Goal: Task Accomplishment & Management: Manage account settings

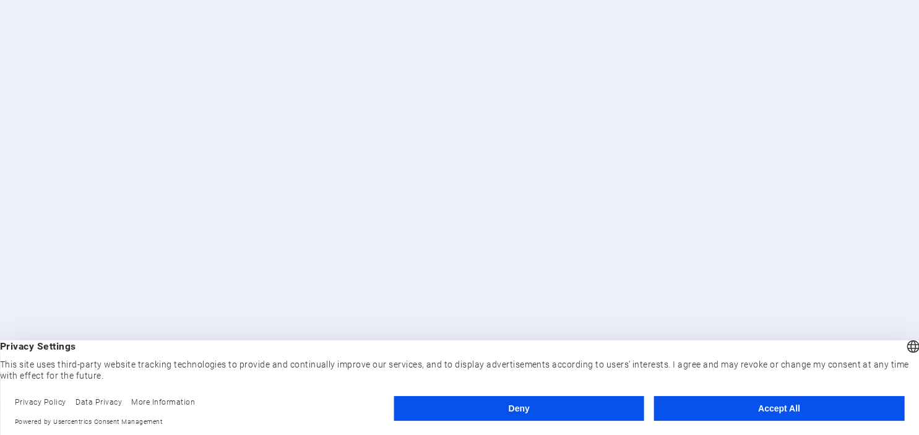
click at [769, 405] on button "Accept All" at bounding box center [779, 408] width 250 height 25
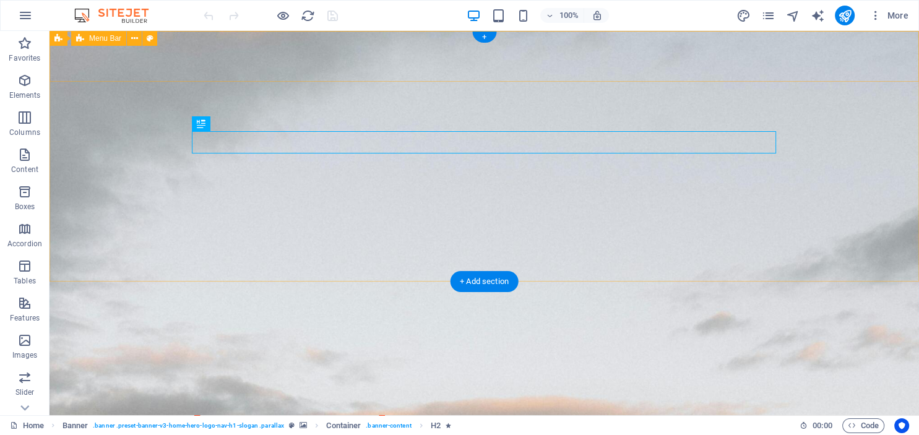
click at [92, 382] on div "ettie studio Home About Services Pricing Contact" at bounding box center [484, 420] width 869 height 77
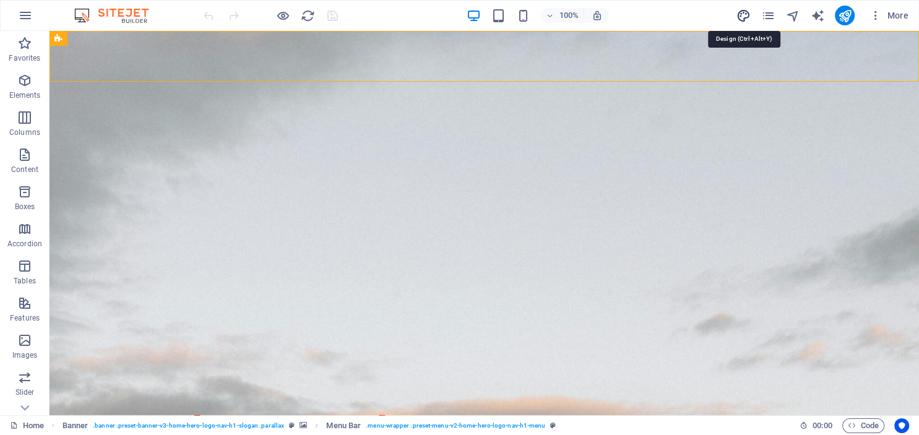
click at [747, 17] on icon "design" at bounding box center [743, 16] width 14 height 14
select select "px"
select select "200"
select select "px"
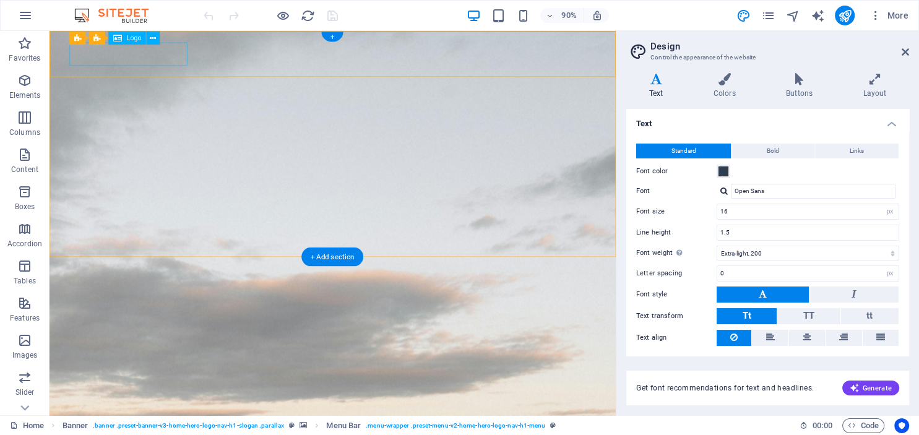
click at [97, 424] on div "ettie studio" at bounding box center [364, 437] width 584 height 26
click at [112, 36] on icon at bounding box center [113, 38] width 6 height 12
select select "preset-banner-v3-home-hero-logo-nav-h1-slogan"
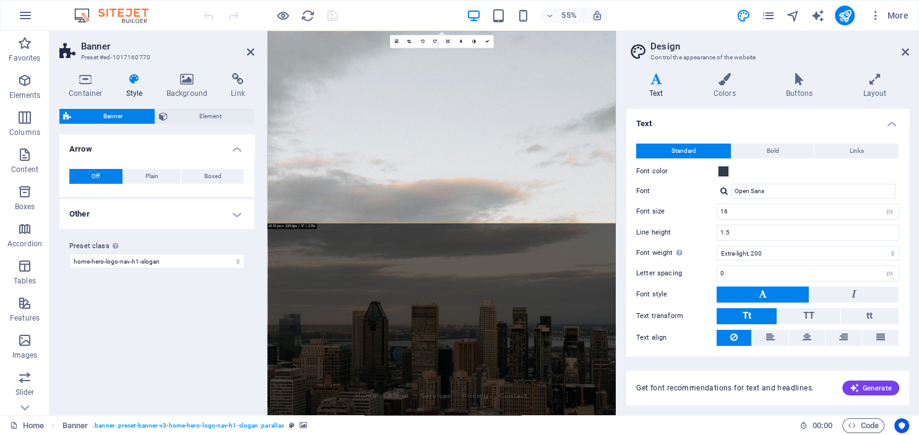
click at [132, 83] on icon at bounding box center [134, 79] width 35 height 12
click at [905, 51] on icon at bounding box center [905, 52] width 7 height 10
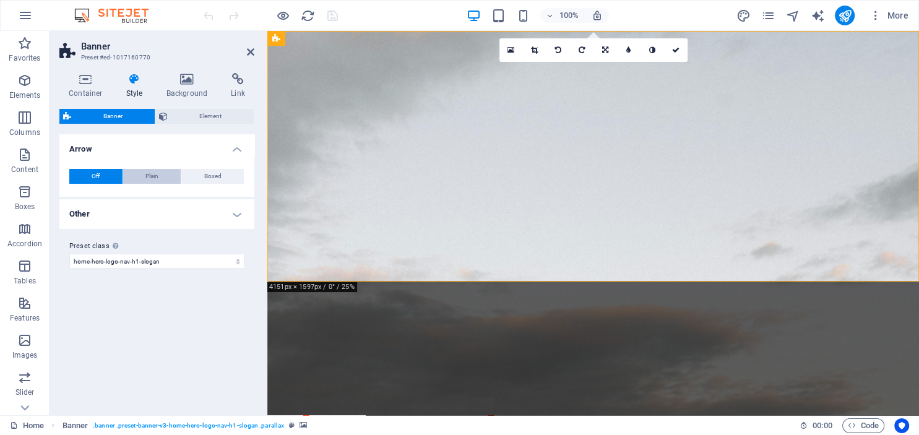
click at [146, 178] on span "Plain" at bounding box center [151, 176] width 13 height 15
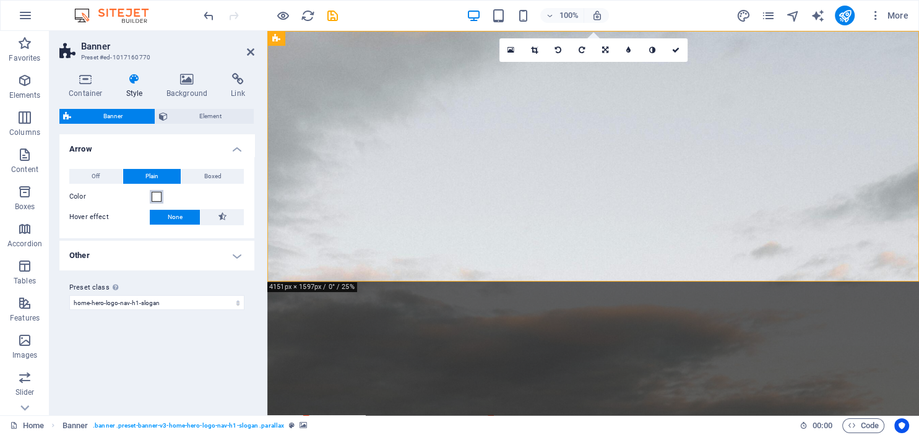
click at [155, 196] on span at bounding box center [157, 197] width 10 height 10
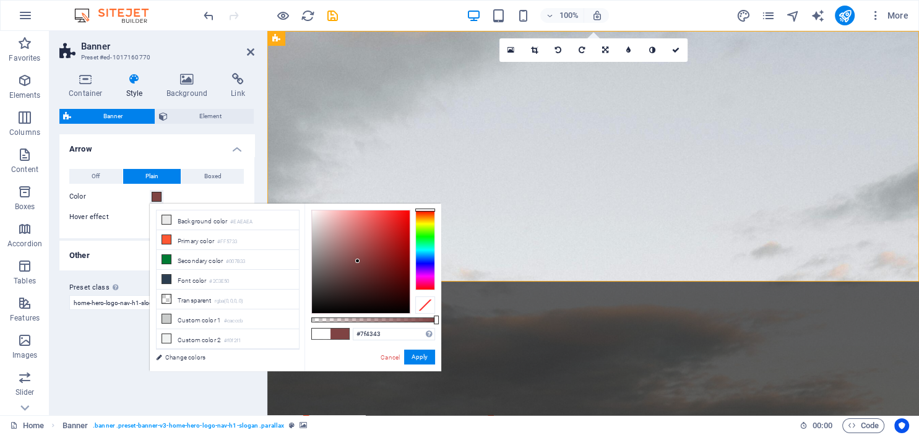
click at [358, 261] on div at bounding box center [361, 261] width 98 height 103
click at [389, 282] on div at bounding box center [361, 261] width 98 height 103
click at [344, 280] on div at bounding box center [361, 261] width 98 height 103
click at [421, 356] on button "Apply" at bounding box center [419, 357] width 31 height 15
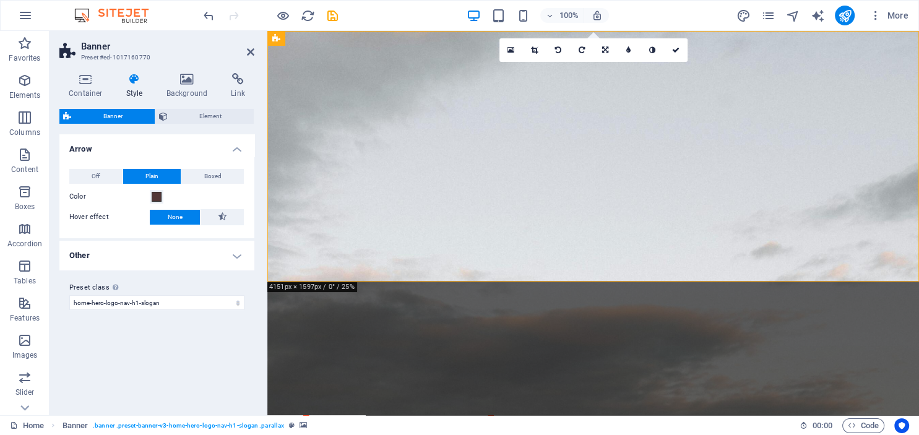
click at [403, 10] on div "100% More" at bounding box center [557, 16] width 712 height 20
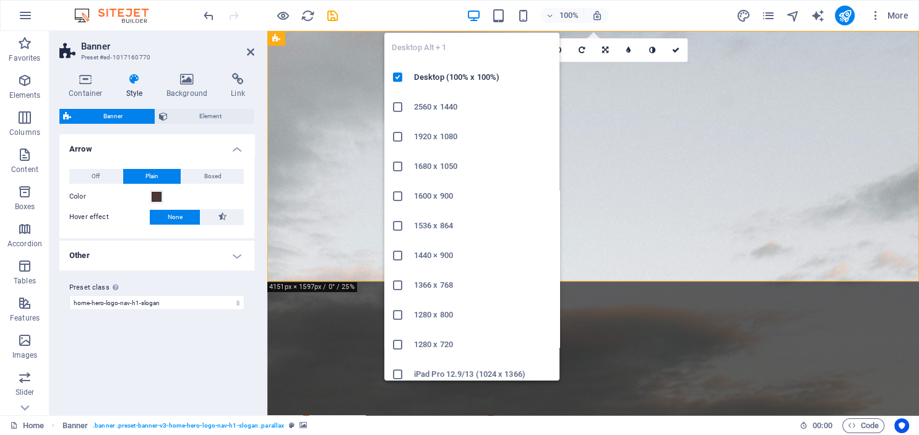
click at [470, 17] on icon "button" at bounding box center [474, 16] width 14 height 14
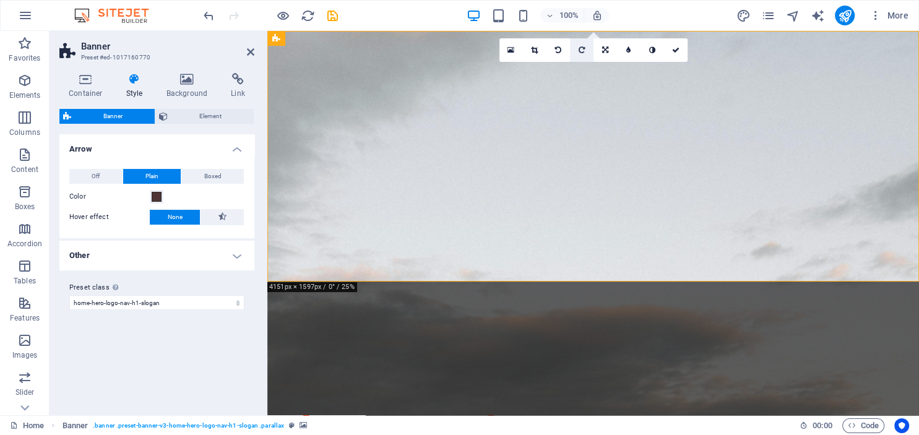
click at [589, 43] on link at bounding box center [582, 50] width 24 height 24
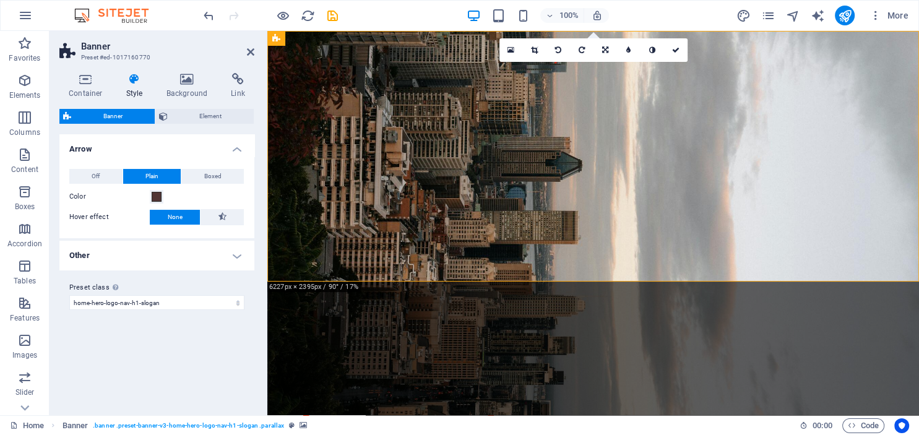
click at [621, 16] on div "100% More" at bounding box center [557, 16] width 712 height 20
click at [580, 51] on icon at bounding box center [581, 49] width 6 height 7
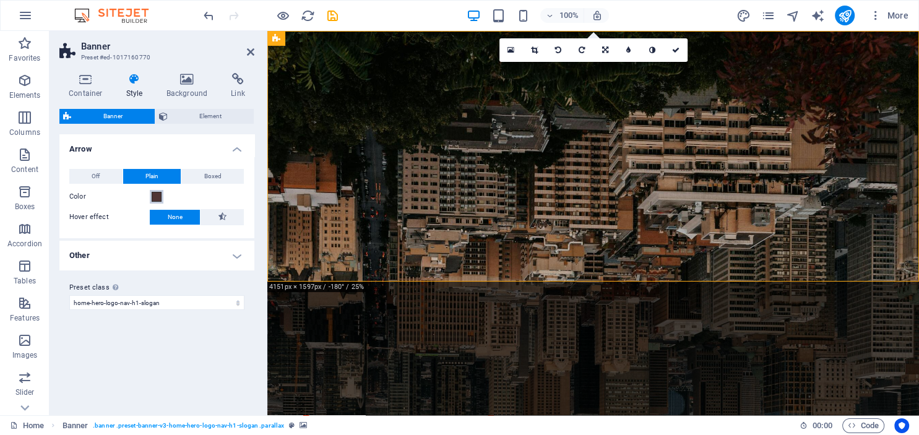
click at [154, 197] on span at bounding box center [157, 197] width 10 height 10
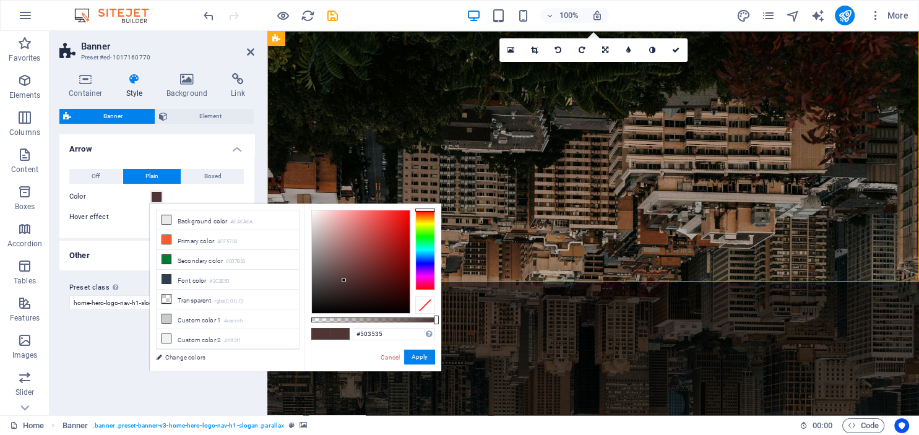
type input "#e3baba"
click at [329, 221] on div at bounding box center [361, 261] width 98 height 103
click at [414, 353] on button "Apply" at bounding box center [419, 357] width 31 height 15
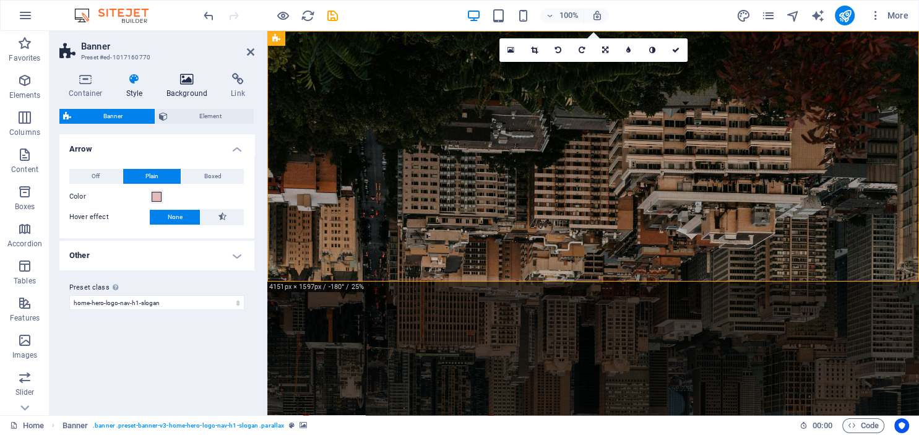
click at [192, 78] on icon at bounding box center [187, 79] width 60 height 12
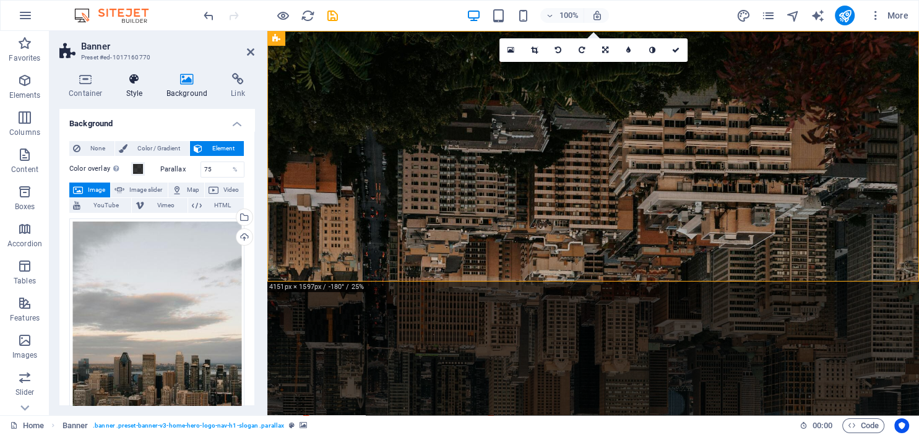
click at [135, 77] on icon at bounding box center [134, 79] width 35 height 12
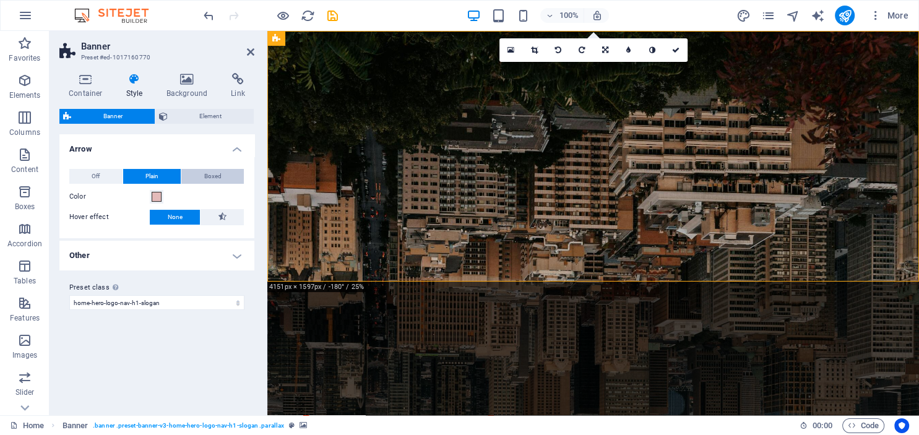
click at [214, 177] on span "Boxed" at bounding box center [212, 176] width 17 height 15
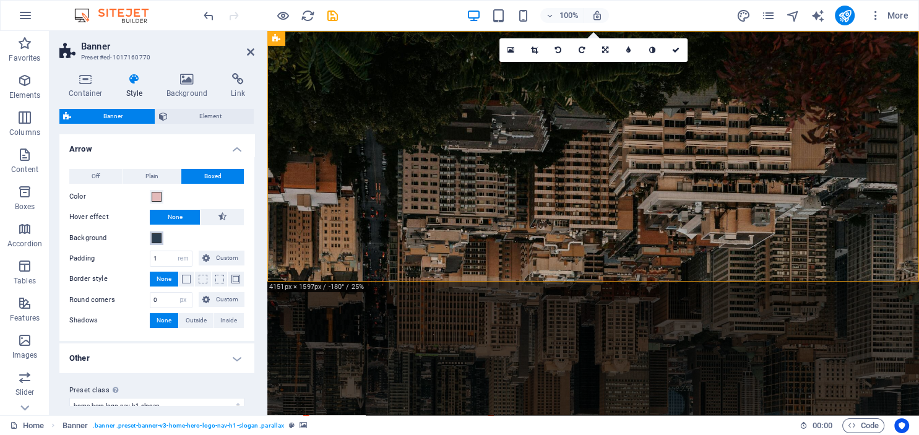
click at [155, 236] on span at bounding box center [157, 238] width 10 height 10
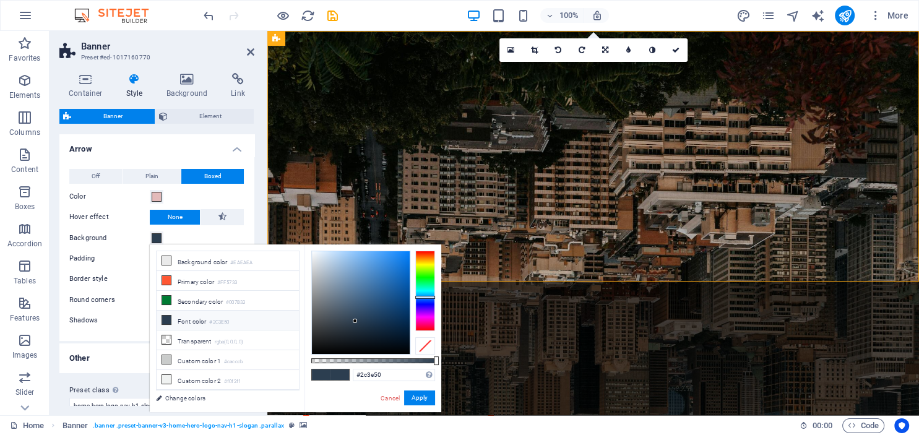
type input "#6695c3"
click at [358, 275] on div at bounding box center [361, 302] width 98 height 103
click at [423, 400] on button "Apply" at bounding box center [419, 398] width 31 height 15
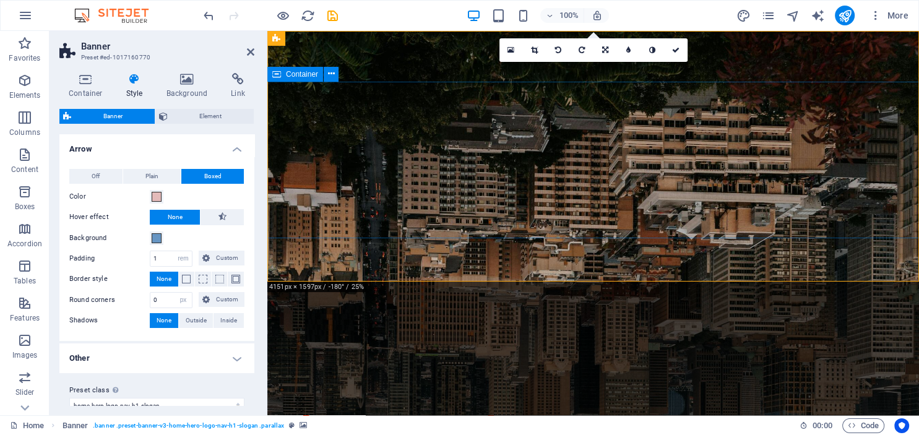
click at [357, 262] on figure at bounding box center [593, 223] width 652 height 384
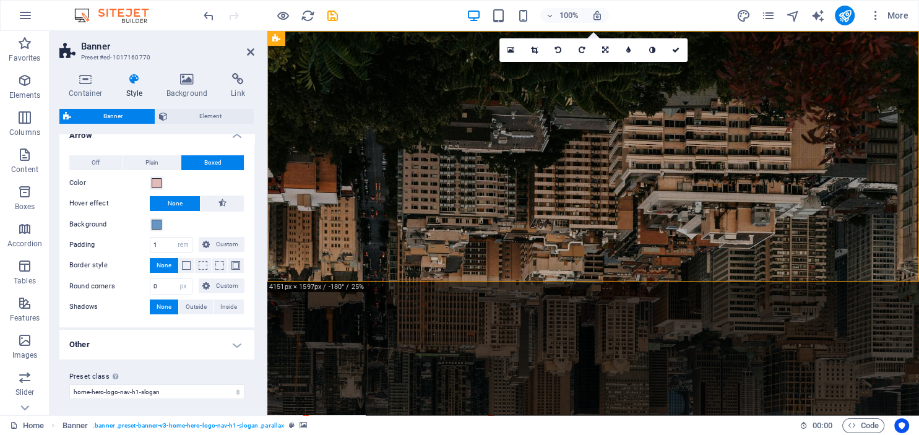
scroll to position [15, 0]
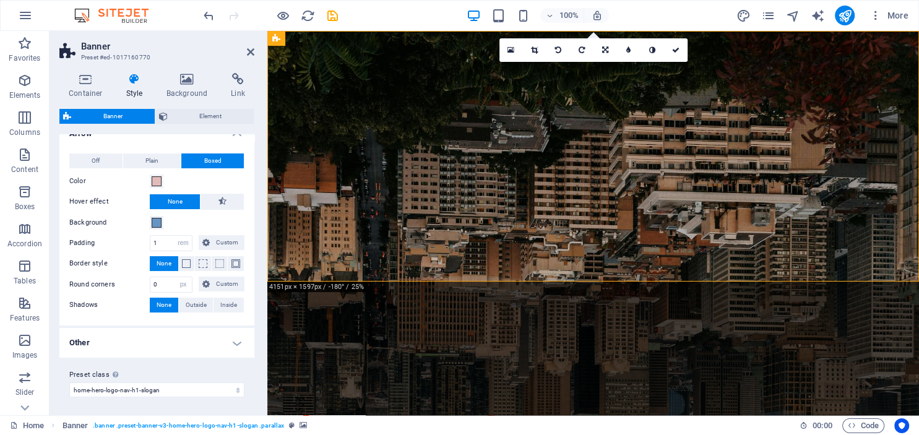
click at [236, 341] on h4 "Other" at bounding box center [156, 343] width 195 height 30
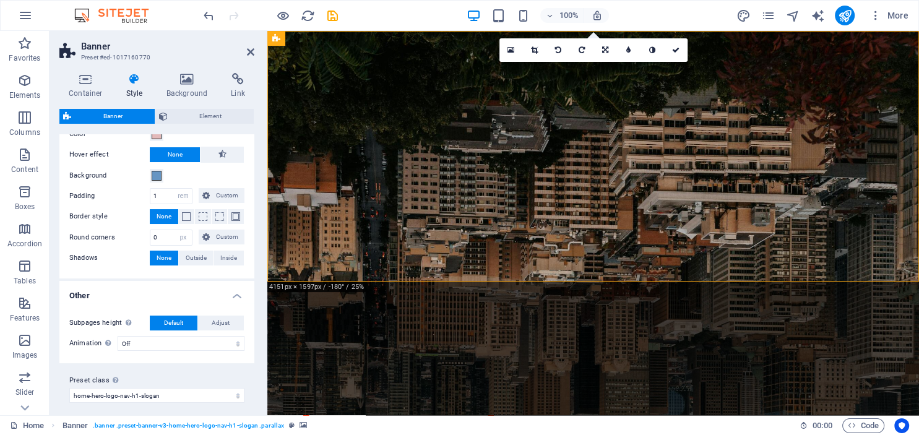
scroll to position [69, 0]
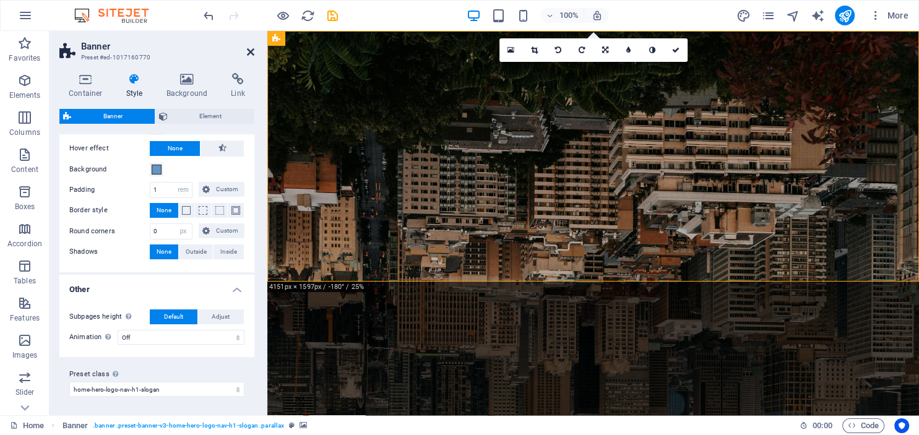
click at [249, 53] on icon at bounding box center [250, 52] width 7 height 10
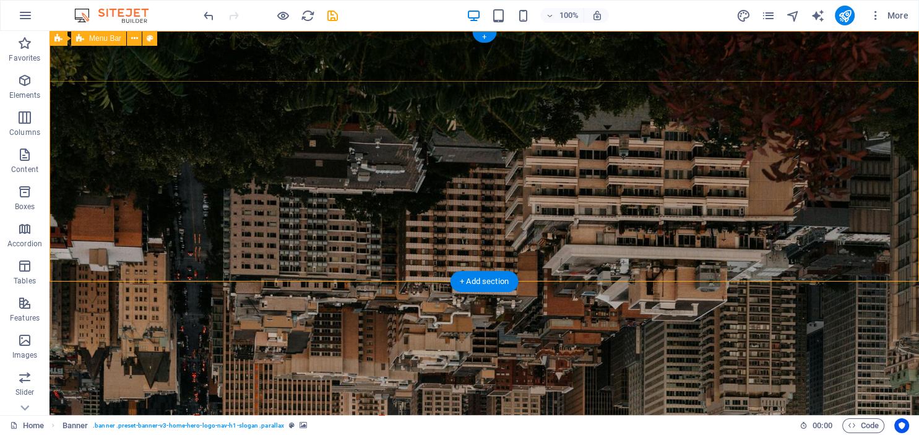
click at [110, 382] on div "ettie studio Home About Services Pricing Contact" at bounding box center [484, 420] width 869 height 77
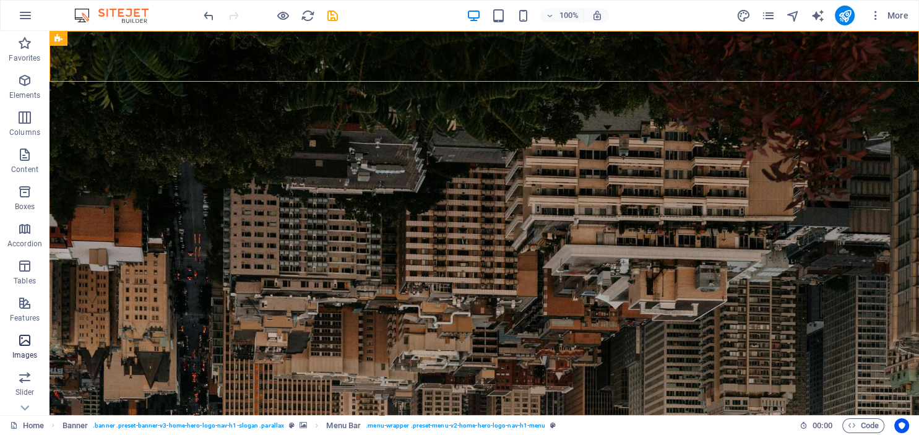
click at [24, 341] on icon "button" at bounding box center [24, 340] width 15 height 15
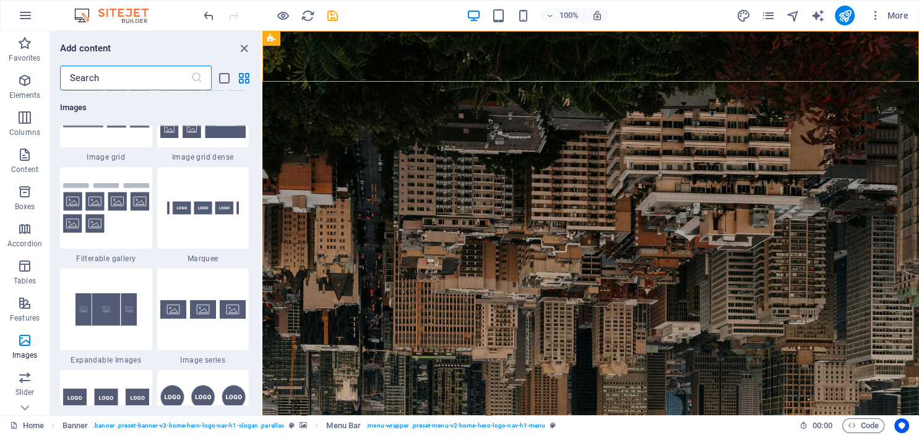
scroll to position [6550, 0]
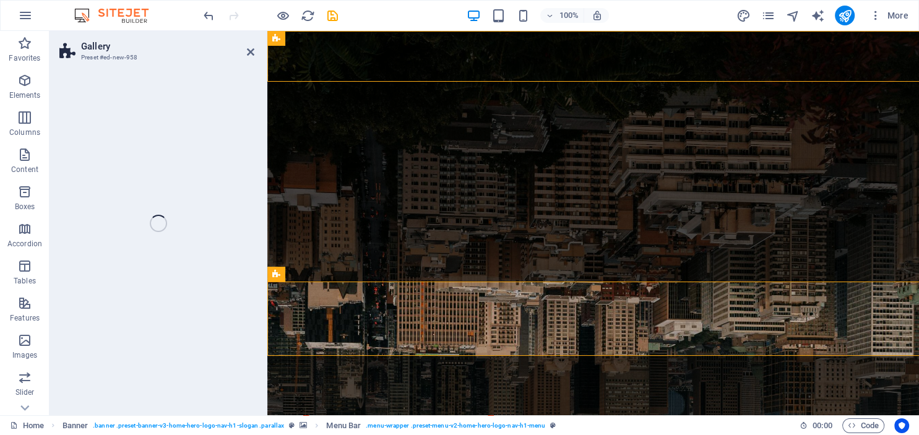
select select "rem"
select select "preset-gallery-v3-circle"
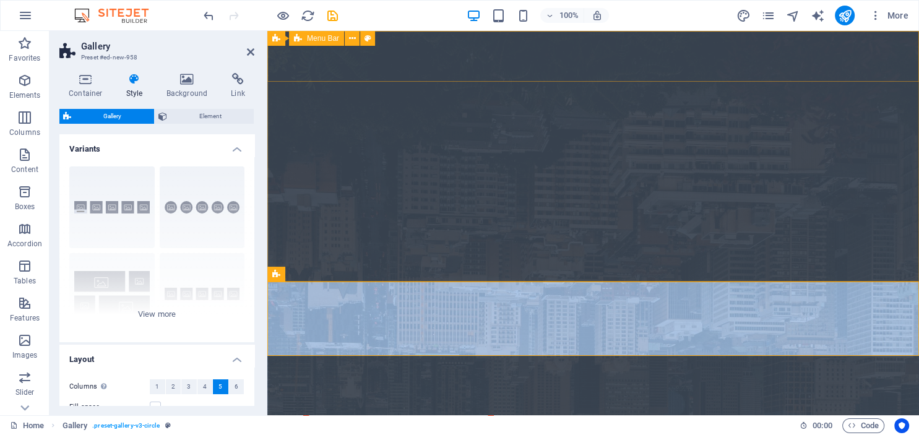
drag, startPoint x: 435, startPoint y: 198, endPoint x: 290, endPoint y: 60, distance: 200.5
click at [290, 382] on div "ettie studio Home About Services Pricing Contact" at bounding box center [593, 420] width 652 height 77
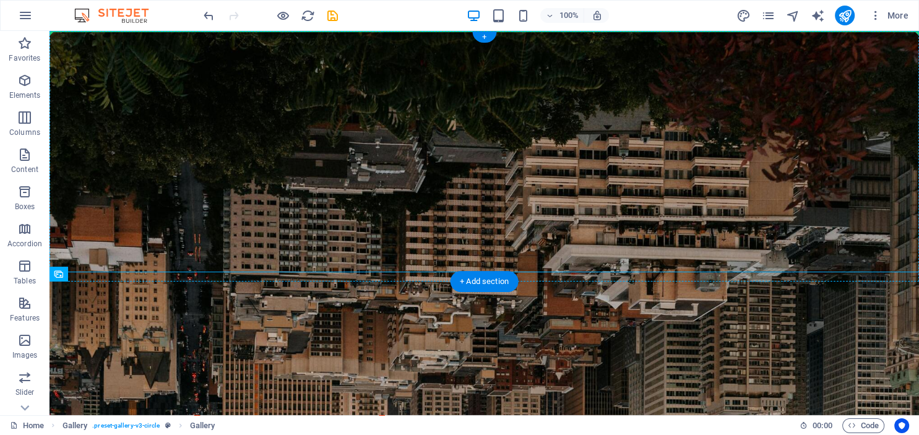
drag, startPoint x: 137, startPoint y: 345, endPoint x: 111, endPoint y: 65, distance: 281.0
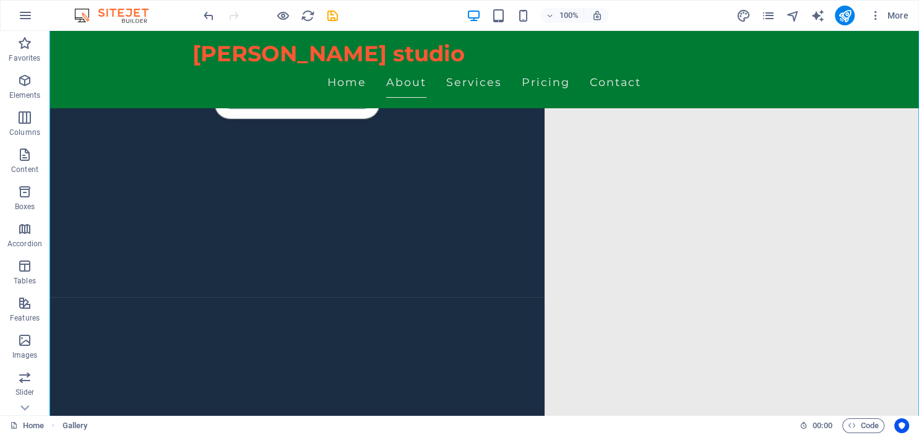
scroll to position [0, 0]
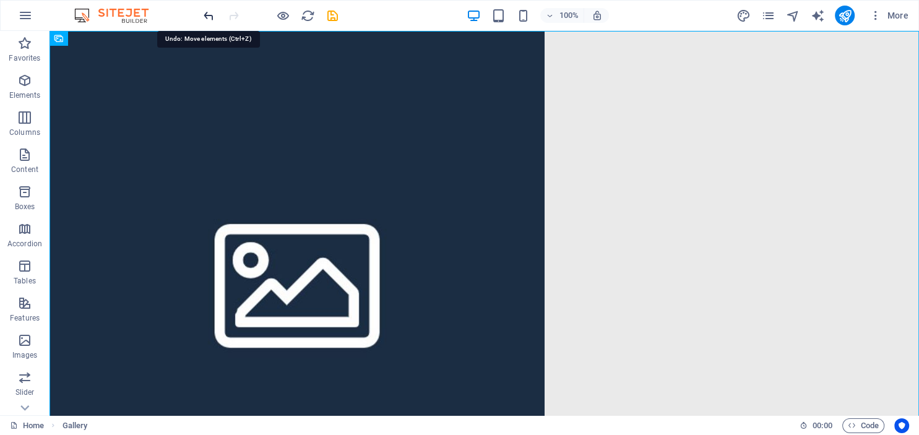
click at [202, 16] on icon "undo" at bounding box center [209, 16] width 14 height 14
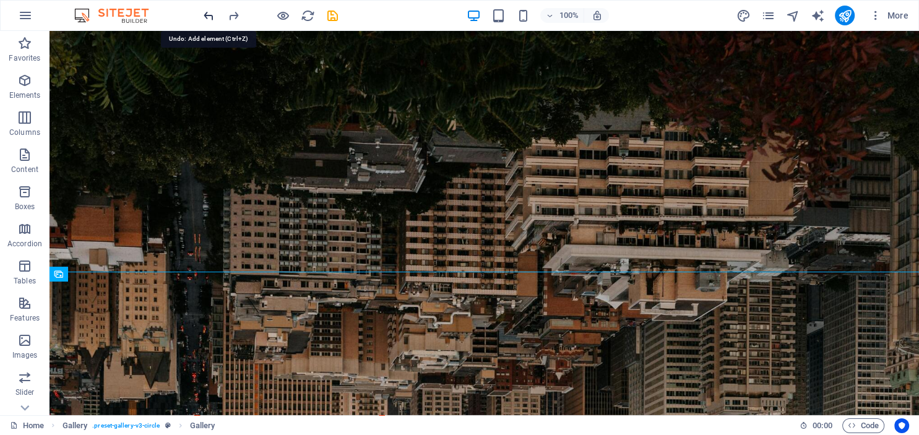
click at [204, 12] on icon "undo" at bounding box center [209, 16] width 14 height 14
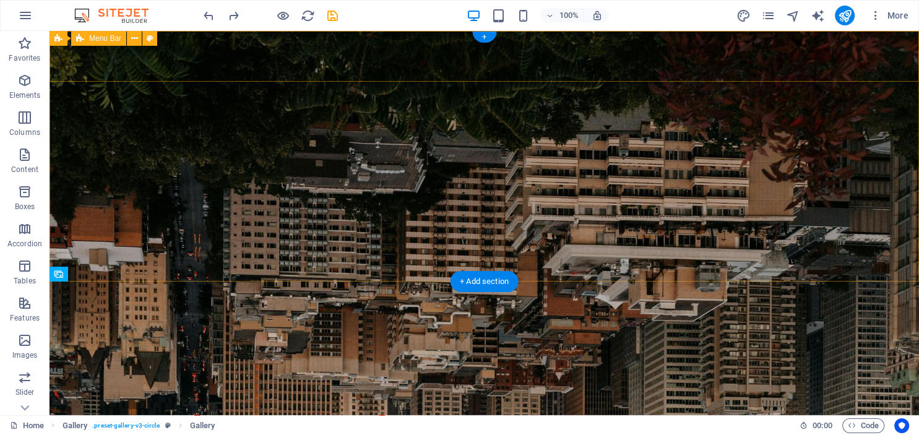
click at [142, 382] on div "ettie studio Home About Services Pricing Contact" at bounding box center [484, 420] width 869 height 77
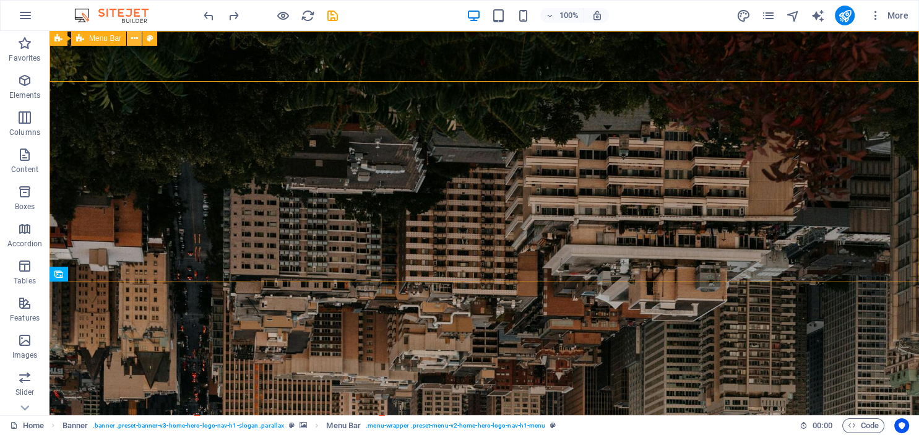
click at [132, 38] on icon at bounding box center [134, 38] width 7 height 13
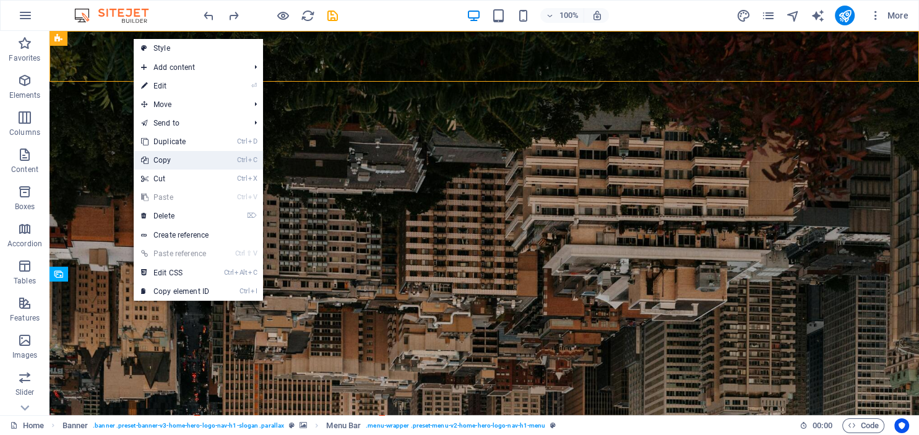
click at [162, 162] on link "Ctrl C Copy" at bounding box center [175, 160] width 83 height 19
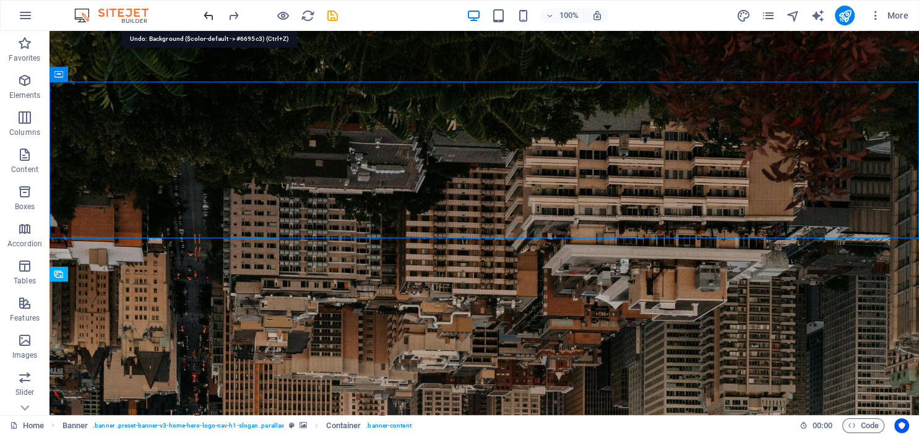
click at [209, 15] on icon "undo" at bounding box center [209, 16] width 14 height 14
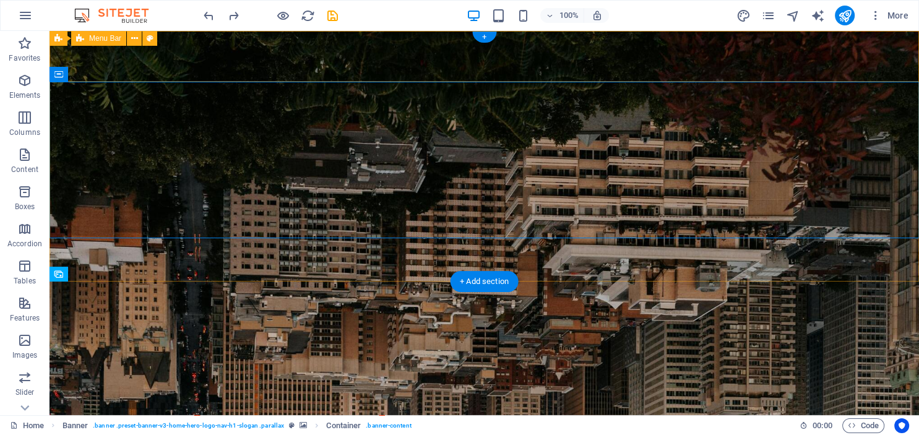
click at [157, 382] on div "ettie studio Home About Services Pricing Contact" at bounding box center [484, 420] width 869 height 77
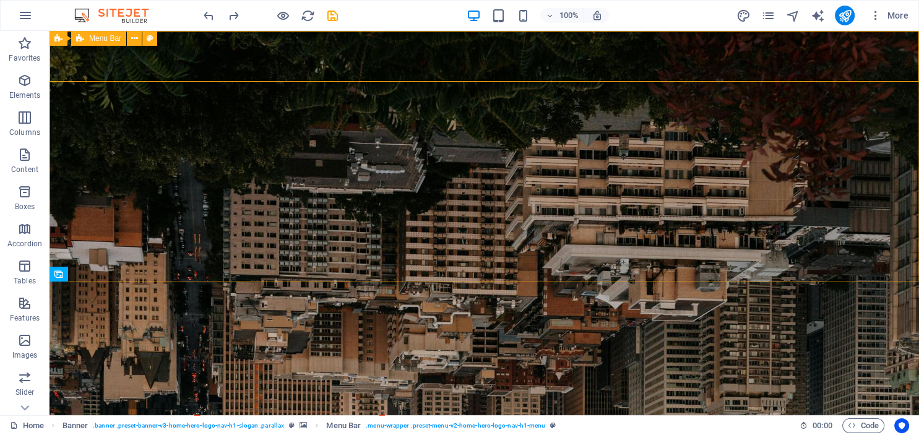
click at [103, 41] on span "Menu Bar" at bounding box center [105, 38] width 32 height 7
click at [56, 42] on icon at bounding box center [58, 38] width 8 height 15
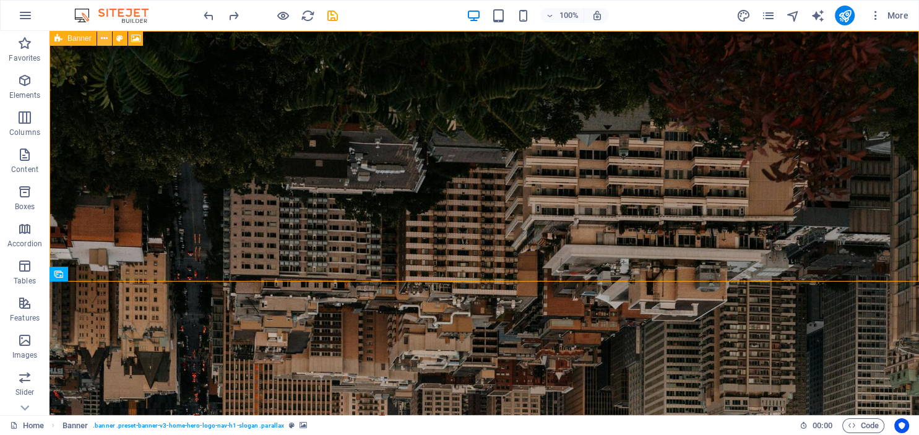
click at [108, 38] on icon at bounding box center [104, 38] width 7 height 13
click at [103, 38] on icon at bounding box center [104, 38] width 7 height 13
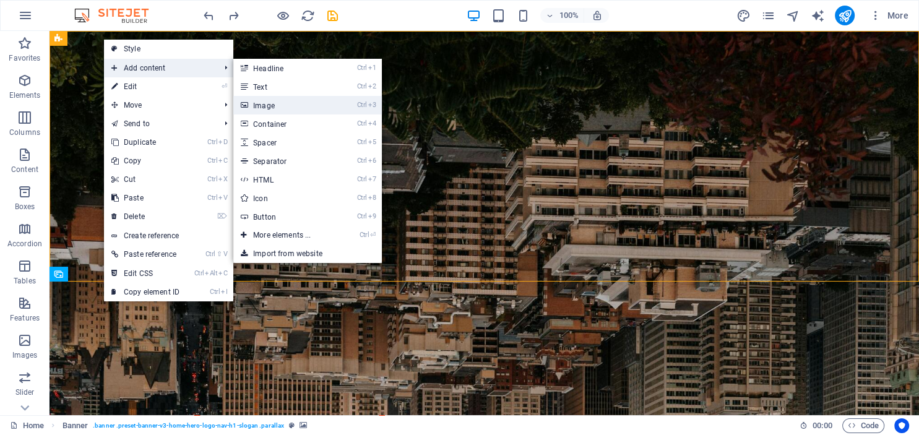
click at [268, 104] on link "Ctrl 3 Image" at bounding box center [284, 105] width 102 height 19
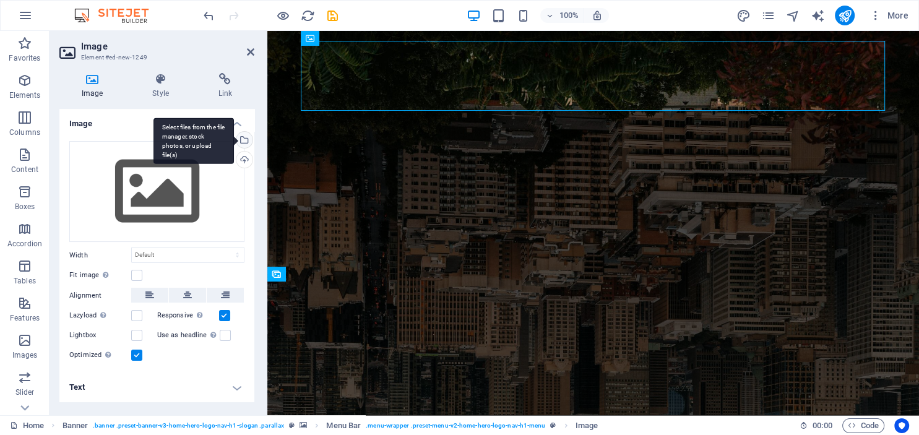
click at [244, 139] on div "Select files from the file manager, stock photos, or upload file(s)" at bounding box center [243, 141] width 19 height 19
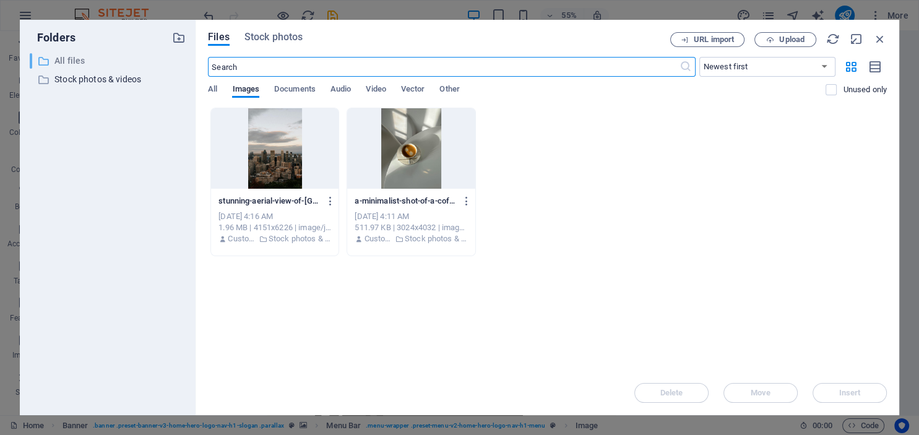
click at [67, 64] on p "All files" at bounding box center [108, 61] width 108 height 14
click at [51, 61] on div "​ All files All files" at bounding box center [97, 60] width 134 height 15
click at [236, 63] on input "text" at bounding box center [443, 67] width 471 height 20
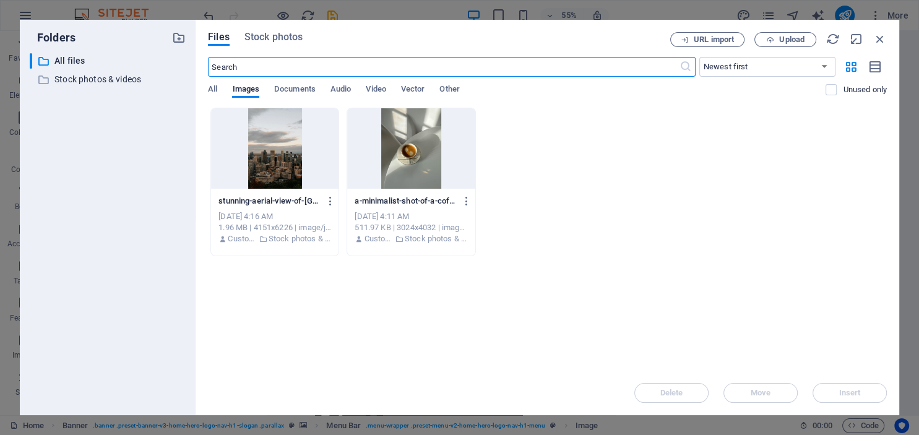
click at [227, 64] on input "text" at bounding box center [443, 67] width 471 height 20
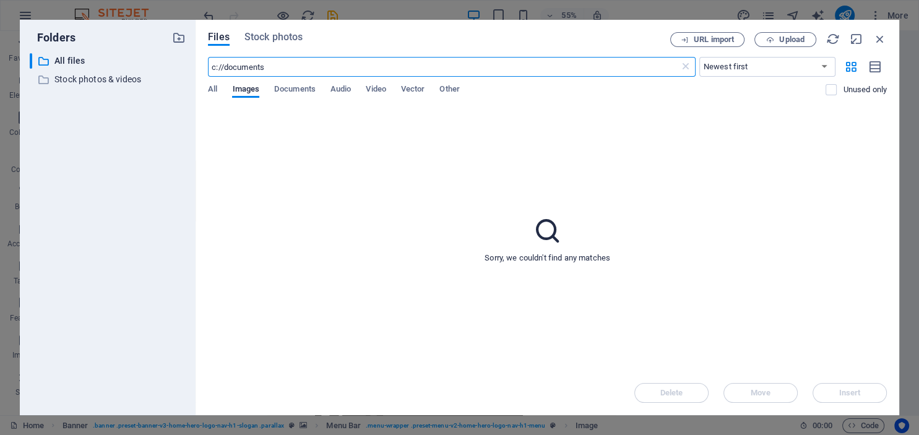
type input "c://documents"
click at [699, 57] on select "Newest first Oldest first Name (A-Z) Name (Z-A) Size (0-9) Size (9-0) Resolutio…" at bounding box center [767, 67] width 136 height 20
click at [793, 68] on select "Newest first Oldest first Name (A-Z) Name (Z-A) Size (0-9) Size (9-0) Resolutio…" at bounding box center [767, 67] width 136 height 20
click at [795, 40] on span "Upload" at bounding box center [791, 39] width 25 height 7
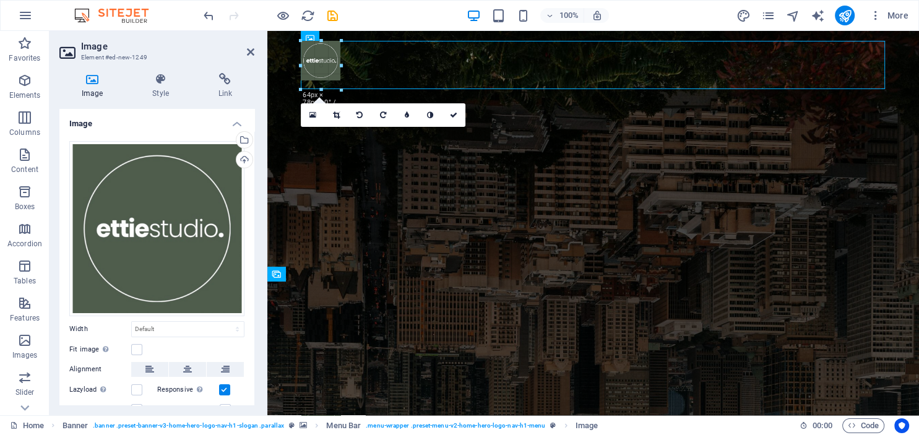
drag, startPoint x: 610, startPoint y: 350, endPoint x: 340, endPoint y: 68, distance: 390.4
type input "65"
select select "px"
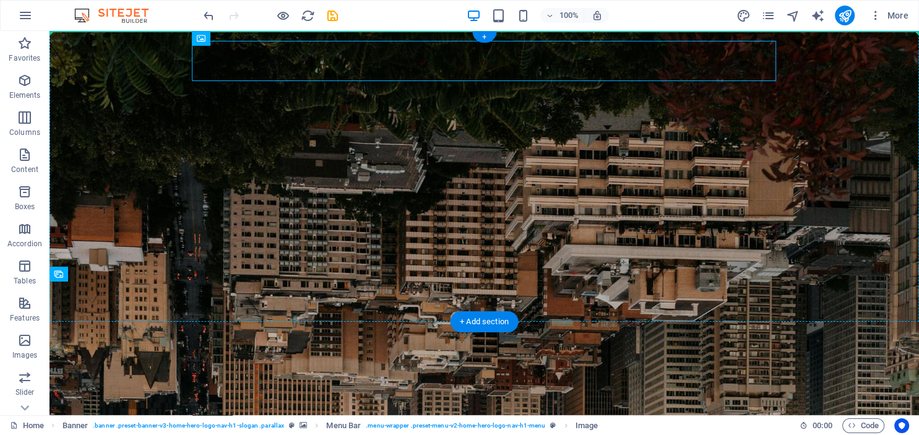
drag, startPoint x: 209, startPoint y: 58, endPoint x: 93, endPoint y: 90, distance: 119.4
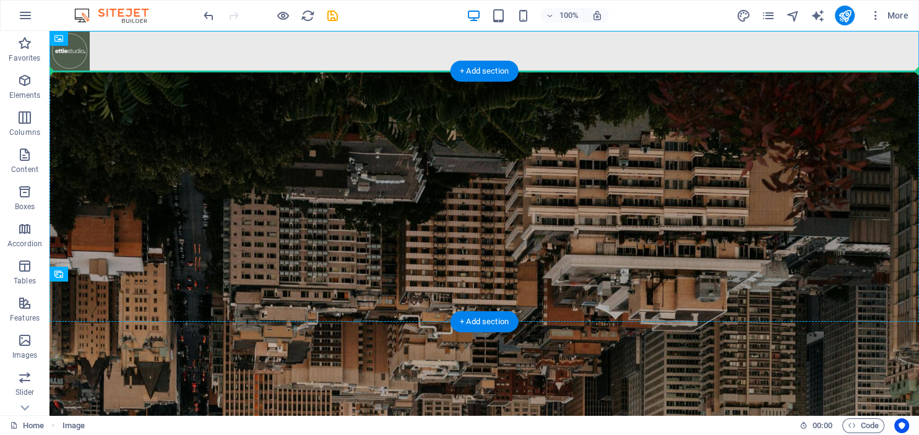
drag, startPoint x: 76, startPoint y: 56, endPoint x: 78, endPoint y: 92, distance: 36.6
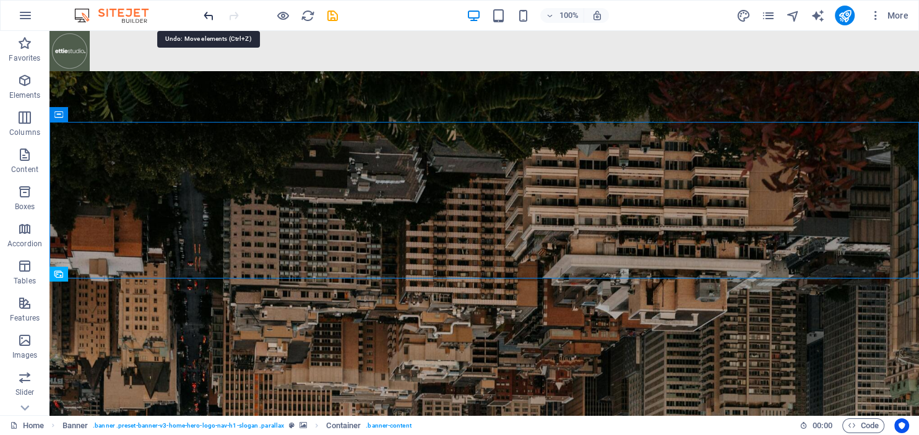
click at [210, 14] on icon "undo" at bounding box center [209, 16] width 14 height 14
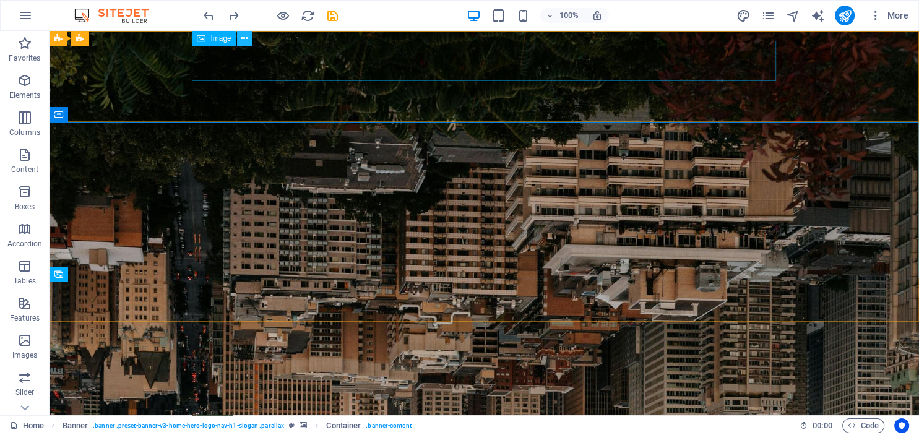
click at [241, 36] on icon at bounding box center [244, 38] width 7 height 13
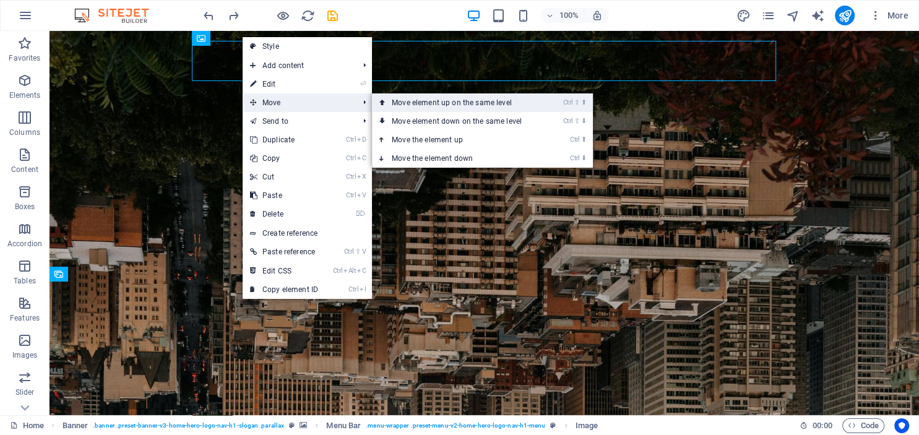
click at [453, 101] on link "Ctrl ⇧ ⬆ Move element up on the same level" at bounding box center [459, 102] width 175 height 19
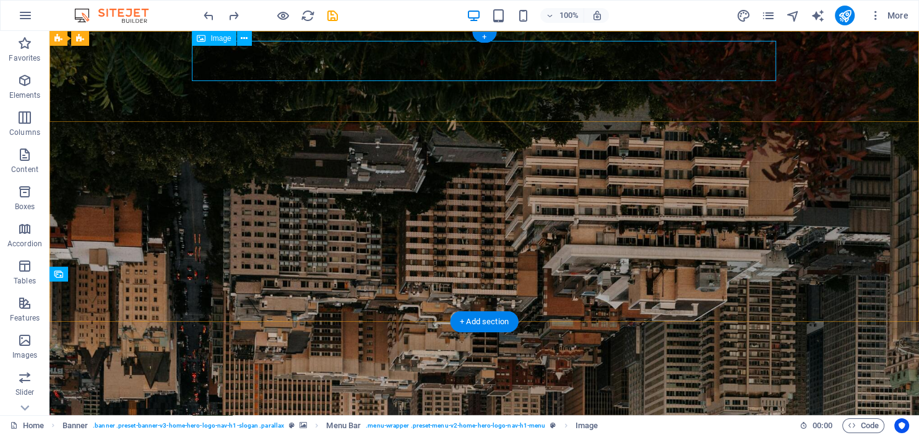
click at [216, 402] on figure at bounding box center [484, 422] width 584 height 40
click at [218, 402] on figure at bounding box center [484, 422] width 584 height 40
select select "px"
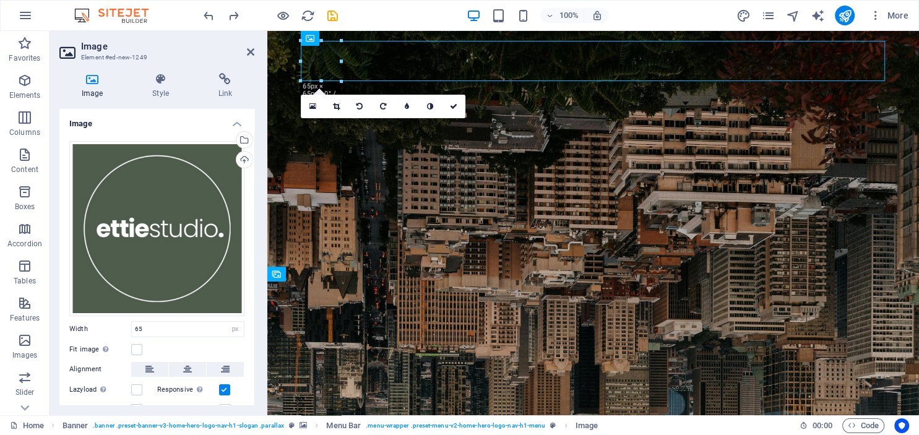
drag, startPoint x: 322, startPoint y: 69, endPoint x: 545, endPoint y: 58, distance: 223.1
click at [545, 402] on figure at bounding box center [593, 422] width 584 height 40
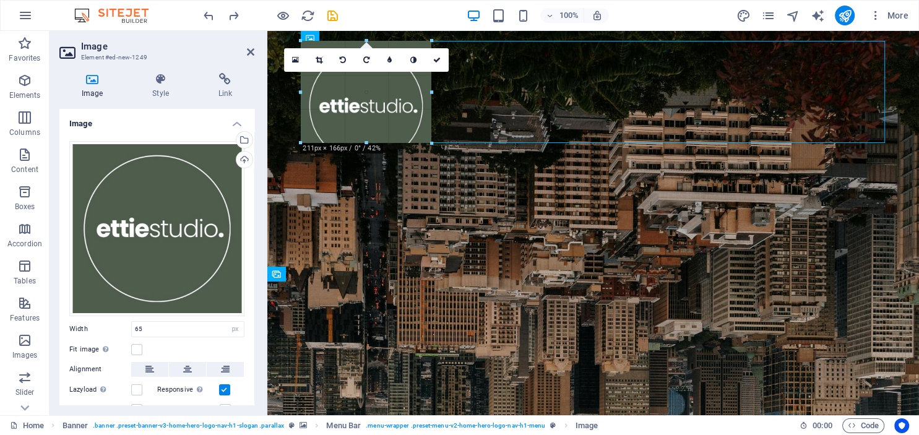
drag, startPoint x: 339, startPoint y: 82, endPoint x: 428, endPoint y: 115, distance: 95.8
type input "211"
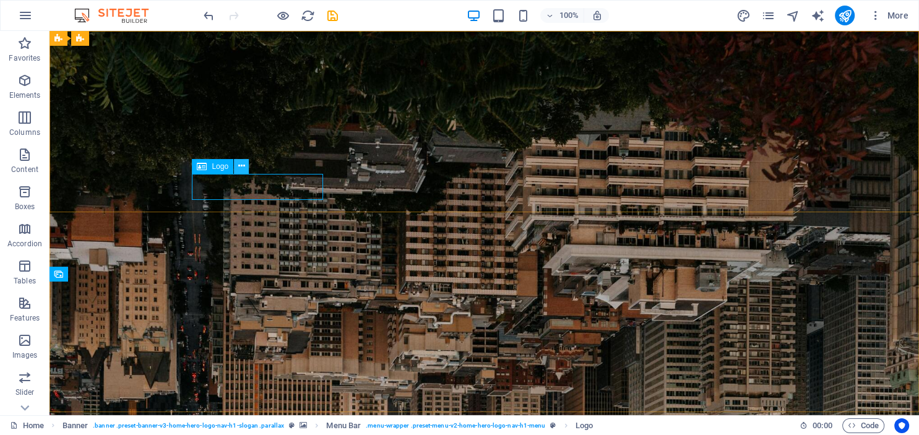
click at [239, 165] on icon at bounding box center [241, 166] width 7 height 13
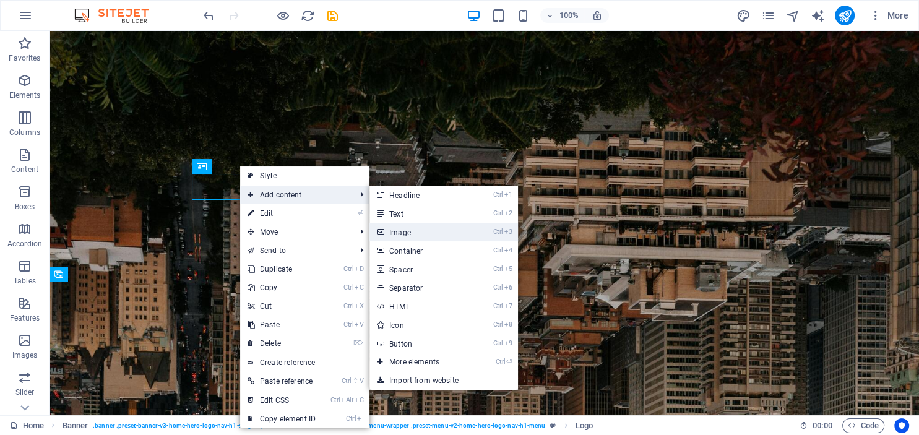
click at [406, 230] on link "Ctrl 3 Image" at bounding box center [420, 232] width 102 height 19
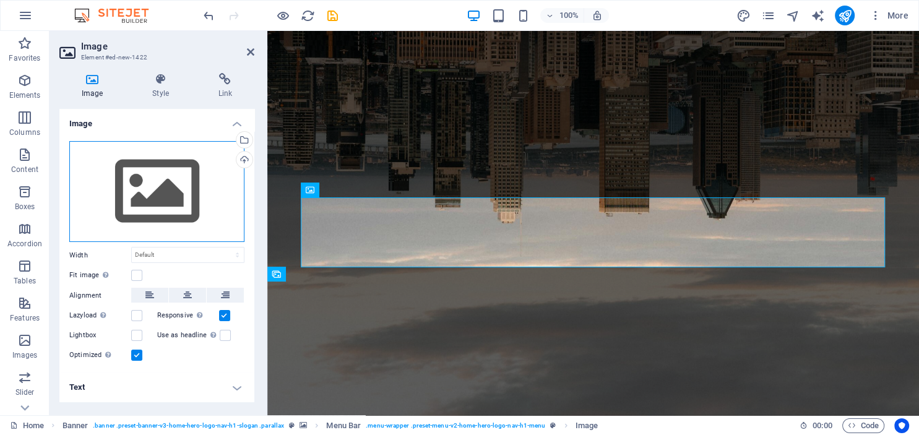
click at [149, 184] on div "Drag files here, click to choose files or select files from Files or our free s…" at bounding box center [156, 191] width 175 height 101
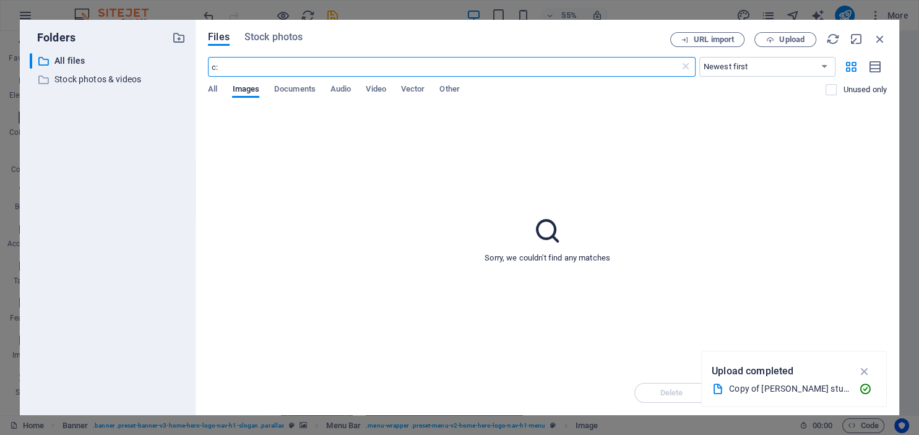
type input "c"
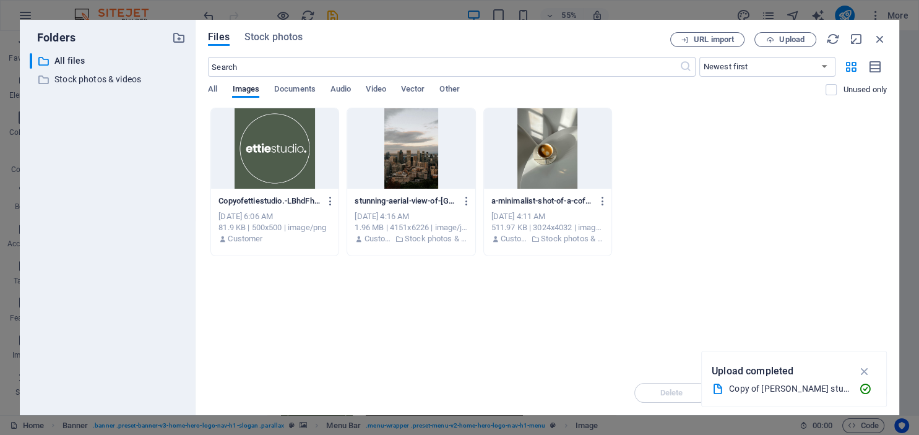
click at [269, 147] on div at bounding box center [274, 148] width 127 height 80
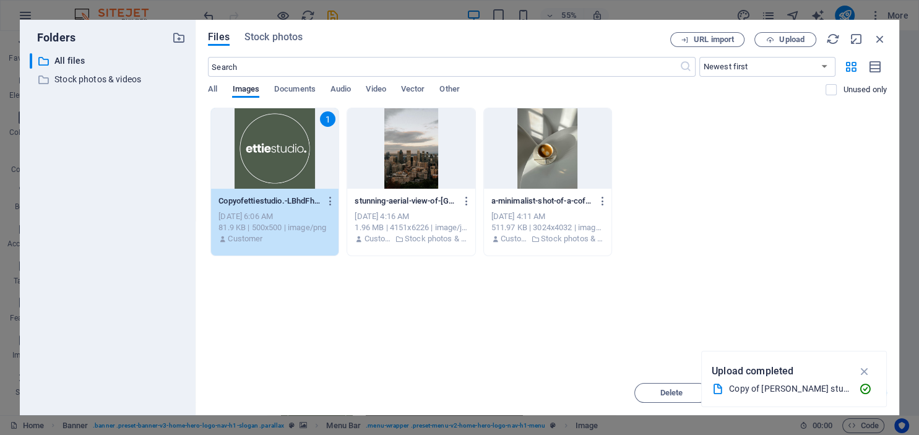
click at [269, 147] on div "1" at bounding box center [274, 148] width 127 height 80
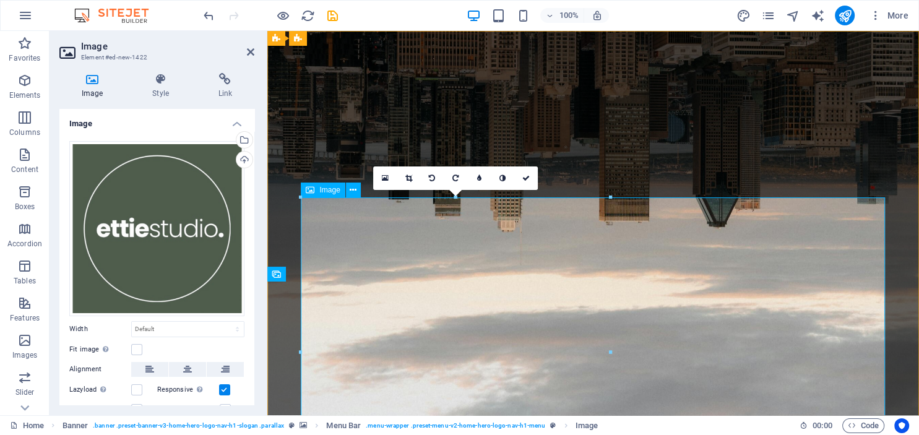
drag, startPoint x: 877, startPoint y: 228, endPoint x: 480, endPoint y: 286, distance: 401.5
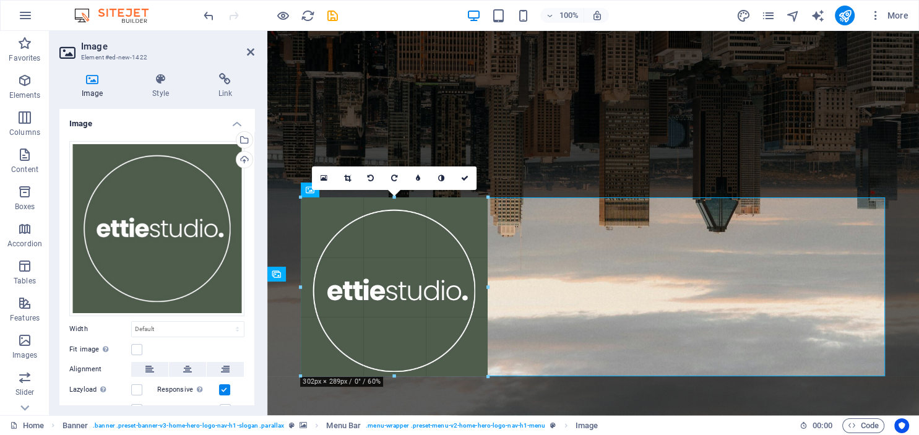
type input "302"
select select "px"
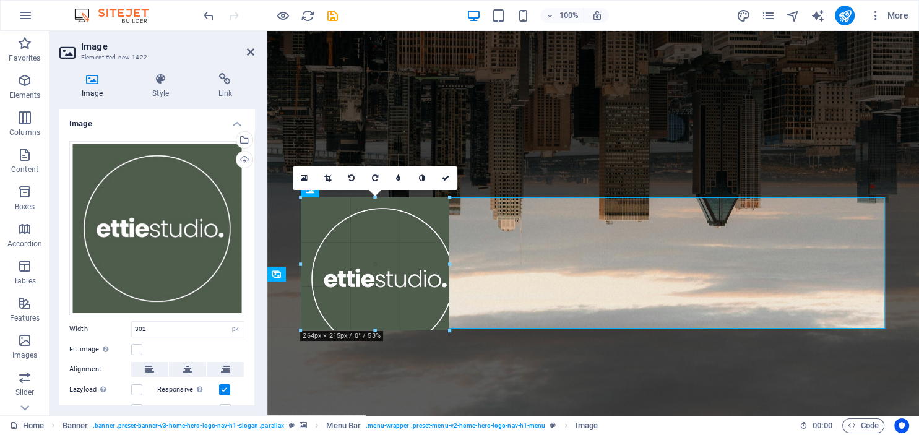
drag, startPoint x: 488, startPoint y: 197, endPoint x: 358, endPoint y: 264, distance: 146.7
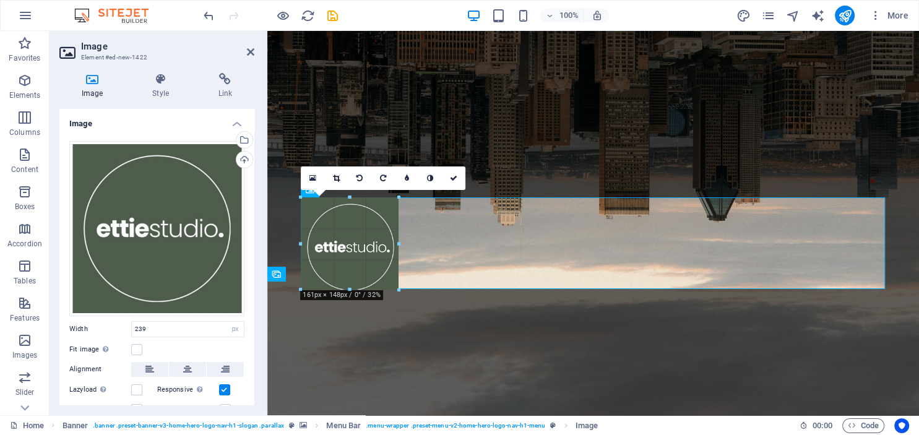
drag, startPoint x: 450, startPoint y: 345, endPoint x: 380, endPoint y: 288, distance: 90.2
type input "158"
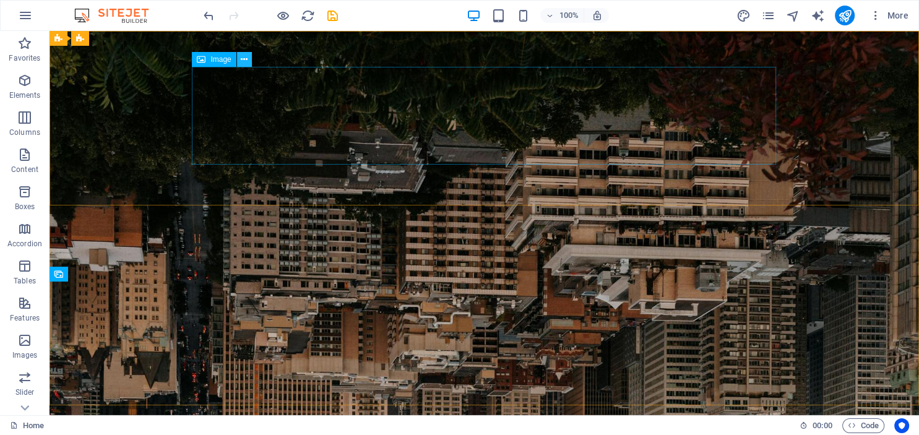
click at [241, 59] on button at bounding box center [244, 59] width 15 height 15
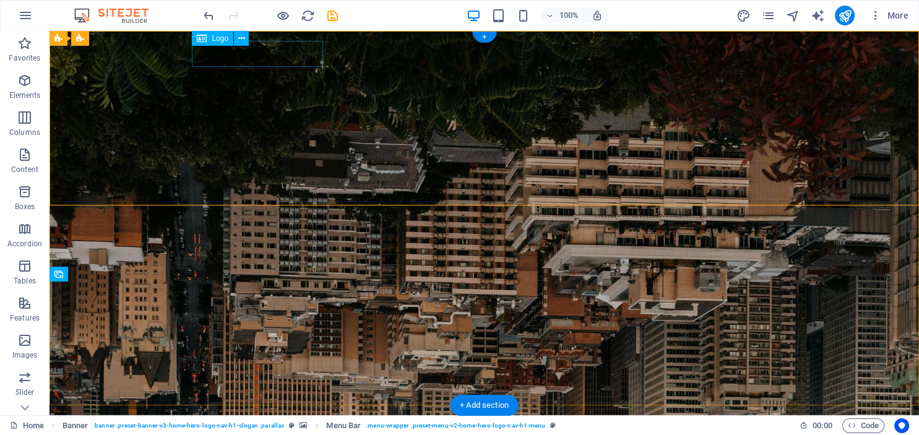
click at [276, 423] on div "ettie studio" at bounding box center [484, 436] width 584 height 26
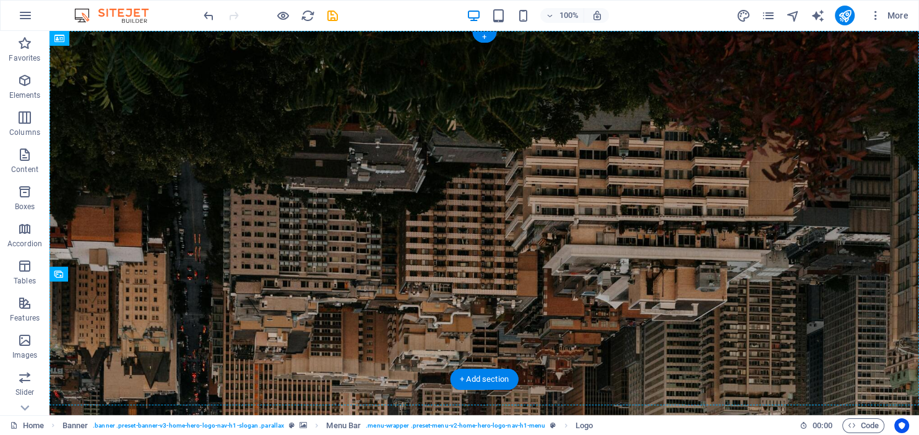
drag, startPoint x: 276, startPoint y: 52, endPoint x: 477, endPoint y: 150, distance: 223.4
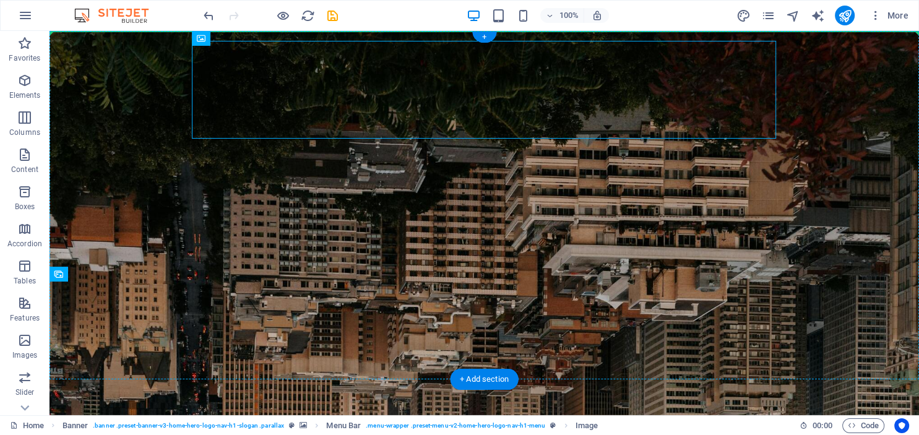
drag, startPoint x: 239, startPoint y: 97, endPoint x: 95, endPoint y: 119, distance: 145.9
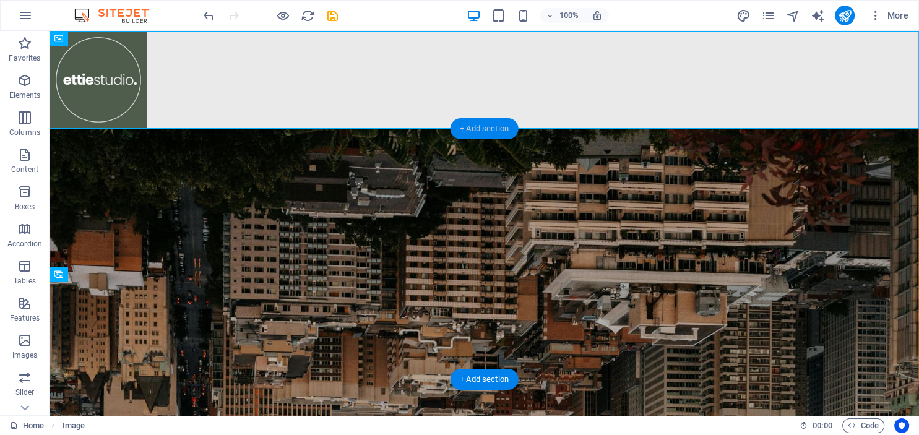
click at [484, 127] on div "+ Add section" at bounding box center [484, 128] width 69 height 21
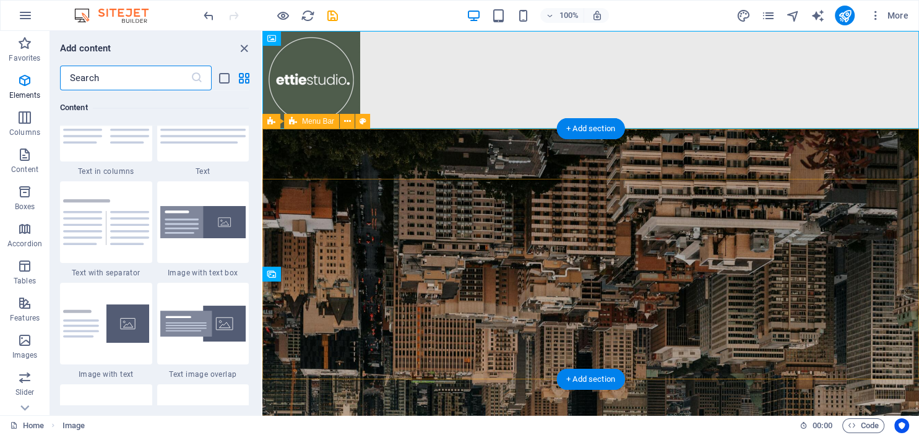
scroll to position [2234, 0]
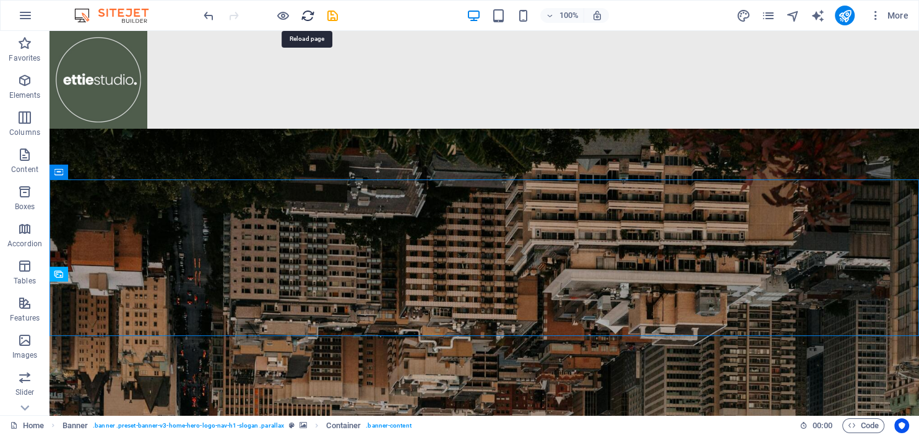
click at [308, 15] on icon "reload" at bounding box center [308, 16] width 14 height 14
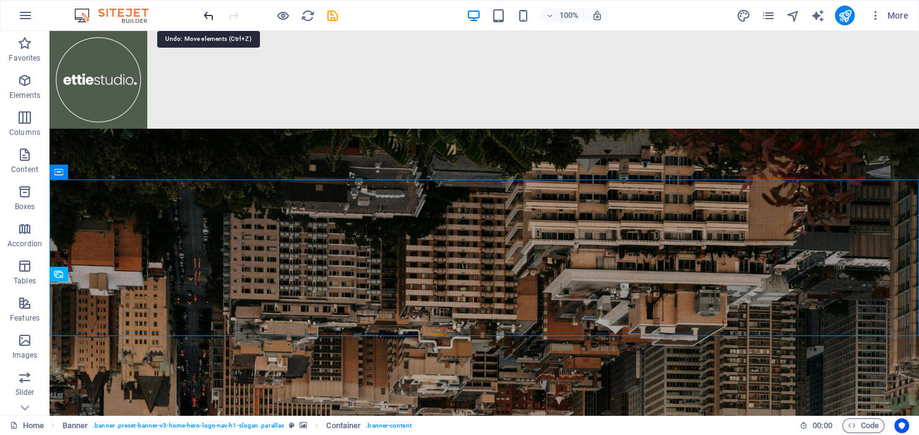
click at [205, 13] on icon "undo" at bounding box center [209, 16] width 14 height 14
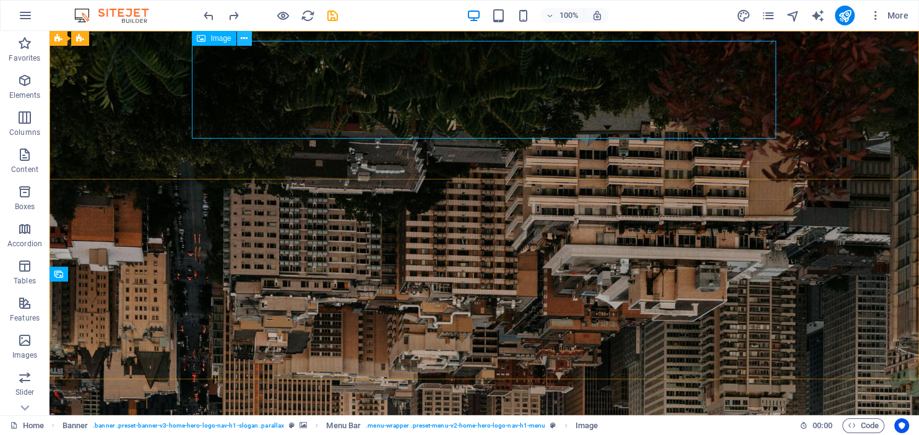
click at [242, 40] on icon at bounding box center [244, 38] width 7 height 13
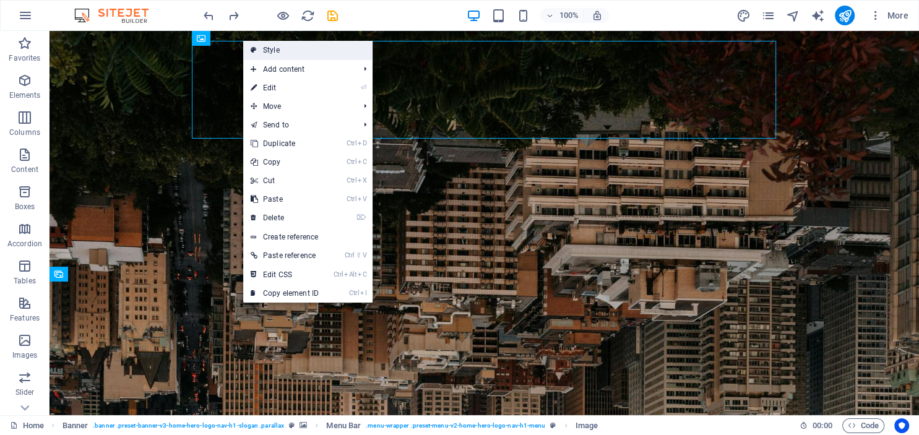
click at [275, 51] on link "Style" at bounding box center [307, 50] width 129 height 19
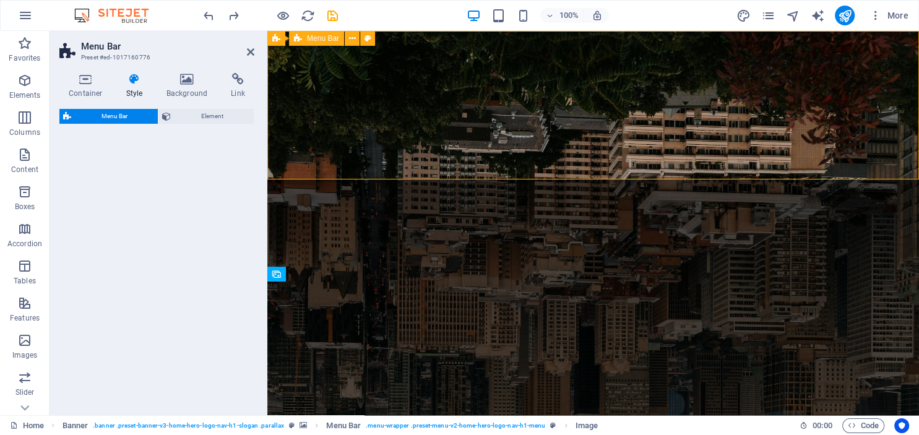
select select "rem"
select select "preset-menu-v2-home-hero-logo-nav-h1-menu"
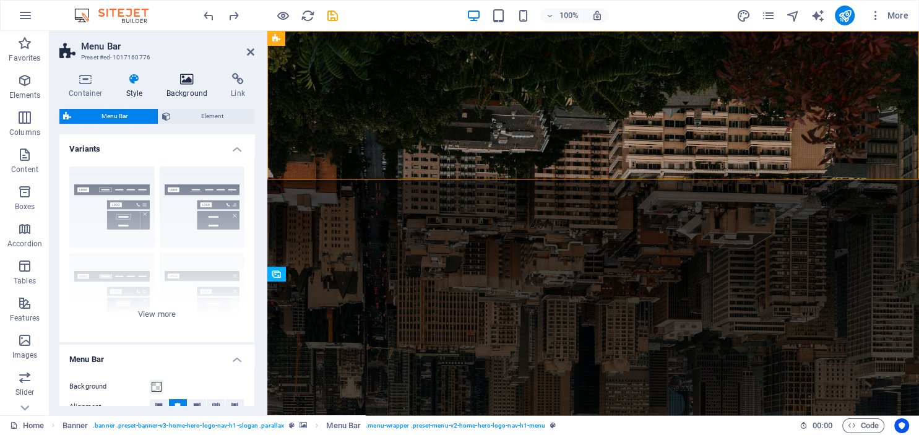
click at [187, 82] on icon at bounding box center [187, 79] width 60 height 12
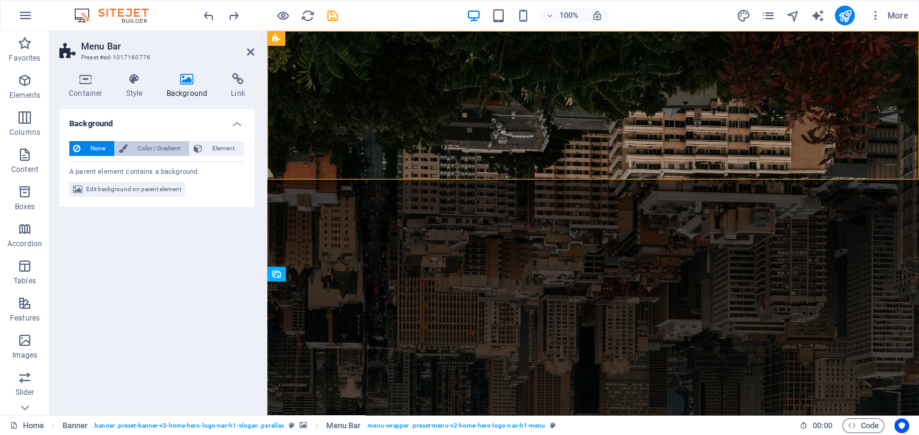
click at [152, 151] on span "Color / Gradient" at bounding box center [158, 148] width 54 height 15
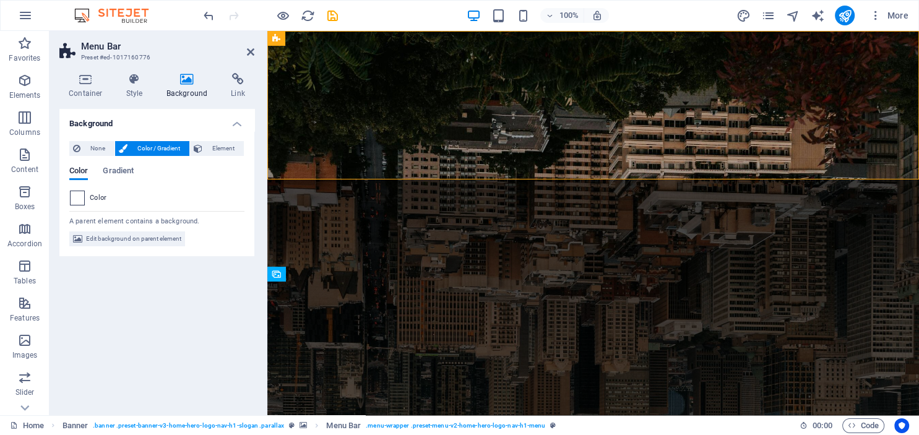
click at [76, 197] on span at bounding box center [78, 198] width 14 height 14
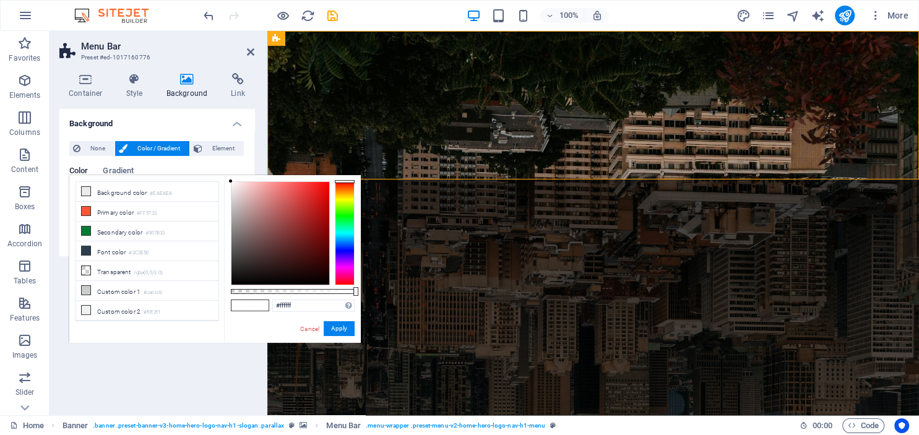
type input "#793333"
click at [287, 235] on div at bounding box center [280, 233] width 98 height 103
click at [334, 328] on button "Apply" at bounding box center [339, 328] width 31 height 15
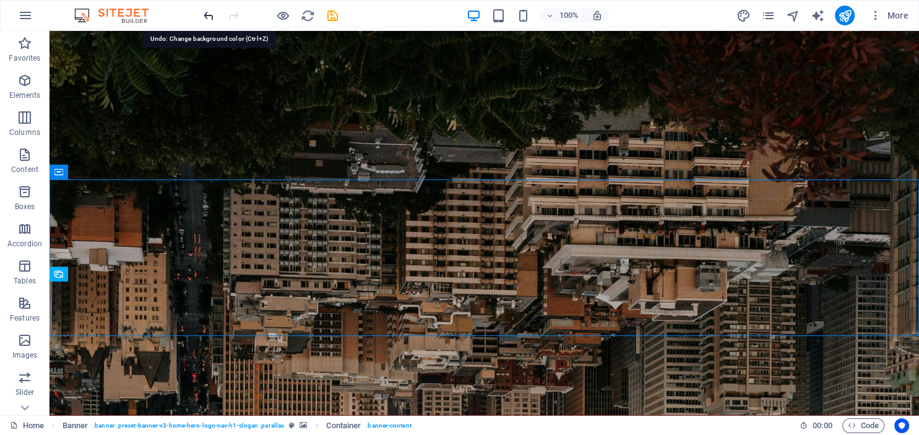
click at [209, 18] on icon "undo" at bounding box center [209, 16] width 14 height 14
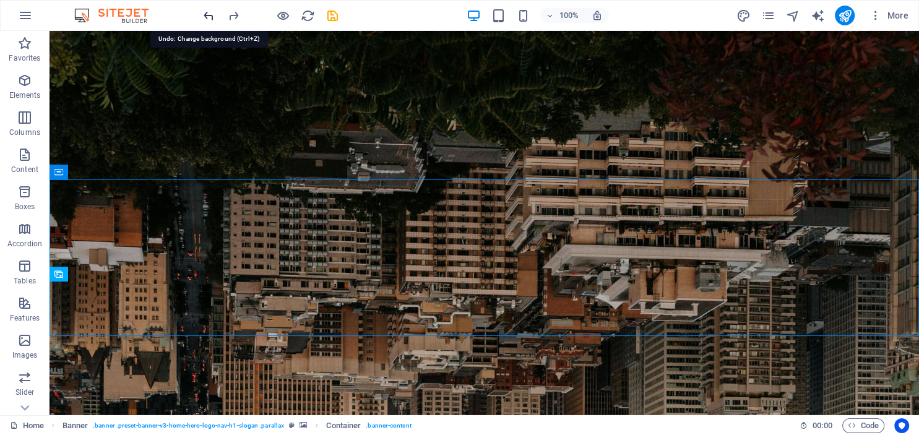
click at [207, 11] on icon "undo" at bounding box center [209, 16] width 14 height 14
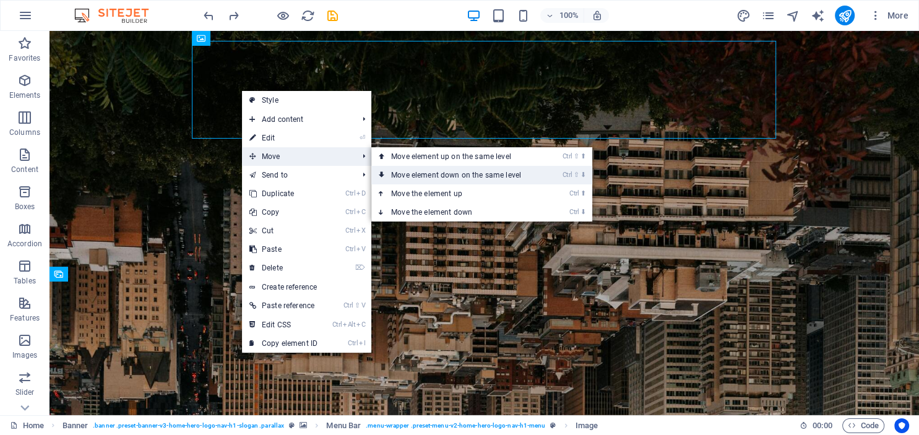
click at [415, 173] on link "Ctrl ⇧ ⬇ Move element down on the same level" at bounding box center [458, 175] width 175 height 19
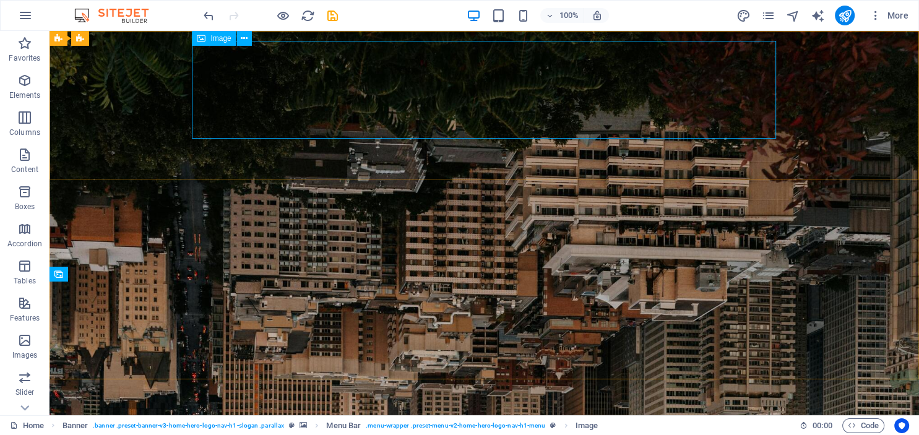
click at [208, 41] on div "Image" at bounding box center [214, 38] width 44 height 15
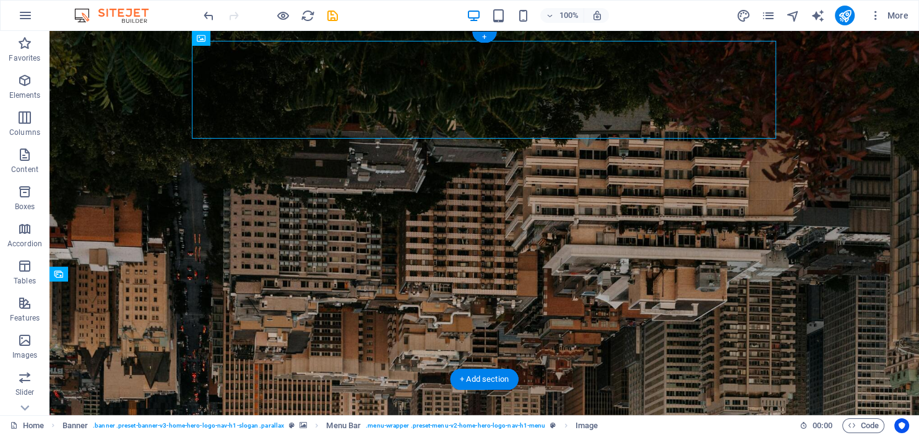
drag, startPoint x: 257, startPoint y: 72, endPoint x: 451, endPoint y: 43, distance: 195.2
select select "px"
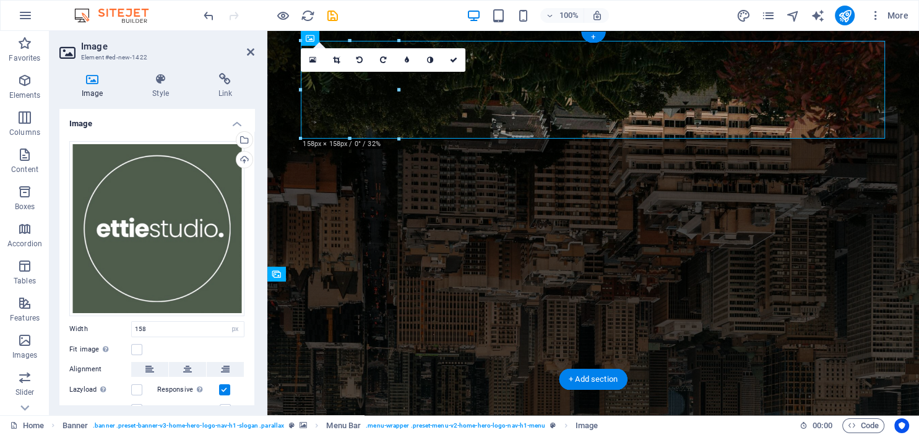
click at [185, 369] on icon at bounding box center [187, 369] width 9 height 15
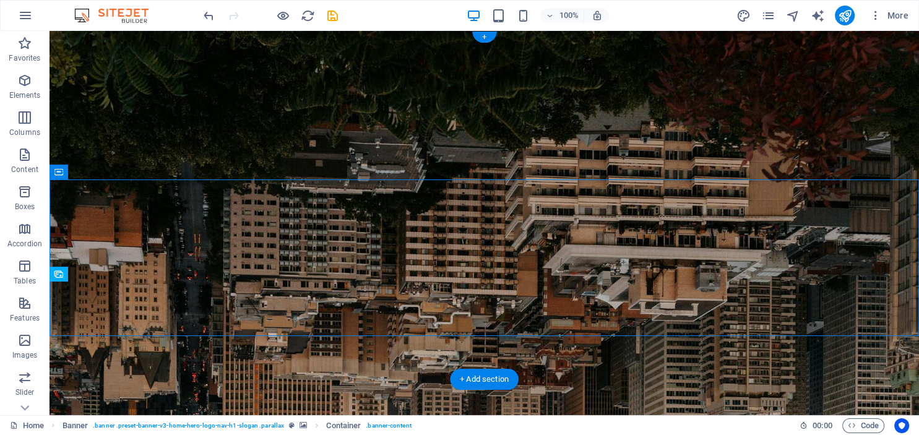
click at [129, 357] on figure at bounding box center [484, 223] width 869 height 384
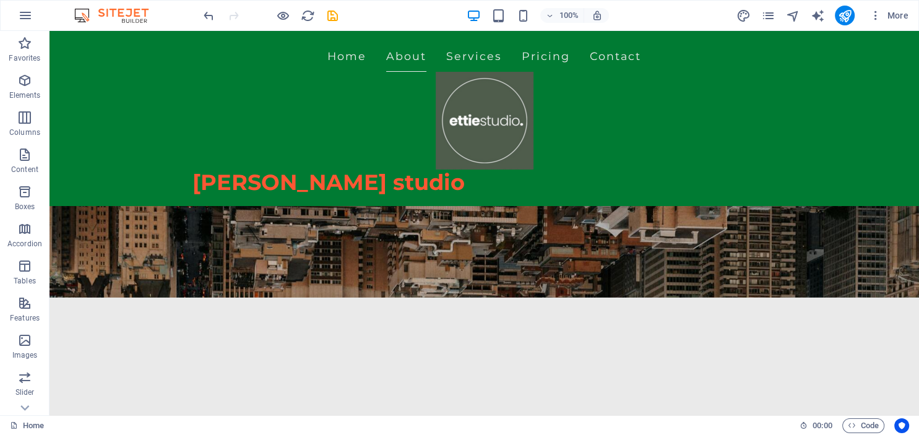
scroll to position [117, 0]
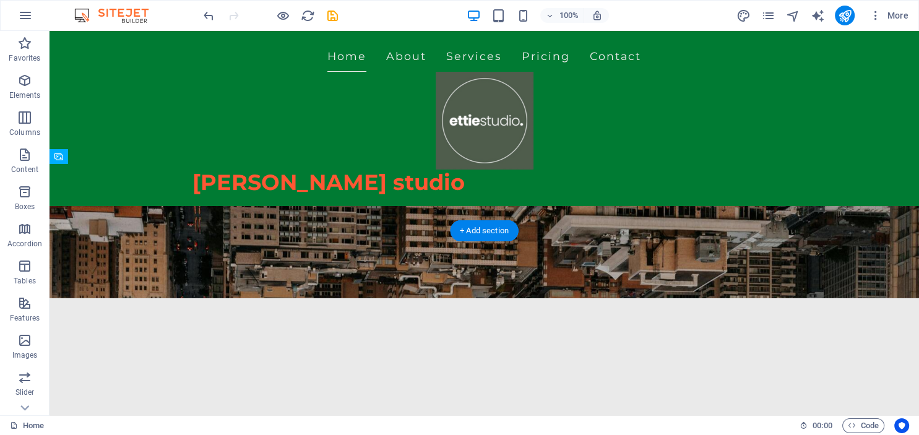
click at [287, 191] on figure at bounding box center [484, 106] width 869 height 384
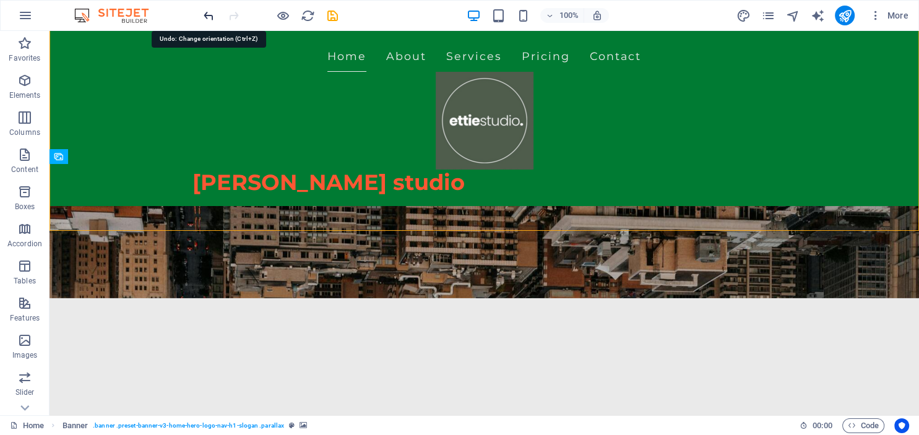
click at [209, 15] on icon "undo" at bounding box center [209, 16] width 14 height 14
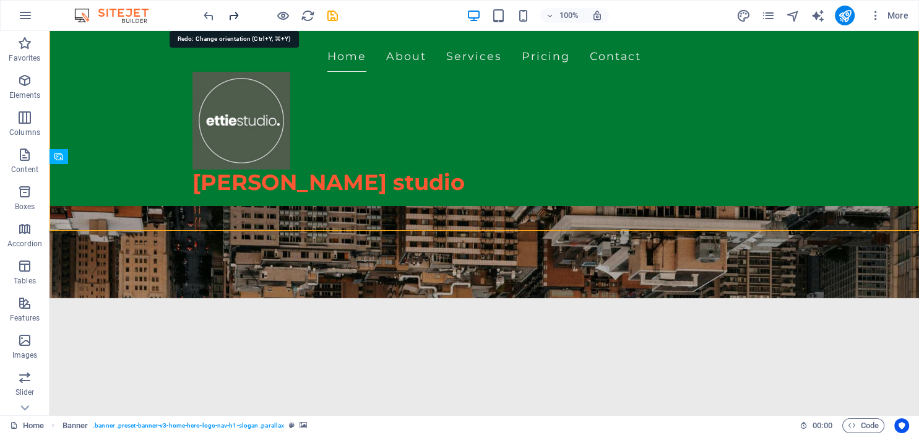
click at [230, 13] on icon "redo" at bounding box center [234, 16] width 14 height 14
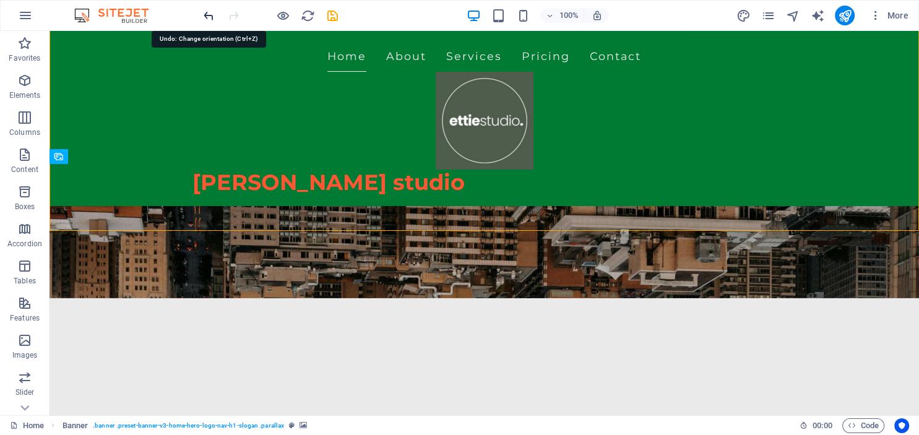
click at [212, 14] on icon "undo" at bounding box center [209, 16] width 14 height 14
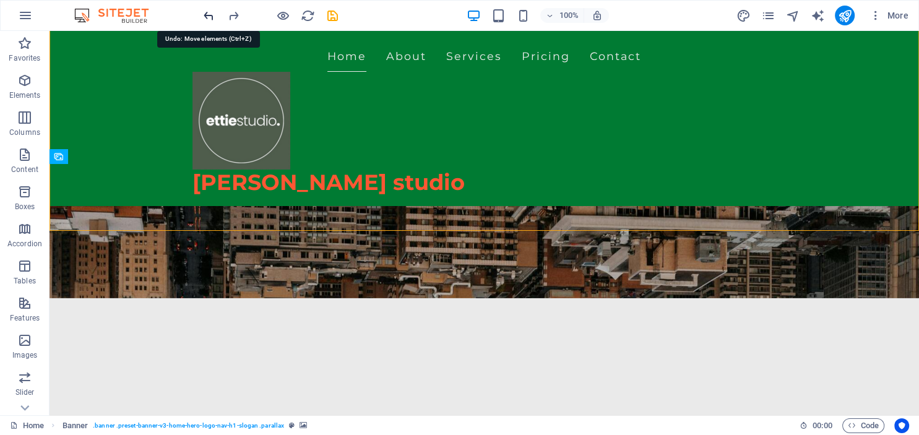
click at [212, 14] on icon "undo" at bounding box center [209, 16] width 14 height 14
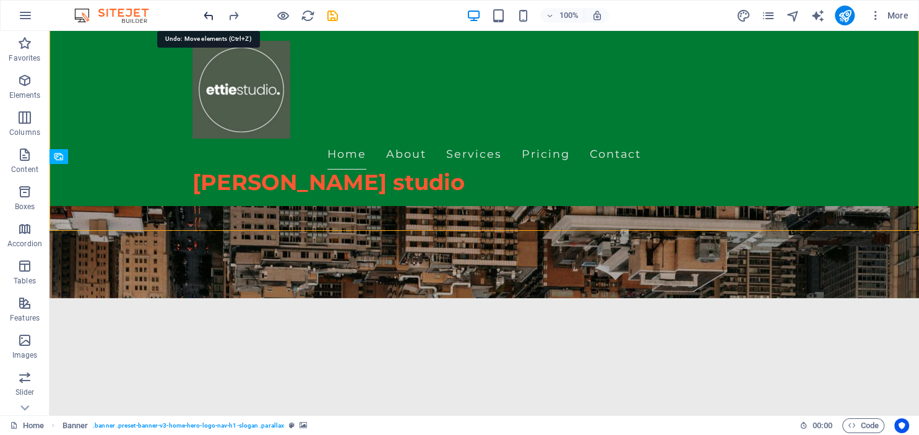
click at [212, 14] on icon "undo" at bounding box center [209, 16] width 14 height 14
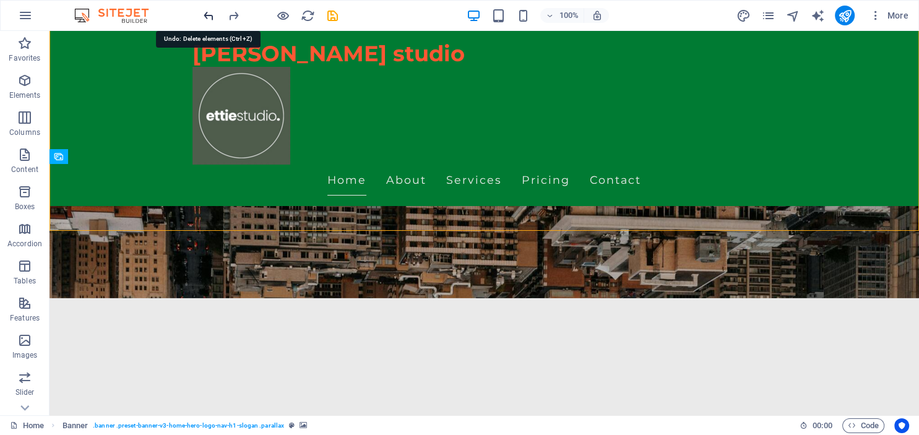
click at [204, 16] on icon "undo" at bounding box center [209, 16] width 14 height 14
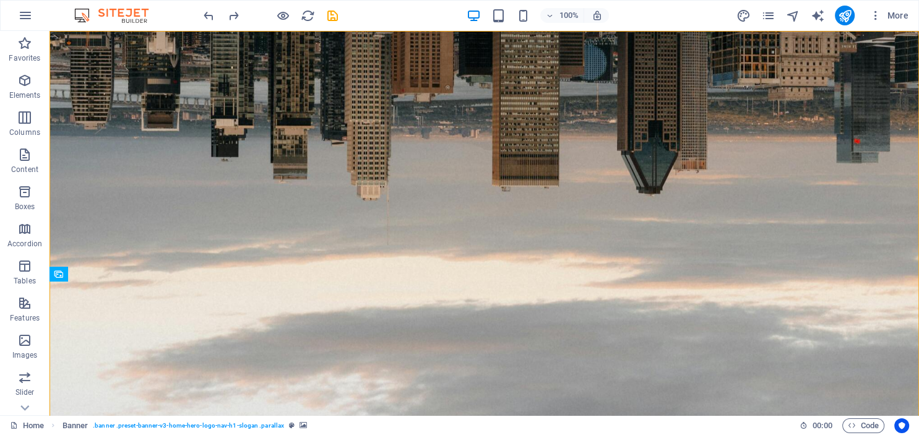
scroll to position [0, 0]
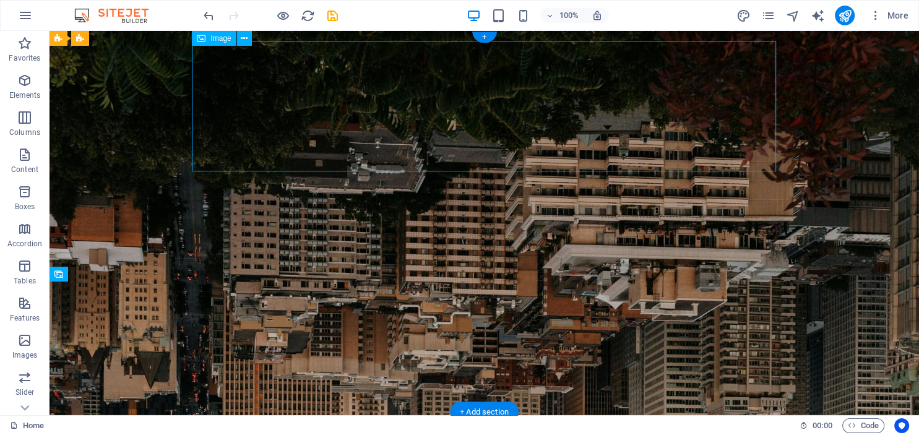
select select "px"
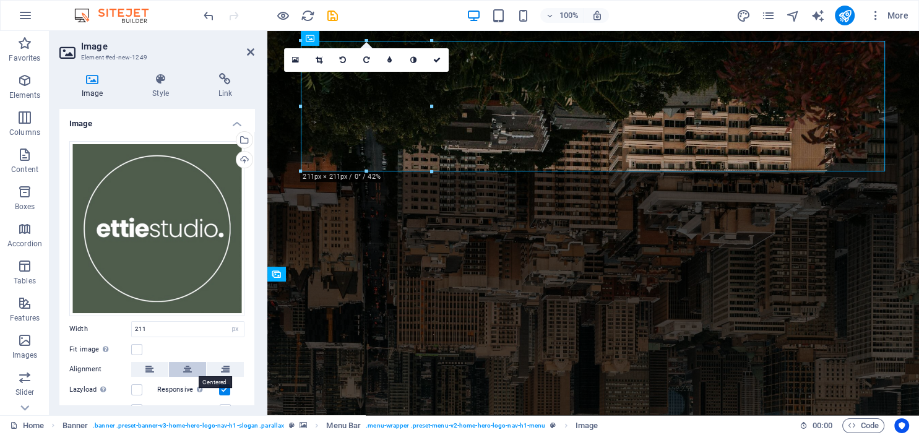
click at [188, 369] on icon at bounding box center [187, 369] width 9 height 15
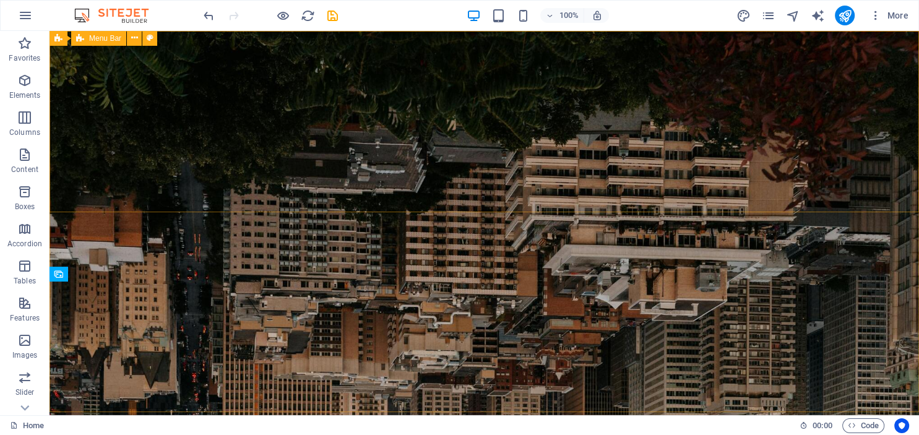
click at [106, 40] on span "Menu Bar" at bounding box center [105, 38] width 32 height 7
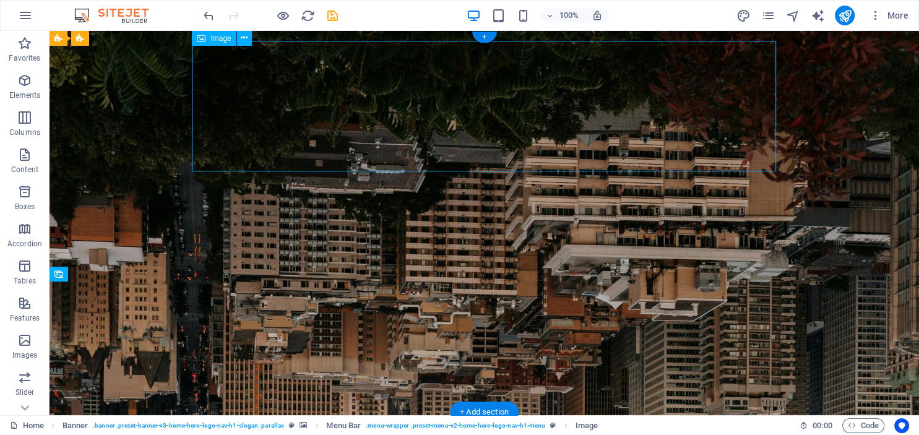
select select "px"
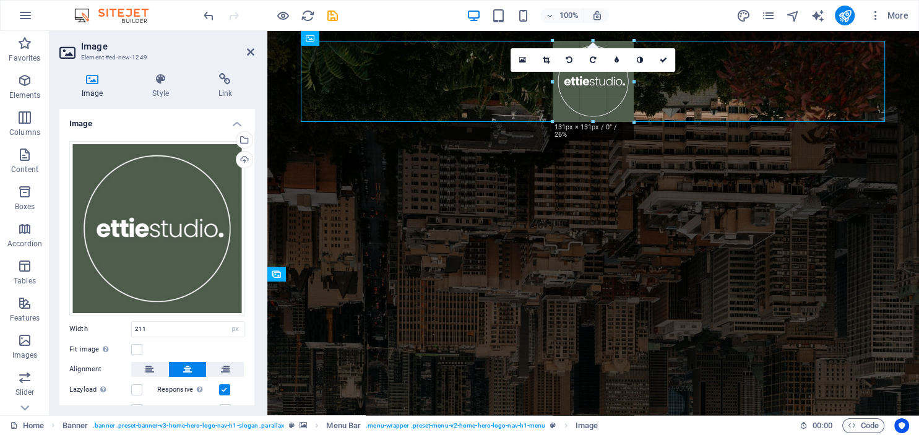
drag, startPoint x: 657, startPoint y: 172, endPoint x: 607, endPoint y: 108, distance: 81.1
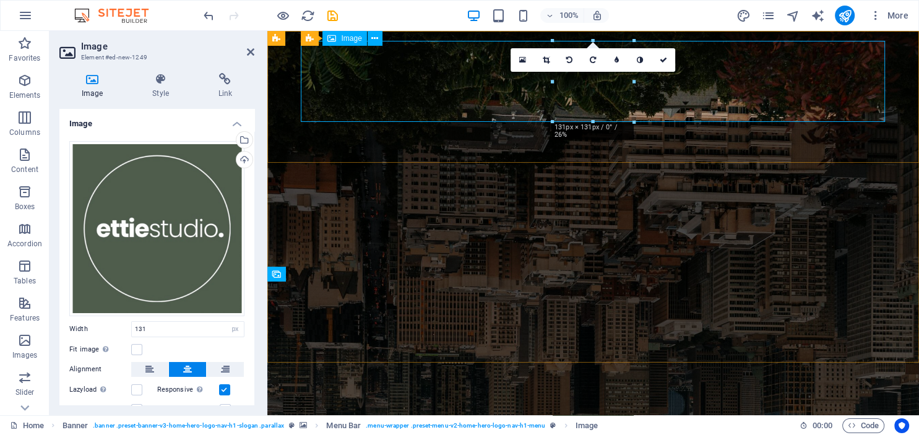
type input "131"
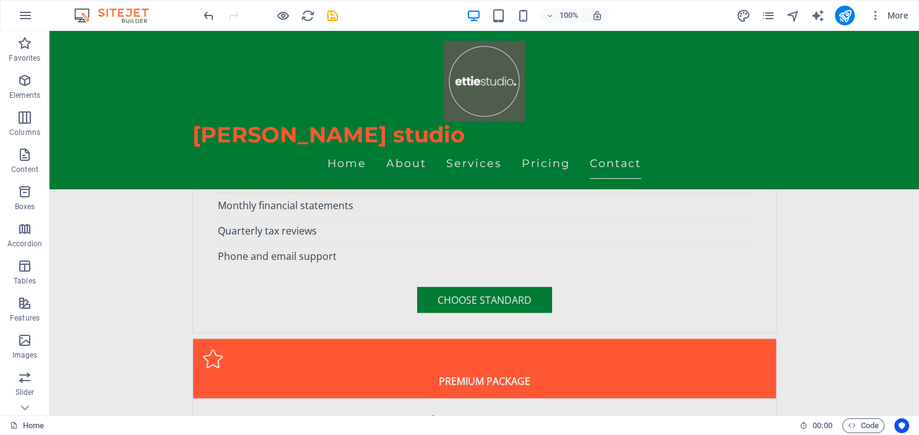
scroll to position [3167, 0]
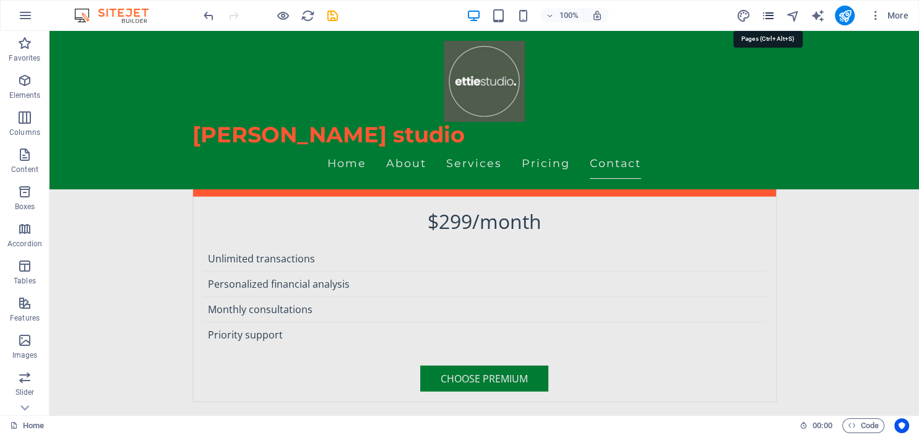
click at [769, 16] on icon "pages" at bounding box center [768, 16] width 14 height 14
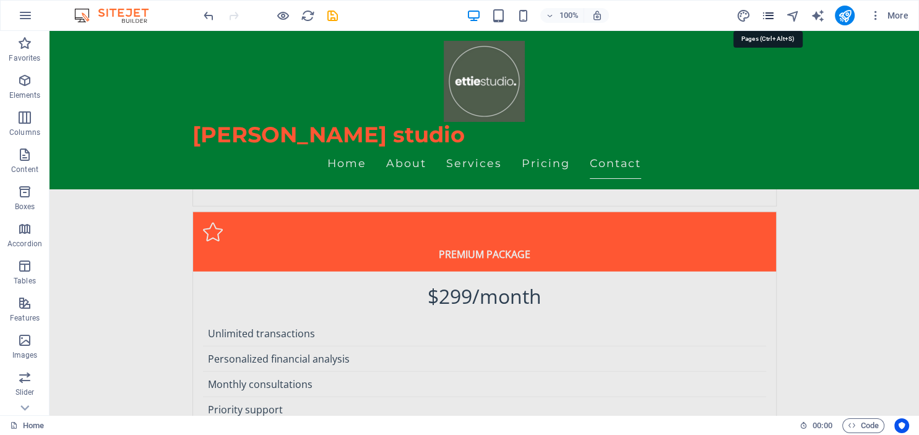
scroll to position [3169, 0]
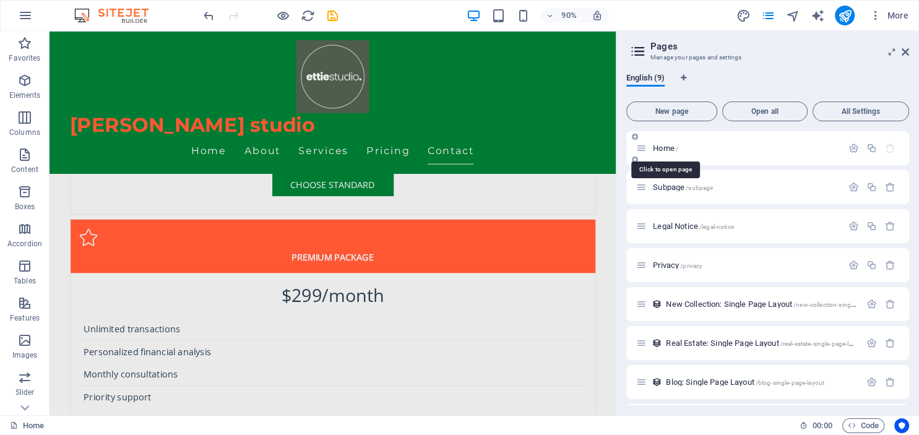
click at [658, 147] on span "Home /" at bounding box center [665, 148] width 25 height 9
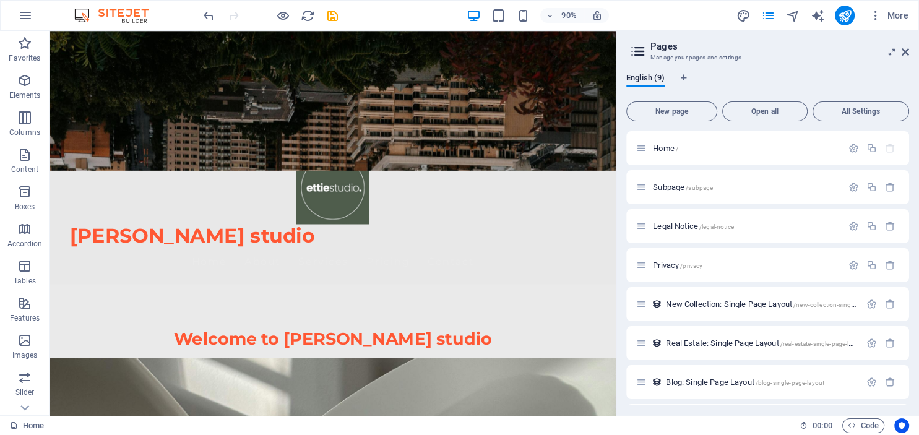
scroll to position [0, 0]
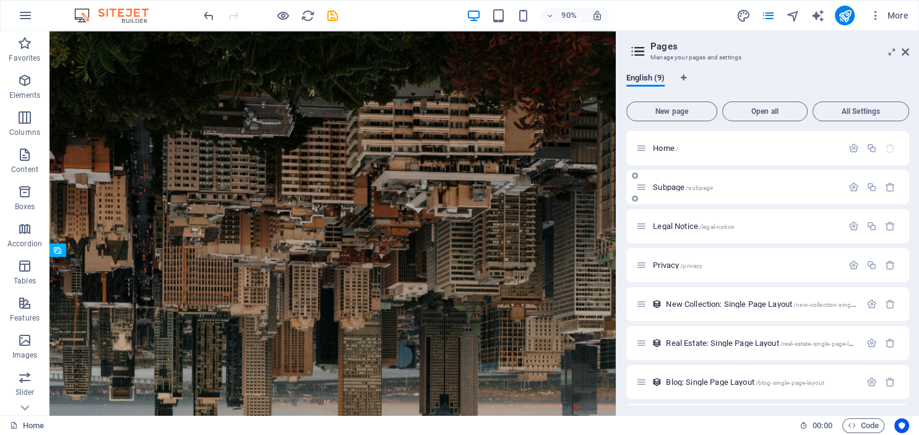
click at [657, 186] on span "Subpage /subpage" at bounding box center [683, 187] width 60 height 9
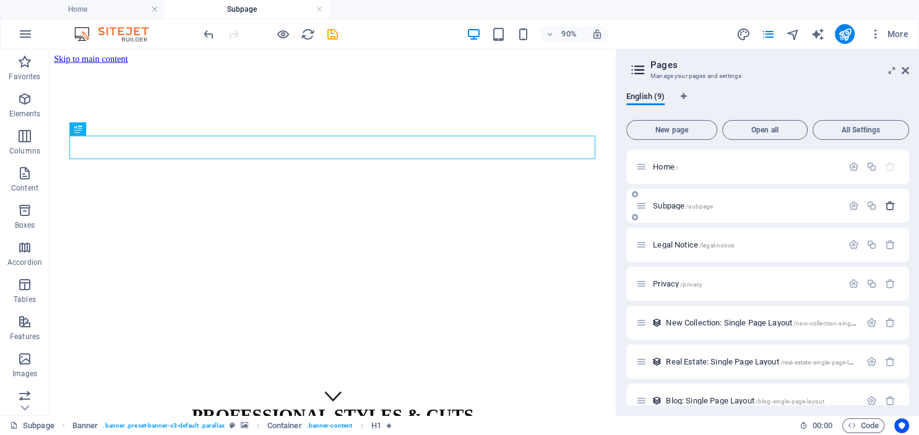
click at [887, 207] on icon "button" at bounding box center [890, 206] width 11 height 11
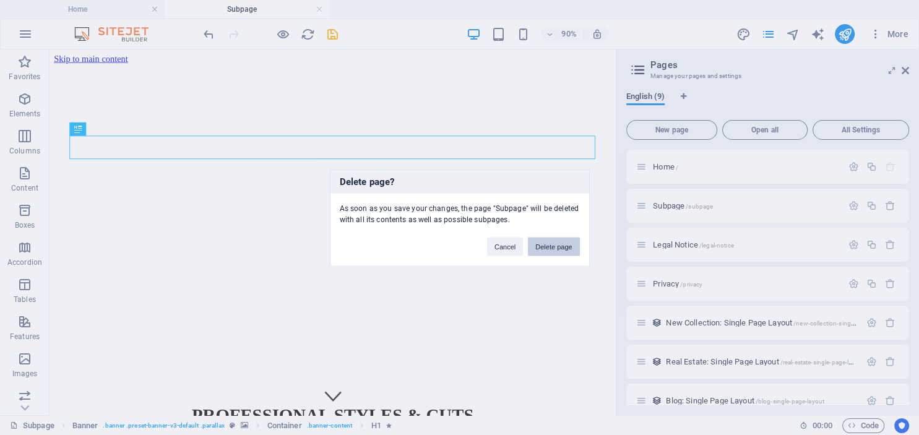
click at [554, 241] on button "Delete page" at bounding box center [553, 246] width 51 height 19
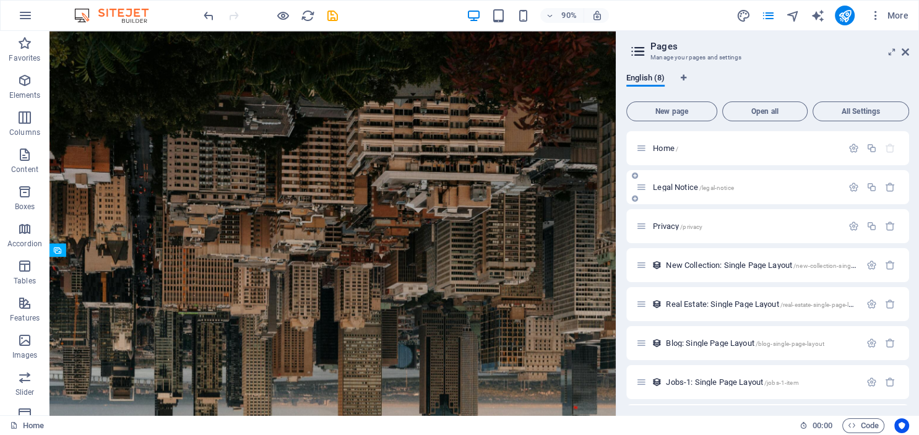
click at [662, 182] on div "Legal Notice /legal-notice" at bounding box center [739, 187] width 206 height 14
click at [667, 187] on span "Legal Notice /legal-notice" at bounding box center [693, 187] width 80 height 9
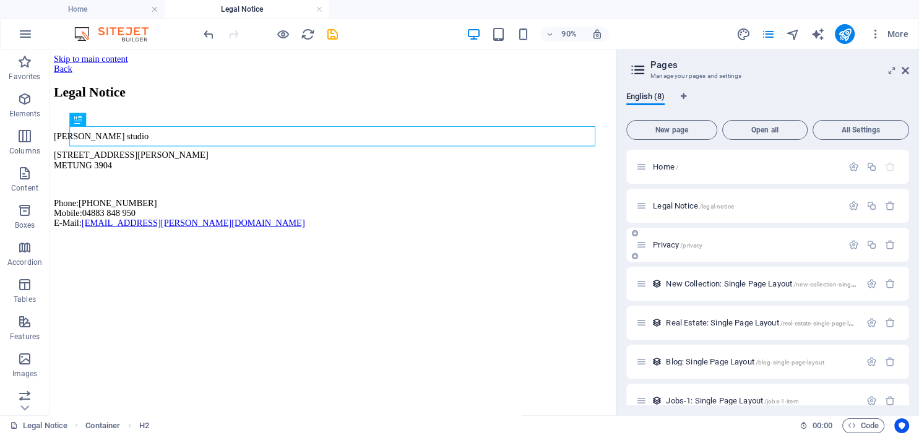
click at [662, 249] on span "Privacy /privacy" at bounding box center [678, 244] width 50 height 9
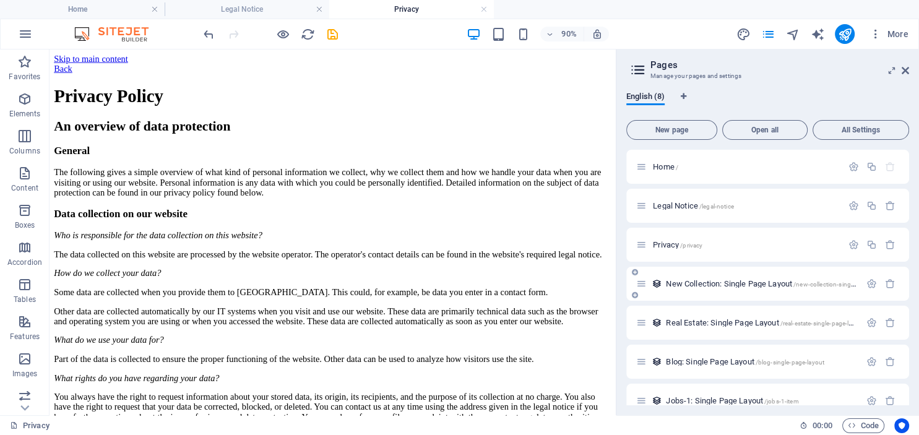
click at [672, 288] on div "New Collection: Single Page Layout /new-collection-single-page-layout" at bounding box center [748, 284] width 224 height 14
click at [663, 286] on div "New Collection: Single Page Layout /new-collection-single-page-layout" at bounding box center [761, 284] width 198 height 8
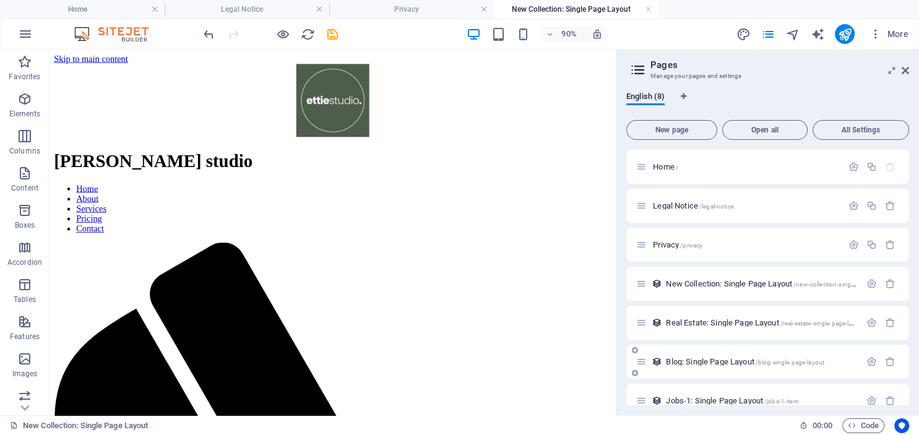
click at [657, 332] on div "Real Estate: Single Page Layout /real-estate-single-page-layout" at bounding box center [767, 323] width 283 height 34
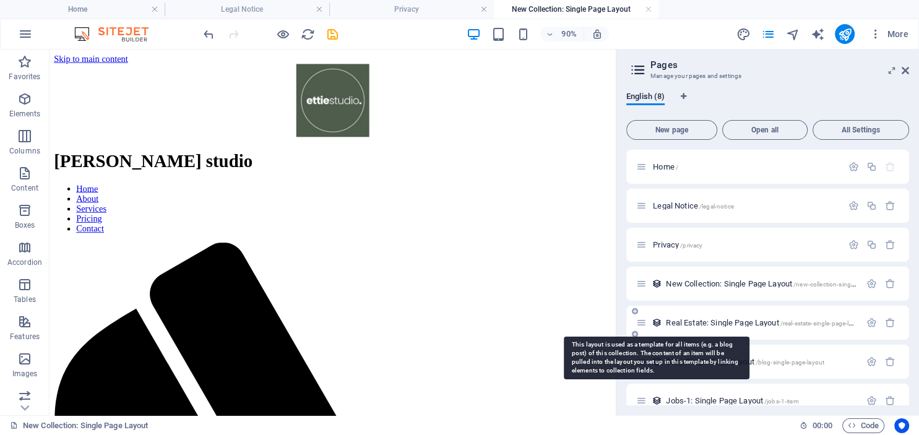
click at [657, 322] on icon at bounding box center [657, 322] width 11 height 11
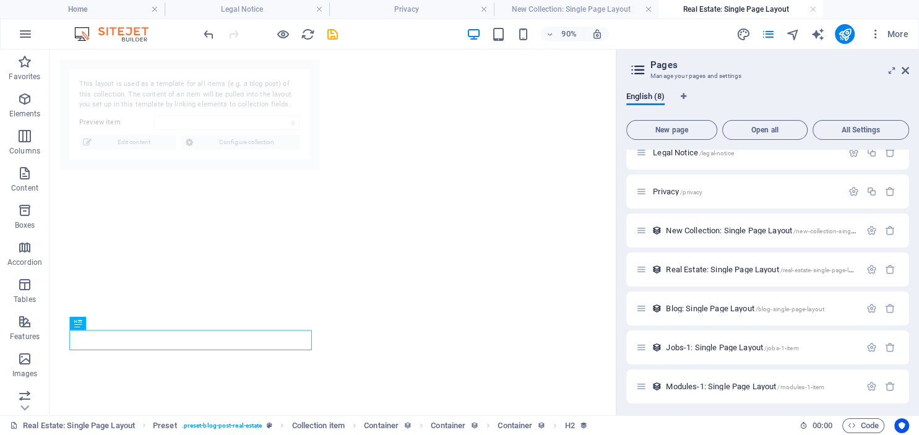
scroll to position [56, 0]
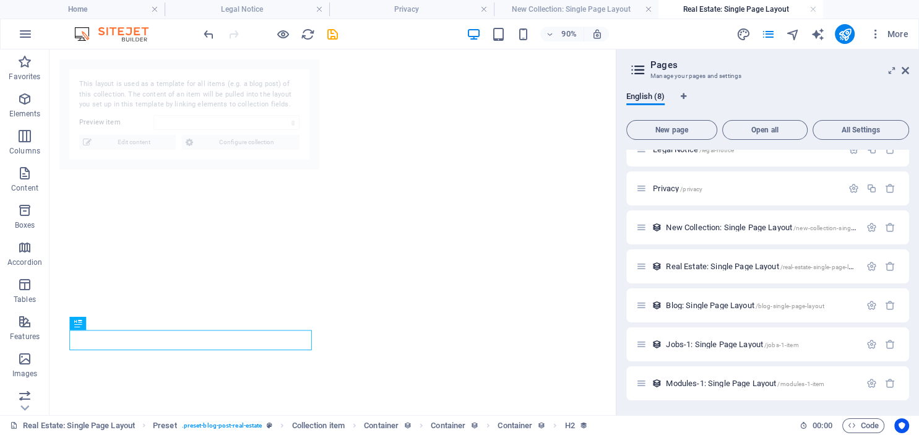
select select "68e31e4af1880bcac107b620"
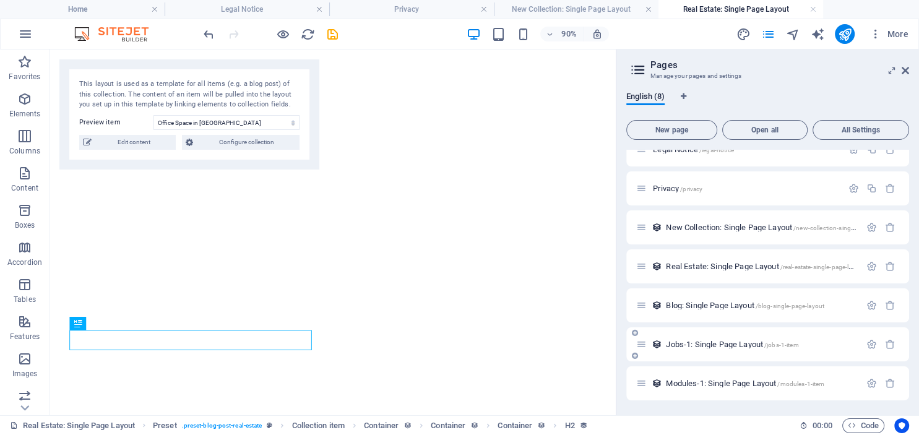
click at [719, 345] on span "Jobs-1: Single Page Layout /jobs-1-item" at bounding box center [732, 344] width 132 height 9
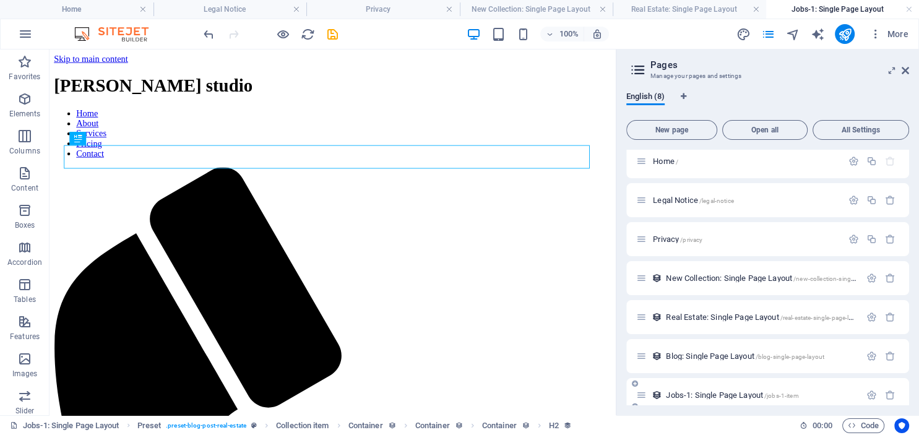
scroll to position [0, 0]
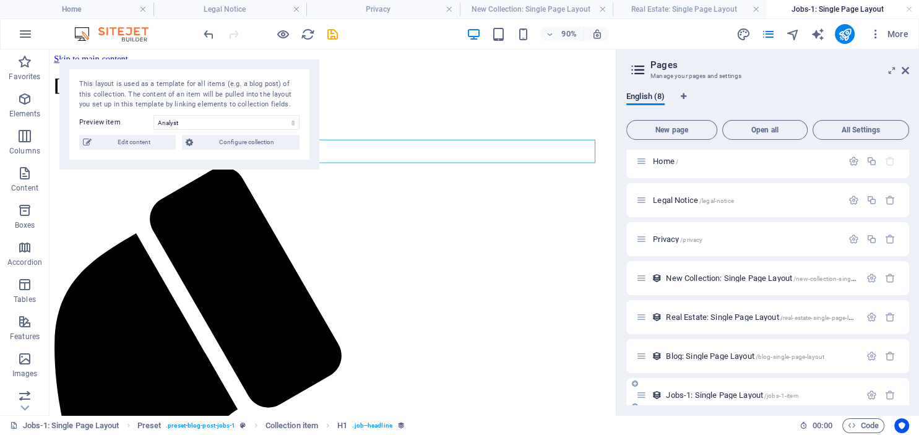
select select "68e31e4af1880bcac107b610"
click at [904, 68] on icon at bounding box center [905, 71] width 7 height 10
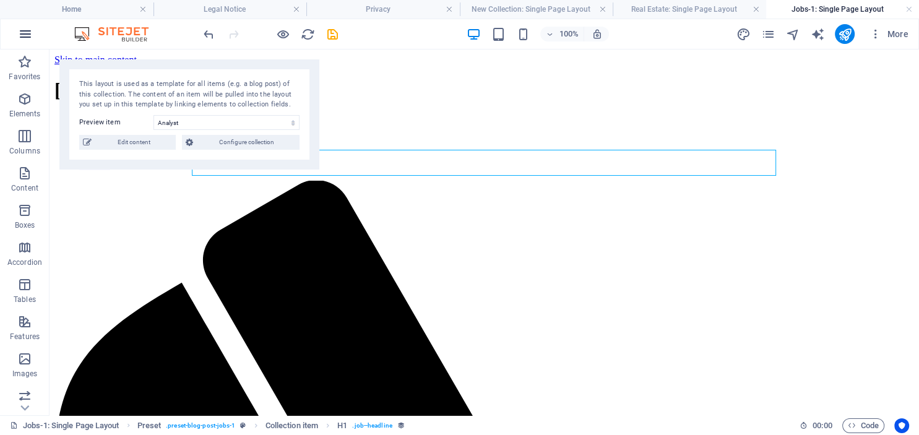
click at [20, 32] on icon "button" at bounding box center [25, 34] width 15 height 15
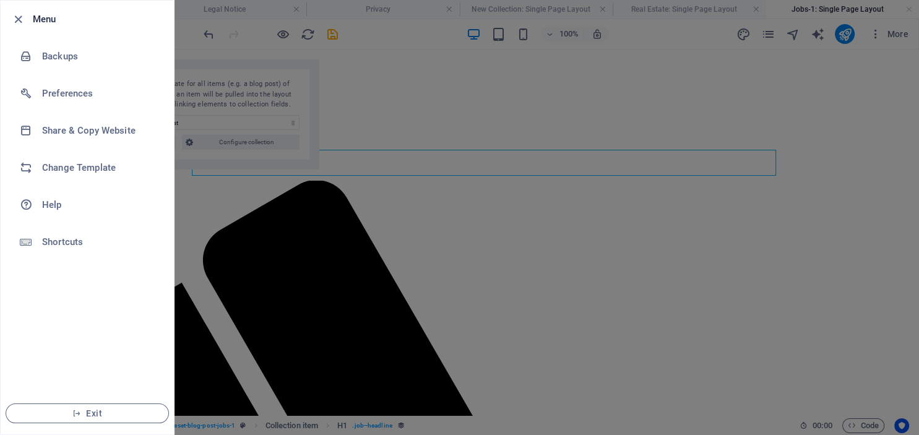
click at [36, 16] on h6 "Menu" at bounding box center [98, 19] width 131 height 15
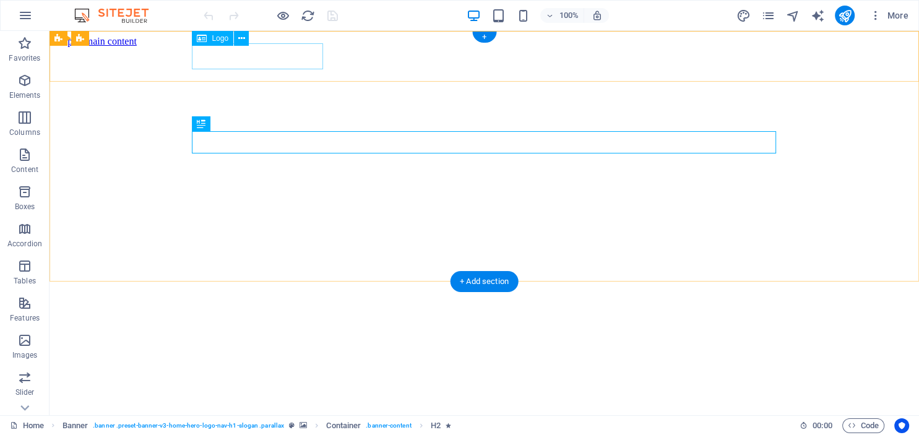
click at [214, 413] on div "ettie studio" at bounding box center [484, 424] width 860 height 23
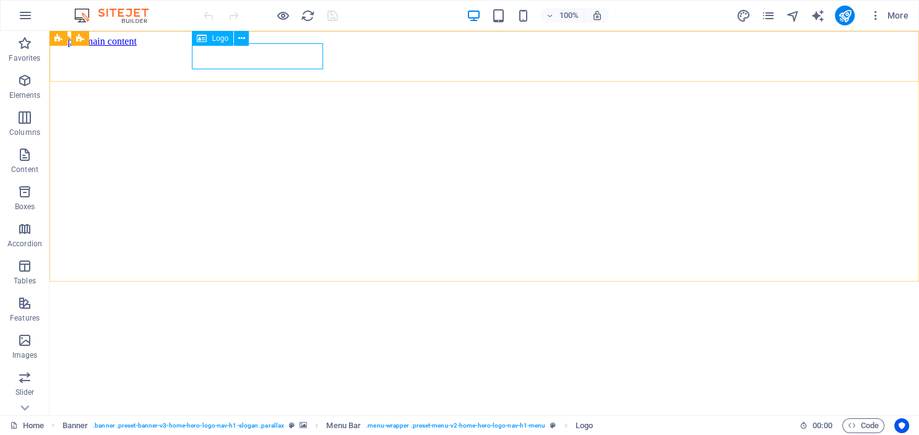
click at [217, 41] on span "Logo" at bounding box center [220, 38] width 17 height 7
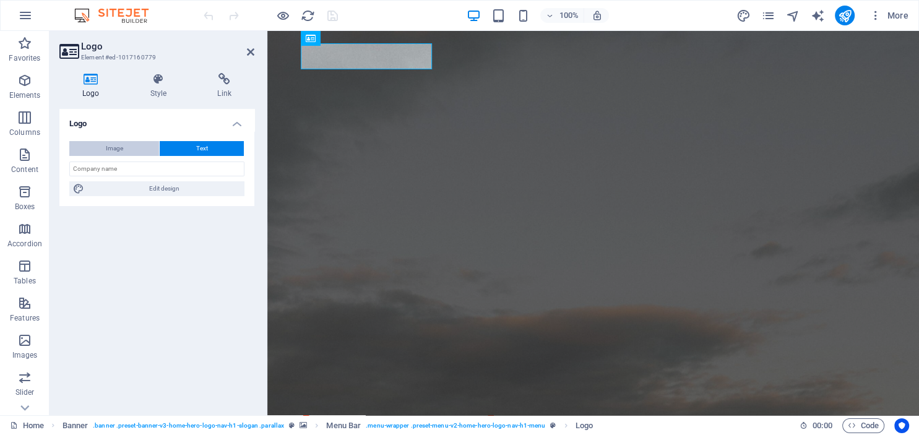
click at [110, 150] on span "Image" at bounding box center [114, 148] width 17 height 15
select select "DISABLED_OPTION_VALUE"
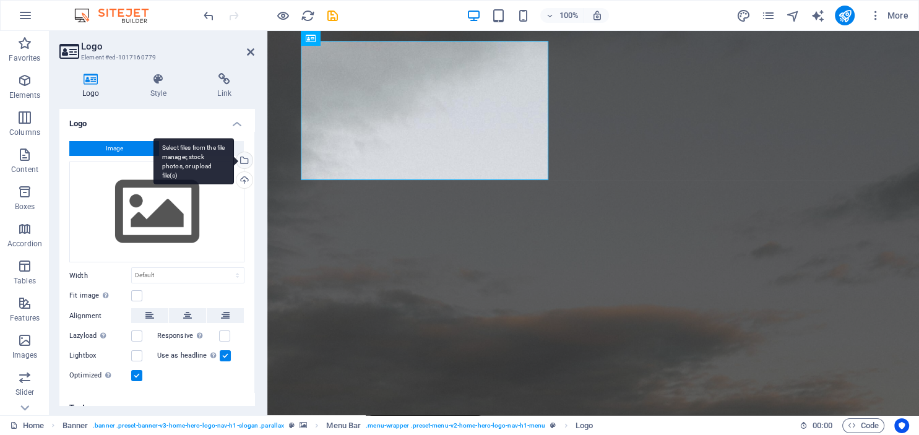
click at [234, 160] on div "Select files from the file manager, stock photos, or upload file(s)" at bounding box center [193, 161] width 80 height 46
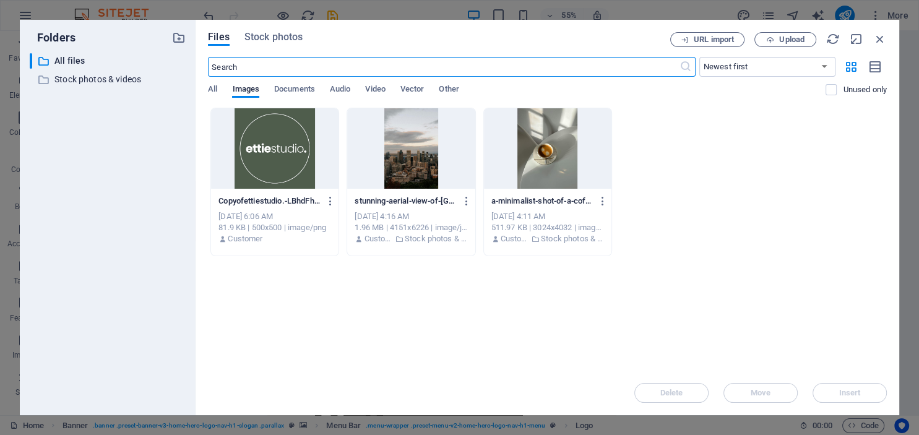
click at [274, 145] on div at bounding box center [274, 148] width 127 height 80
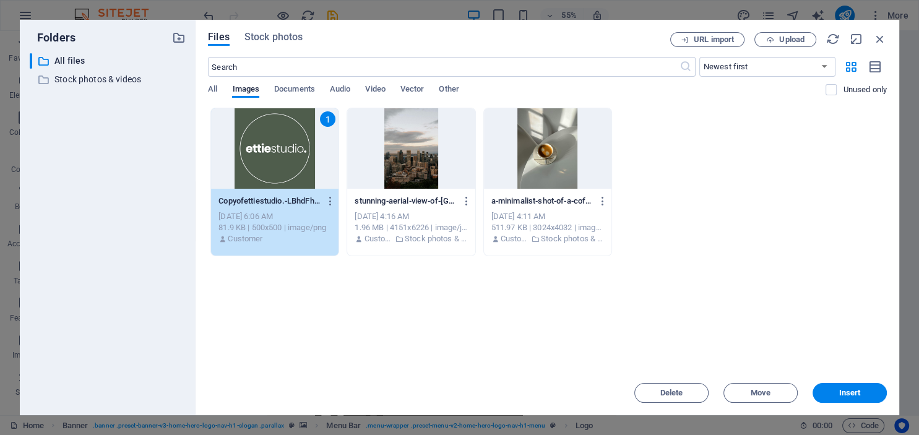
click at [274, 145] on div "1" at bounding box center [274, 148] width 127 height 80
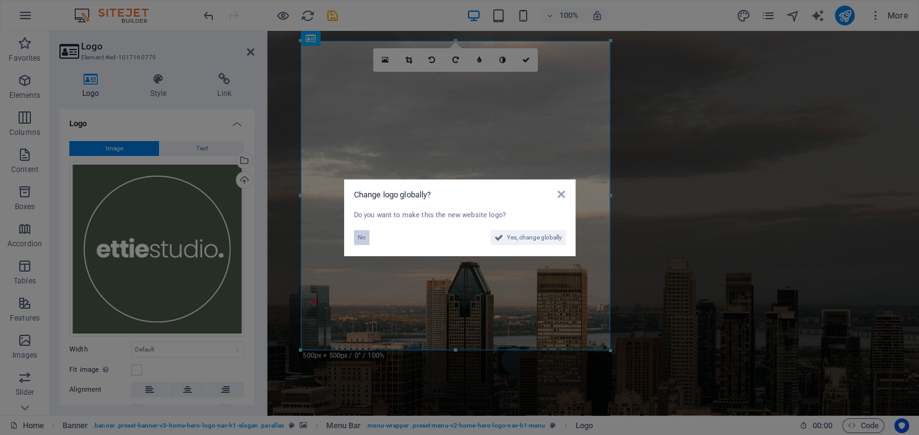
click at [360, 237] on span "No" at bounding box center [362, 237] width 8 height 15
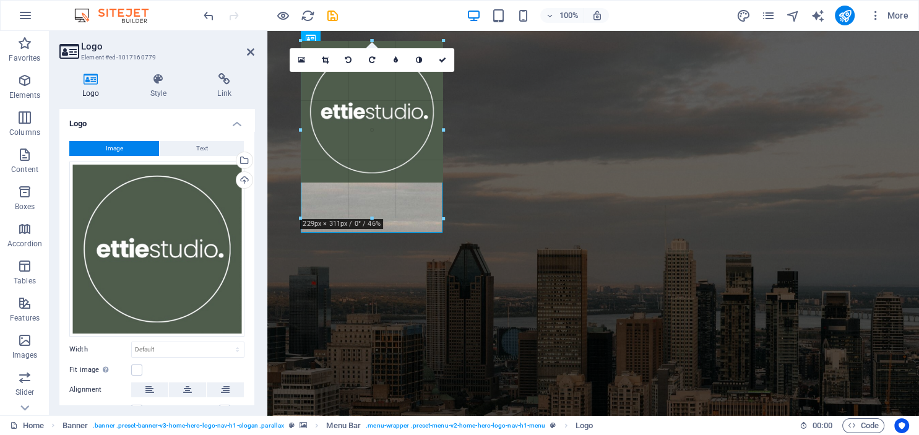
drag, startPoint x: 610, startPoint y: 349, endPoint x: 432, endPoint y: 134, distance: 279.5
type input "212"
select select "px"
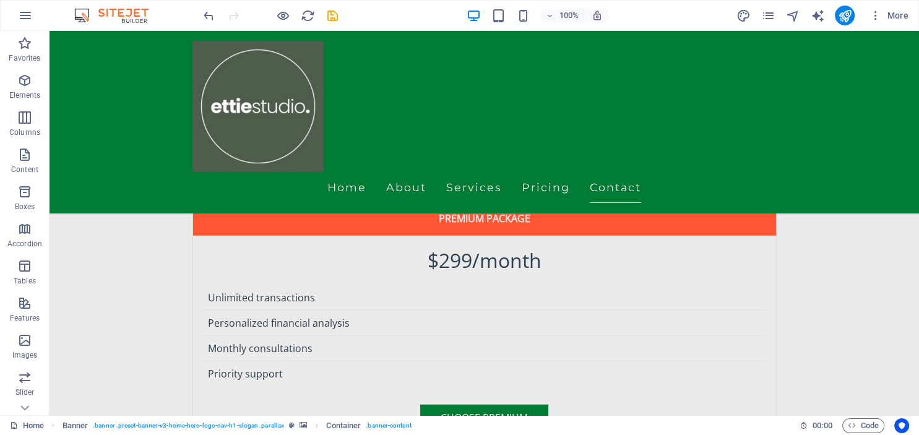
scroll to position [3217, 0]
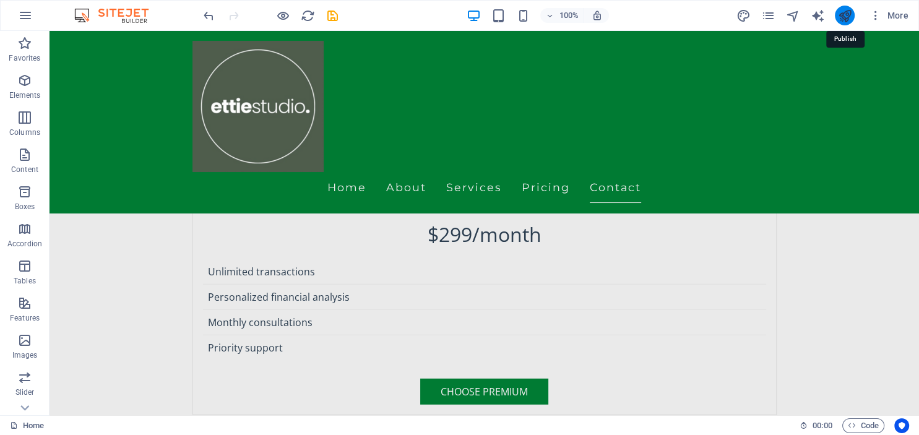
click at [847, 13] on icon "publish" at bounding box center [844, 16] width 14 height 14
checkbox input "false"
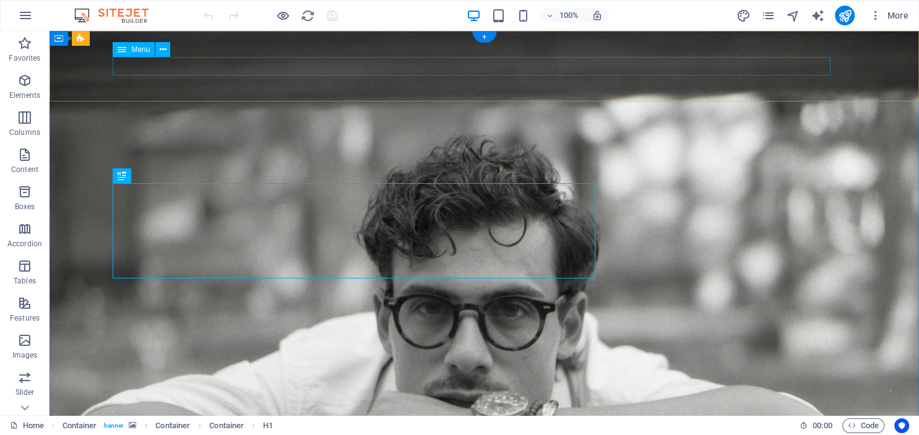
click at [165, 50] on icon at bounding box center [163, 49] width 7 height 13
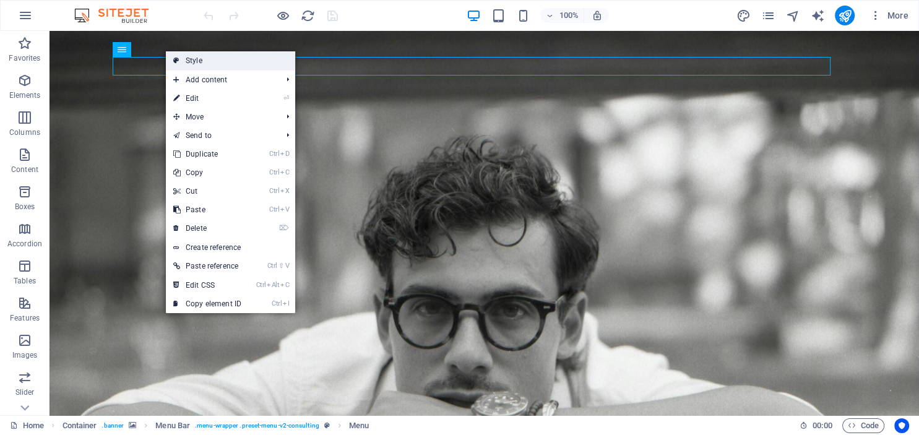
click at [199, 61] on link "Style" at bounding box center [230, 60] width 129 height 19
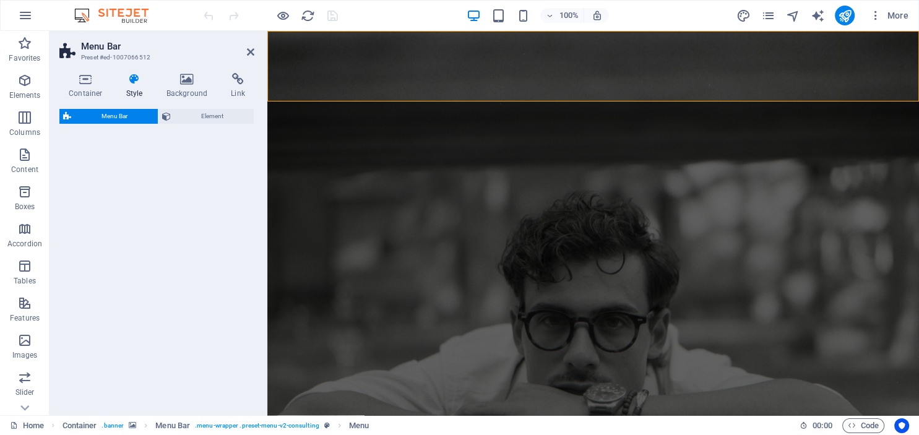
select select "rem"
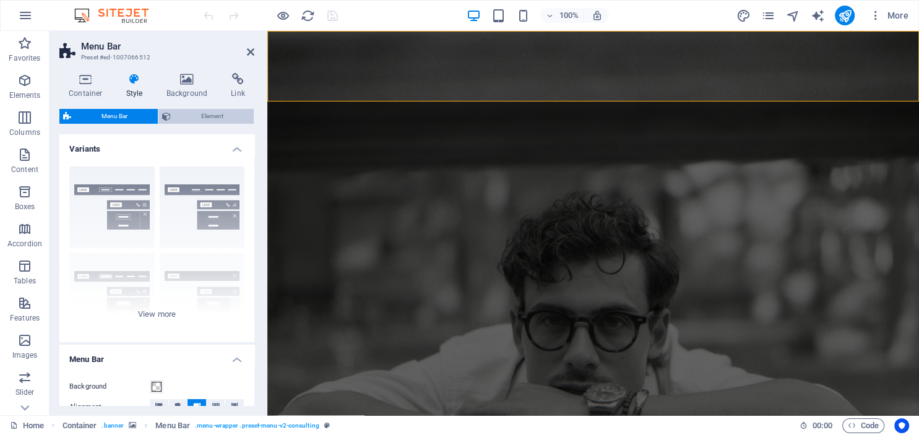
click at [199, 115] on span "Element" at bounding box center [213, 116] width 76 height 15
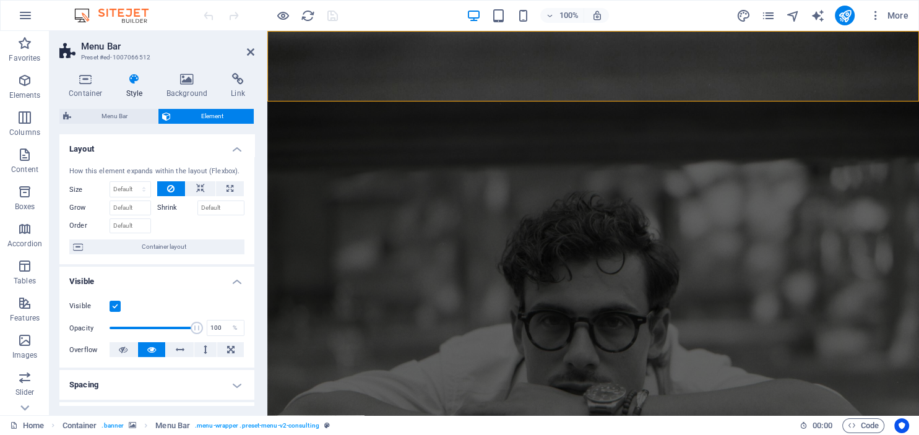
click at [131, 80] on icon at bounding box center [134, 79] width 35 height 12
drag, startPoint x: 131, startPoint y: 80, endPoint x: 113, endPoint y: 118, distance: 41.5
click at [113, 118] on div "Container Style Background Link Size Height Default px rem % vh vw Min. height …" at bounding box center [156, 239] width 195 height 332
click at [113, 118] on span "Menu Bar" at bounding box center [114, 116] width 79 height 15
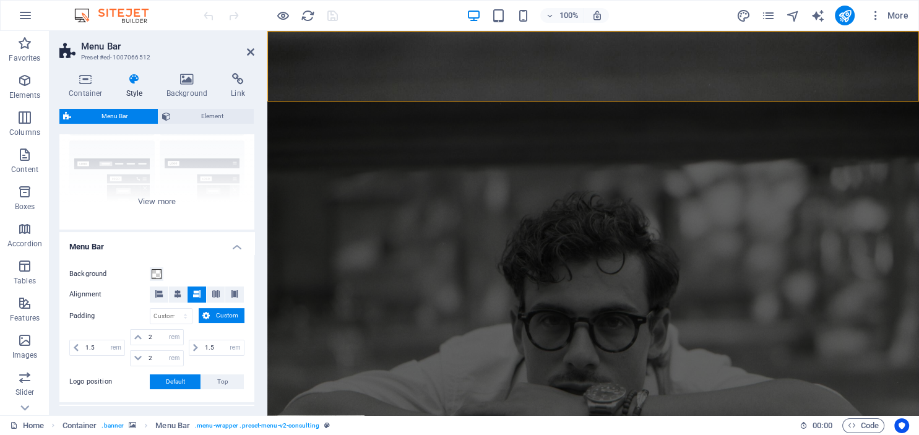
scroll to position [93, 0]
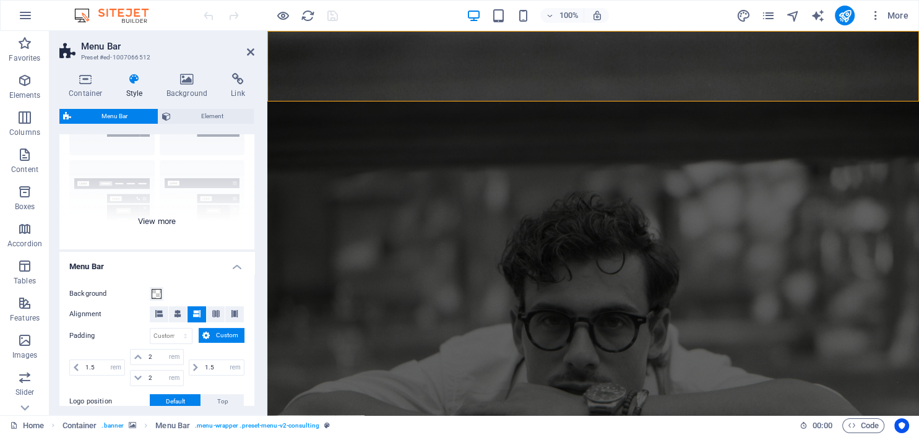
click at [124, 184] on div "Border Centered Default Fixed Loki Trigger Wide XXL" at bounding box center [156, 157] width 195 height 186
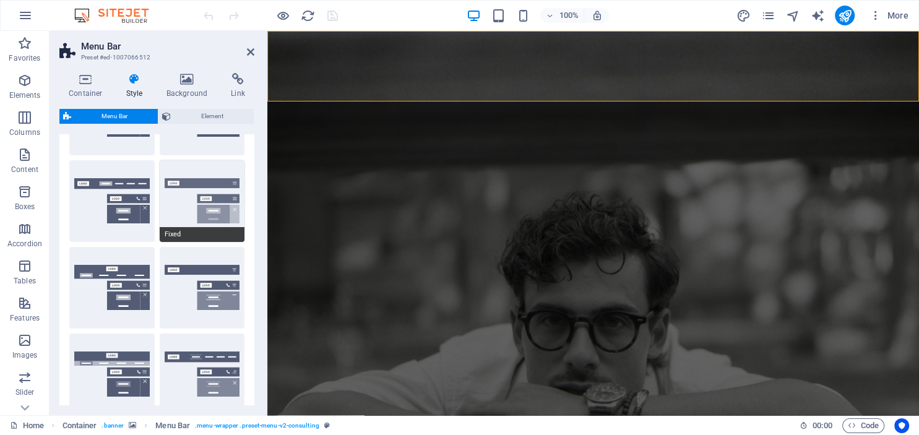
click at [207, 186] on button "Fixed" at bounding box center [202, 201] width 85 height 82
type input "1"
select select "rem"
type input "1"
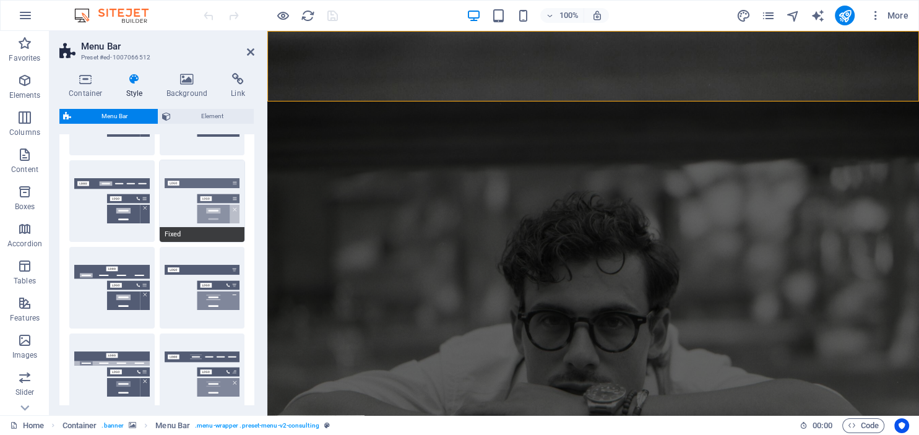
type input "1"
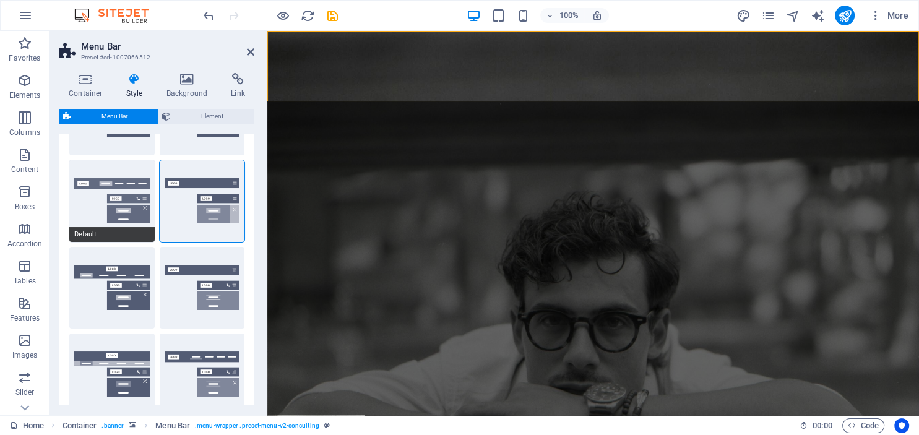
click at [134, 184] on button "Default" at bounding box center [111, 201] width 85 height 82
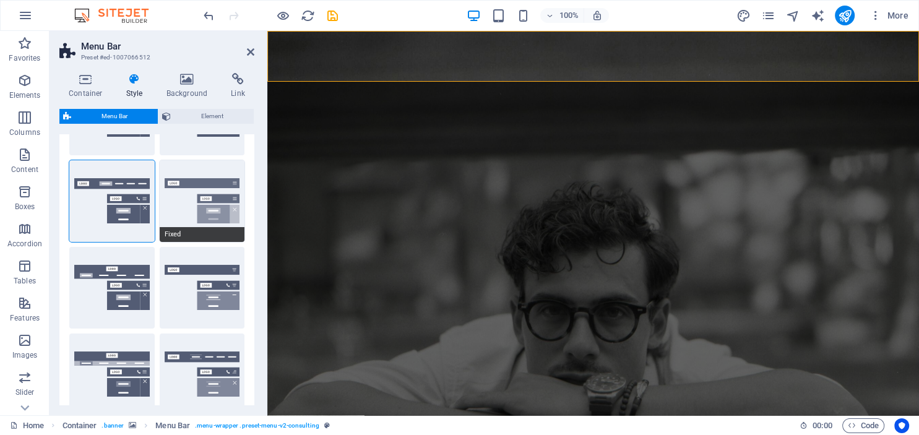
click at [205, 183] on button "Fixed" at bounding box center [202, 201] width 85 height 82
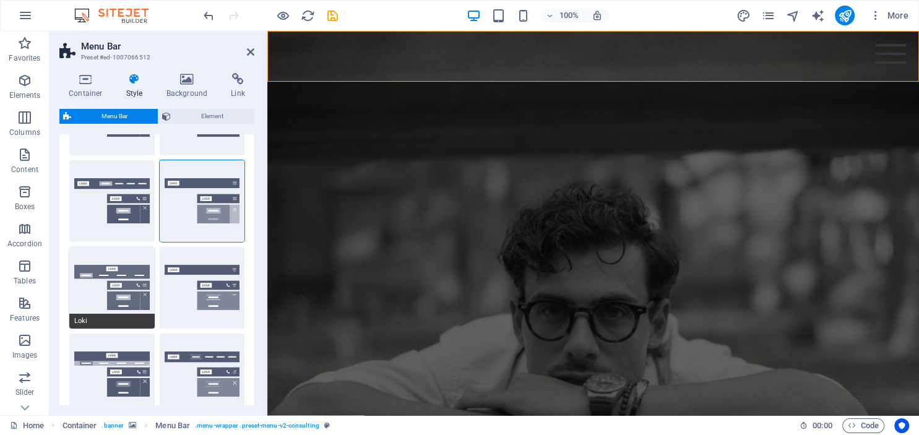
click at [121, 270] on button "Loki" at bounding box center [111, 288] width 85 height 82
type input "0"
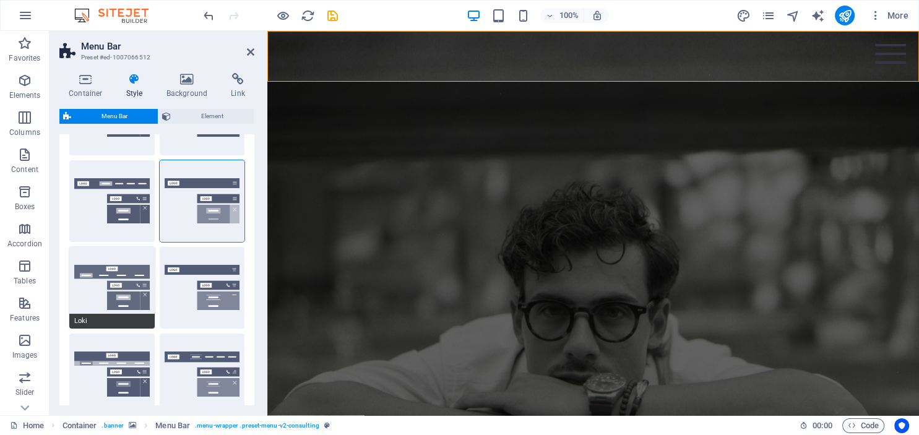
type input "0"
select select "DISABLED_OPTION_VALUE"
type input "2"
type input "1"
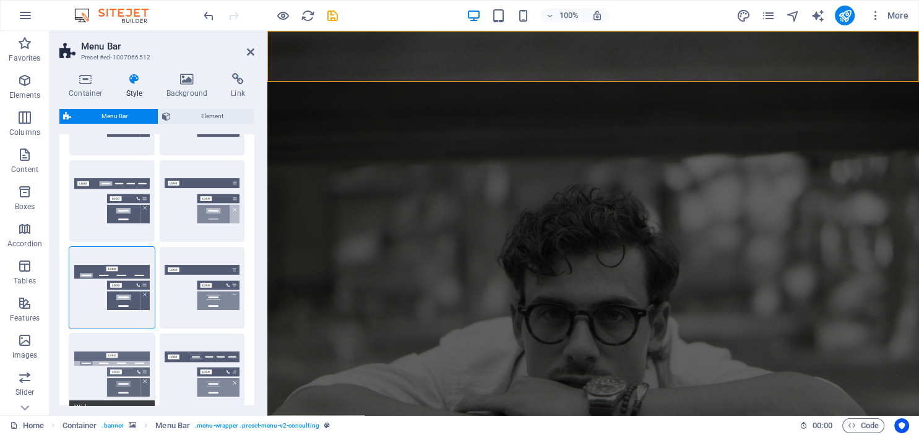
click at [110, 369] on button "Wide" at bounding box center [111, 375] width 85 height 82
type input "0"
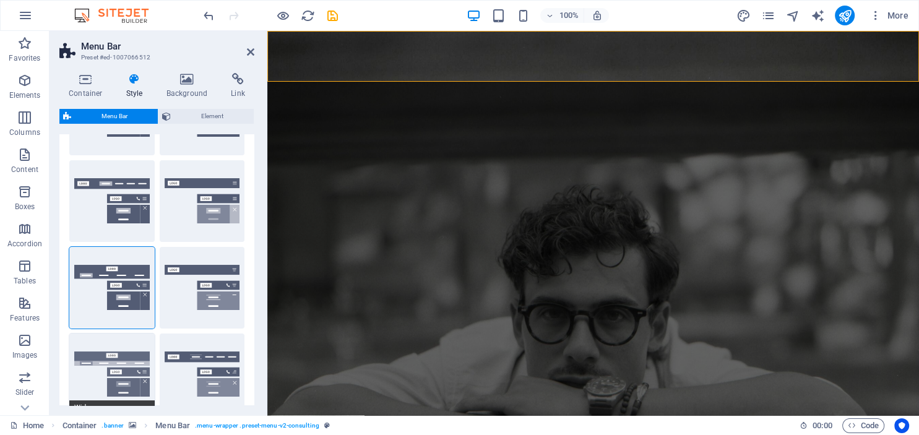
type input "0"
type input "2"
select select "rem"
type input "2"
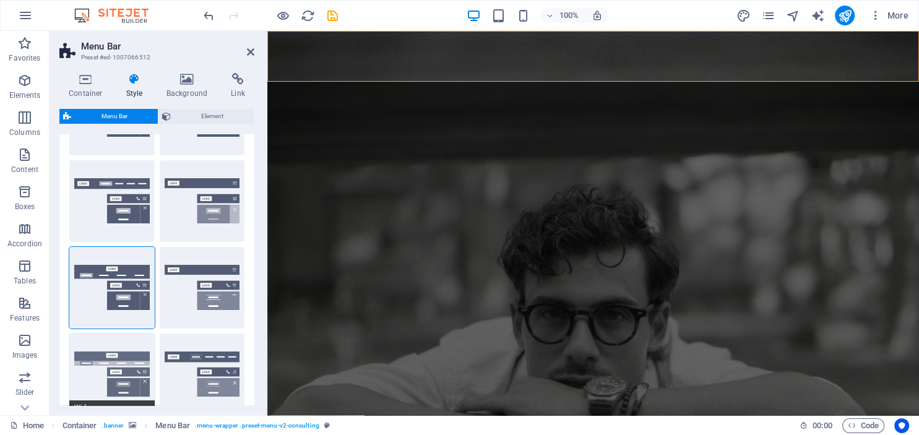
type input "2"
type input "0"
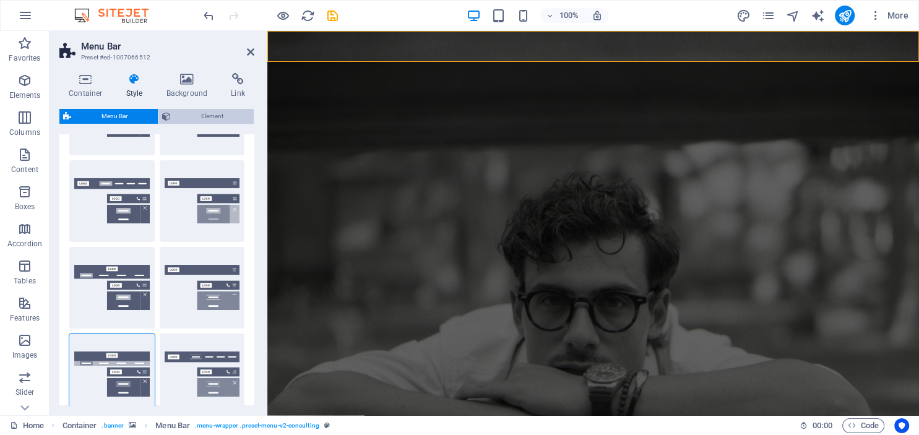
click at [210, 116] on span "Element" at bounding box center [213, 116] width 76 height 15
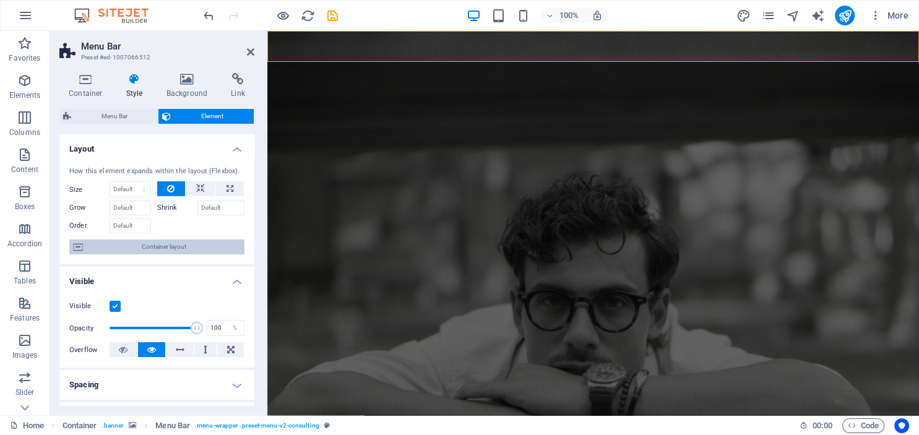
click at [169, 247] on span "Container layout" at bounding box center [164, 246] width 154 height 15
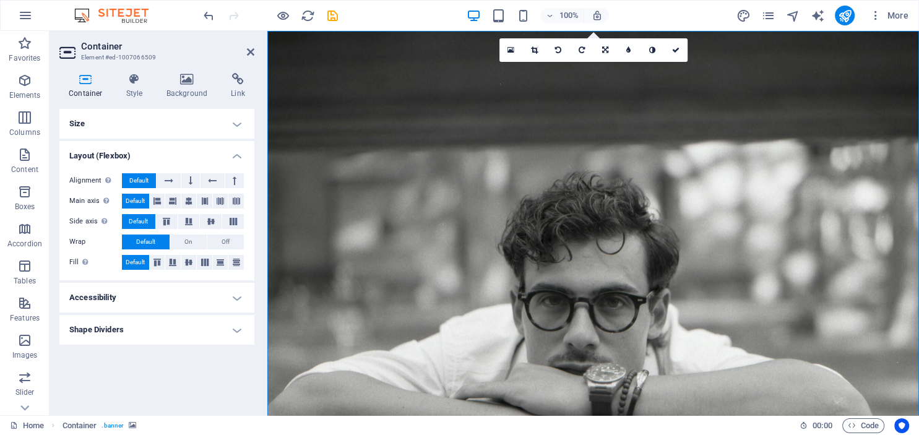
click at [236, 298] on h4 "Accessibility" at bounding box center [156, 298] width 195 height 30
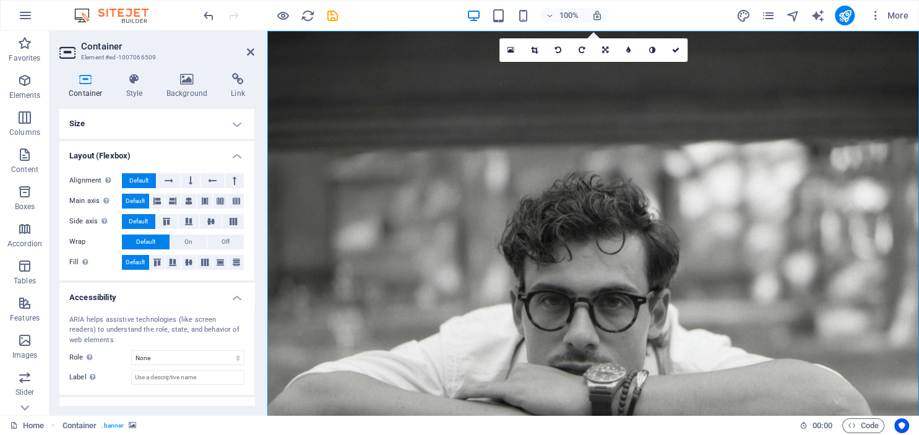
scroll to position [22, 0]
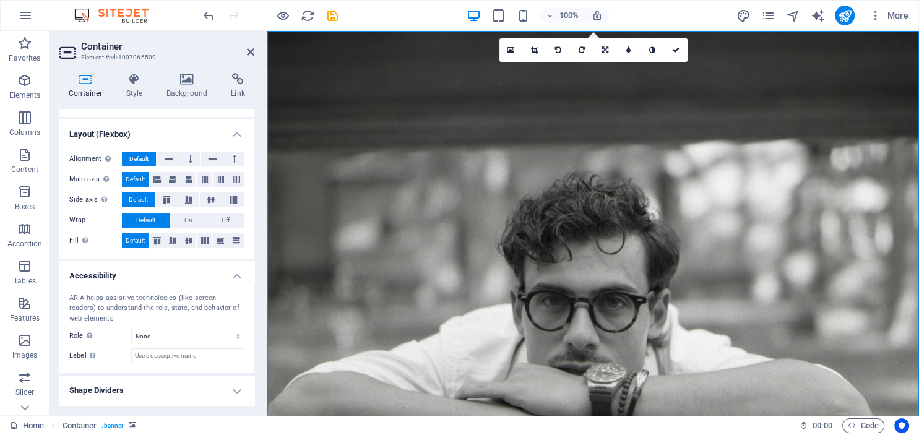
click at [237, 389] on h4 "Shape Dividers" at bounding box center [156, 391] width 195 height 30
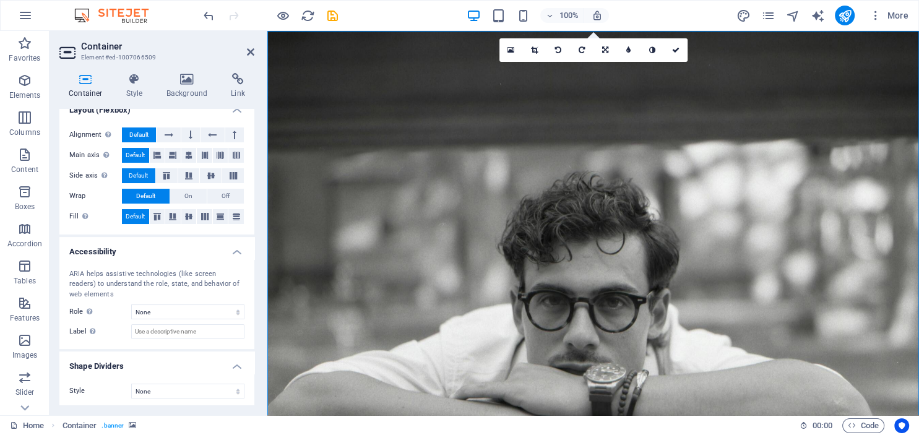
scroll to position [49, 0]
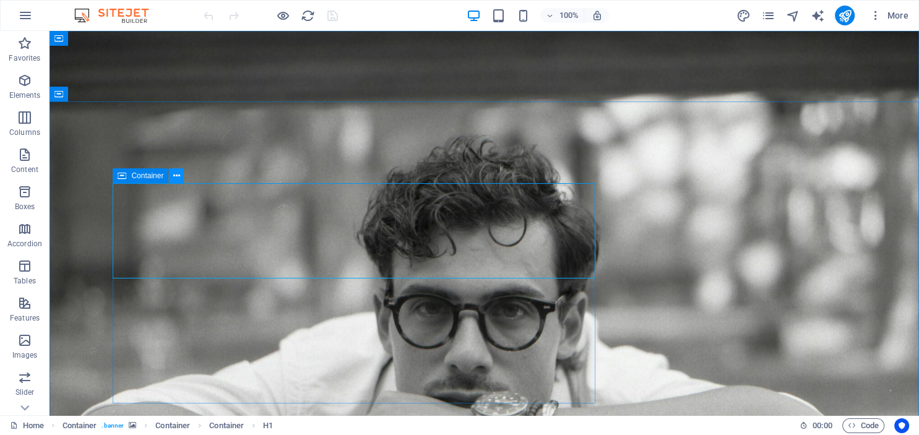
click at [178, 177] on icon at bounding box center [176, 176] width 7 height 13
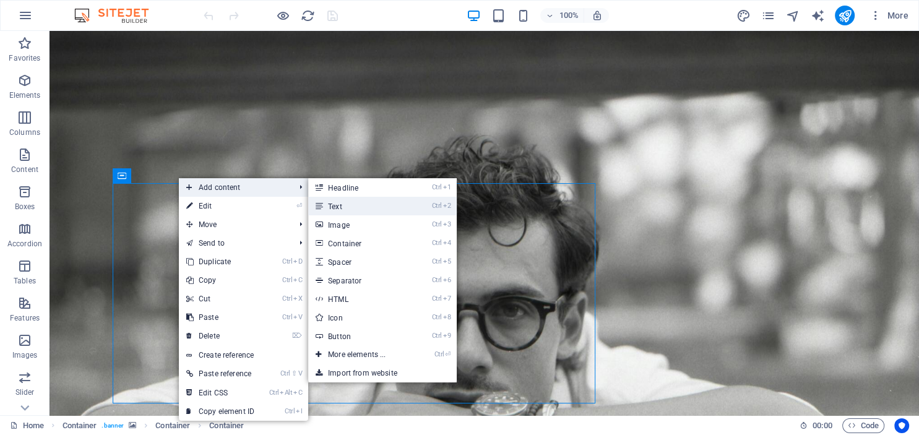
click at [333, 207] on link "Ctrl 2 Text" at bounding box center [359, 206] width 102 height 19
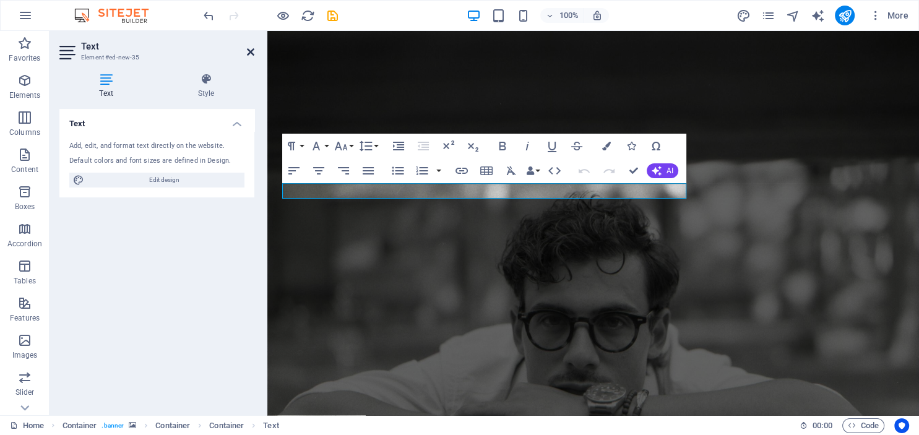
click at [249, 54] on icon at bounding box center [250, 52] width 7 height 10
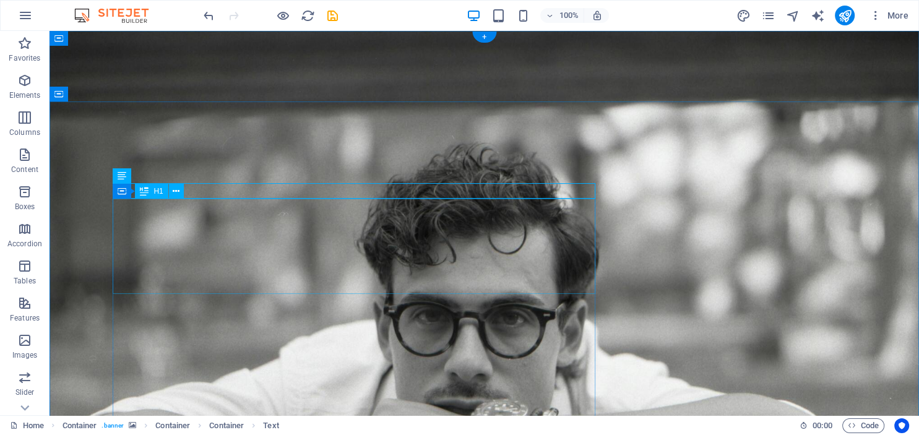
click at [179, 178] on icon at bounding box center [180, 176] width 7 height 13
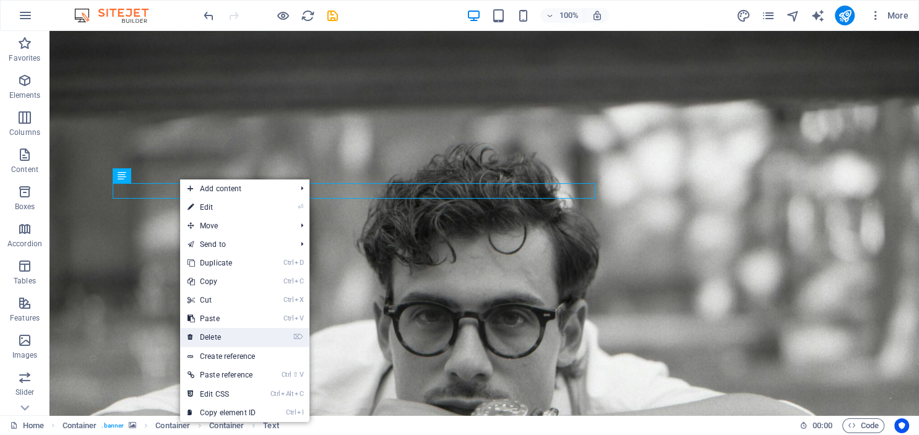
click at [209, 336] on link "⌦ Delete" at bounding box center [221, 337] width 83 height 19
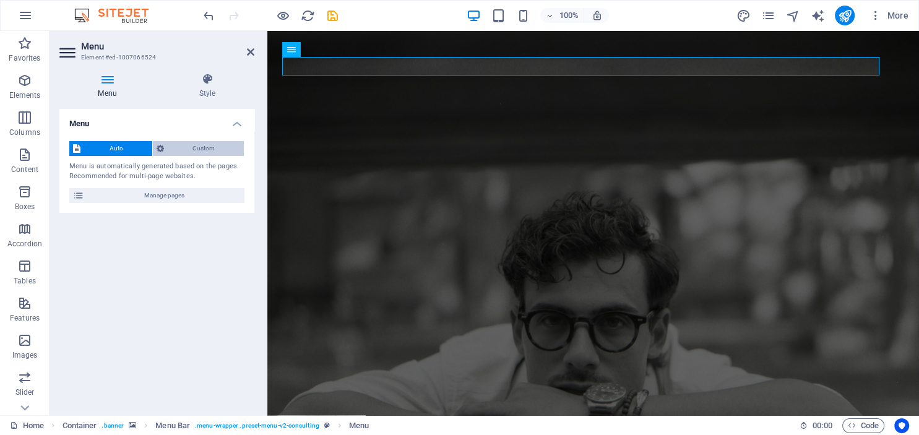
click at [189, 147] on span "Custom" at bounding box center [204, 148] width 73 height 15
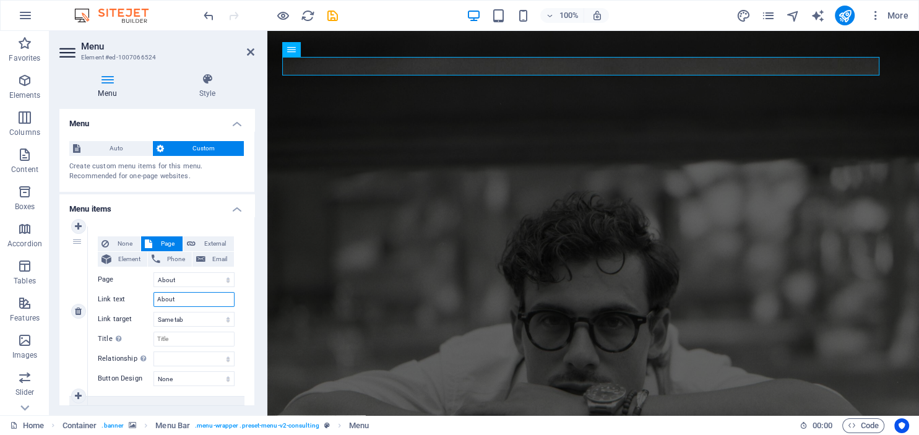
click at [175, 298] on input "About" at bounding box center [193, 299] width 81 height 15
click at [153, 272] on select "Home About Services Blog Contact Legal Notice Privacy" at bounding box center [193, 279] width 81 height 15
click at [209, 246] on span "External" at bounding box center [214, 243] width 31 height 15
select select "blank"
select select
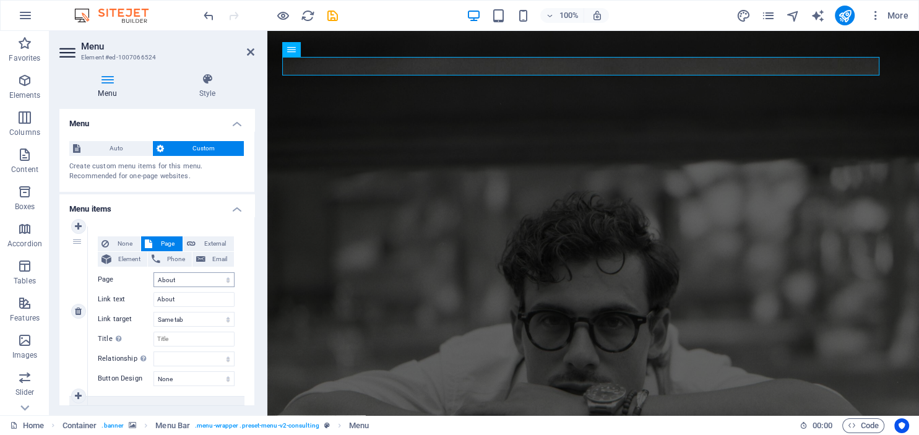
select select
click at [250, 54] on icon at bounding box center [250, 52] width 7 height 10
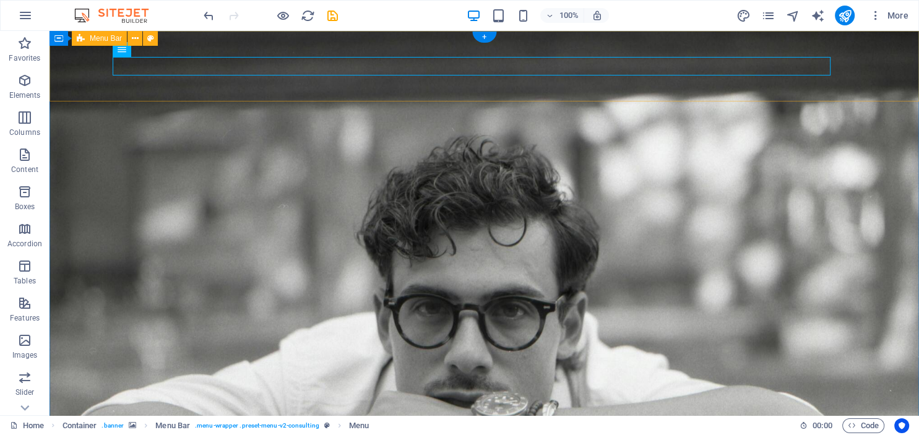
click at [159, 46] on button at bounding box center [162, 49] width 15 height 15
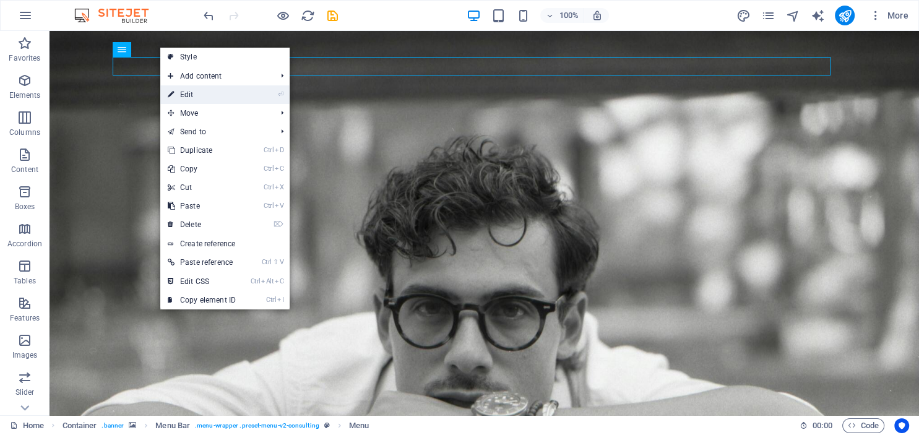
click at [190, 93] on link "⏎ Edit" at bounding box center [201, 94] width 83 height 19
select select "2"
select select
select select "3"
select select
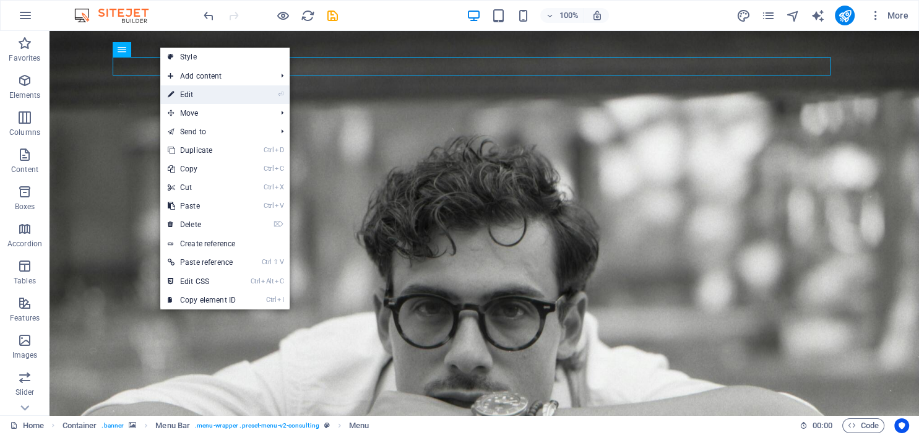
select select "4"
select select
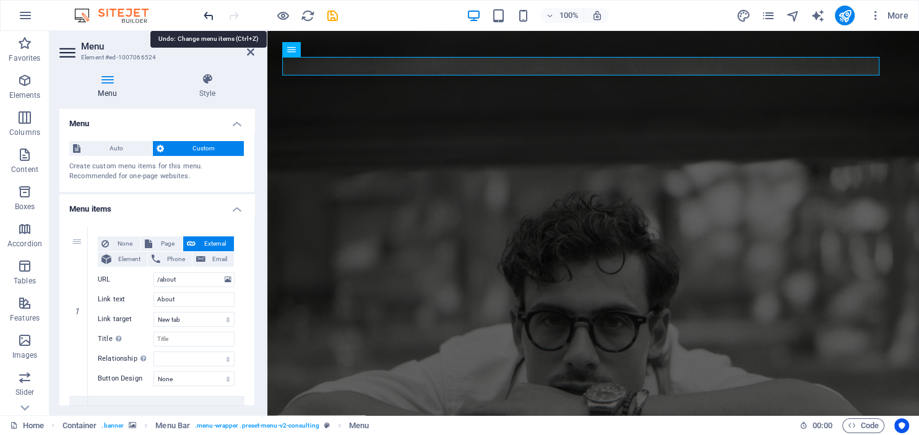
click at [203, 15] on icon "undo" at bounding box center [209, 16] width 14 height 14
select select
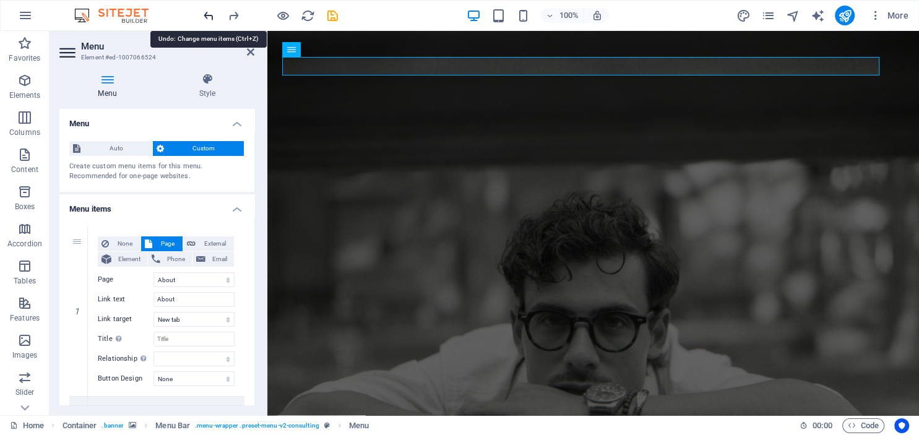
click at [203, 15] on icon "undo" at bounding box center [209, 16] width 14 height 14
select select
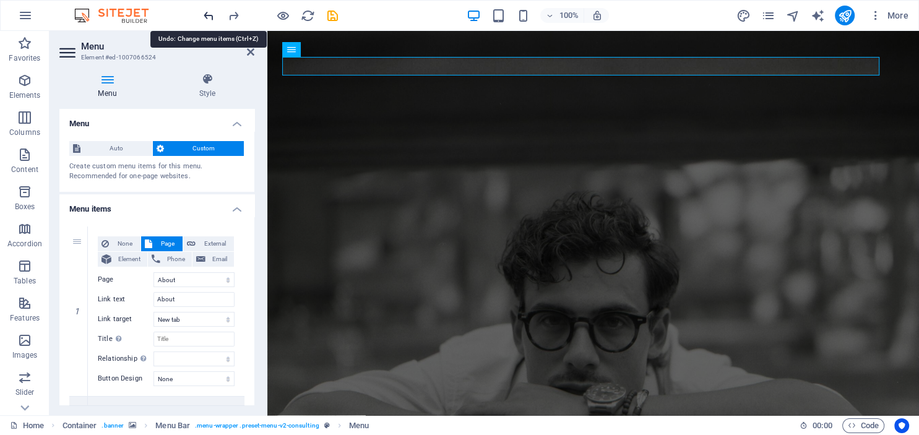
select select
click at [207, 12] on icon "undo" at bounding box center [209, 16] width 14 height 14
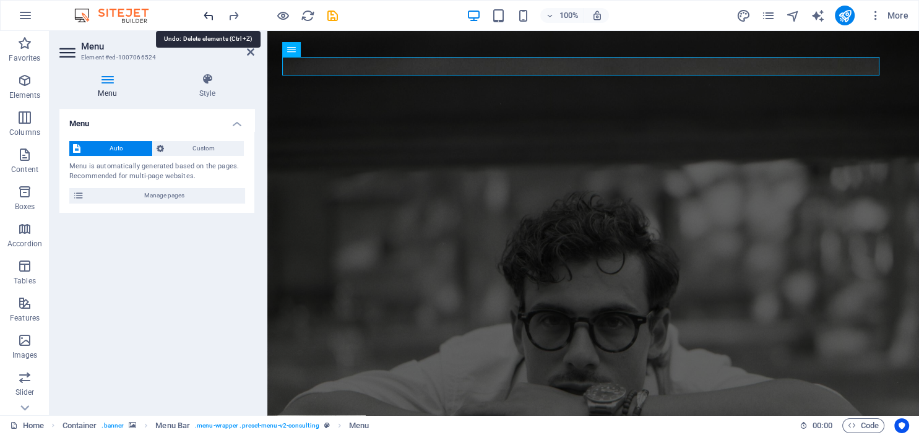
click at [207, 12] on icon "undo" at bounding box center [209, 16] width 14 height 14
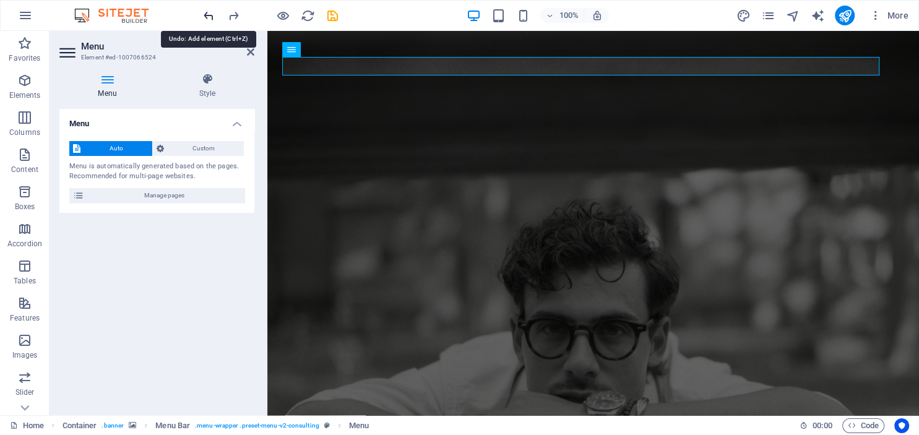
click at [207, 12] on icon "undo" at bounding box center [209, 16] width 14 height 14
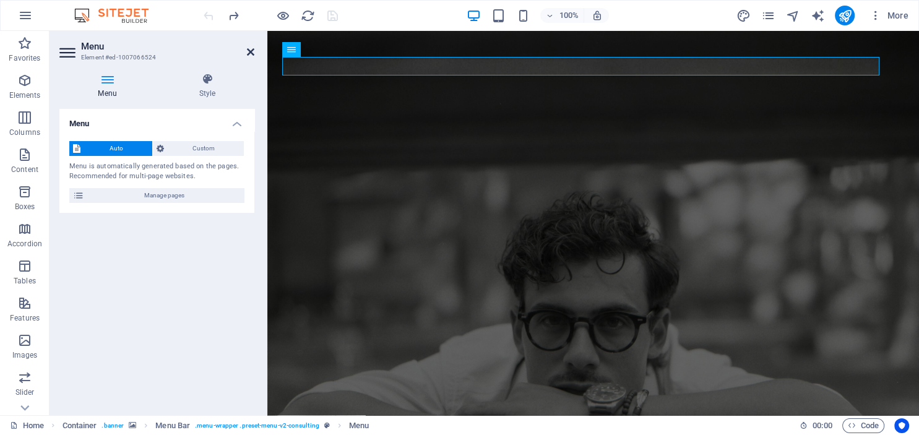
click at [249, 52] on icon at bounding box center [250, 52] width 7 height 10
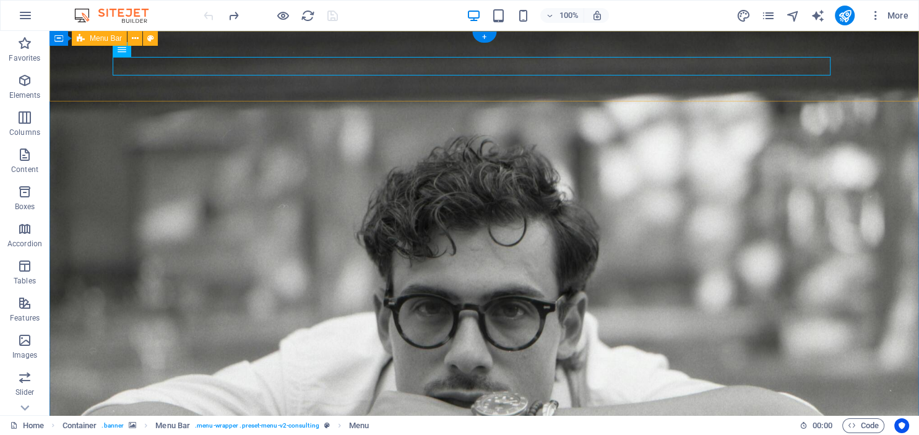
click at [160, 50] on icon at bounding box center [163, 49] width 7 height 13
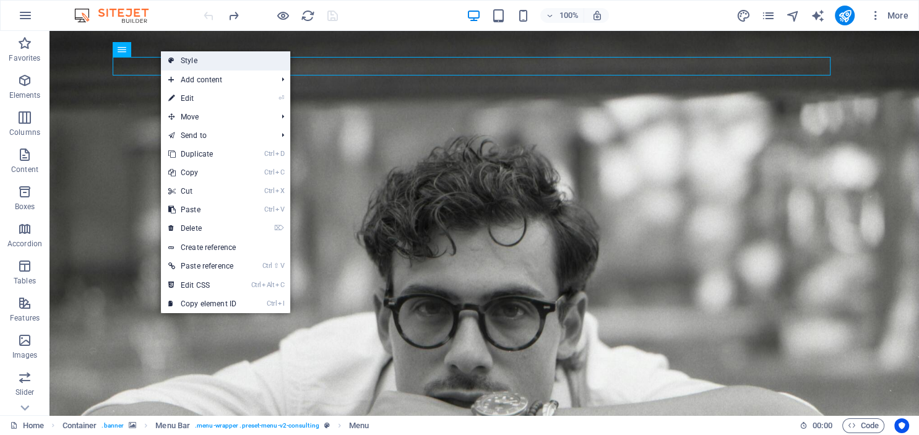
click at [187, 61] on link "Style" at bounding box center [225, 60] width 129 height 19
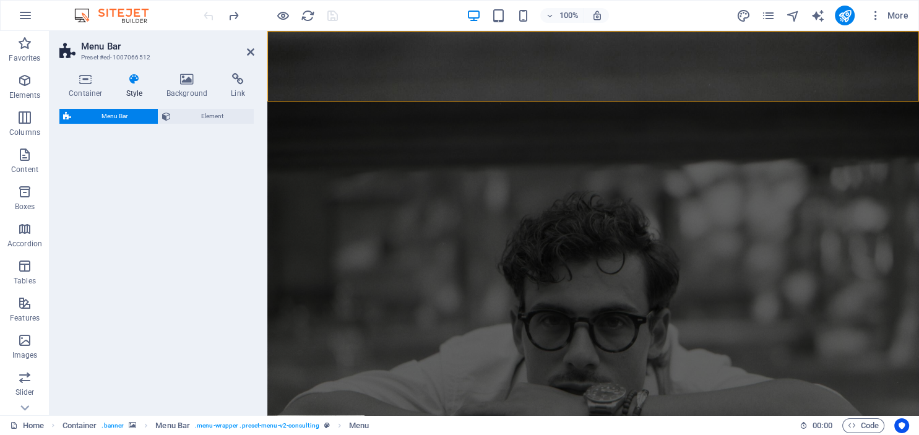
select select "rem"
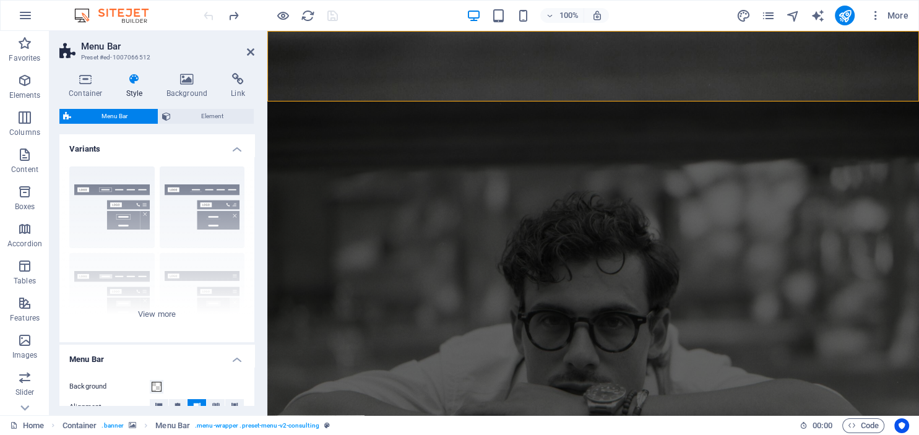
click at [117, 116] on span "Menu Bar" at bounding box center [114, 116] width 79 height 15
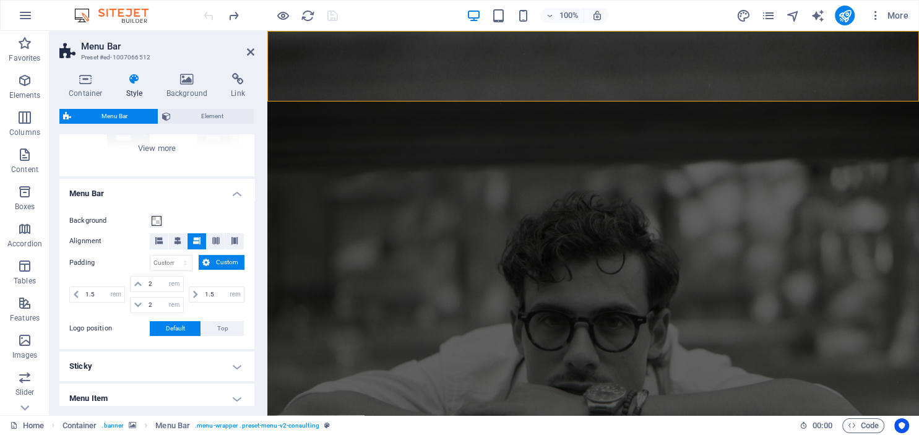
scroll to position [169, 0]
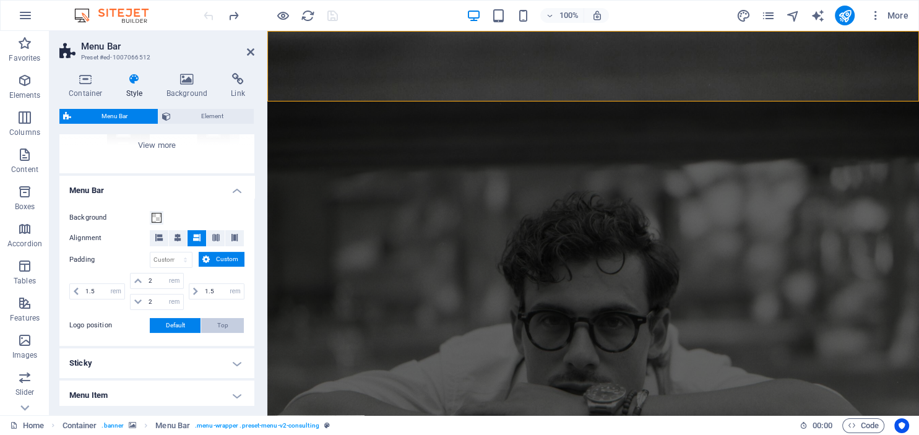
click at [218, 326] on span "Top" at bounding box center [222, 325] width 11 height 15
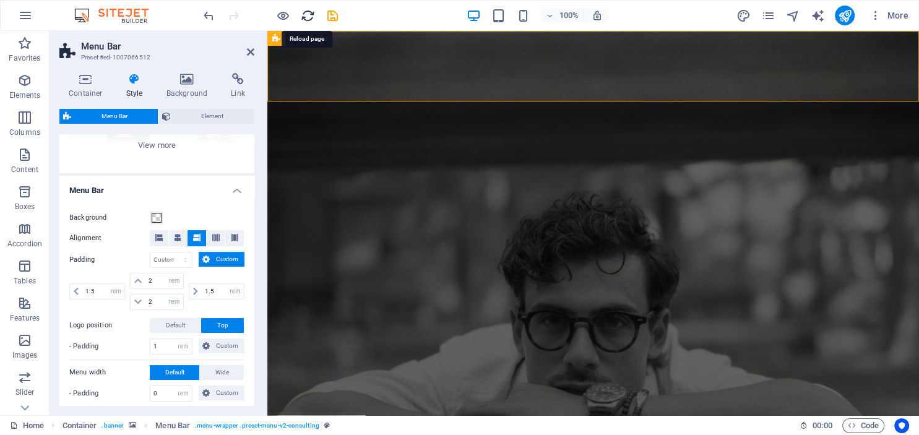
click at [306, 17] on icon "reload" at bounding box center [308, 16] width 14 height 14
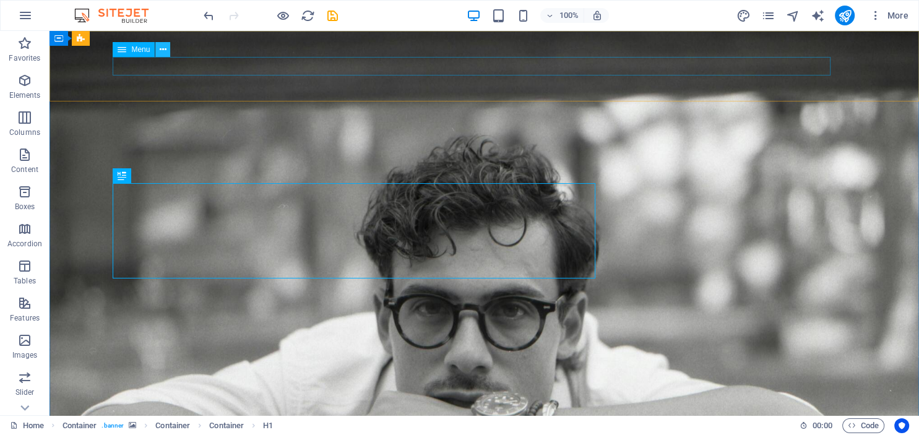
click at [162, 48] on icon at bounding box center [163, 49] width 7 height 13
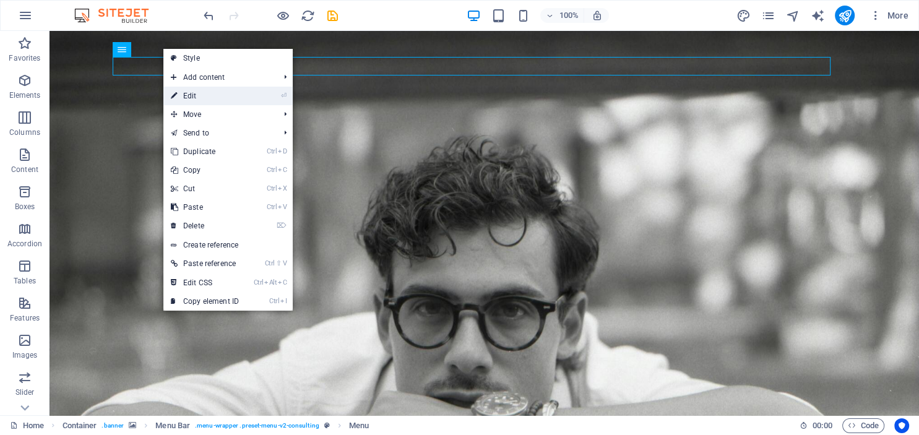
click at [199, 96] on link "⏎ Edit" at bounding box center [204, 96] width 83 height 19
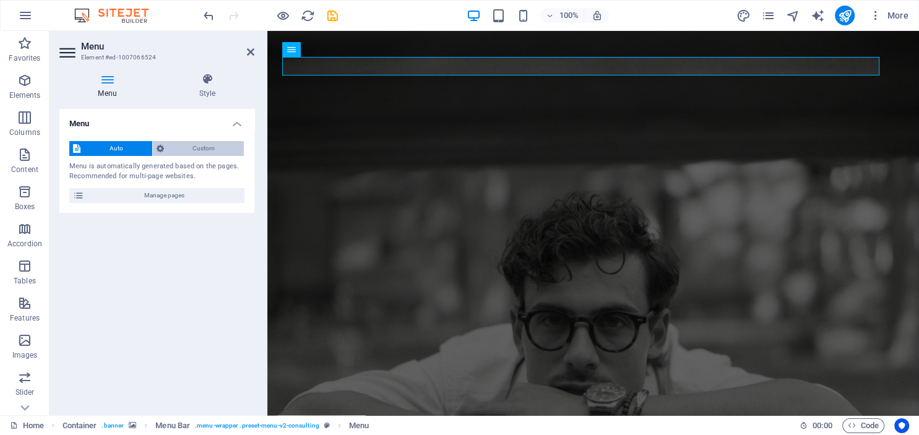
click at [202, 151] on span "Custom" at bounding box center [204, 148] width 73 height 15
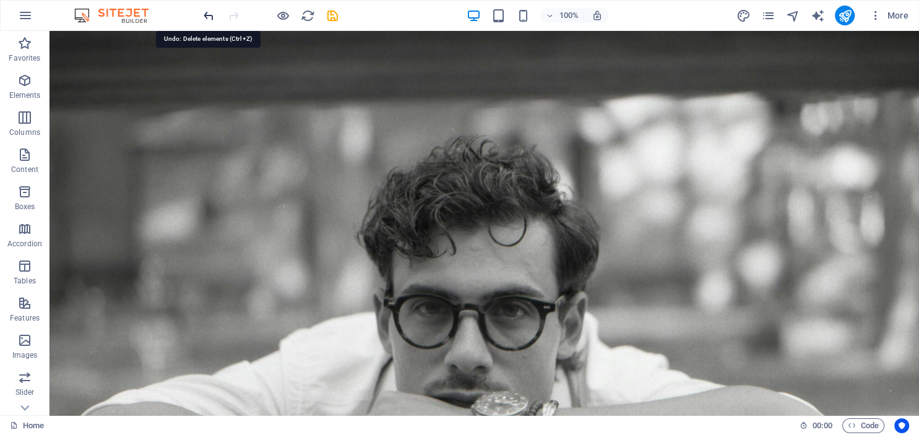
click at [207, 11] on icon "undo" at bounding box center [209, 16] width 14 height 14
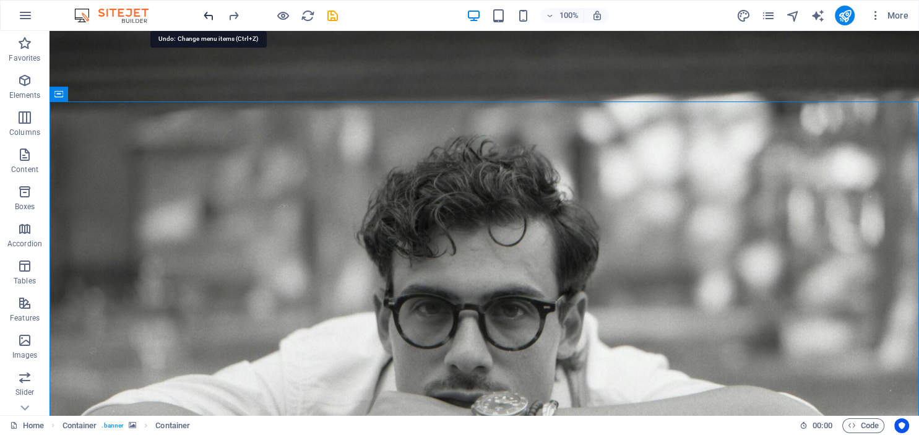
click at [208, 17] on icon "undo" at bounding box center [209, 16] width 14 height 14
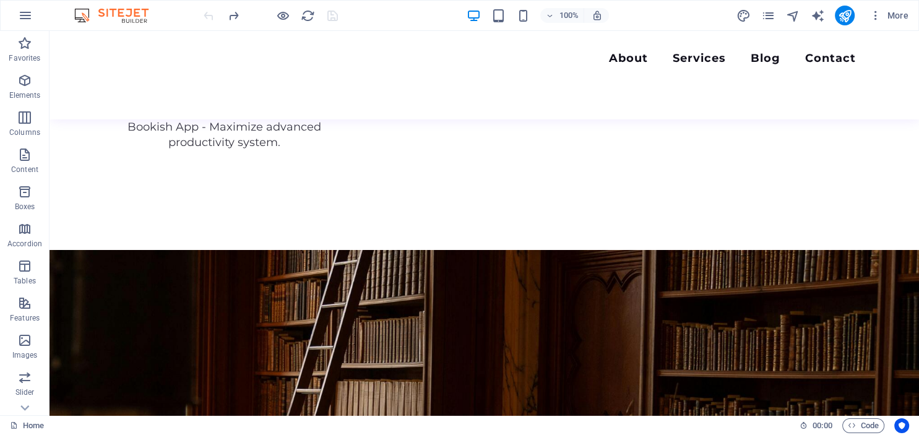
scroll to position [2117, 0]
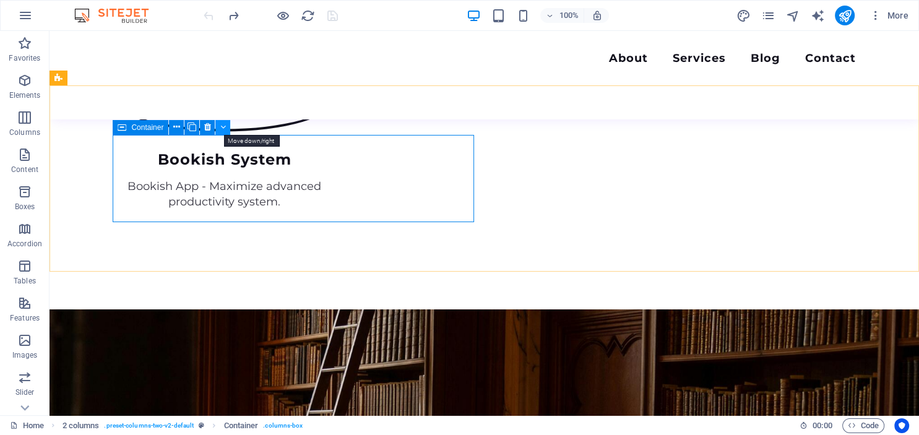
click at [222, 127] on icon at bounding box center [223, 127] width 6 height 13
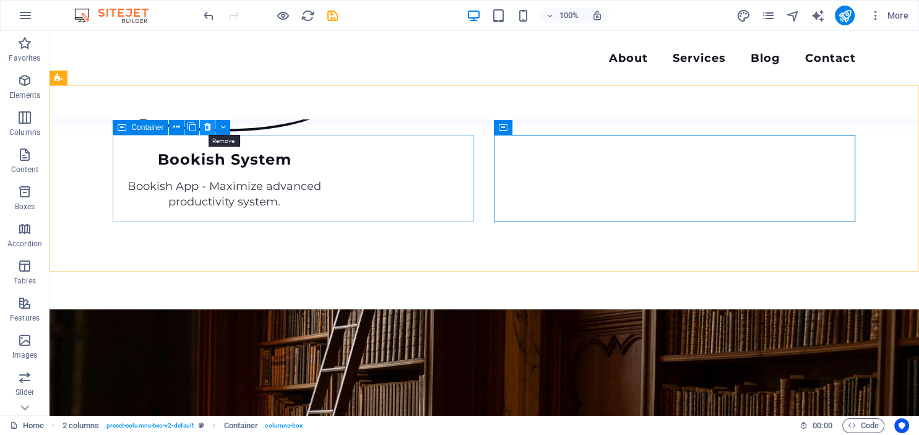
click at [207, 127] on icon at bounding box center [207, 127] width 7 height 13
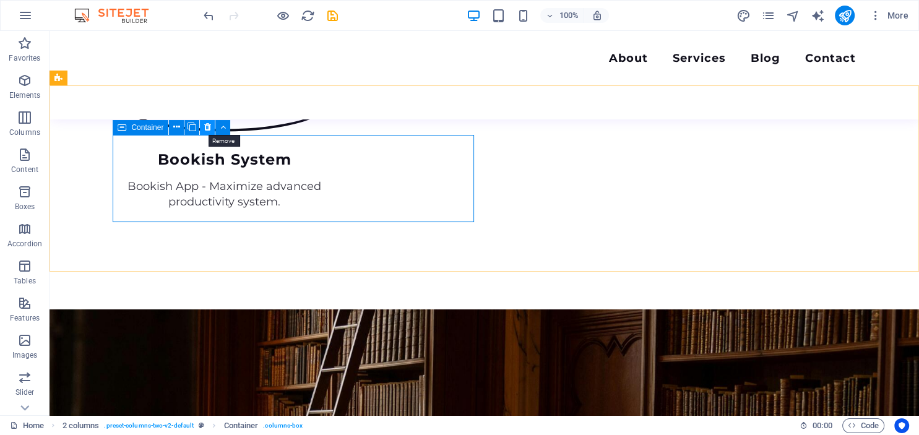
click at [207, 127] on icon at bounding box center [207, 127] width 7 height 13
click at [207, 124] on icon at bounding box center [207, 127] width 7 height 13
click at [224, 125] on icon at bounding box center [223, 127] width 6 height 13
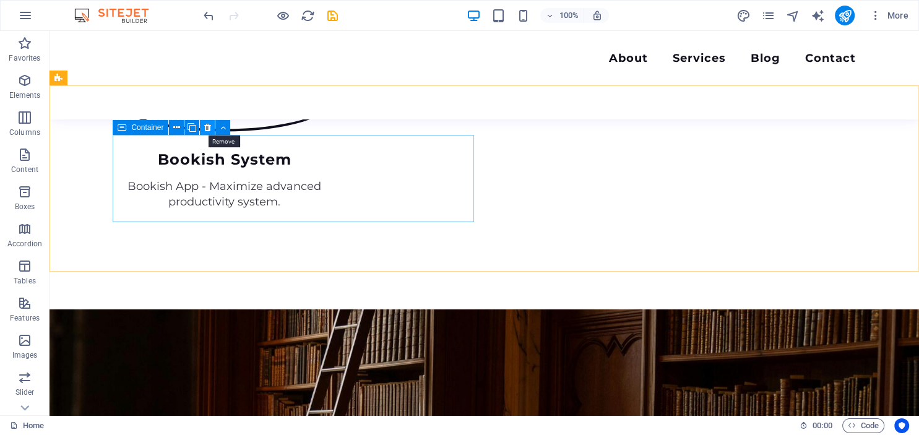
click at [206, 127] on icon at bounding box center [207, 127] width 7 height 13
click at [136, 133] on div "Container" at bounding box center [141, 127] width 56 height 15
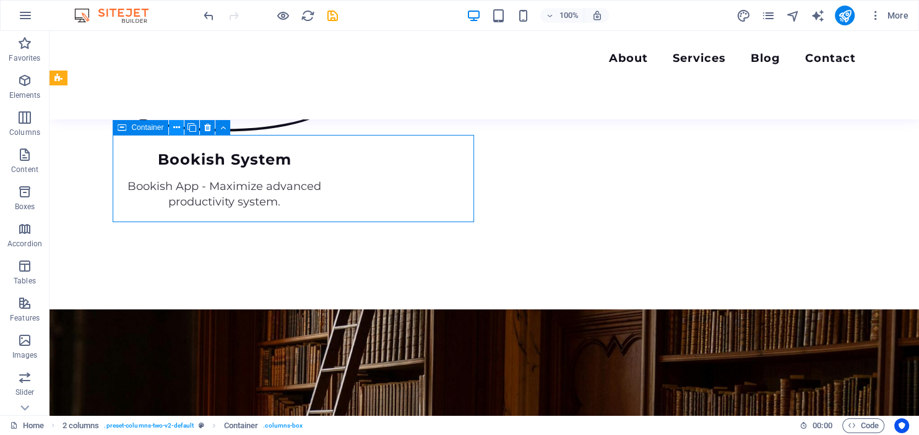
click at [176, 125] on icon at bounding box center [176, 127] width 7 height 13
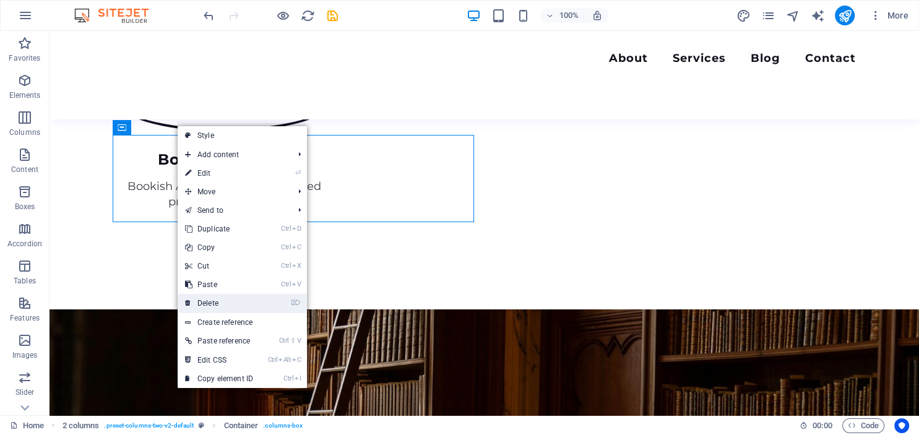
click at [209, 301] on link "⌦ Delete" at bounding box center [219, 303] width 83 height 19
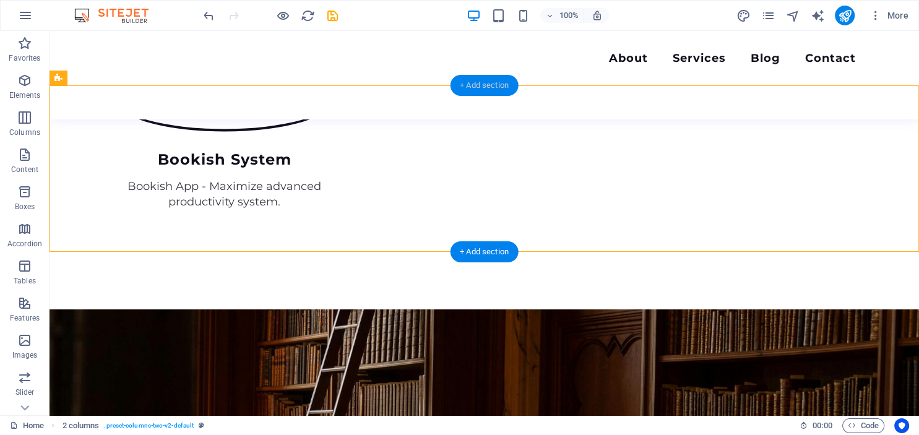
click at [483, 85] on div "+ Add section" at bounding box center [484, 85] width 69 height 21
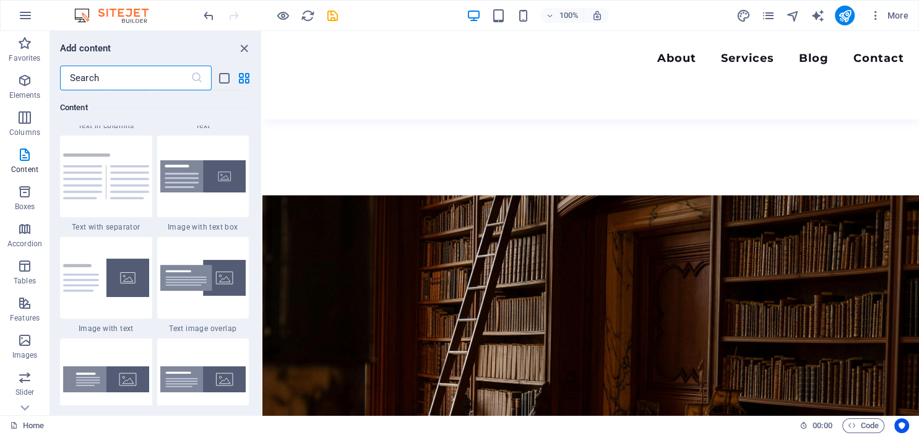
scroll to position [2016, 0]
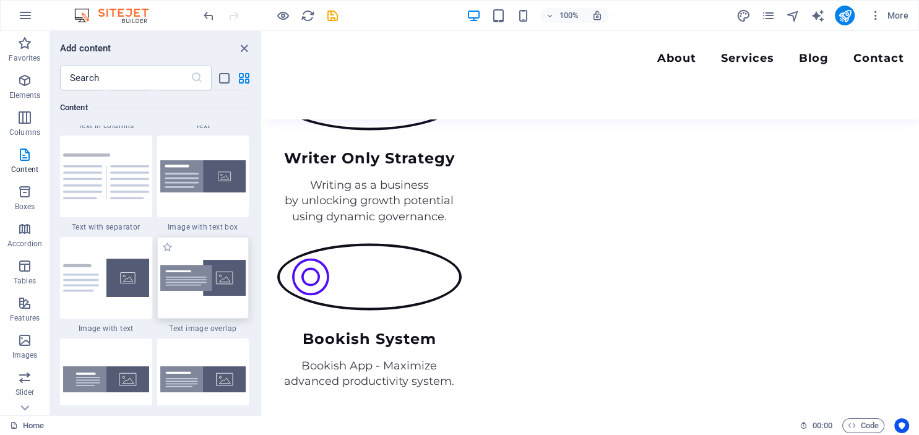
click at [202, 296] on img at bounding box center [203, 278] width 86 height 37
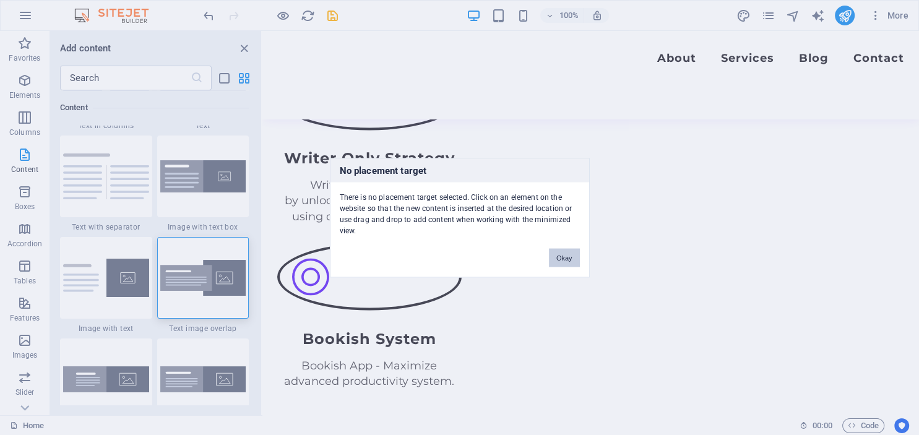
click at [566, 257] on button "Okay" at bounding box center [564, 257] width 31 height 19
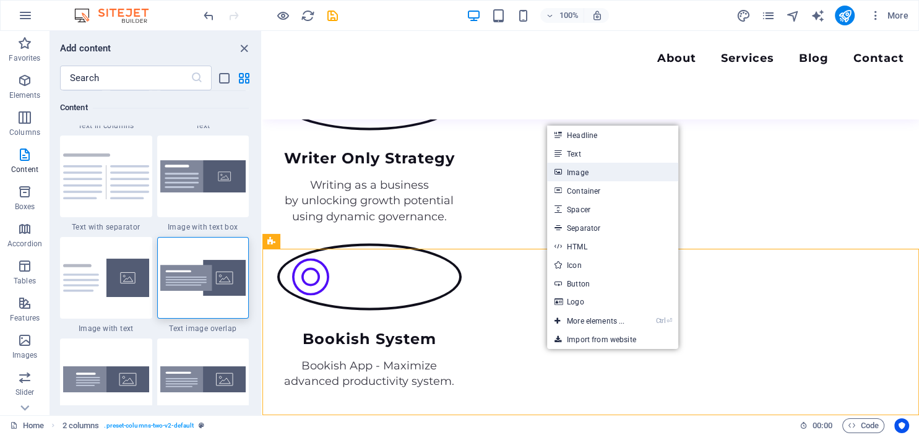
click at [580, 175] on link "Image" at bounding box center [612, 172] width 131 height 19
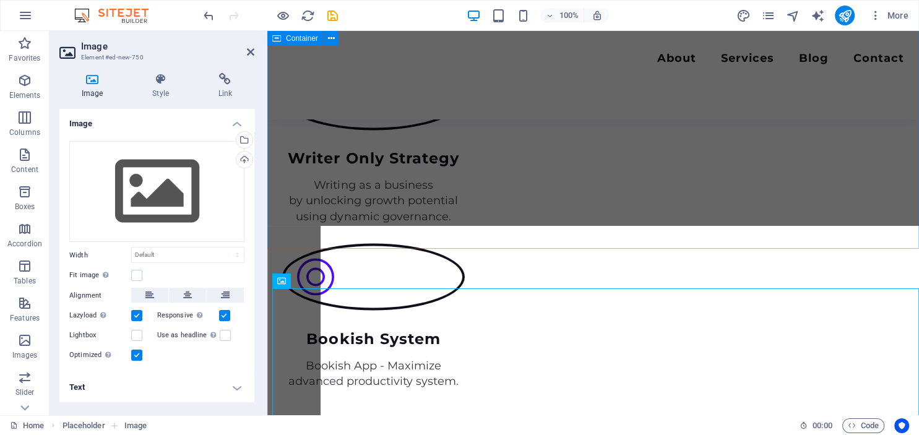
scroll to position [2016, 0]
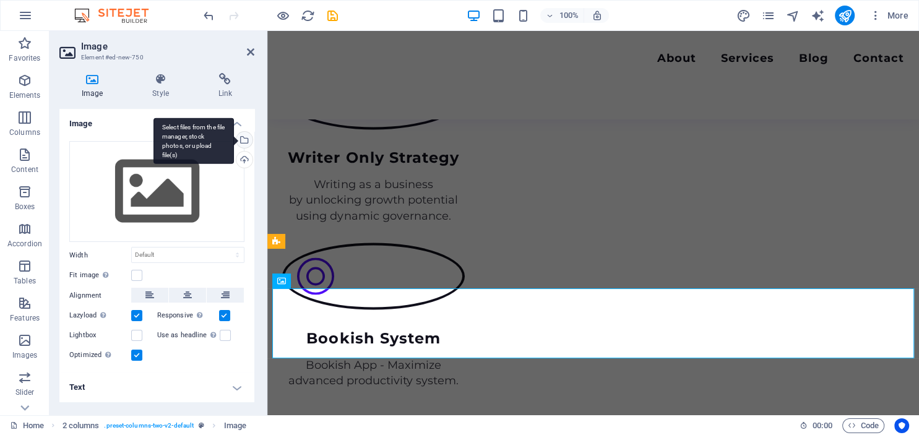
click at [234, 138] on div "Select files from the file manager, stock photos, or upload file(s)" at bounding box center [193, 141] width 80 height 46
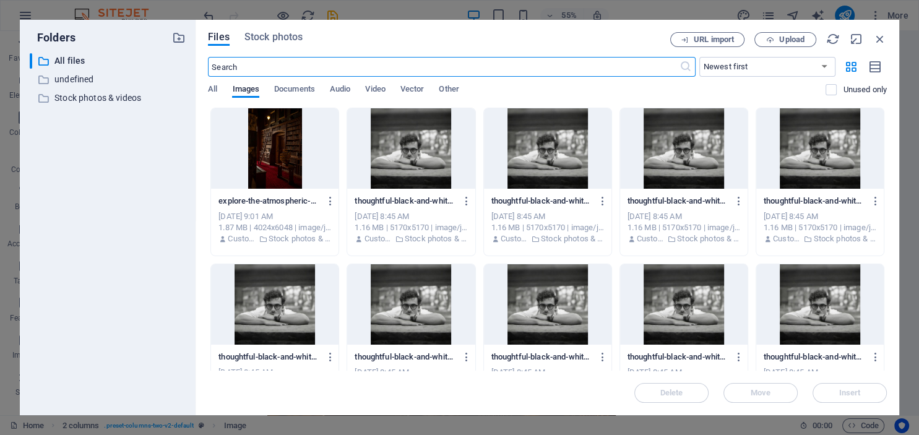
scroll to position [197, 0]
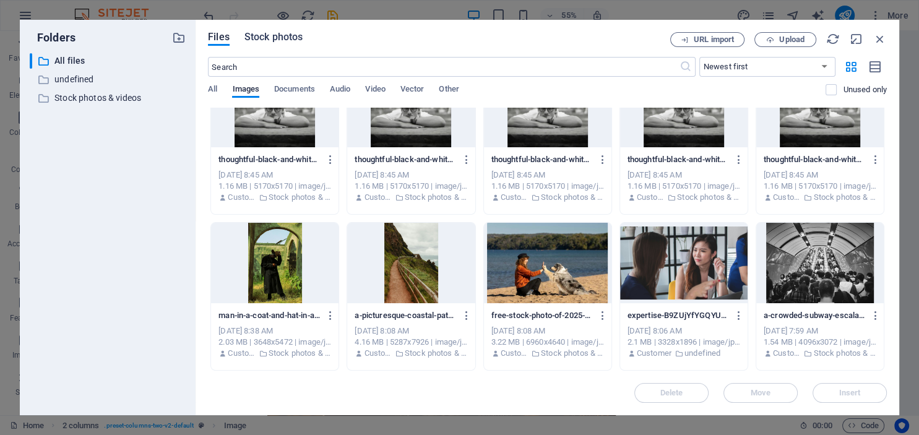
click at [277, 37] on span "Stock photos" at bounding box center [273, 37] width 58 height 15
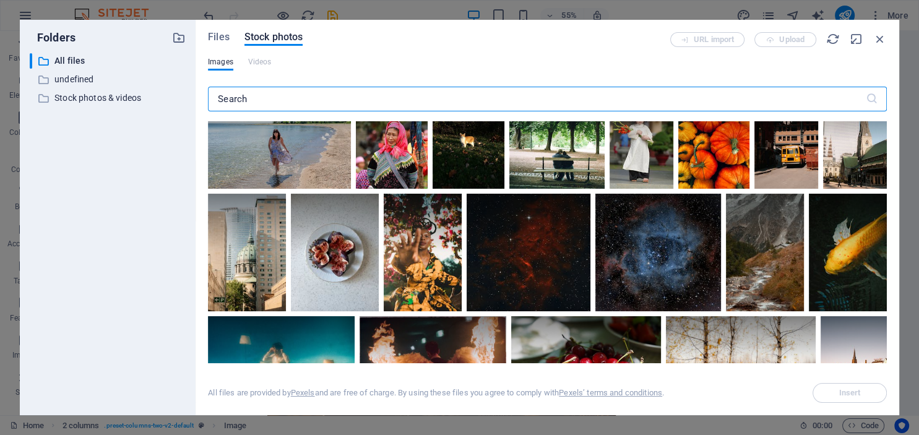
scroll to position [1116, 0]
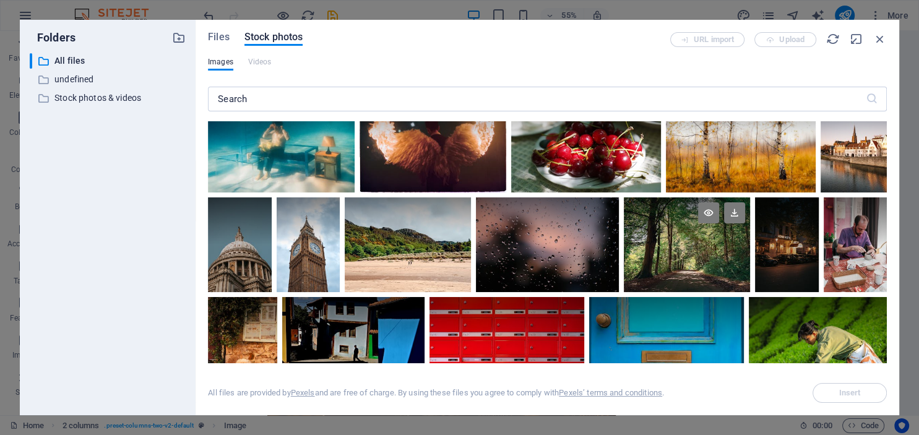
click at [714, 266] on div at bounding box center [687, 244] width 127 height 95
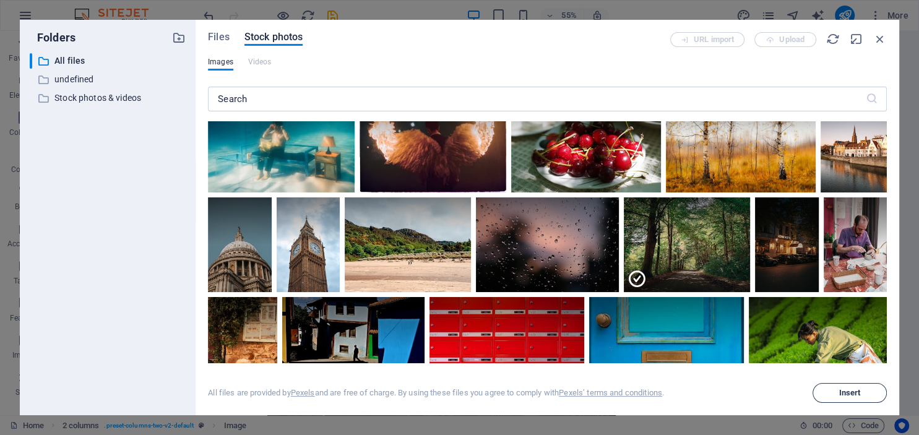
click at [847, 389] on span "Insert" at bounding box center [850, 392] width 22 height 7
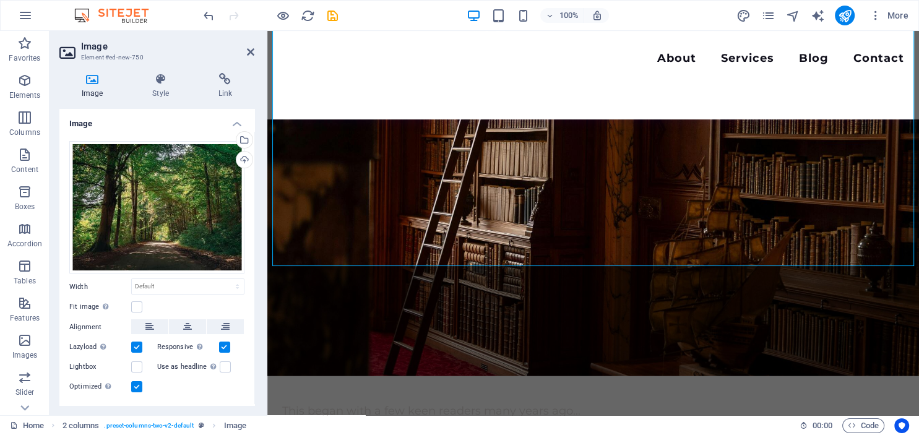
scroll to position [2517, 0]
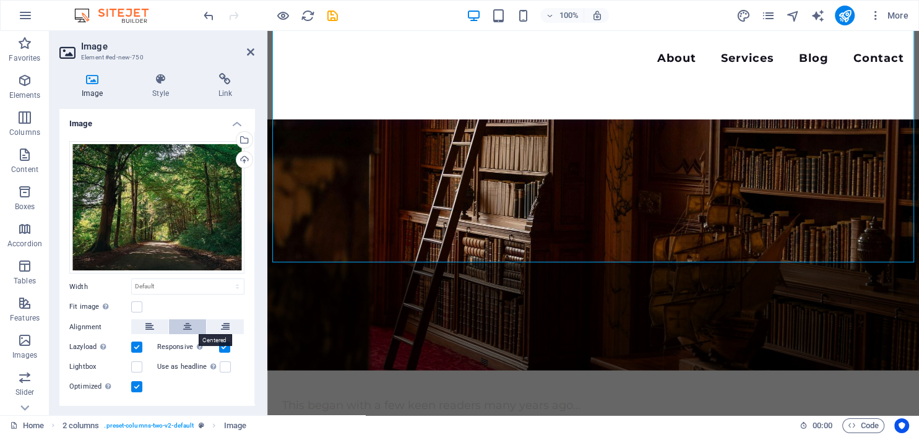
click at [189, 330] on icon at bounding box center [187, 326] width 9 height 15
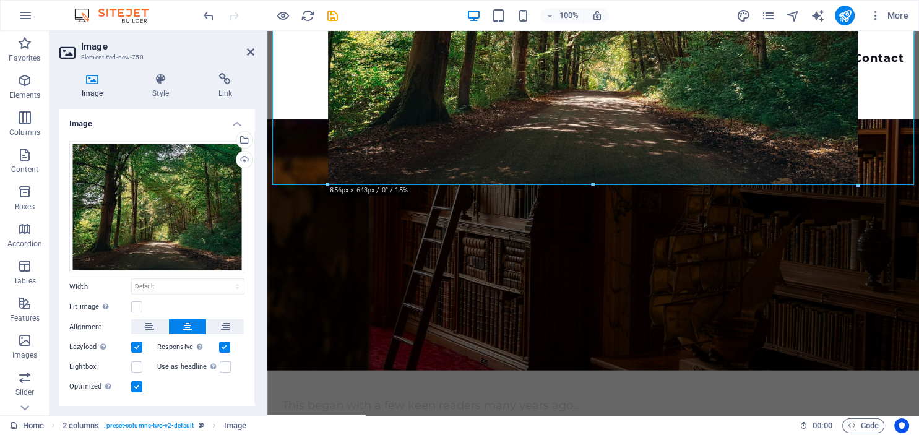
drag, startPoint x: 911, startPoint y: 263, endPoint x: 806, endPoint y: 91, distance: 201.7
type input "856"
select select "px"
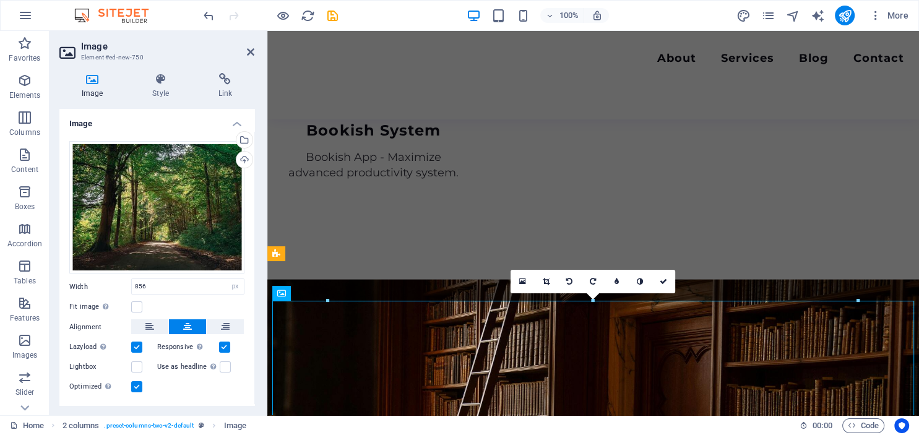
scroll to position [1580, 0]
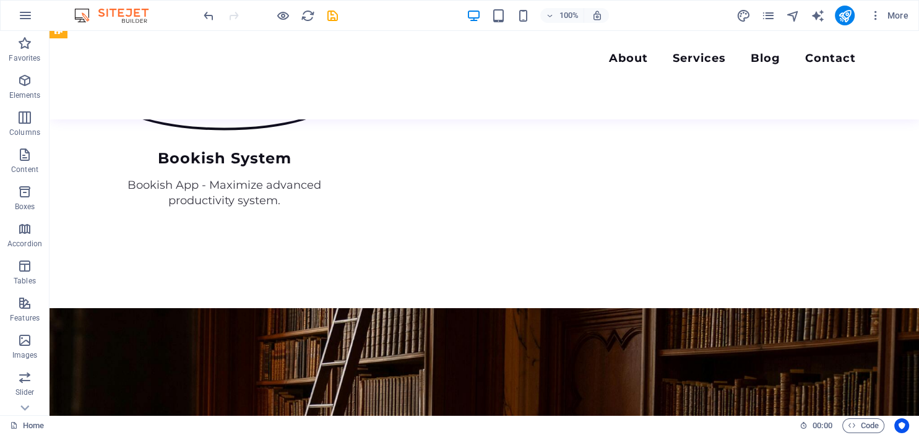
scroll to position [2410, 0]
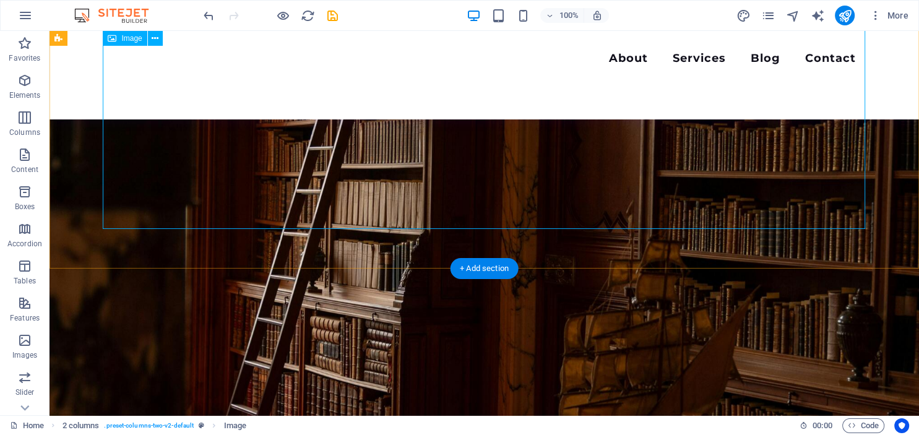
select select "px"
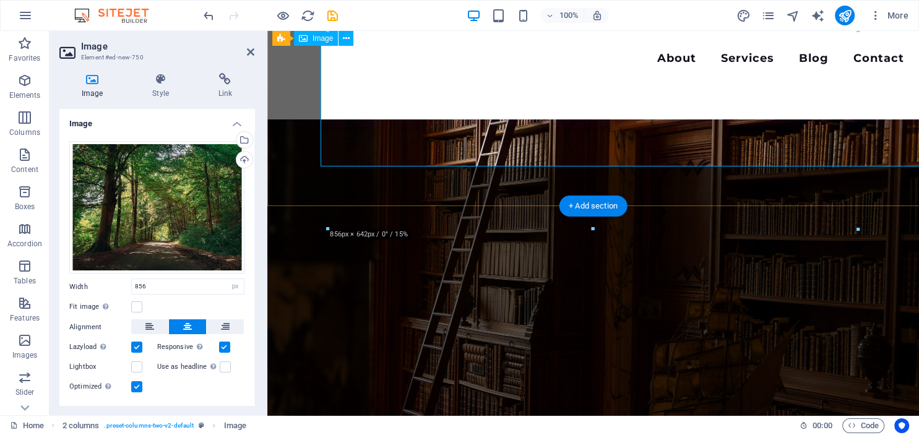
scroll to position [2473, 0]
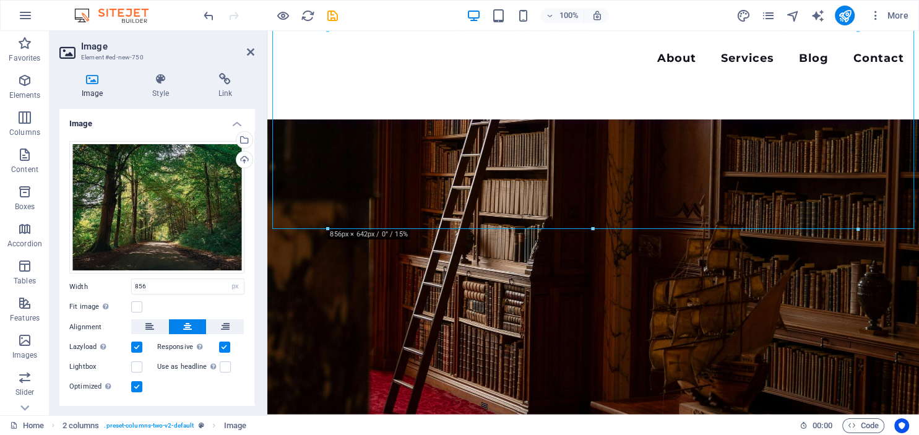
drag, startPoint x: 787, startPoint y: 153, endPoint x: 810, endPoint y: 261, distance: 110.1
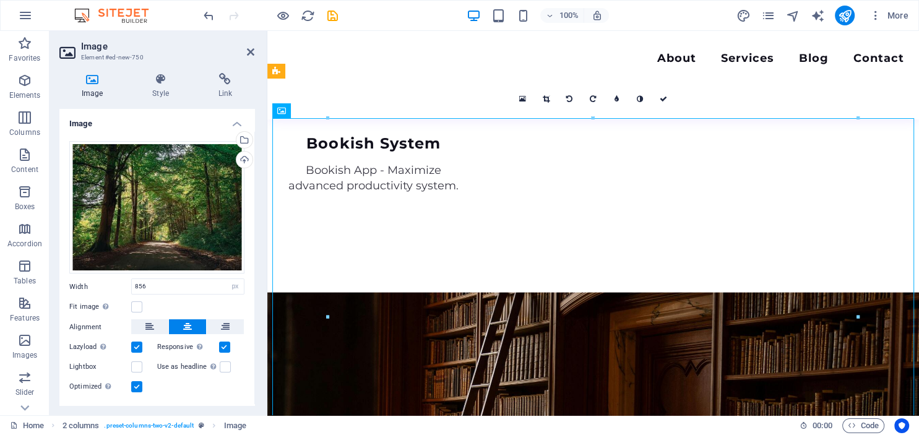
scroll to position [2178, 0]
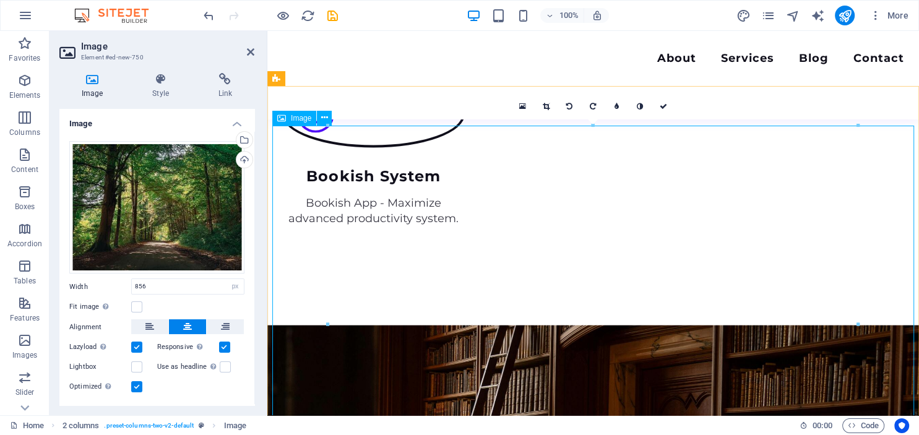
drag, startPoint x: 860, startPoint y: 156, endPoint x: 619, endPoint y: 212, distance: 247.1
click at [593, 118] on div "16:10 16:9 4:3 1:1 1:2 0" at bounding box center [593, 107] width 165 height 24
drag, startPoint x: 860, startPoint y: 155, endPoint x: 603, endPoint y: 263, distance: 279.3
drag, startPoint x: 1125, startPoint y: 158, endPoint x: 618, endPoint y: 259, distance: 516.8
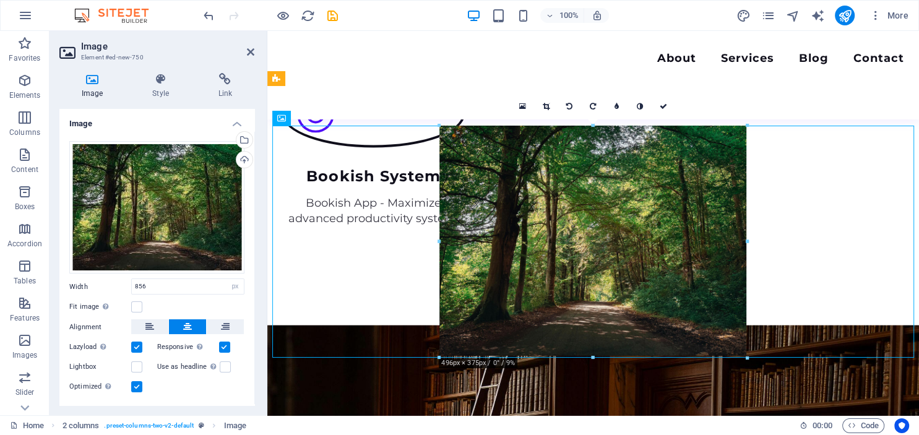
type input "492"
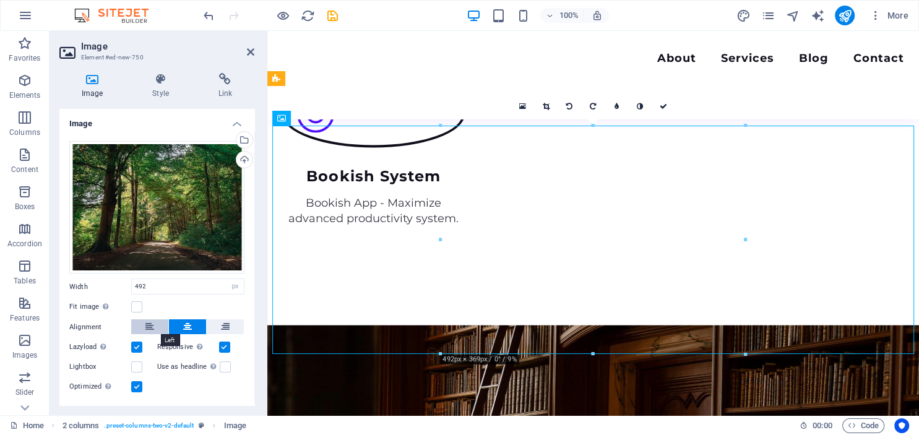
click at [149, 330] on icon at bounding box center [149, 326] width 9 height 15
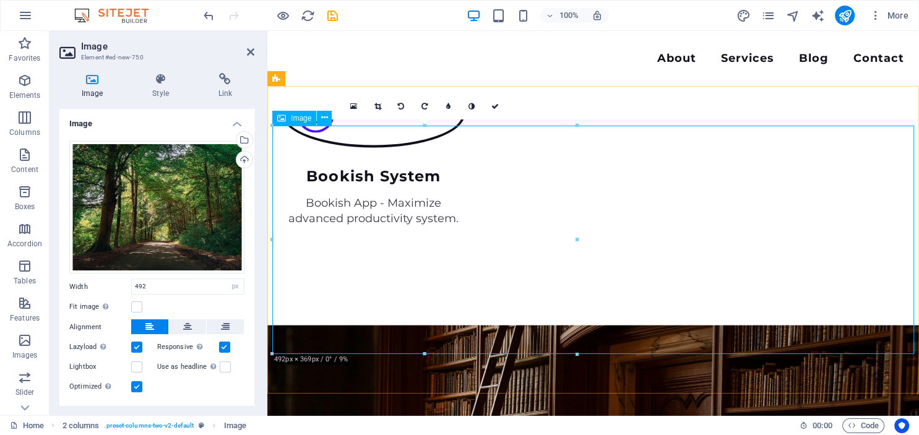
click at [636, 95] on div "Menu About Services Blog Contact" at bounding box center [593, 75] width 652 height 88
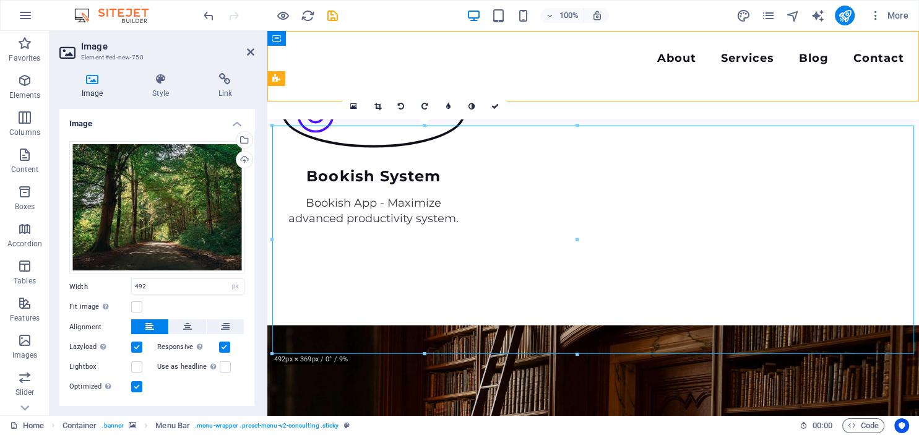
scroll to position [2132, 0]
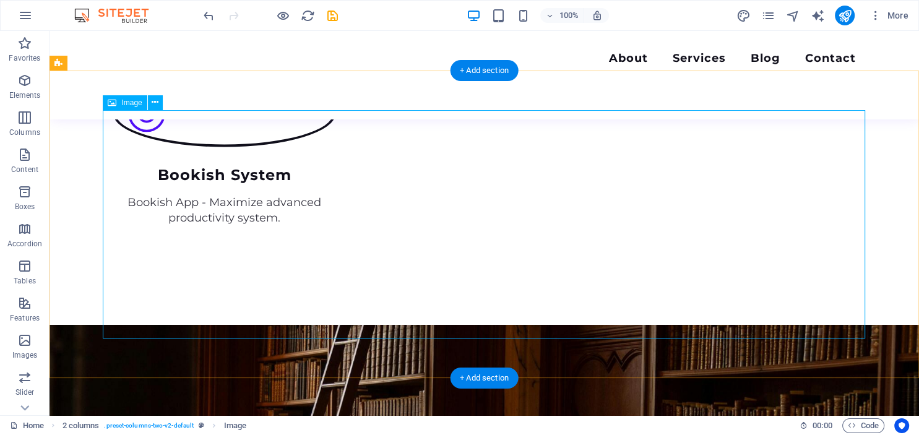
scroll to position [2178, 0]
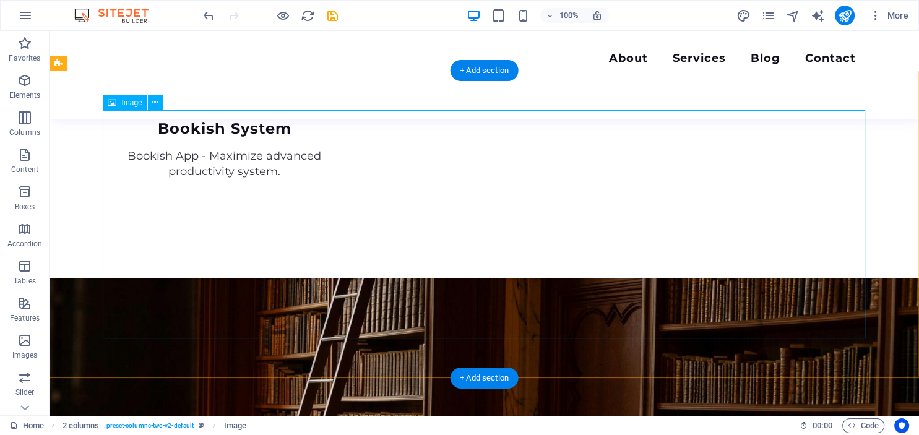
select select "px"
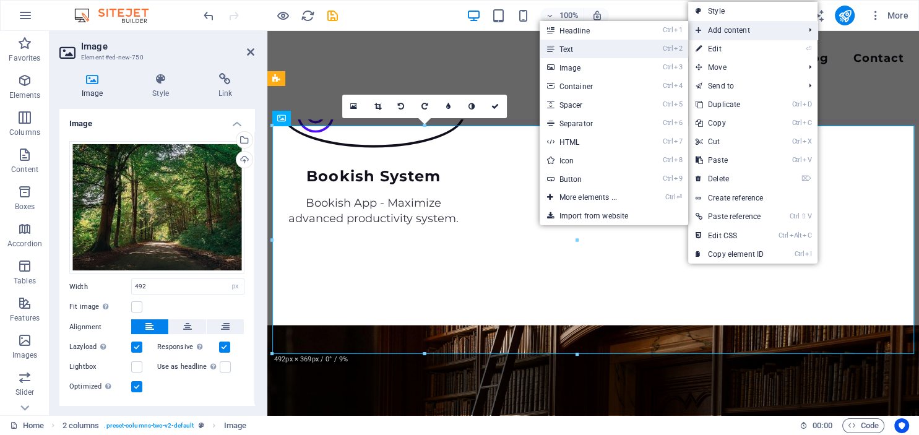
click at [568, 50] on link "Ctrl 2 Text" at bounding box center [591, 49] width 102 height 19
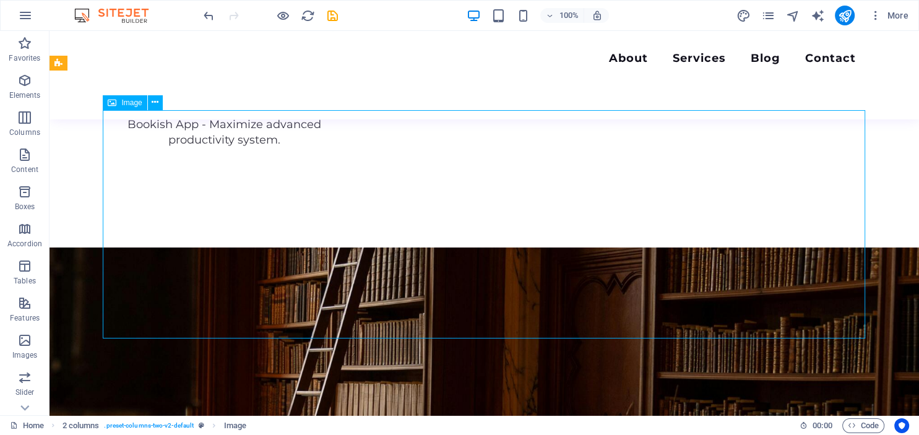
scroll to position [2132, 0]
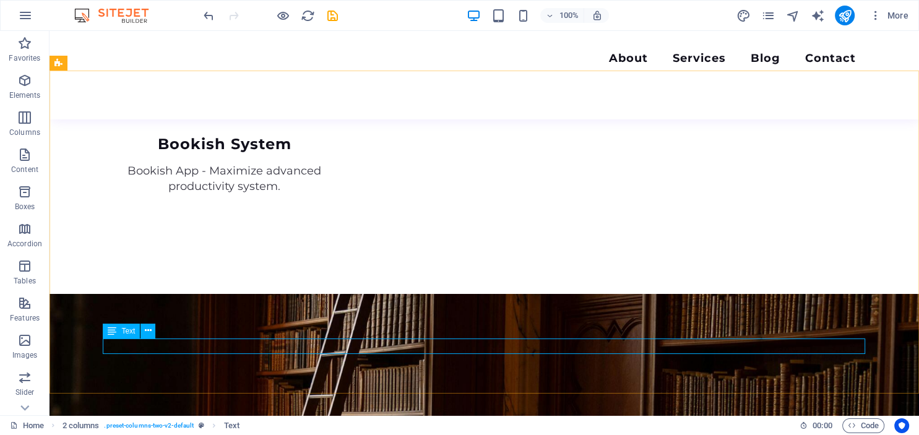
scroll to position [2133, 0]
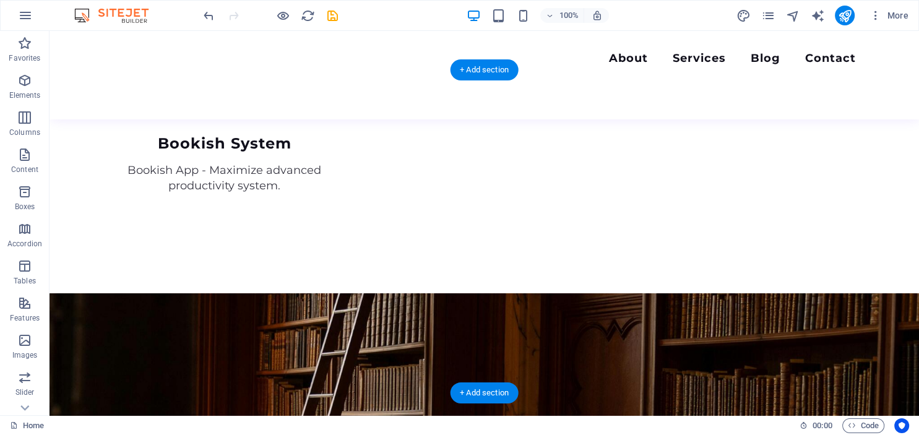
drag, startPoint x: 162, startPoint y: 362, endPoint x: 529, endPoint y: 217, distance: 394.8
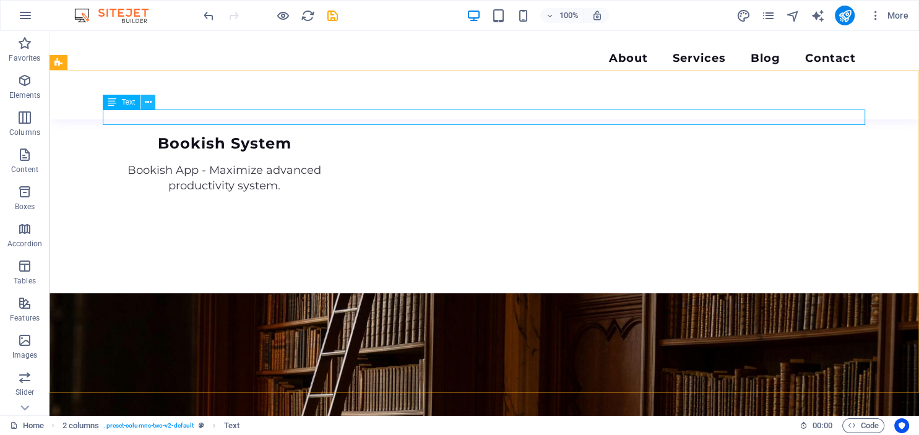
click at [150, 104] on icon at bounding box center [148, 102] width 7 height 13
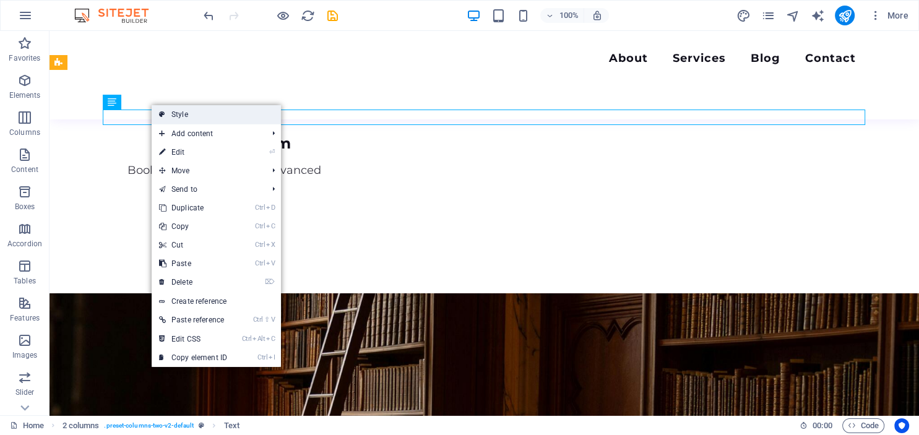
click at [187, 116] on link "Style" at bounding box center [216, 114] width 129 height 19
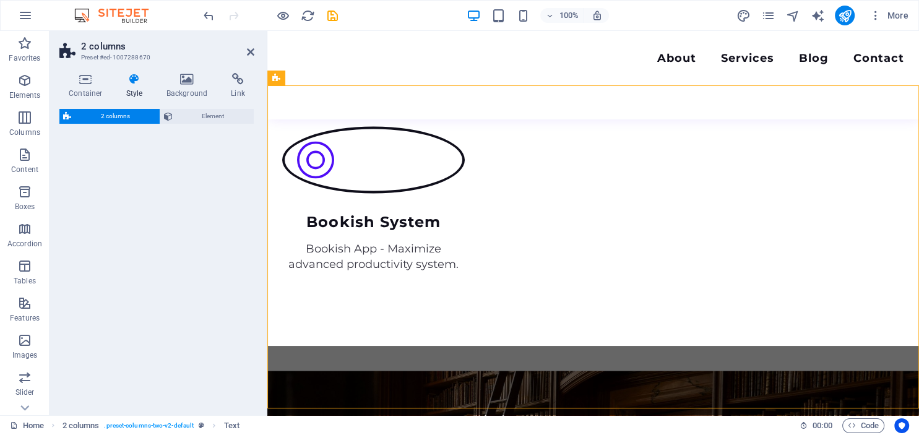
select select "rem"
select select "preset-columns-two-v2-default"
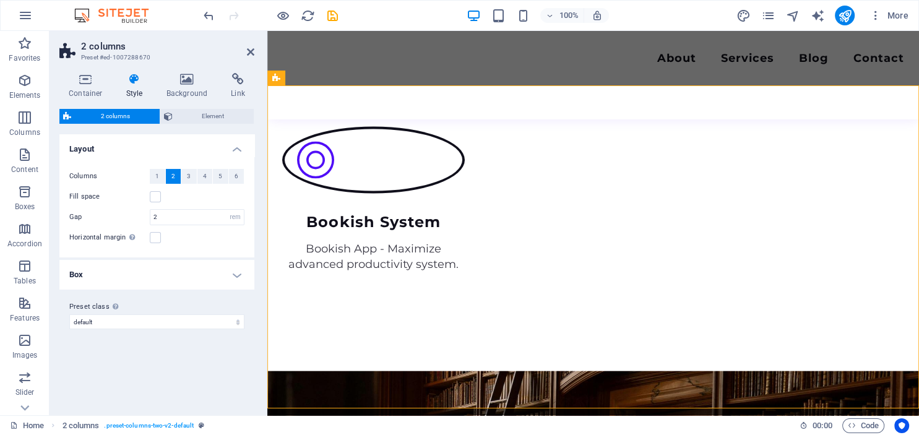
scroll to position [2179, 0]
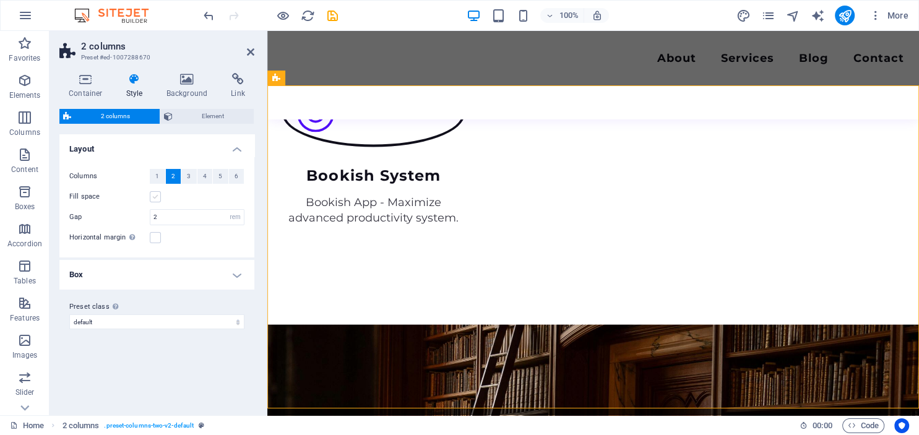
click at [156, 197] on label at bounding box center [155, 196] width 11 height 11
click at [0, 0] on input "Fill space" at bounding box center [0, 0] width 0 height 0
click at [156, 197] on label at bounding box center [155, 196] width 11 height 11
click at [0, 0] on input "Fill space" at bounding box center [0, 0] width 0 height 0
click at [132, 80] on icon at bounding box center [134, 79] width 35 height 12
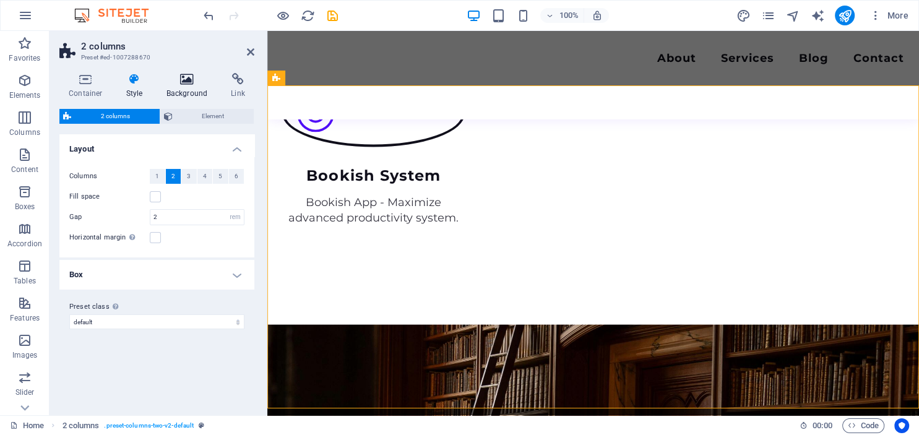
click at [192, 84] on icon at bounding box center [187, 79] width 60 height 12
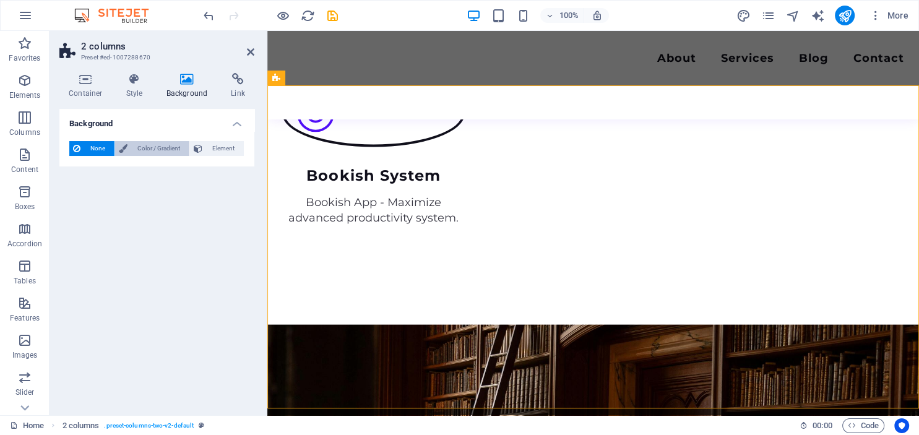
click at [157, 147] on span "Color / Gradient" at bounding box center [158, 148] width 54 height 15
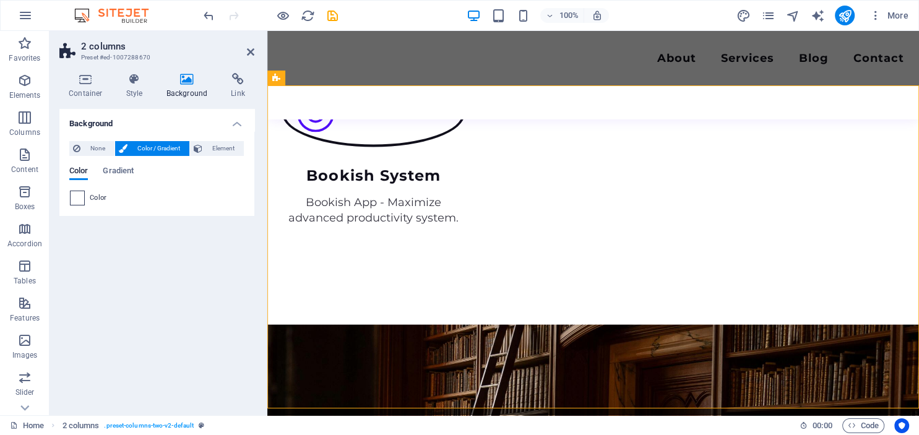
click at [76, 196] on span at bounding box center [78, 198] width 14 height 14
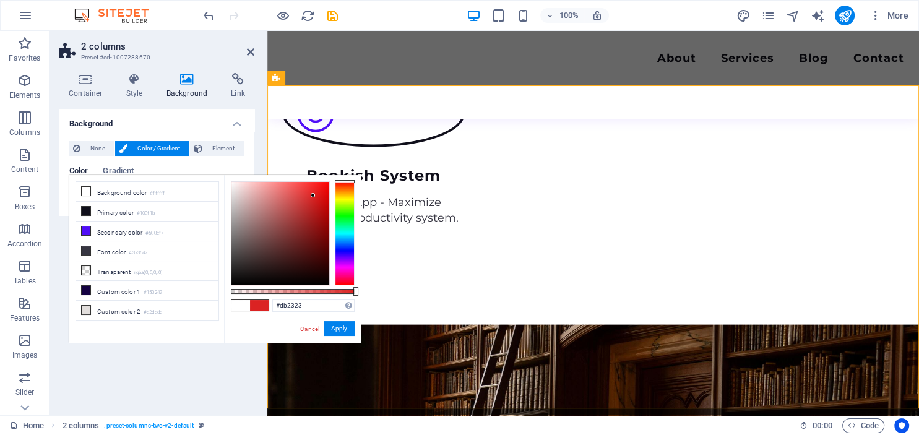
click at [313, 196] on div at bounding box center [280, 233] width 98 height 103
click at [234, 191] on div at bounding box center [280, 233] width 98 height 103
type input "#eae3e3"
click at [234, 189] on div at bounding box center [233, 189] width 4 height 4
click at [348, 330] on button "Apply" at bounding box center [339, 328] width 31 height 15
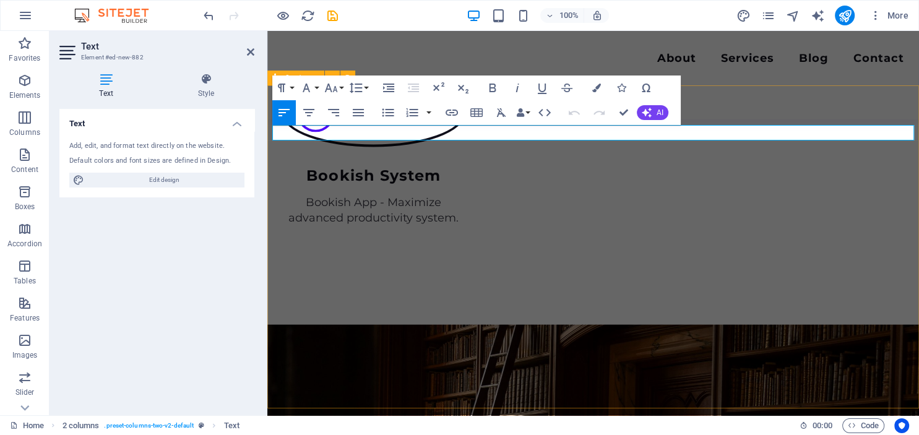
drag, startPoint x: 433, startPoint y: 131, endPoint x: 258, endPoint y: 124, distance: 175.2
click at [496, 90] on icon "button" at bounding box center [493, 88] width 7 height 9
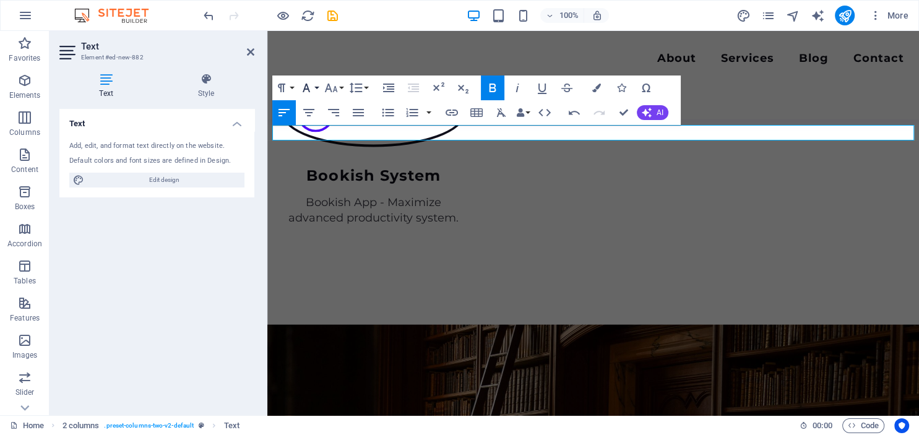
click at [317, 88] on button "Font Family" at bounding box center [309, 88] width 24 height 25
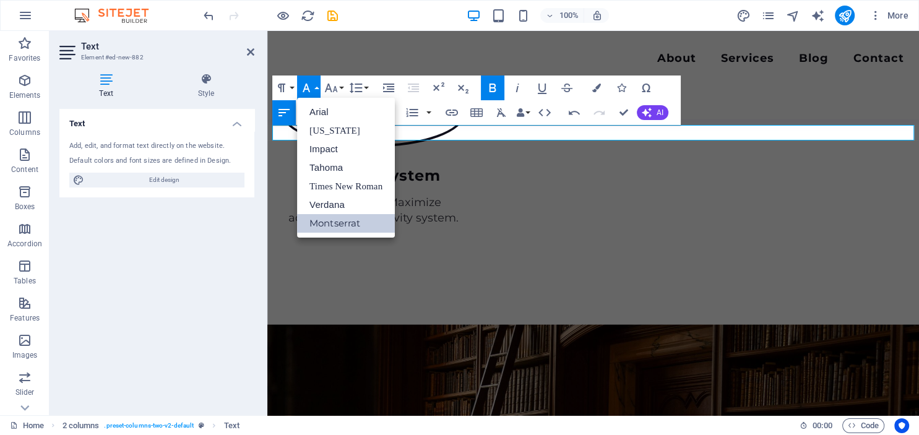
scroll to position [0, 0]
click at [327, 152] on link "Impact" at bounding box center [346, 149] width 98 height 19
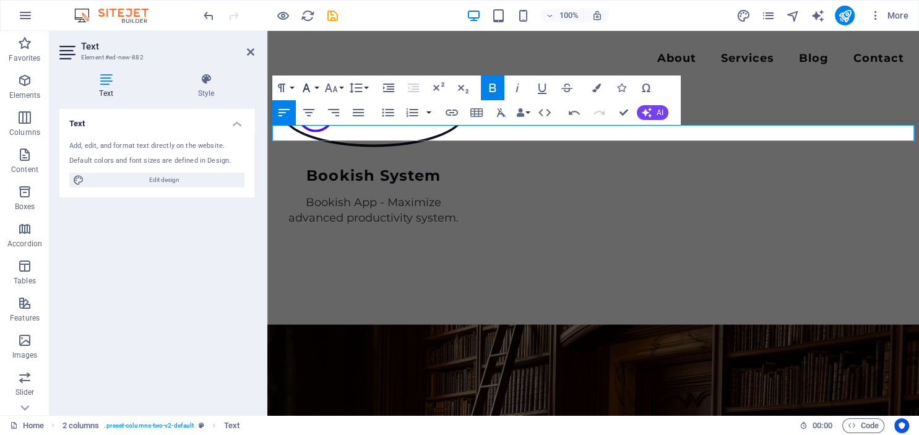
click at [308, 88] on icon "button" at bounding box center [306, 87] width 15 height 15
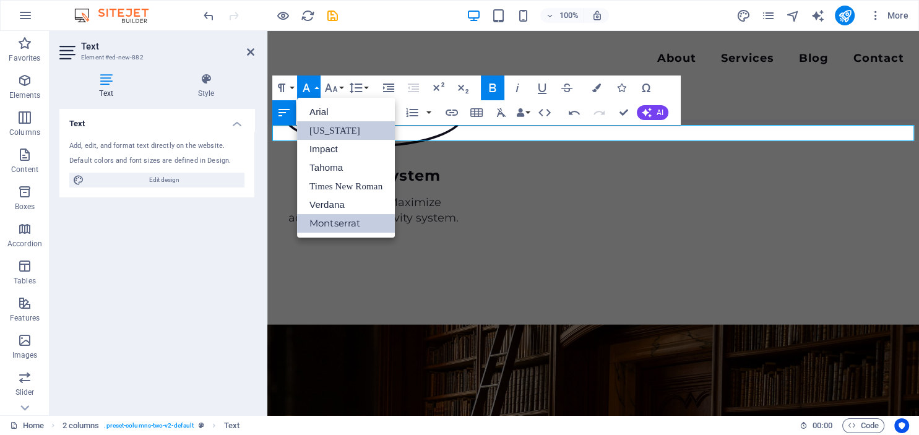
click at [327, 132] on link "Georgia" at bounding box center [346, 130] width 98 height 19
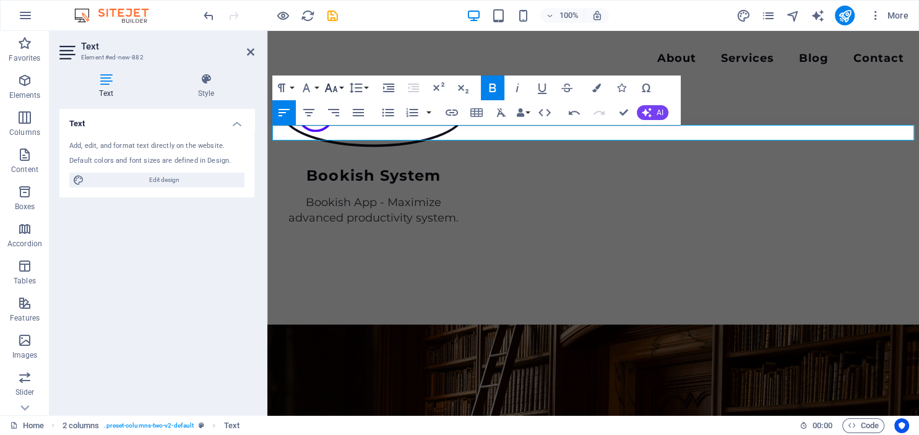
click at [340, 87] on button "Font Size" at bounding box center [334, 88] width 24 height 25
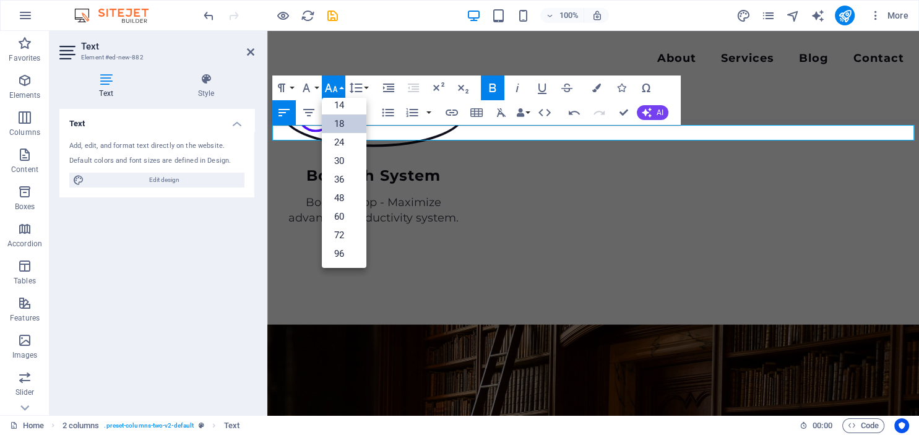
scroll to position [99, 0]
click at [342, 139] on link "24" at bounding box center [344, 143] width 45 height 19
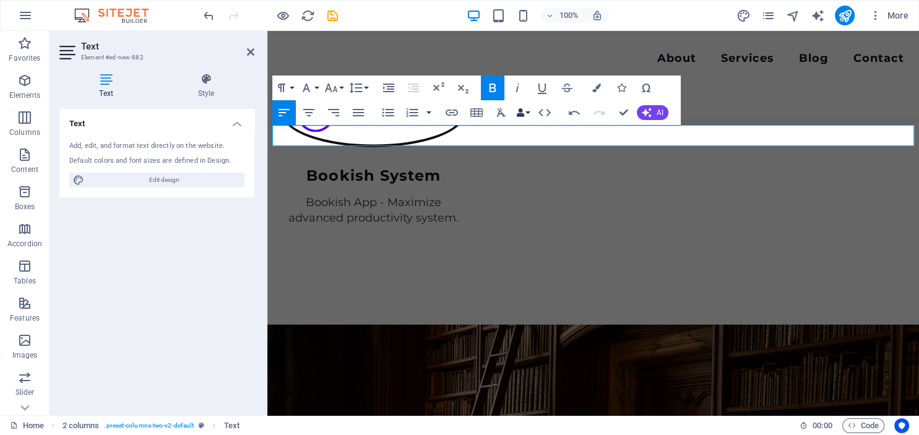
click at [529, 114] on button "Data Bindings" at bounding box center [522, 112] width 17 height 25
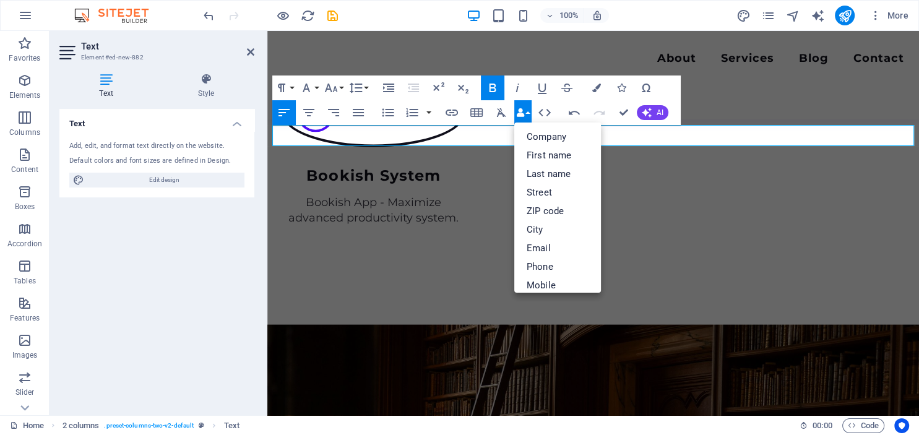
click at [529, 114] on button "Data Bindings" at bounding box center [522, 112] width 17 height 25
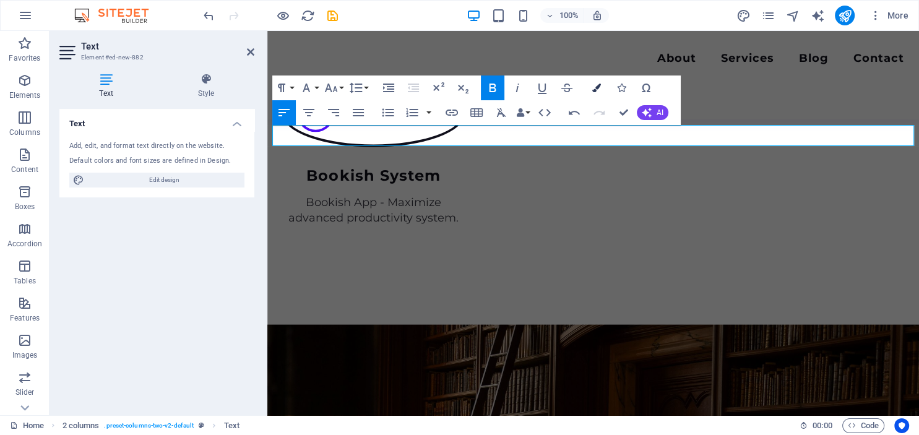
click at [598, 88] on icon "button" at bounding box center [596, 88] width 9 height 9
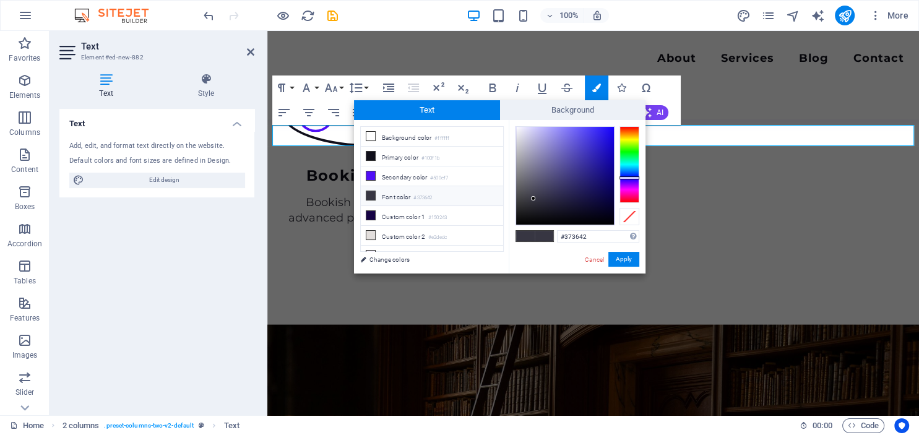
type input "#2d1ed5"
click at [600, 142] on div at bounding box center [565, 176] width 98 height 98
click at [622, 256] on button "Apply" at bounding box center [623, 259] width 31 height 15
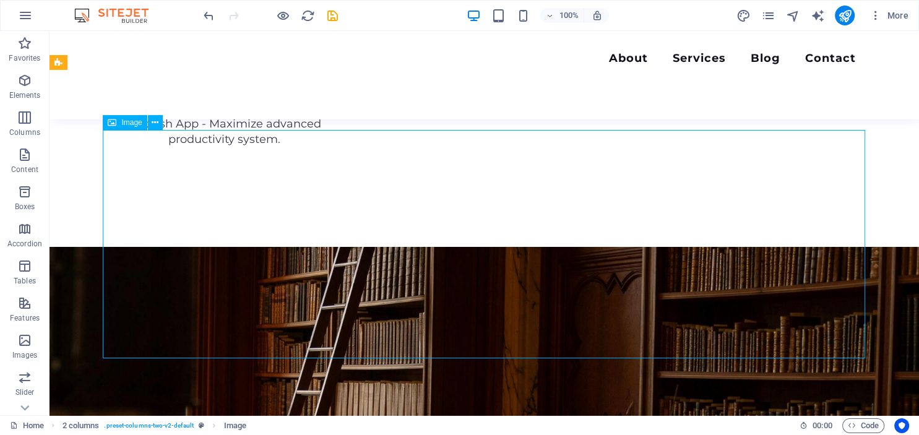
scroll to position [2133, 0]
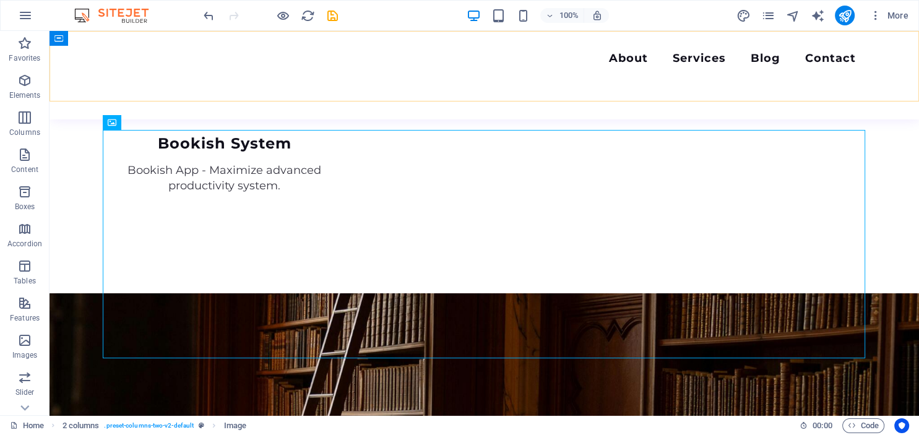
click at [465, 88] on div "Menu About Services Blog Contact" at bounding box center [484, 75] width 869 height 88
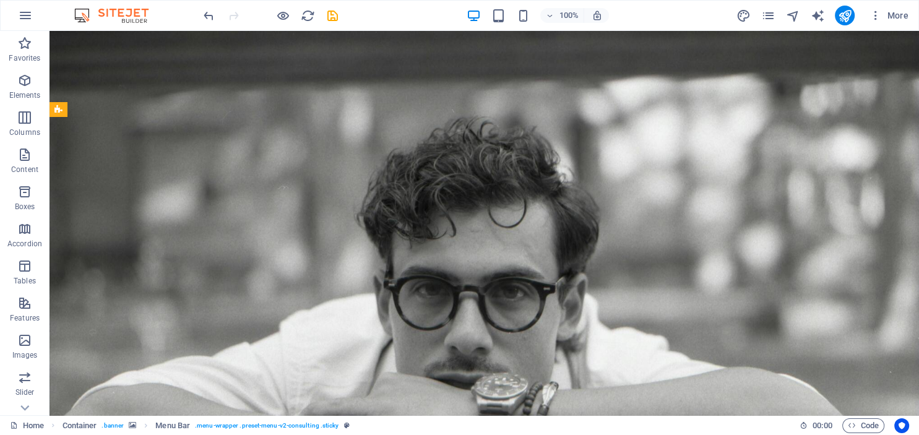
scroll to position [0, 0]
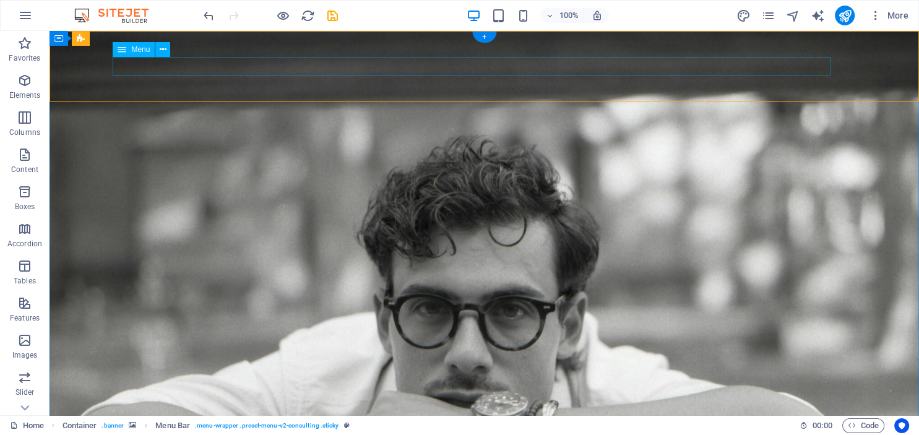
click at [160, 53] on icon at bounding box center [163, 49] width 7 height 13
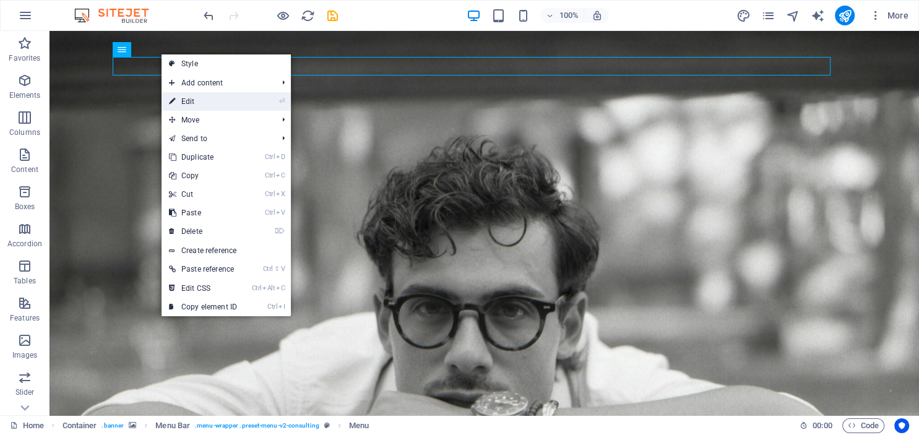
click at [186, 100] on link "⏎ Edit" at bounding box center [203, 101] width 83 height 19
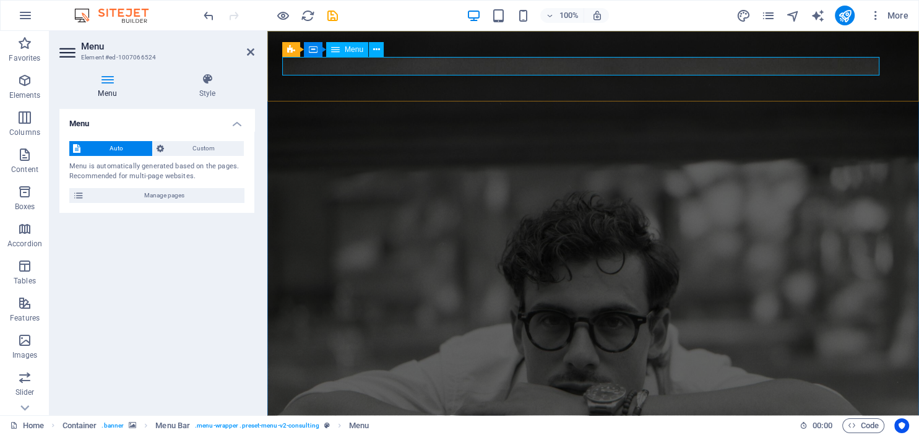
click at [375, 46] on icon at bounding box center [376, 49] width 7 height 13
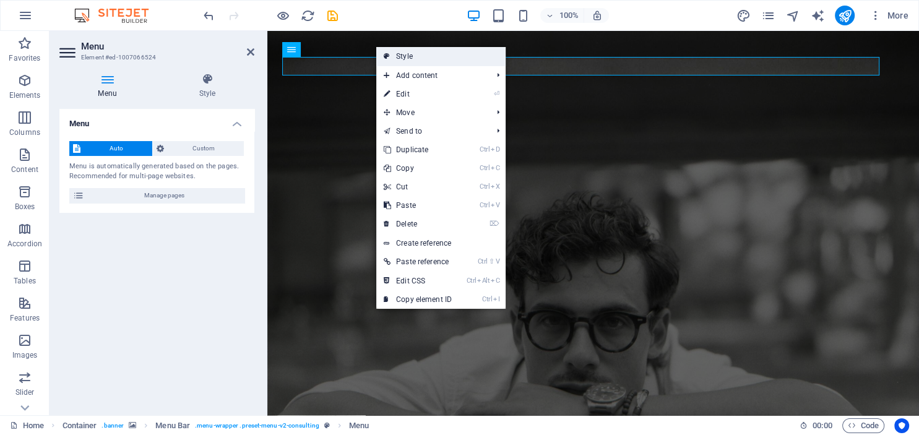
click at [407, 58] on link "Style" at bounding box center [440, 56] width 129 height 19
select select "rem"
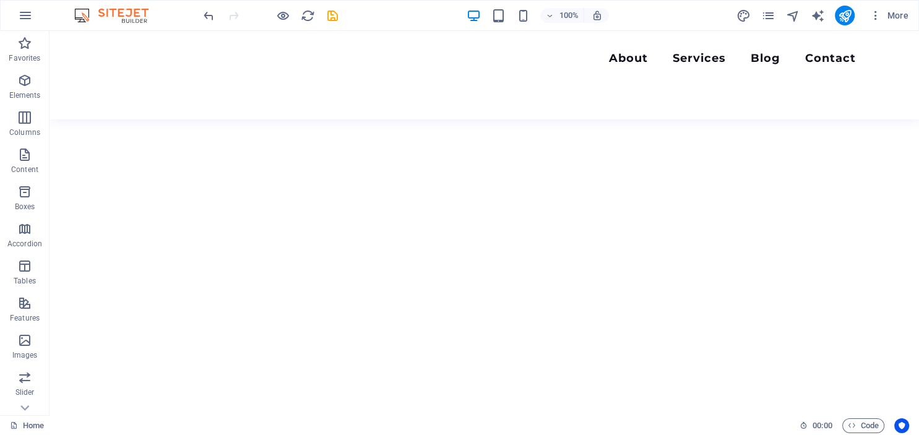
scroll to position [3302, 0]
click at [593, 61] on nav "About Services Blog Contact" at bounding box center [484, 60] width 743 height 18
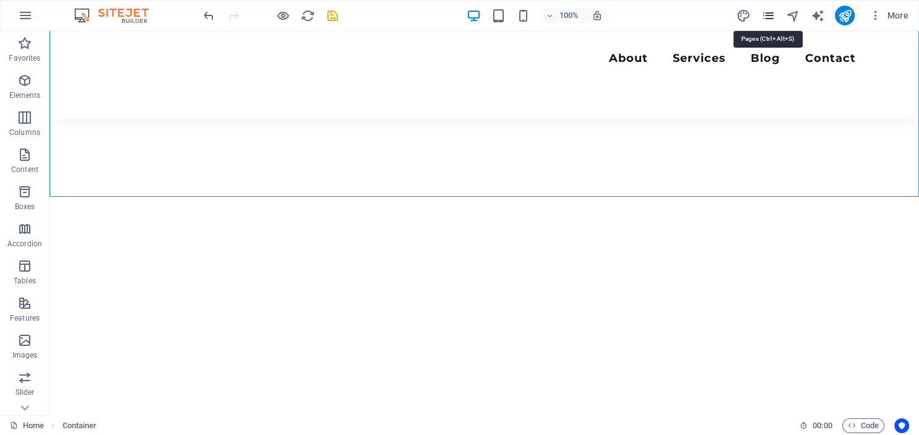
click at [769, 17] on icon "pages" at bounding box center [768, 16] width 14 height 14
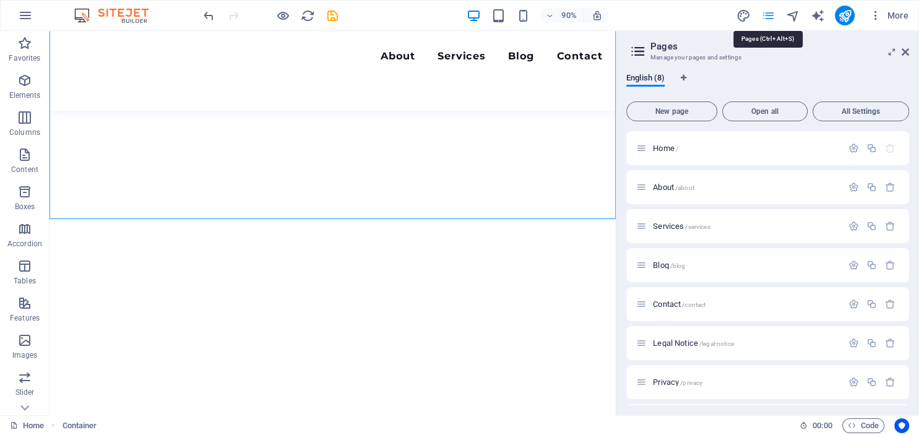
scroll to position [3362, 0]
click at [654, 150] on span "Home /" at bounding box center [665, 148] width 25 height 9
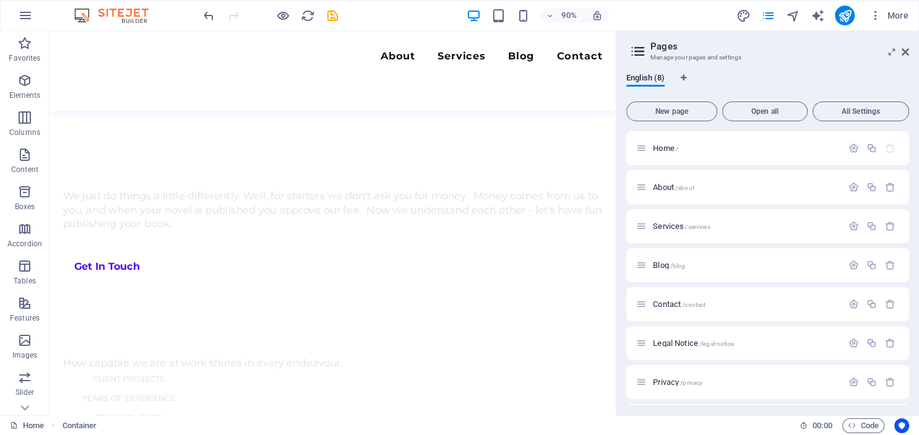
scroll to position [0, 0]
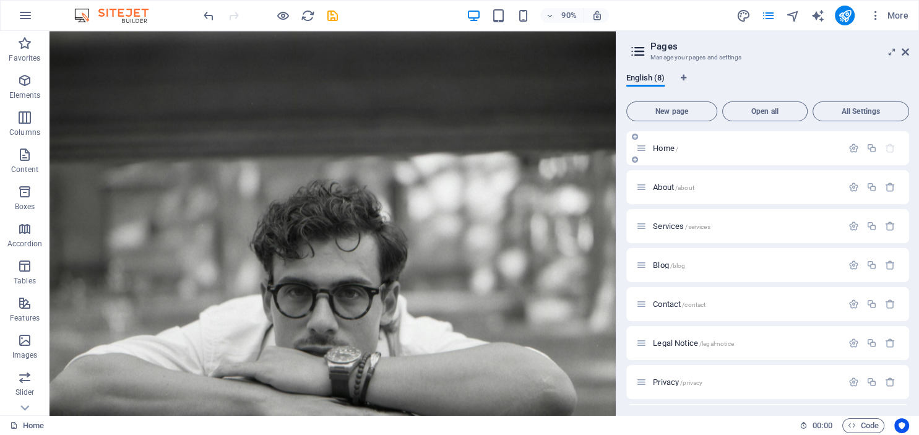
click at [654, 149] on span "Home /" at bounding box center [665, 148] width 25 height 9
click at [634, 160] on icon at bounding box center [635, 159] width 6 height 7
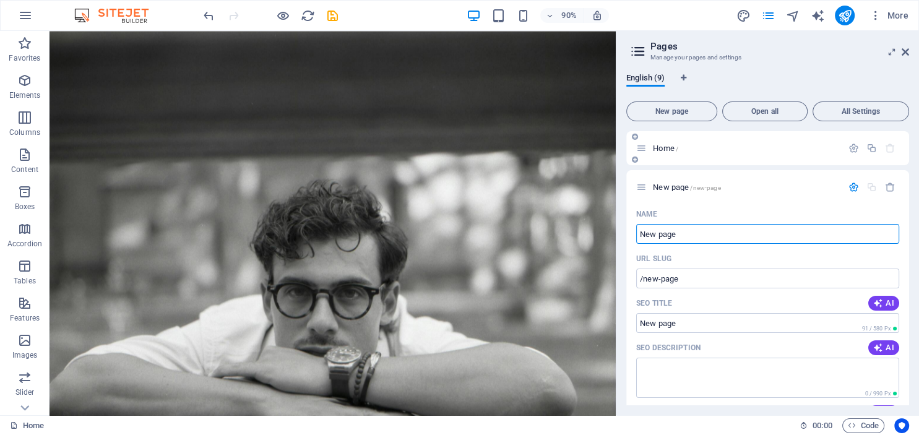
click at [634, 160] on icon at bounding box center [635, 159] width 6 height 7
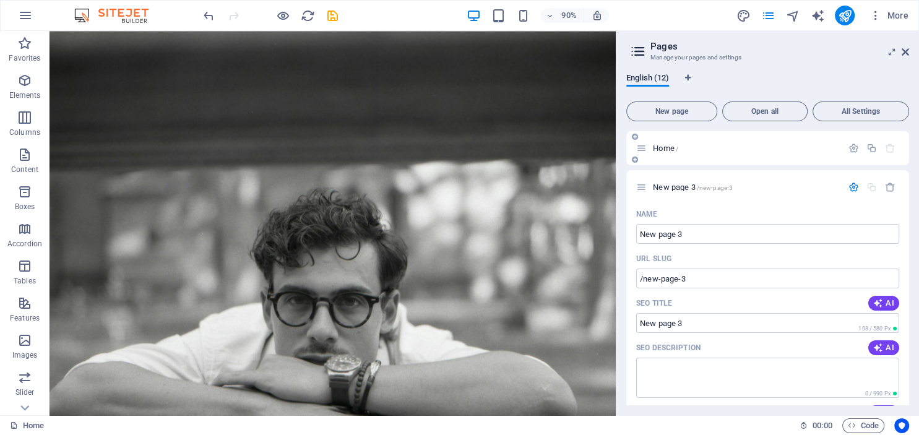
click at [636, 136] on icon at bounding box center [635, 136] width 6 height 7
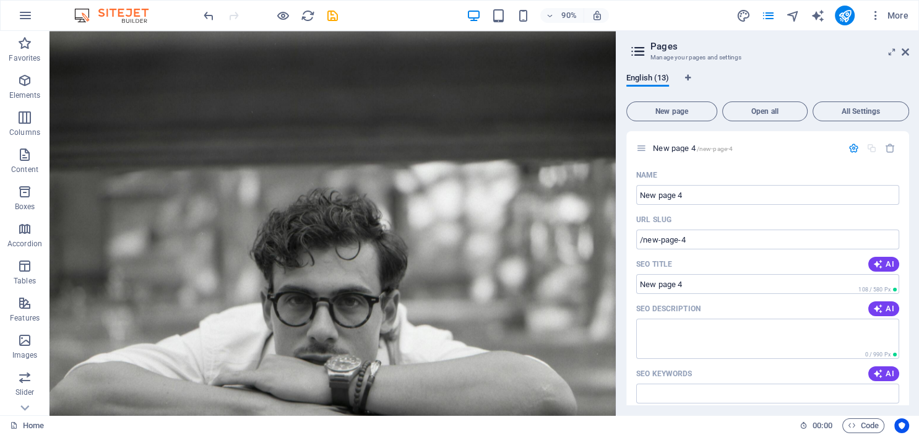
click at [0, 0] on icon at bounding box center [0, 0] width 0 height 0
click at [891, 148] on icon "button" at bounding box center [890, 148] width 11 height 11
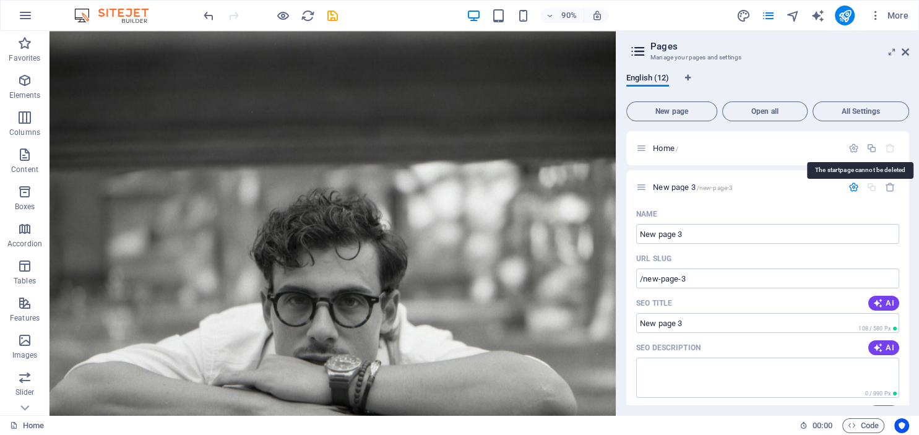
click at [891, 148] on icon "button" at bounding box center [890, 148] width 11 height 11
click at [889, 184] on icon "button" at bounding box center [890, 187] width 11 height 11
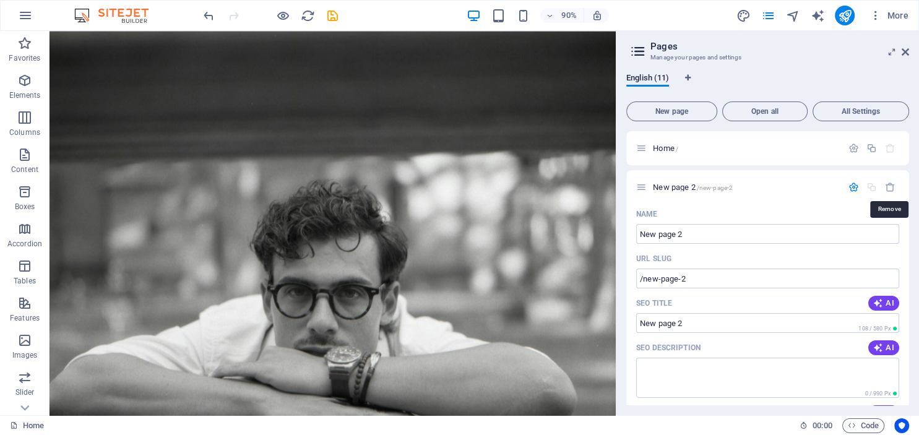
click at [889, 184] on icon "button" at bounding box center [890, 187] width 11 height 11
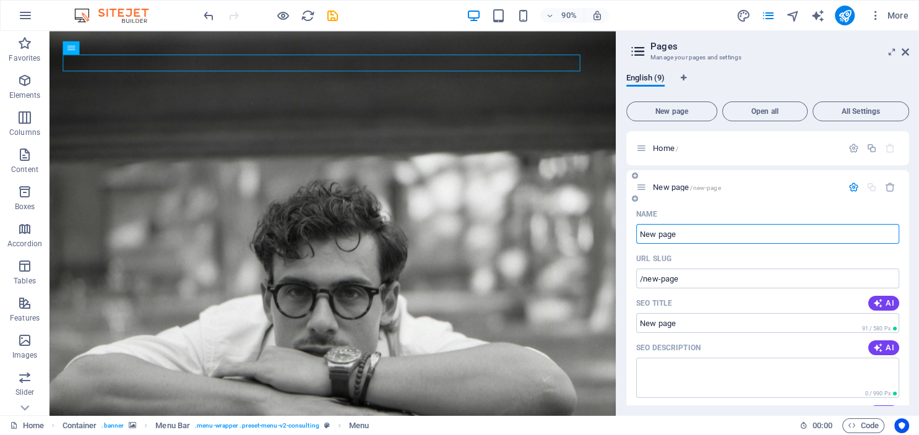
click at [691, 237] on input "New page" at bounding box center [767, 234] width 263 height 20
type input "Ho"
type input "/h"
type input "Home"
type input "/home"
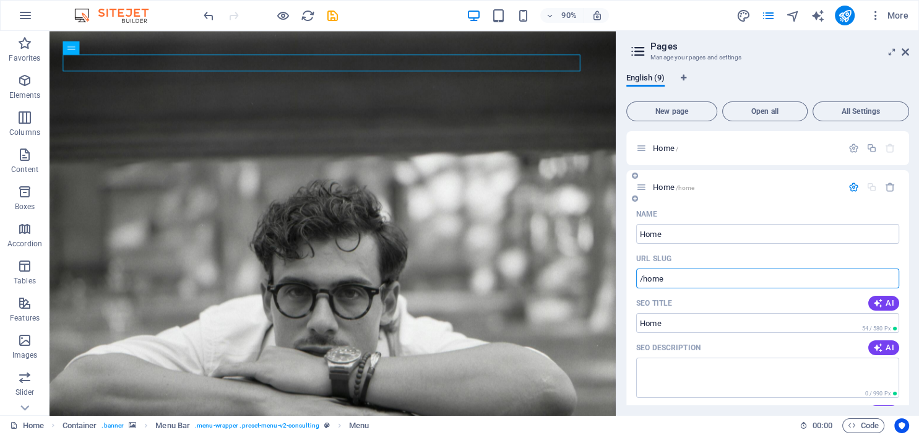
click at [670, 280] on input "/home" at bounding box center [767, 279] width 263 height 20
click at [667, 368] on textarea "SEO Description" at bounding box center [767, 378] width 263 height 40
click at [911, 384] on div "English (9) New page Open all All Settings Home / Home /home Name Home ​ URL SL…" at bounding box center [767, 239] width 303 height 352
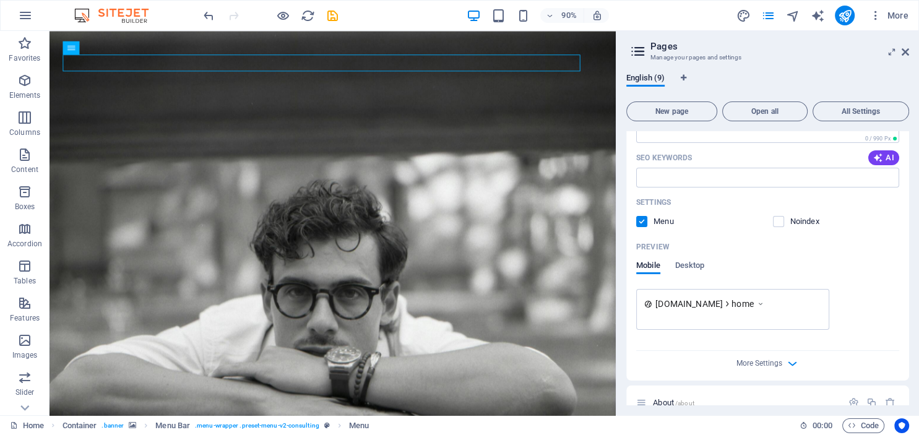
click at [765, 304] on icon at bounding box center [760, 304] width 9 height 12
click at [905, 53] on icon at bounding box center [905, 52] width 7 height 10
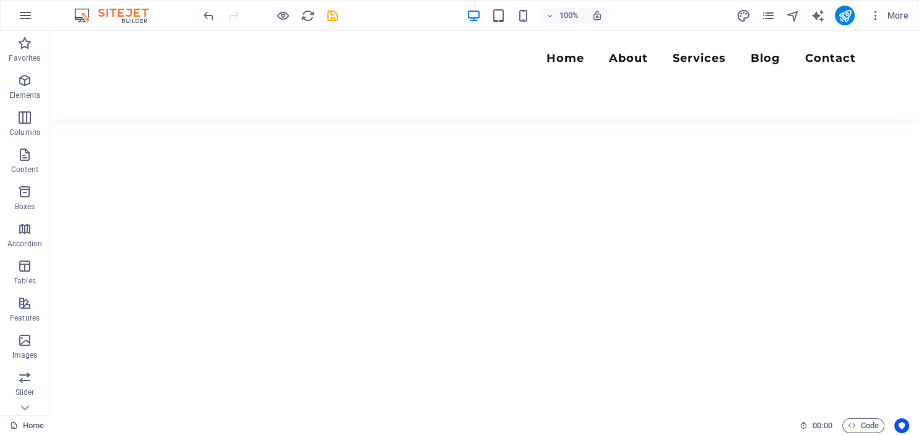
scroll to position [3286, 0]
click at [844, 11] on icon "publish" at bounding box center [844, 16] width 14 height 14
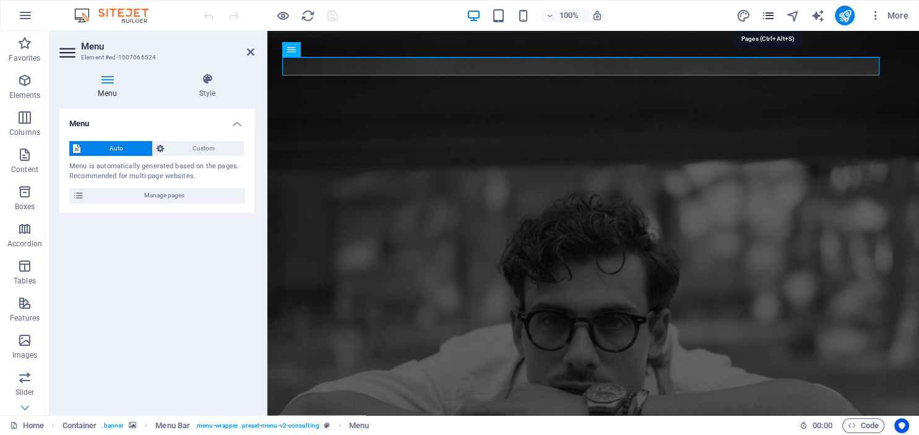
click at [769, 13] on icon "pages" at bounding box center [768, 16] width 14 height 14
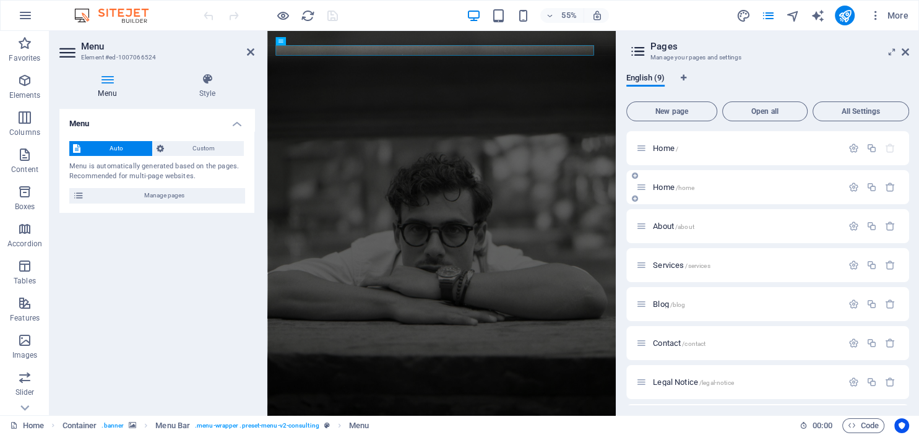
click at [659, 188] on span "Home /home" at bounding box center [673, 187] width 41 height 9
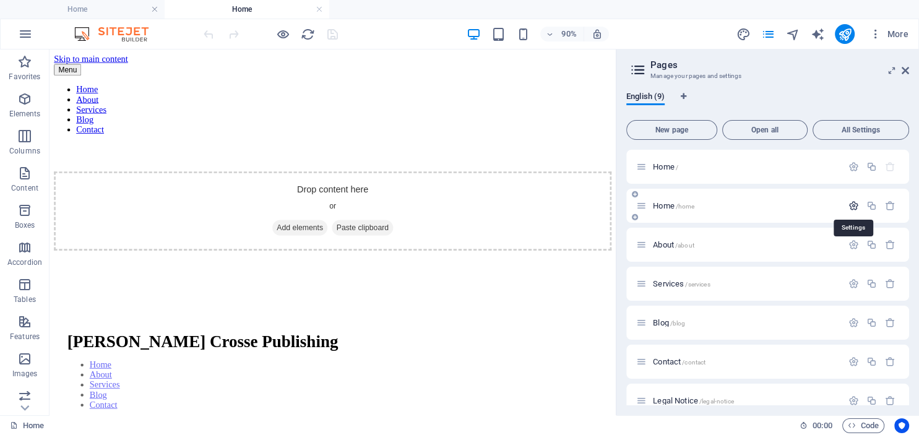
click at [854, 207] on icon "button" at bounding box center [853, 206] width 11 height 11
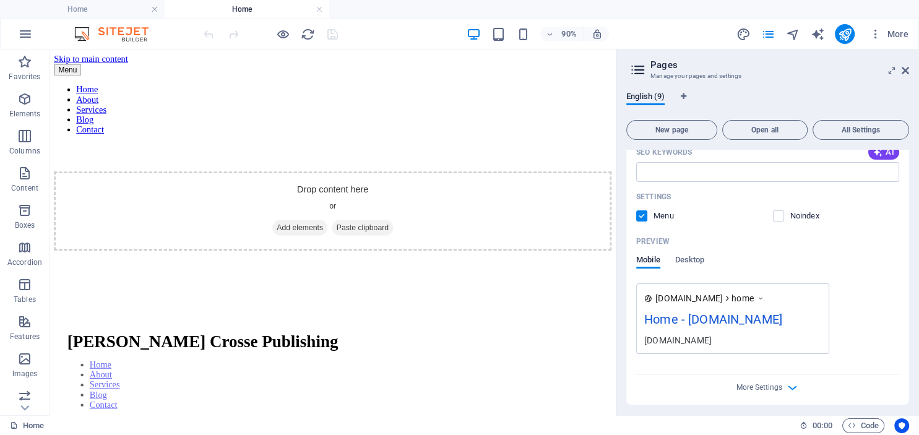
scroll to position [310, 0]
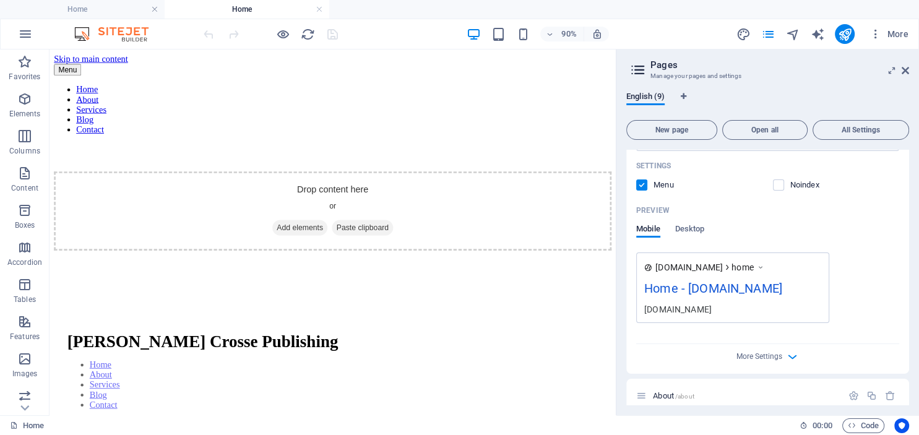
click at [642, 186] on label at bounding box center [641, 184] width 11 height 11
click at [0, 0] on input "checkbox" at bounding box center [0, 0] width 0 height 0
click at [642, 186] on label at bounding box center [641, 184] width 11 height 11
click at [0, 0] on input "checkbox" at bounding box center [0, 0] width 0 height 0
click at [700, 304] on div "[DOMAIN_NAME]" at bounding box center [732, 309] width 177 height 13
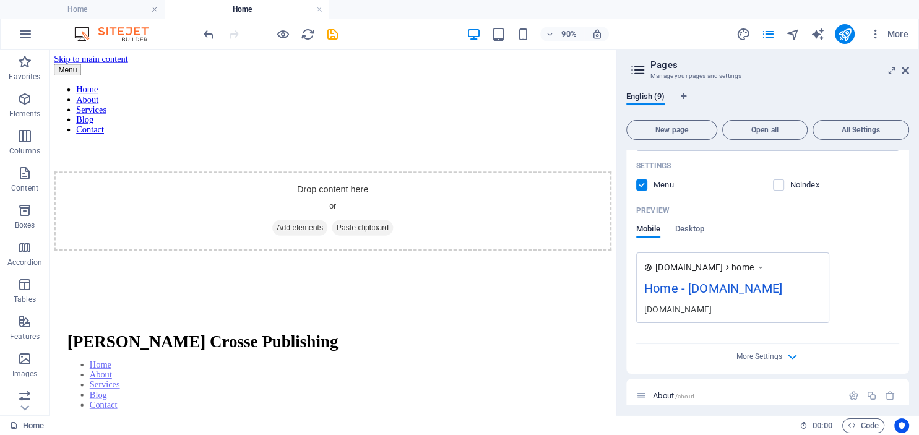
click at [697, 285] on div "Home - [DOMAIN_NAME]" at bounding box center [732, 291] width 177 height 24
click at [792, 355] on icon "button" at bounding box center [792, 357] width 14 height 14
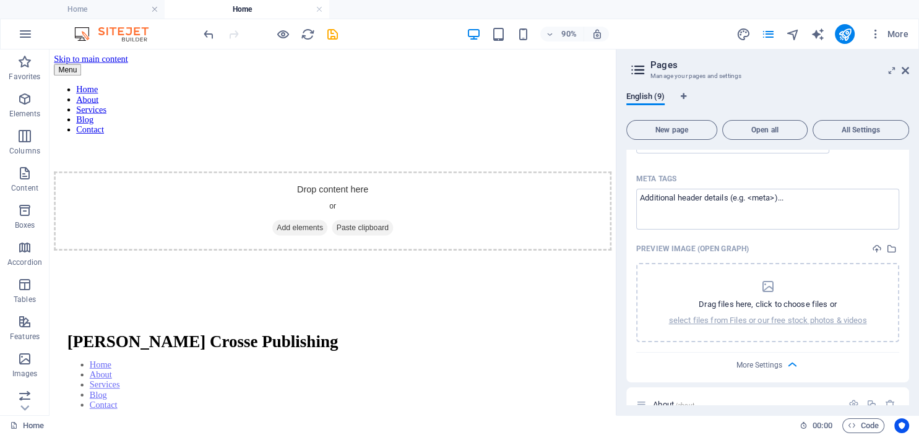
scroll to position [507, 0]
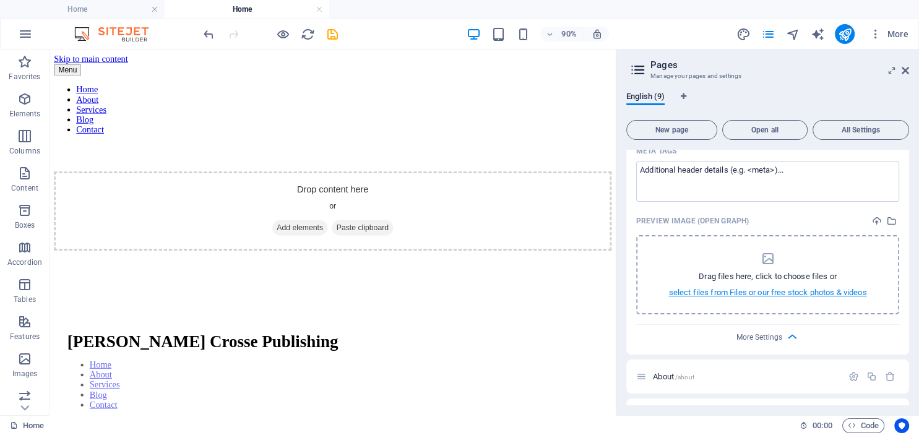
click at [766, 287] on p "select files from Files or our free stock photos & videos" at bounding box center [768, 292] width 198 height 11
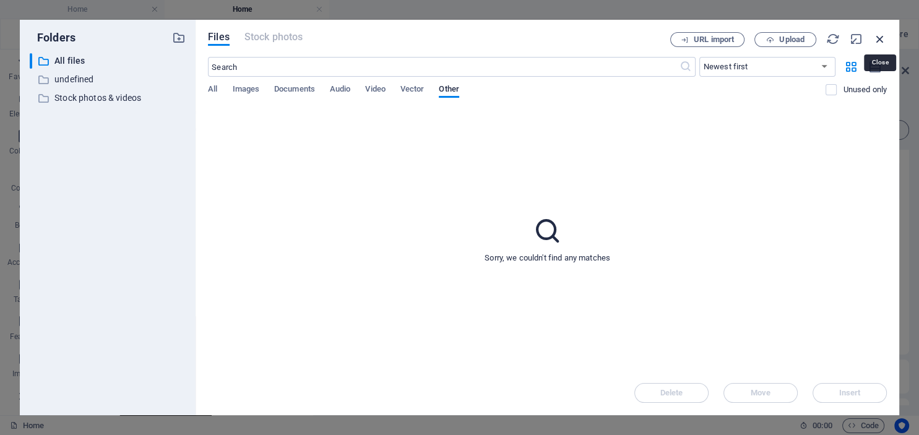
click at [881, 37] on icon "button" at bounding box center [880, 39] width 14 height 14
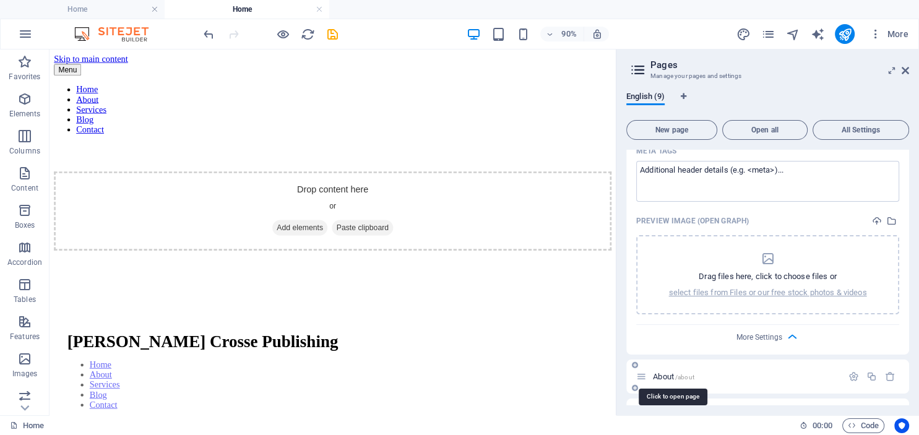
click at [679, 374] on span "/about" at bounding box center [684, 377] width 19 height 7
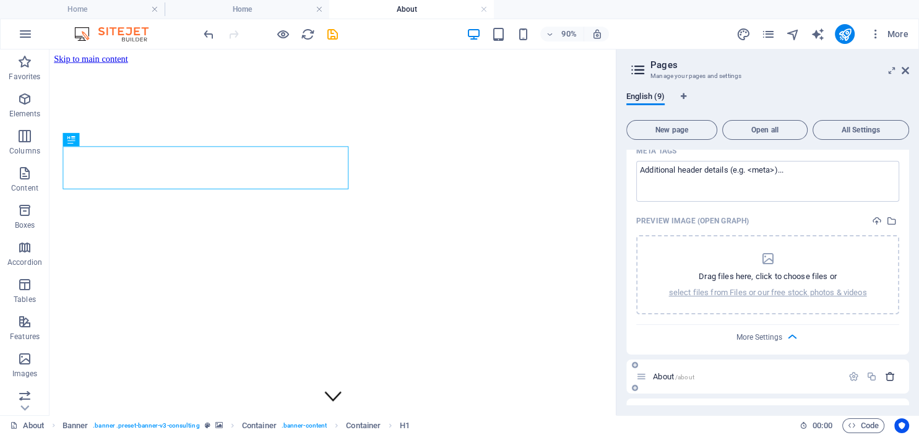
scroll to position [0, 0]
click at [853, 375] on icon "button" at bounding box center [853, 376] width 11 height 11
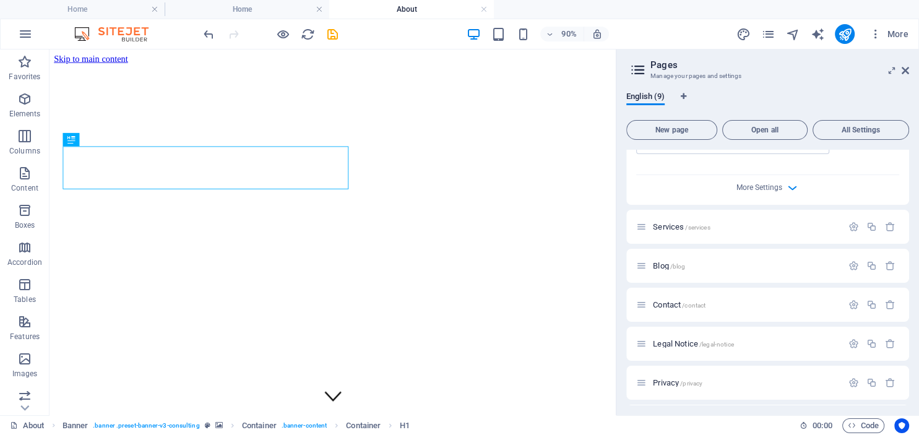
scroll to position [1160, 0]
click at [792, 182] on icon "button" at bounding box center [792, 185] width 14 height 14
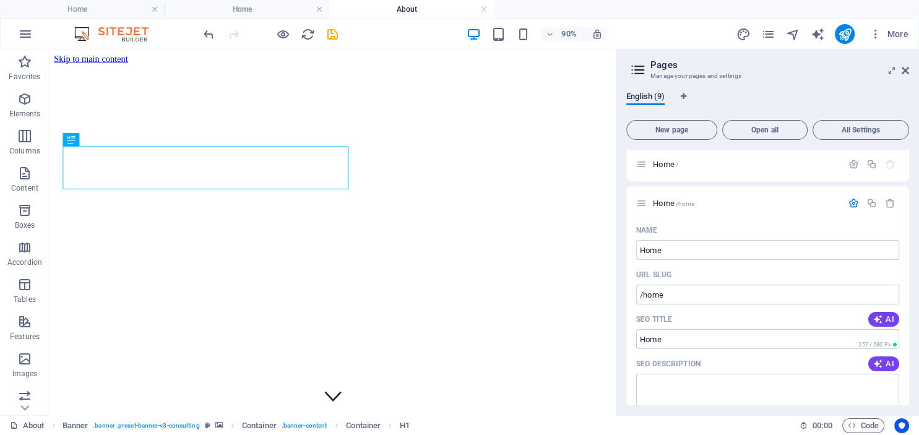
scroll to position [0, 0]
click at [647, 166] on div "Home /" at bounding box center [739, 167] width 206 height 14
click at [655, 206] on span "Home /home" at bounding box center [673, 205] width 41 height 9
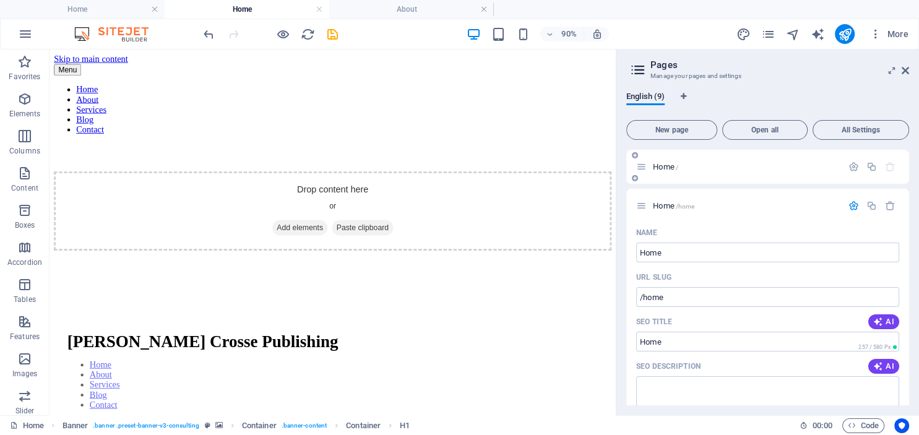
click at [645, 170] on icon at bounding box center [641, 167] width 11 height 11
click at [677, 167] on span "/" at bounding box center [677, 167] width 2 height 7
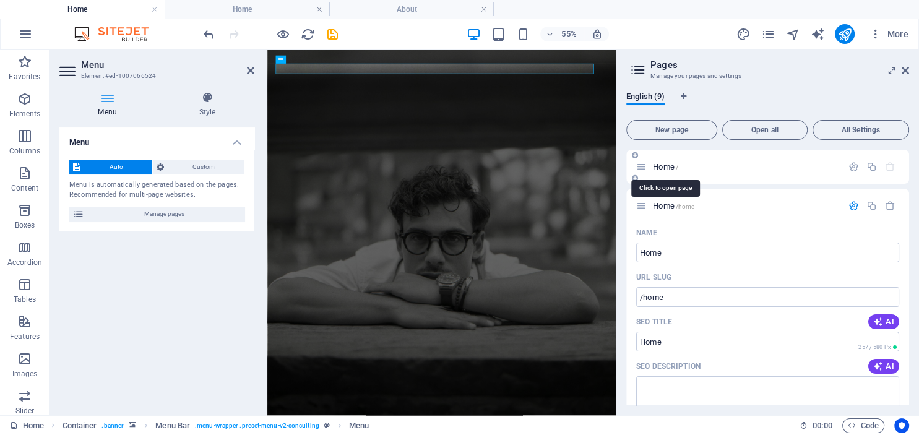
click at [673, 168] on span "Home /" at bounding box center [665, 166] width 25 height 9
click at [675, 167] on span "Home /" at bounding box center [665, 166] width 25 height 9
click at [672, 204] on span "Home /home" at bounding box center [673, 205] width 41 height 9
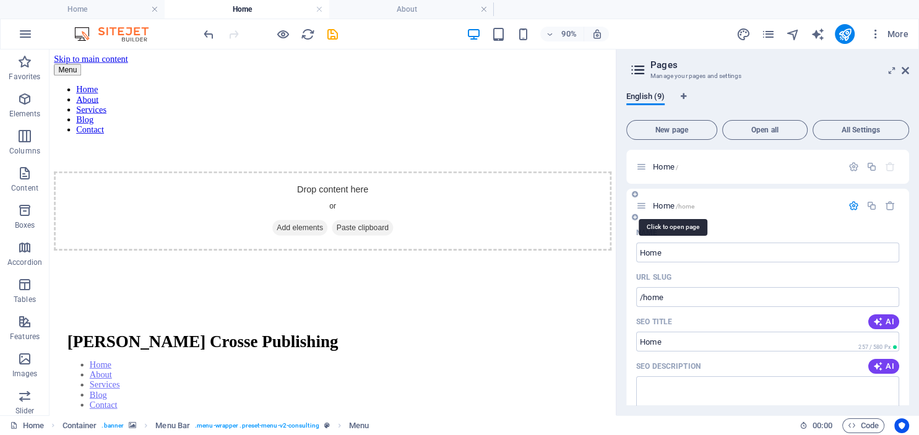
click at [672, 204] on span "Home /home" at bounding box center [673, 205] width 41 height 9
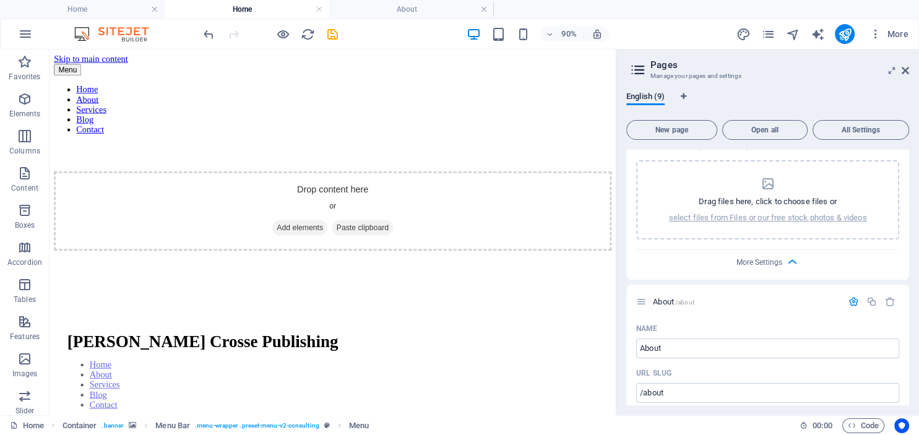
scroll to position [592, 0]
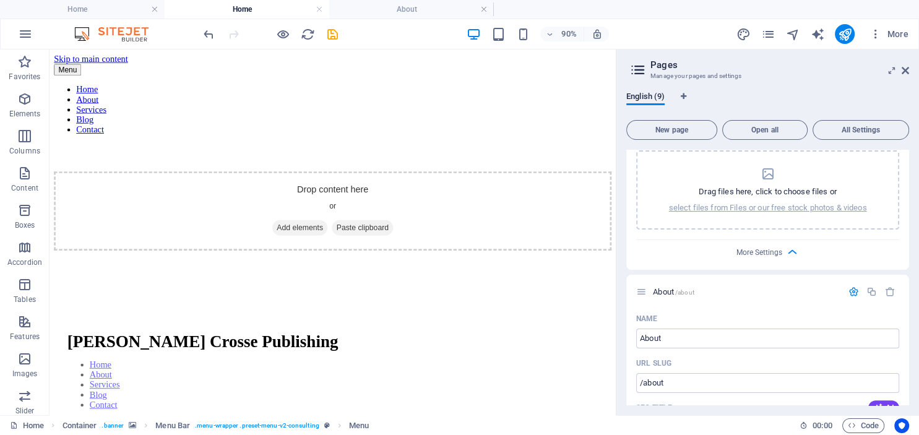
click at [635, 68] on icon at bounding box center [638, 69] width 19 height 17
click at [771, 34] on icon "pages" at bounding box center [768, 34] width 14 height 14
click at [904, 72] on icon at bounding box center [905, 71] width 7 height 10
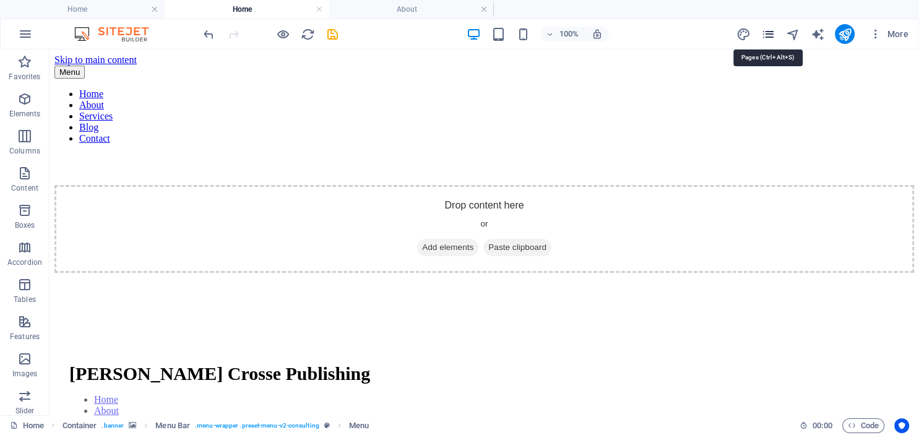
click at [768, 35] on icon "pages" at bounding box center [768, 34] width 14 height 14
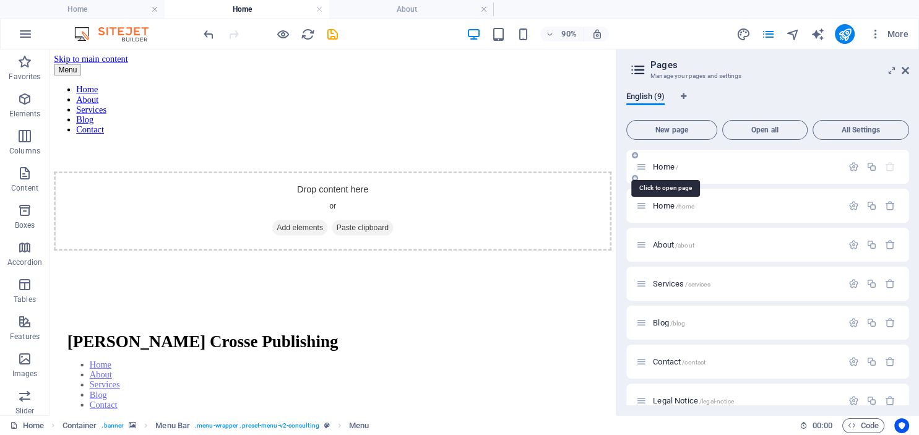
click at [662, 166] on span "Home /" at bounding box center [665, 166] width 25 height 9
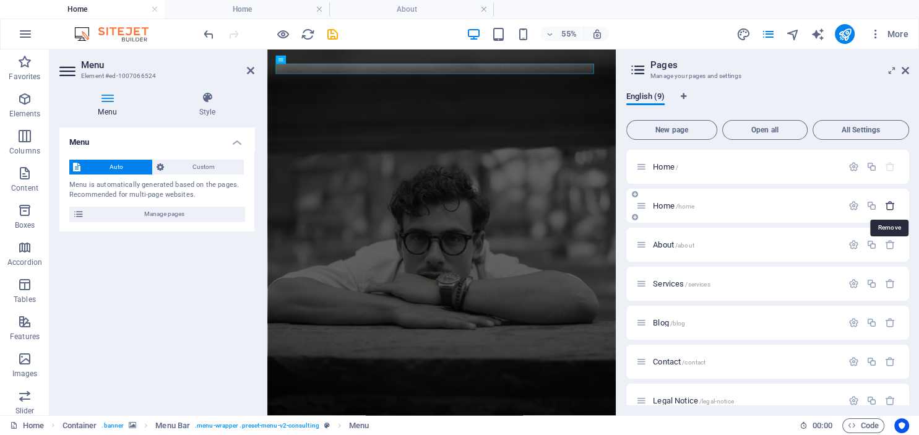
click at [892, 206] on icon "button" at bounding box center [890, 206] width 11 height 11
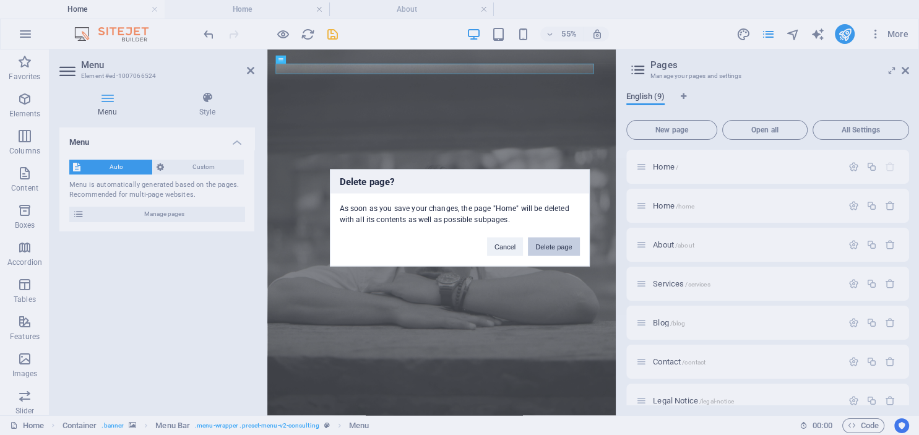
click at [561, 247] on button "Delete page" at bounding box center [553, 246] width 51 height 19
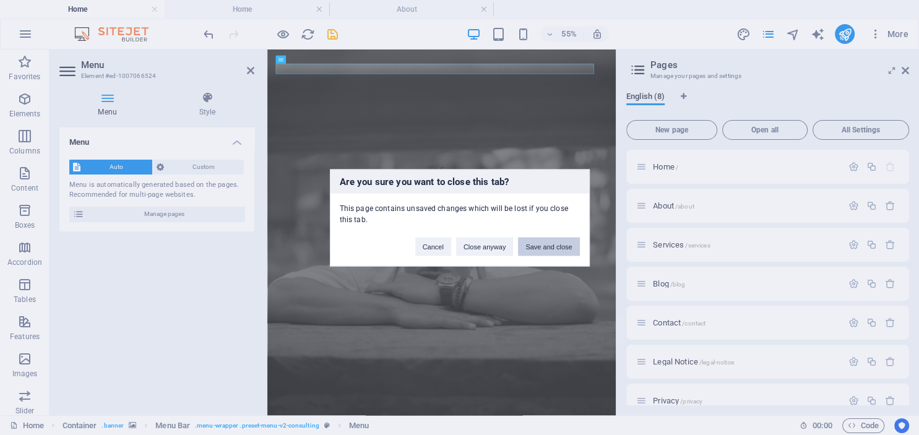
click at [538, 246] on button "Save and close" at bounding box center [548, 246] width 61 height 19
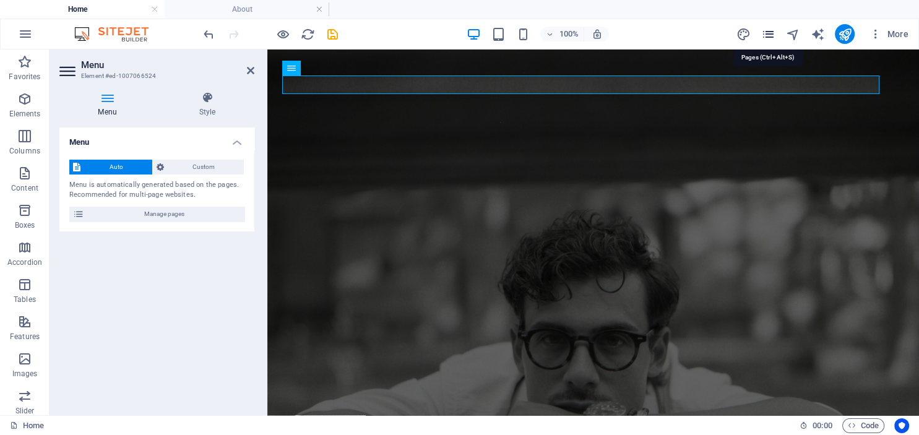
click at [769, 34] on icon "pages" at bounding box center [768, 34] width 14 height 14
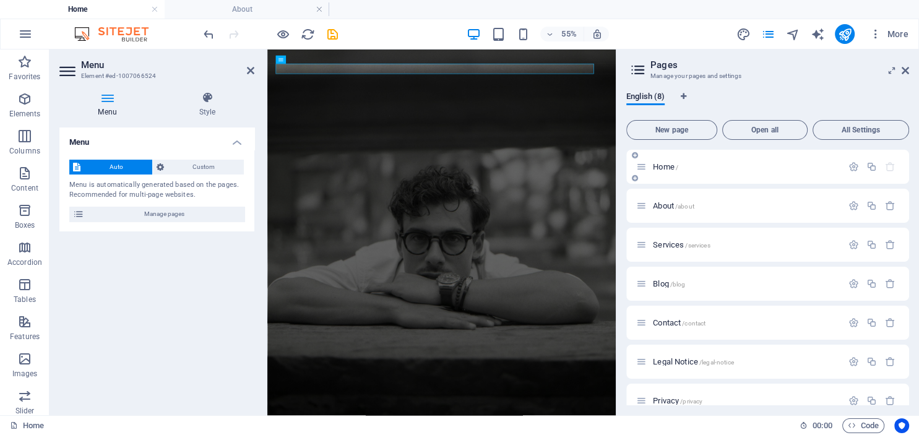
click at [659, 171] on div "Home /" at bounding box center [739, 167] width 206 height 14
click at [656, 204] on span "About /about" at bounding box center [673, 205] width 41 height 9
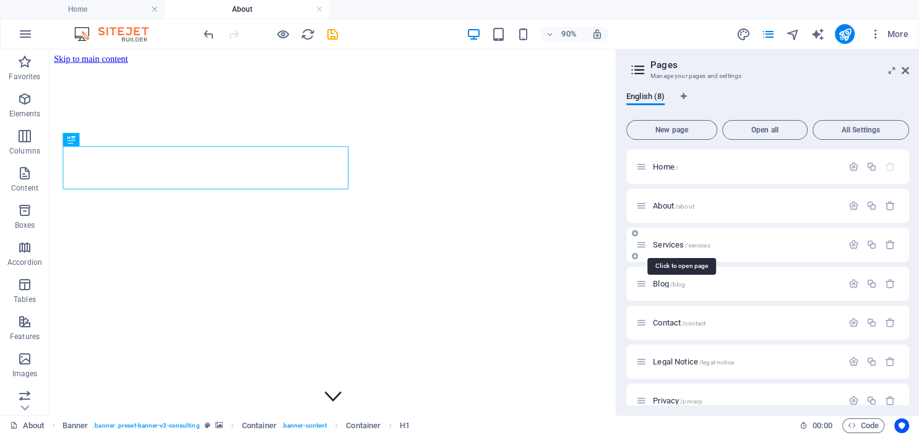
click at [657, 244] on span "Services /services" at bounding box center [681, 244] width 57 height 9
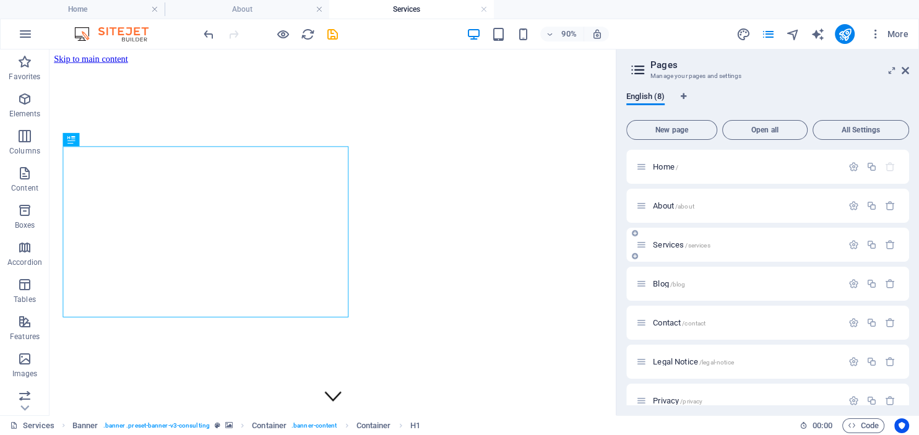
scroll to position [0, 0]
click at [665, 246] on span "Services /services" at bounding box center [681, 244] width 57 height 9
click at [659, 170] on span "Home /" at bounding box center [665, 166] width 25 height 9
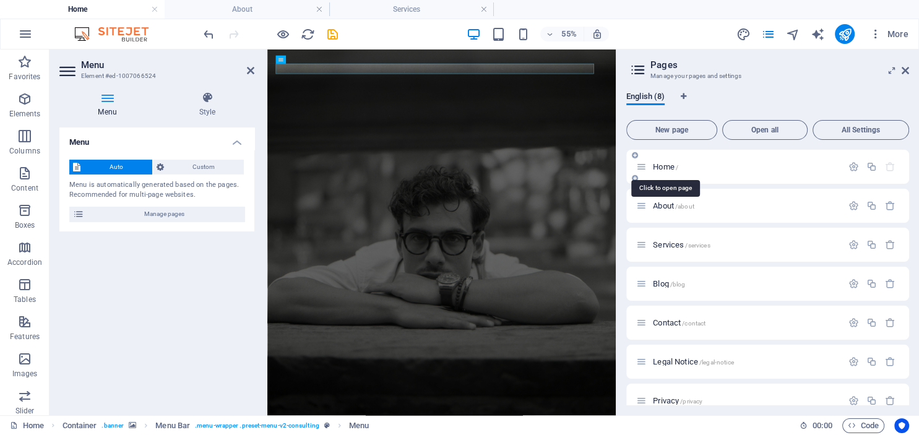
click at [674, 167] on span "Home /" at bounding box center [665, 166] width 25 height 9
click at [851, 165] on icon "button" at bounding box center [853, 167] width 11 height 11
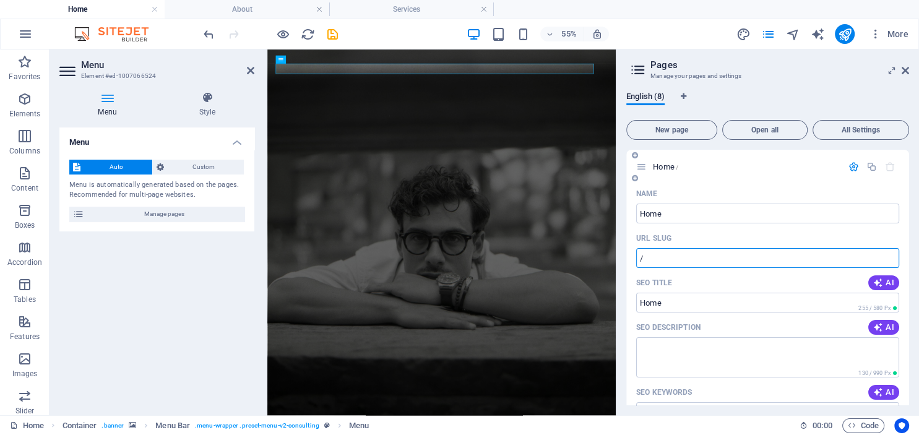
click at [644, 254] on input "/" at bounding box center [767, 258] width 263 height 20
type input "/home"
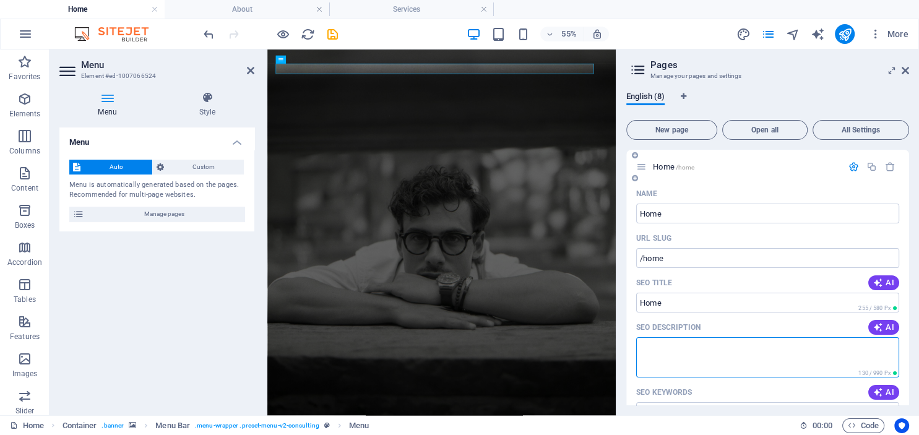
click at [674, 346] on textarea "SEO Description" at bounding box center [767, 357] width 263 height 40
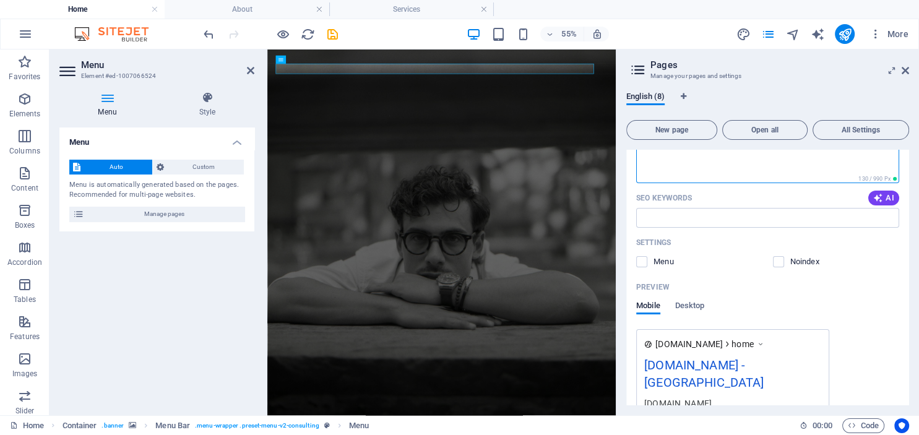
scroll to position [225, 0]
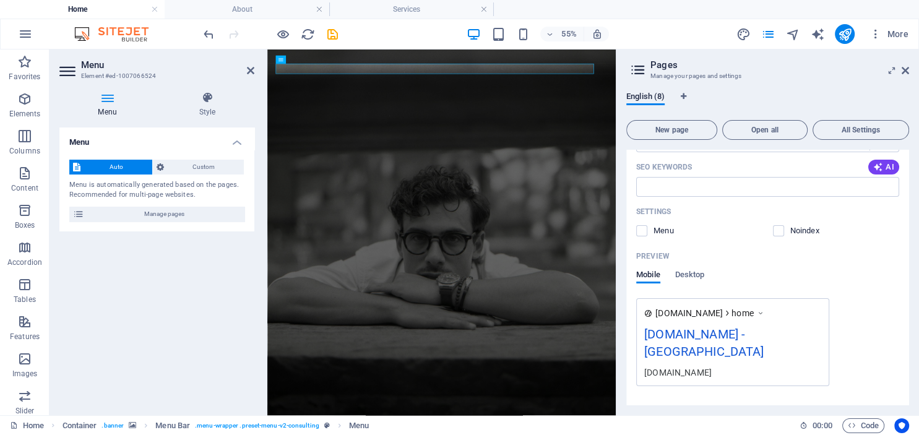
click at [765, 313] on icon at bounding box center [760, 313] width 9 height 12
click at [699, 331] on div "[DOMAIN_NAME] - [GEOGRAPHIC_DATA]" at bounding box center [732, 345] width 177 height 41
click at [791, 413] on icon "button" at bounding box center [792, 420] width 14 height 14
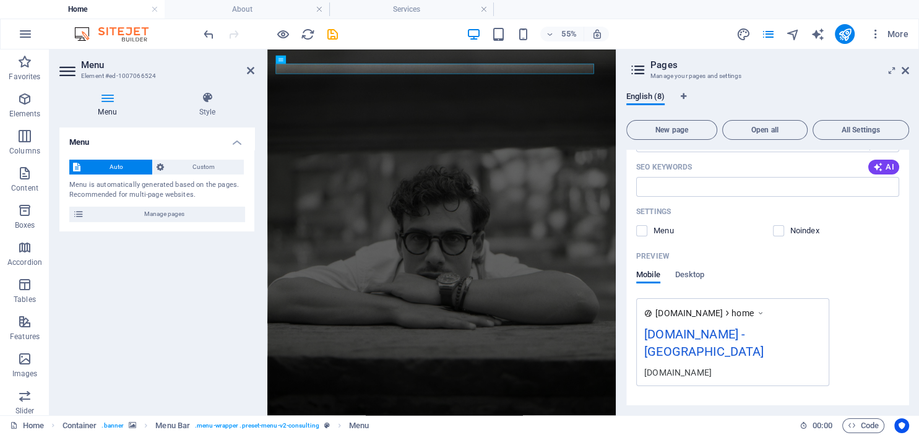
click at [715, 334] on div "[DOMAIN_NAME] - [GEOGRAPHIC_DATA]" at bounding box center [732, 345] width 177 height 41
click at [697, 366] on div "[DOMAIN_NAME]" at bounding box center [732, 372] width 177 height 13
click at [647, 311] on icon at bounding box center [648, 313] width 8 height 8
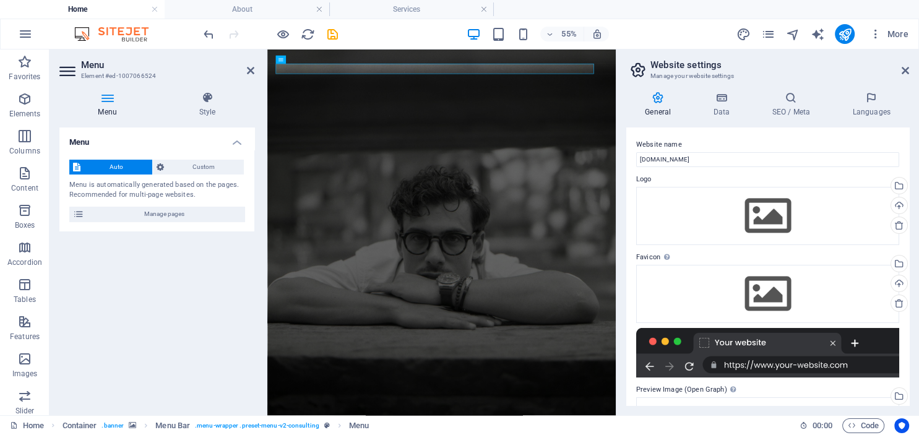
click at [647, 328] on div at bounding box center [767, 353] width 263 height 50
click at [900, 225] on icon at bounding box center [899, 225] width 10 height 10
click at [900, 303] on icon at bounding box center [899, 303] width 10 height 10
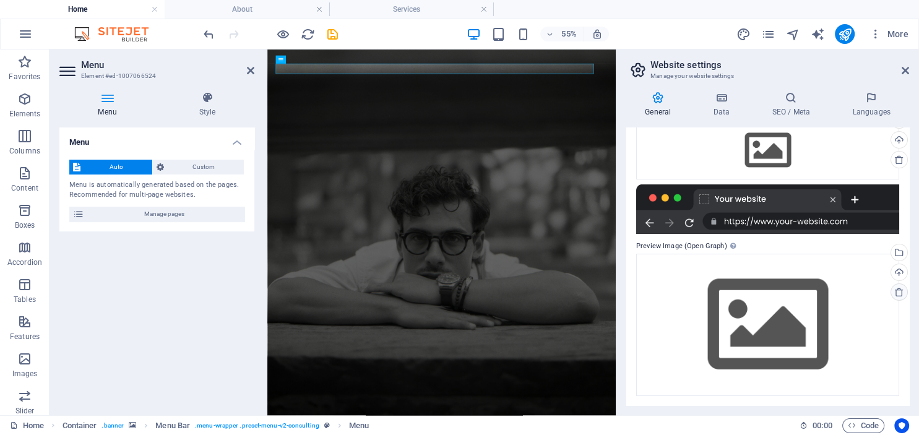
click at [898, 293] on icon at bounding box center [899, 292] width 10 height 10
click at [904, 69] on icon at bounding box center [905, 71] width 7 height 10
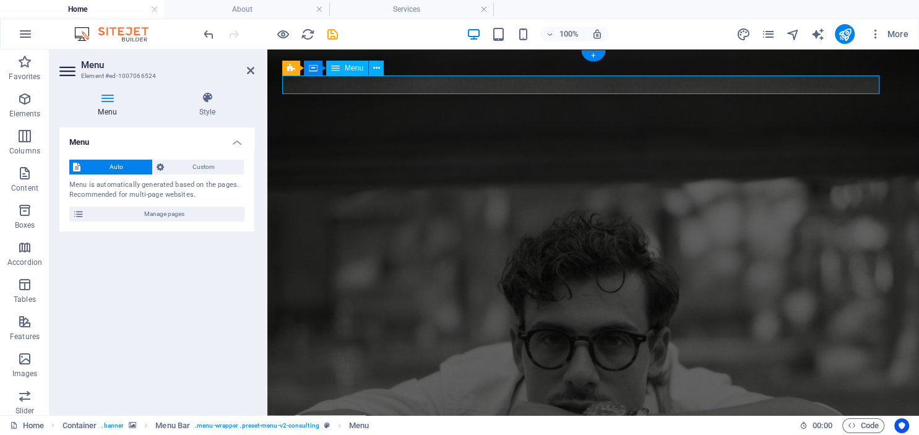
click at [767, 32] on icon "pages" at bounding box center [768, 34] width 14 height 14
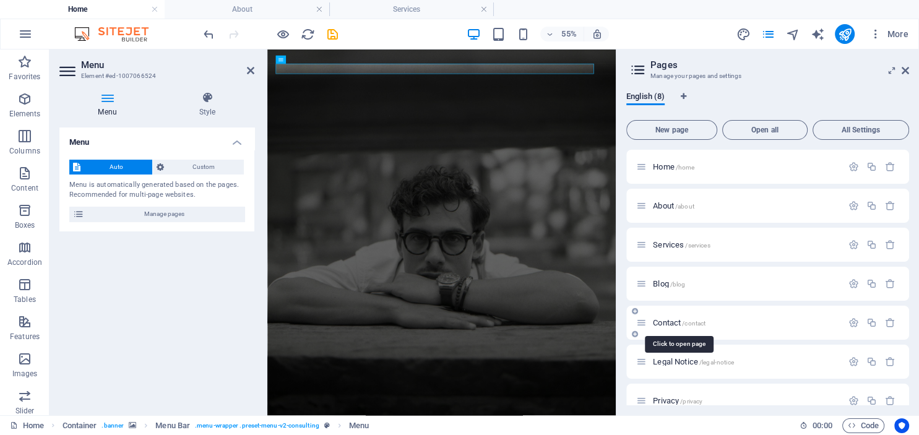
click at [663, 326] on span "Contact /contact" at bounding box center [679, 322] width 53 height 9
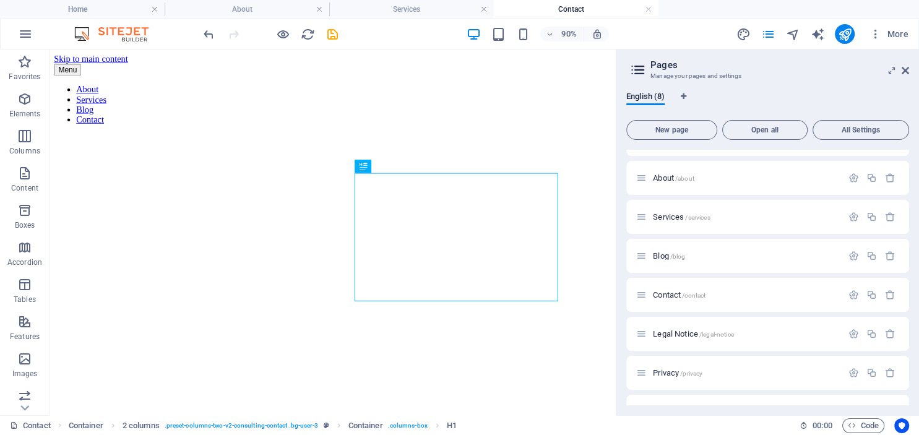
scroll to position [56, 0]
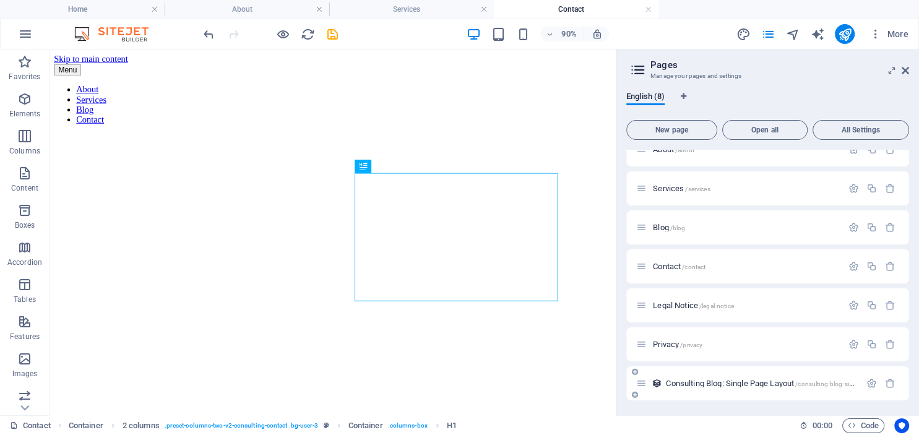
click at [686, 382] on span "Consulting Blog: Single Page Layout /consulting-blog-single-page-layout" at bounding box center [781, 383] width 230 height 9
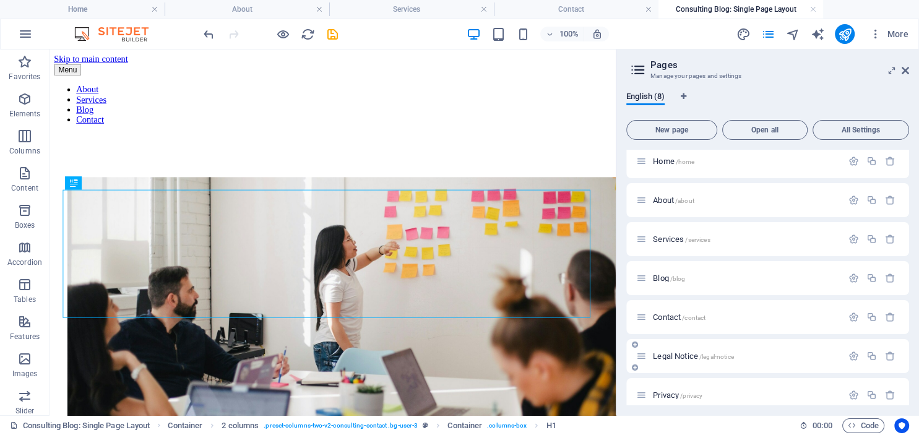
scroll to position [266, 0]
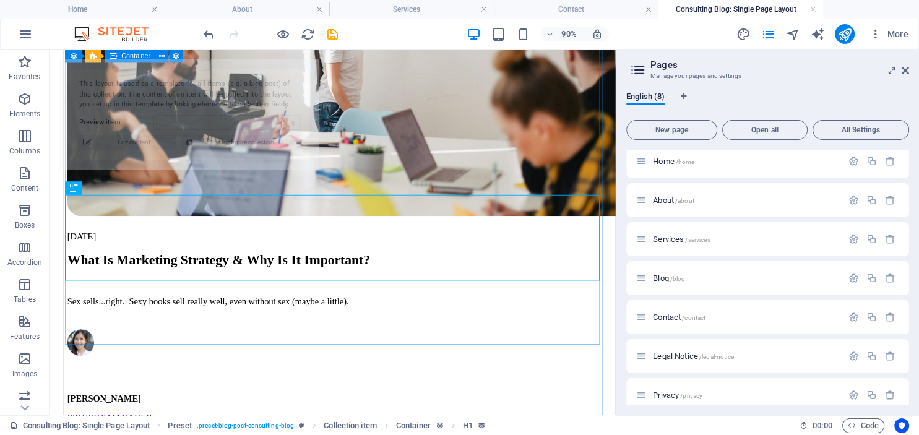
select select "68df63f4d2a4eccffe03d3bf"
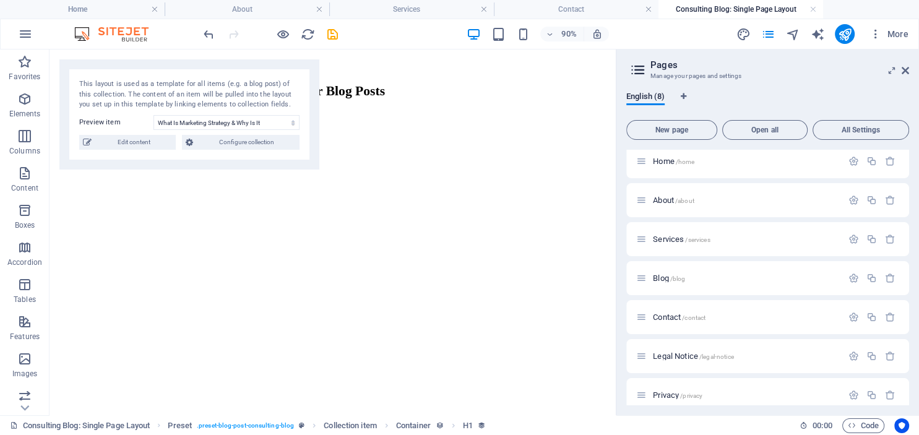
scroll to position [2124, 0]
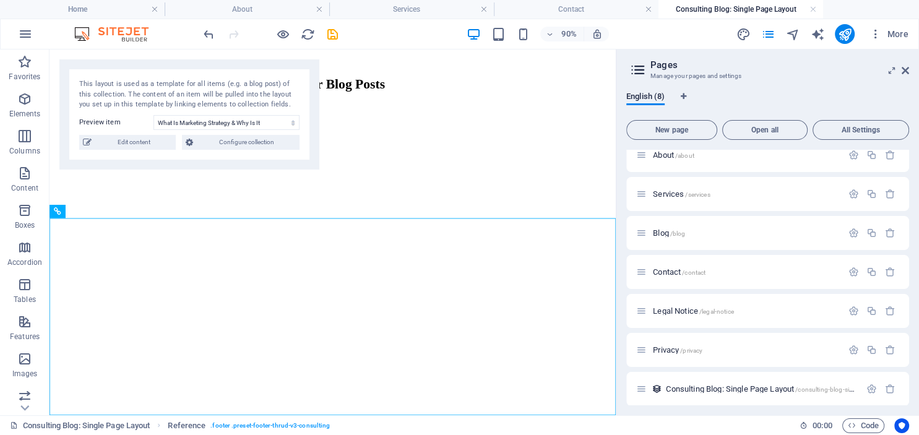
scroll to position [56, 0]
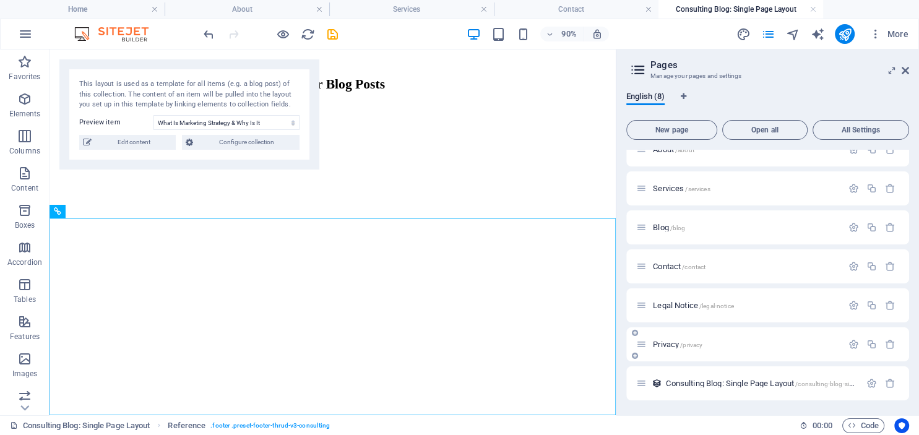
click at [660, 345] on span "Privacy /privacy" at bounding box center [678, 344] width 50 height 9
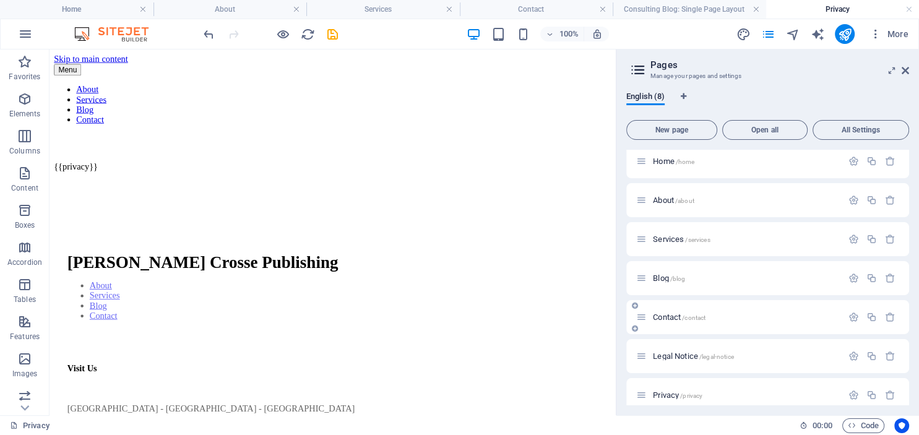
scroll to position [0, 0]
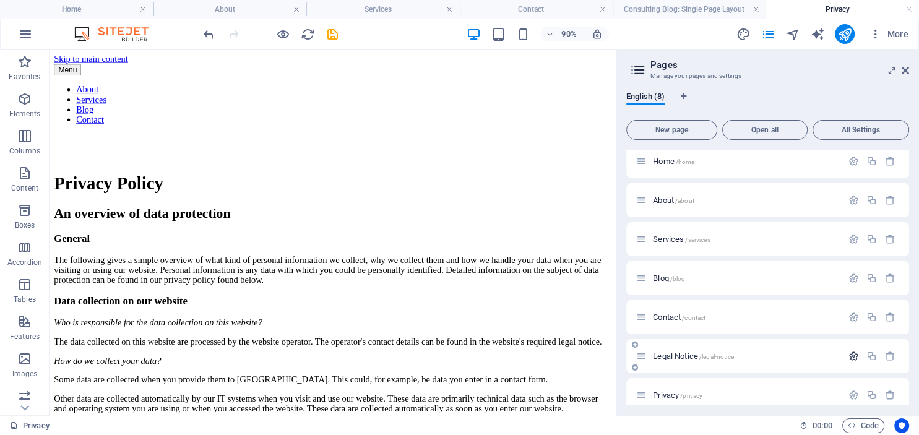
click at [853, 355] on icon "button" at bounding box center [853, 356] width 11 height 11
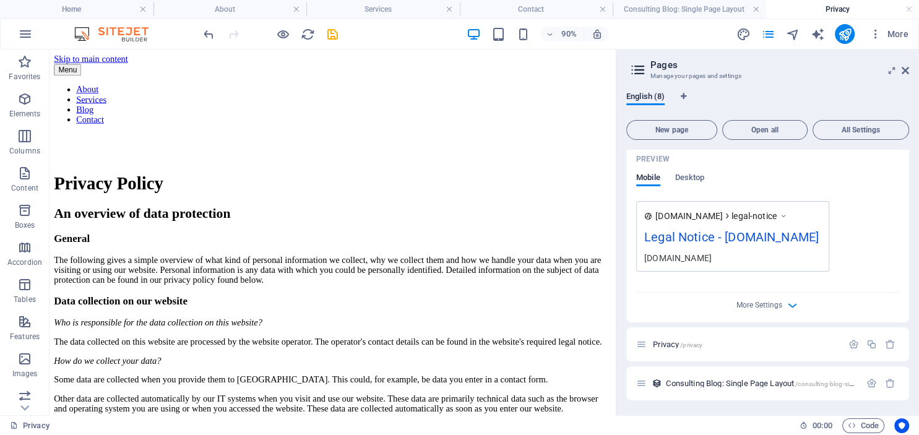
scroll to position [535, 0]
click at [666, 345] on span "Privacy /privacy" at bounding box center [678, 344] width 50 height 9
click at [853, 339] on div at bounding box center [872, 345] width 54 height 14
click at [852, 345] on icon "button" at bounding box center [853, 344] width 11 height 11
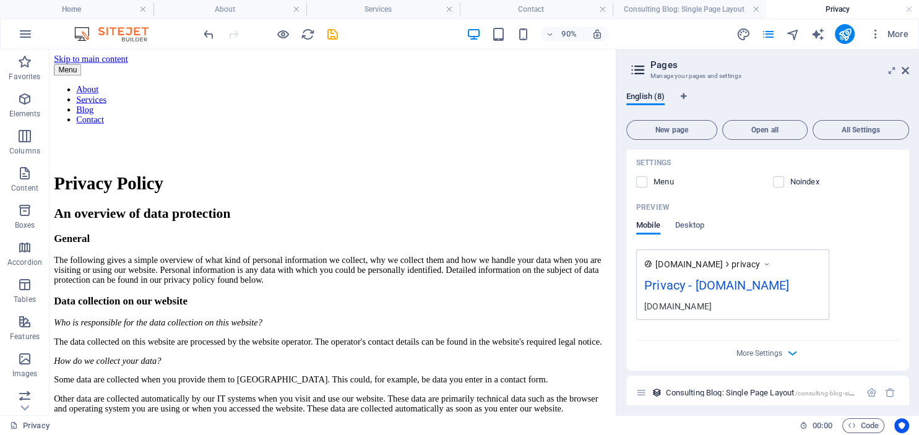
scroll to position [995, 0]
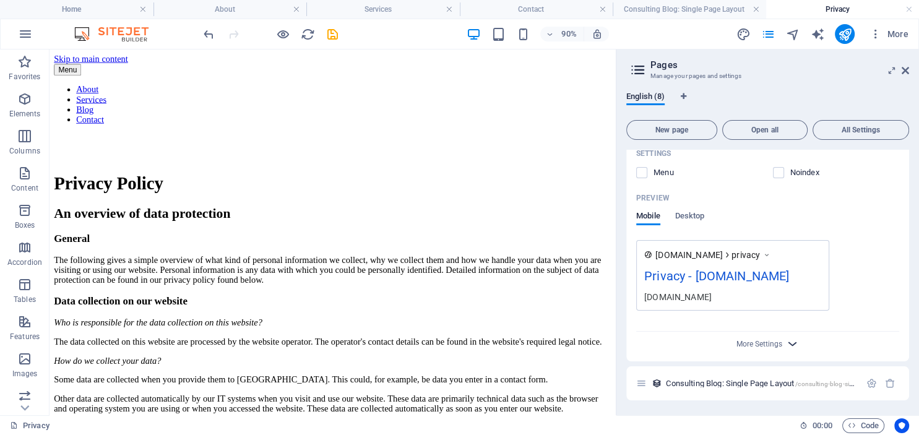
click at [792, 343] on icon "button" at bounding box center [792, 344] width 14 height 14
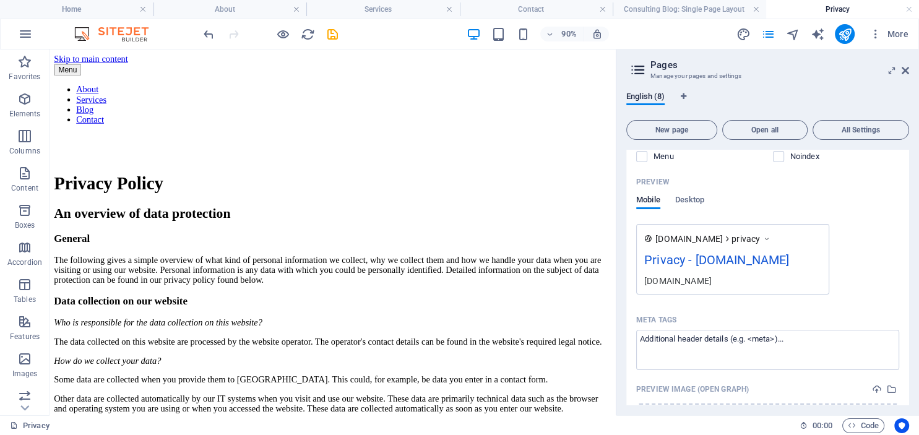
click at [900, 69] on h2 "Pages" at bounding box center [779, 64] width 259 height 11
click at [860, 129] on span "All Settings" at bounding box center [860, 129] width 85 height 7
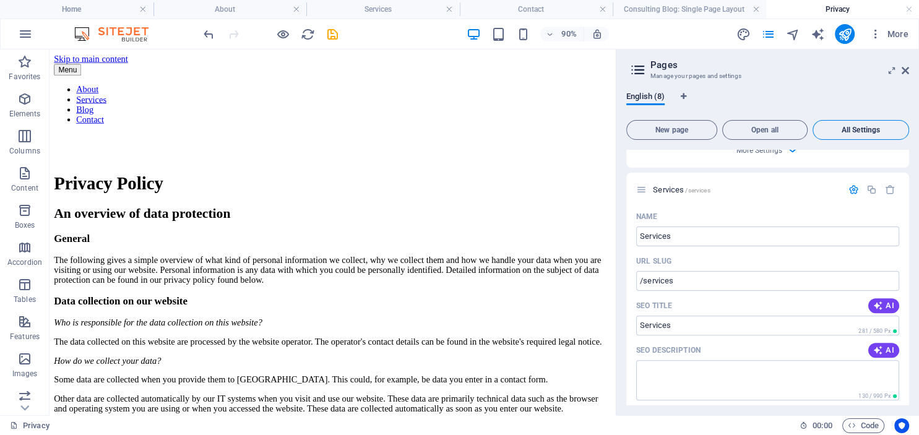
scroll to position [3562, 0]
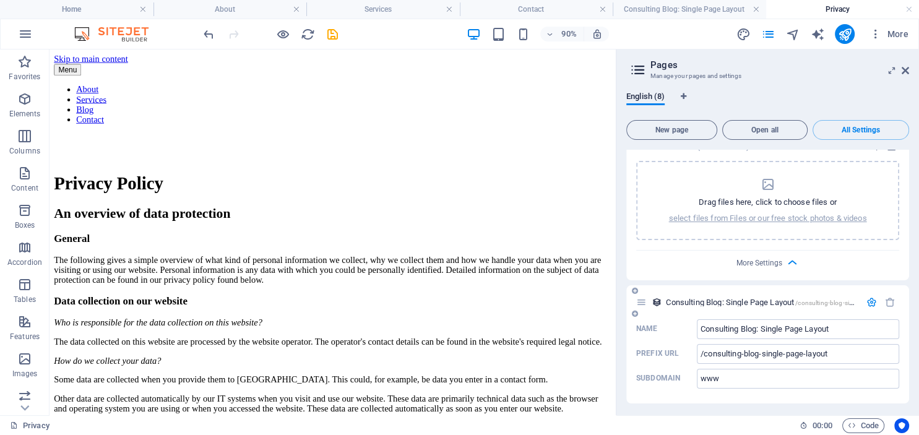
click at [872, 301] on icon "button" at bounding box center [871, 302] width 11 height 11
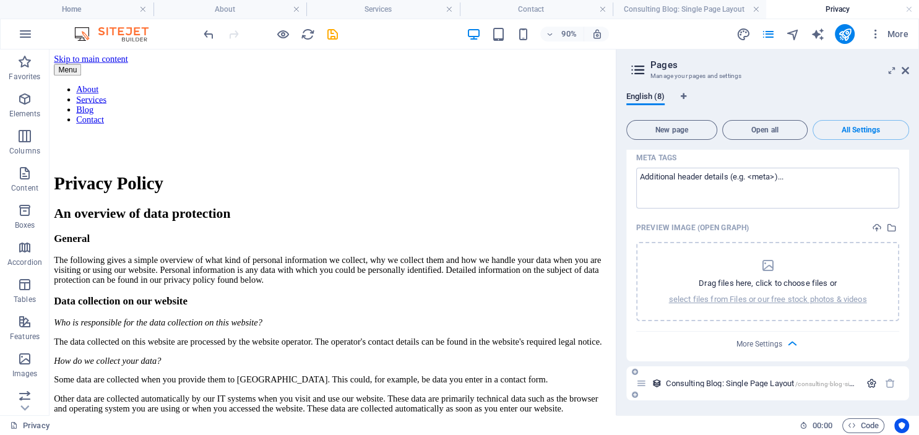
scroll to position [3478, 0]
click at [905, 71] on icon at bounding box center [905, 71] width 7 height 10
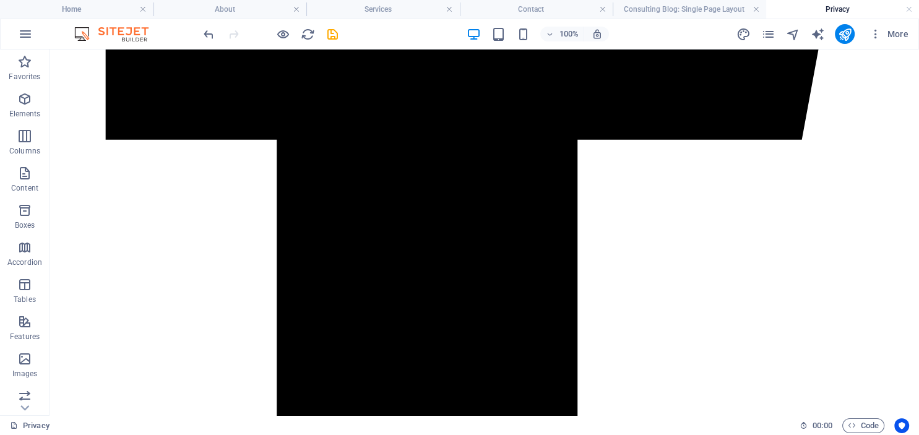
scroll to position [3784, 0]
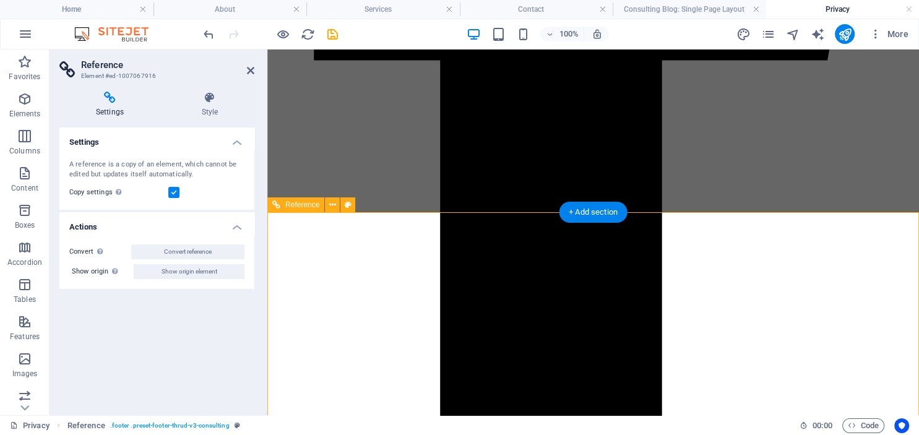
scroll to position [4018, 0]
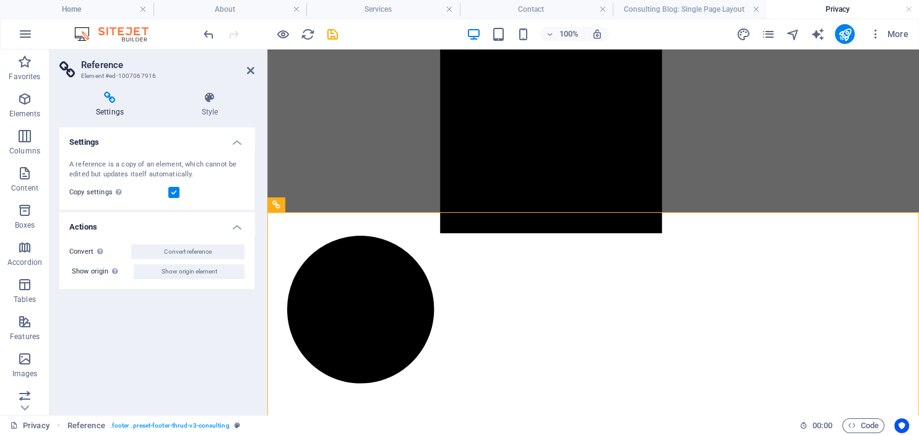
click at [83, 272] on label "Show origin Jump to the referenced element. If the referenced element is on ano…" at bounding box center [103, 271] width 62 height 15
click at [134, 272] on button "Show origin element" at bounding box center [189, 271] width 111 height 15
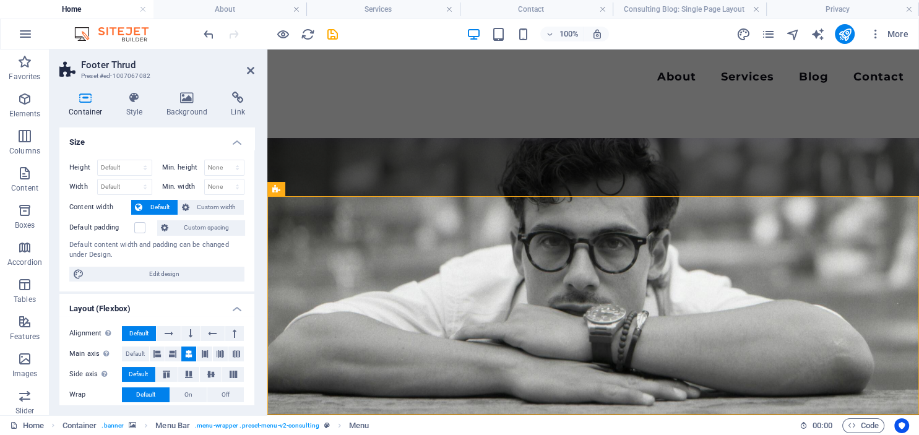
scroll to position [3424, 0]
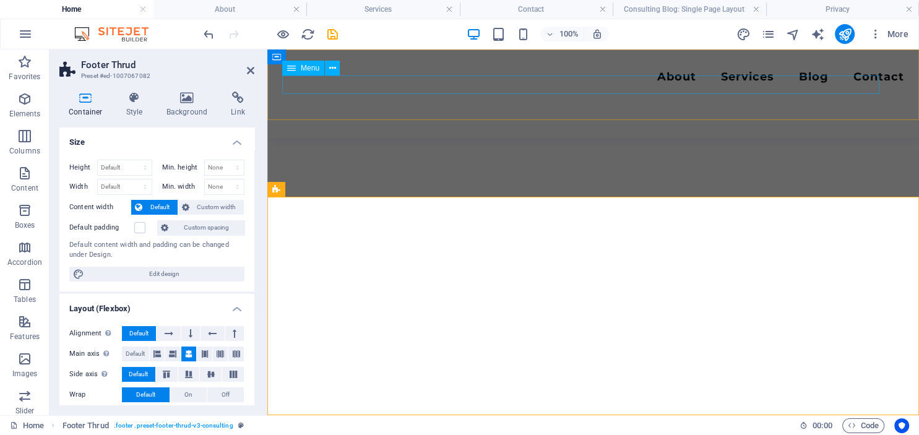
click at [657, 83] on nav "About Services Blog Contact" at bounding box center [593, 78] width 622 height 18
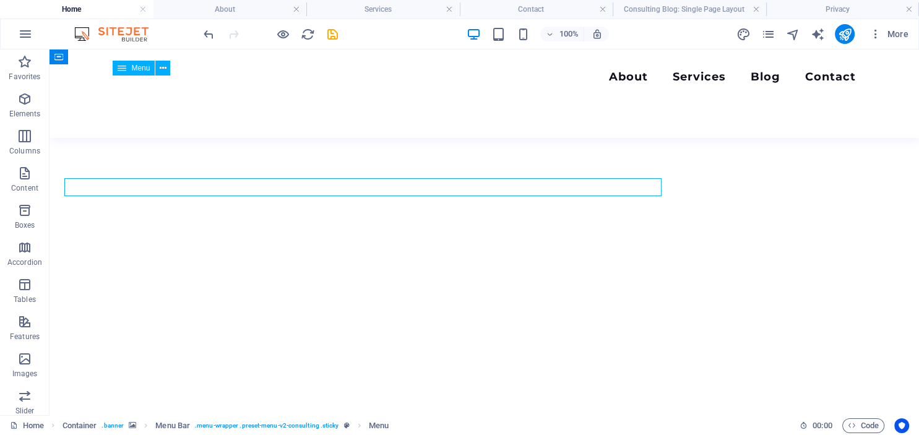
scroll to position [3321, 0]
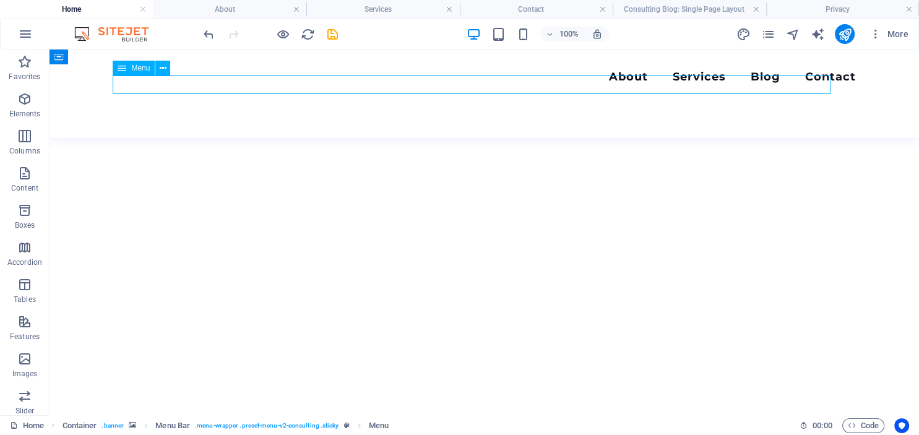
click at [657, 83] on nav "About Services Blog Contact" at bounding box center [484, 78] width 743 height 18
click at [608, 83] on nav "About Services Blog Contact" at bounding box center [484, 78] width 743 height 18
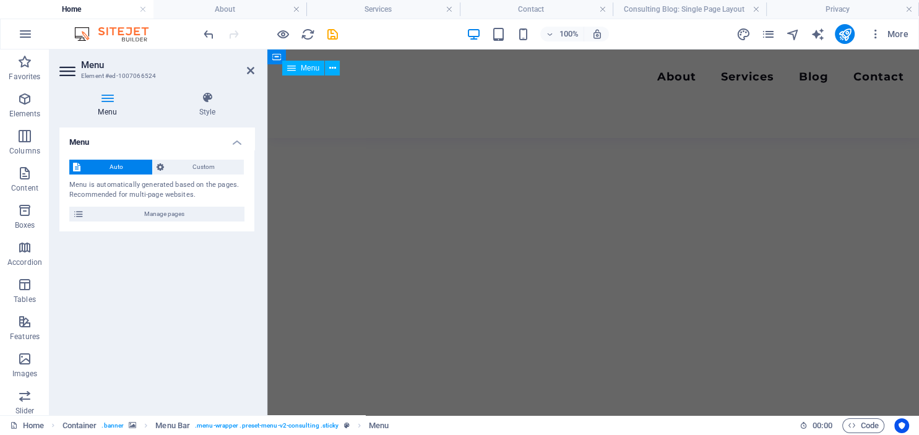
scroll to position [3424, 0]
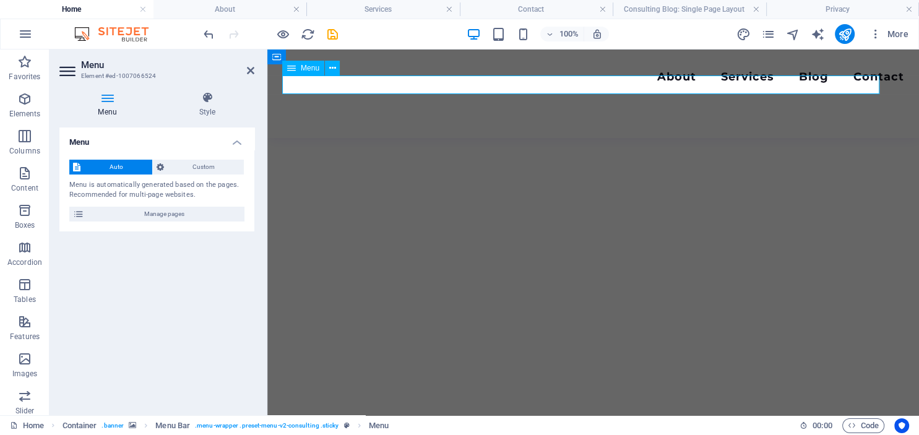
click at [650, 84] on nav "About Services Blog Contact" at bounding box center [593, 78] width 622 height 18
click at [118, 214] on span "Manage pages" at bounding box center [164, 214] width 153 height 15
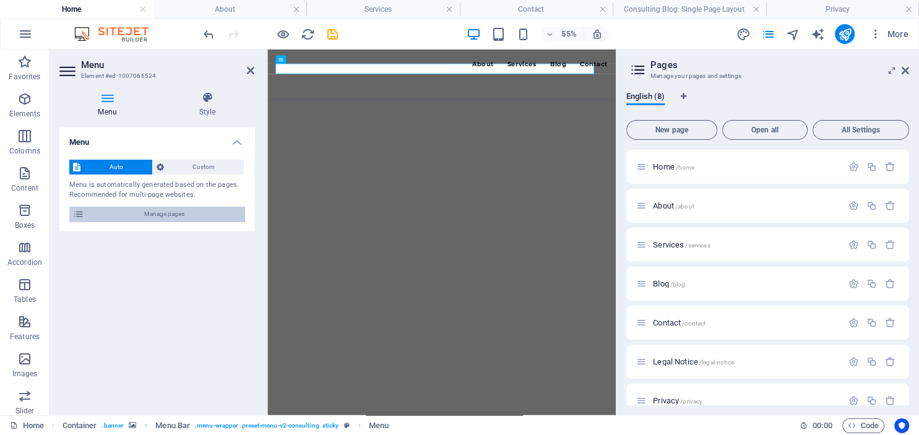
scroll to position [3228, 0]
click at [871, 205] on icon "button" at bounding box center [871, 206] width 11 height 11
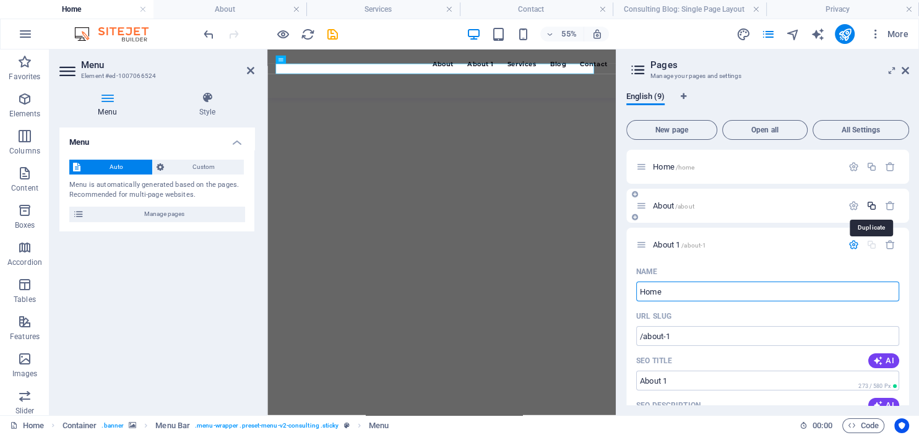
type input "Home"
type input "/home-9"
type input "Home"
type input "H"
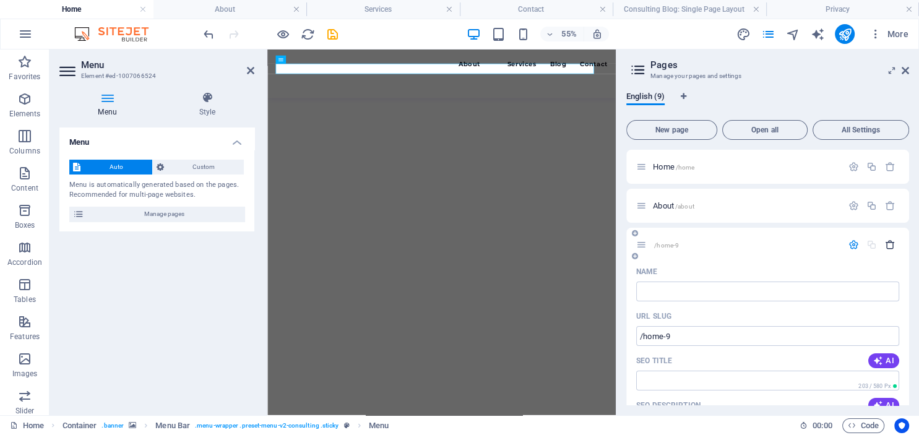
click at [892, 248] on icon "button" at bounding box center [890, 244] width 11 height 11
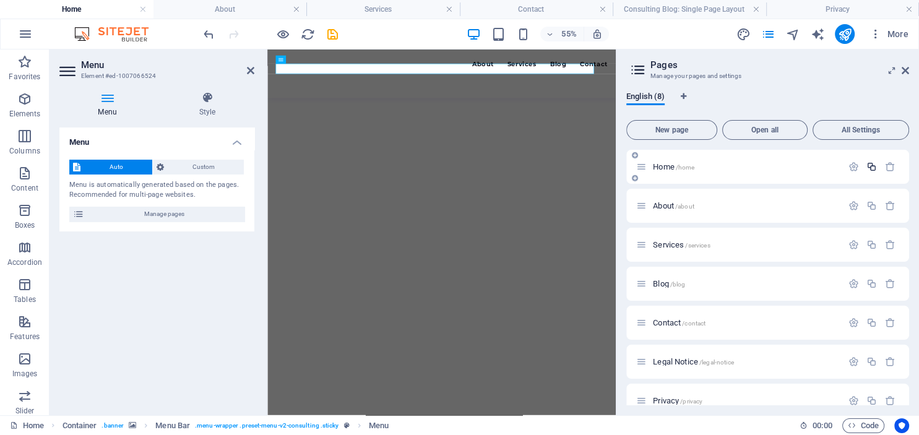
click at [870, 166] on icon "button" at bounding box center [871, 167] width 11 height 11
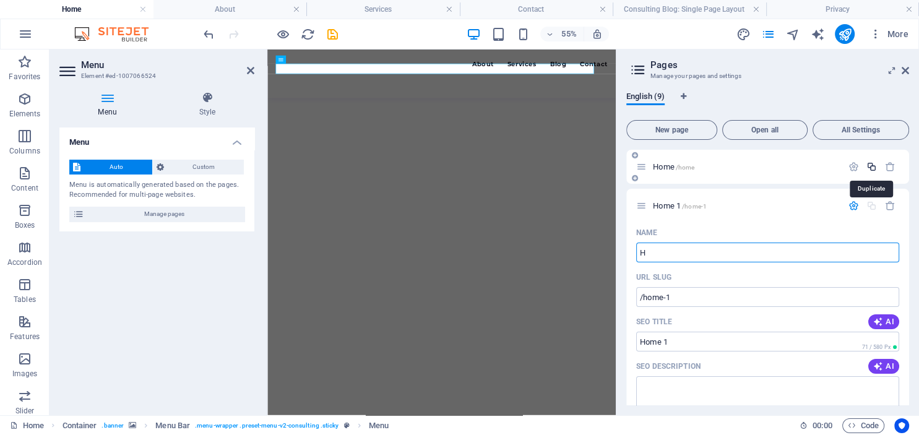
type input "Ho"
type input "/h"
type input "H"
type input "Home"
type input "/home-9"
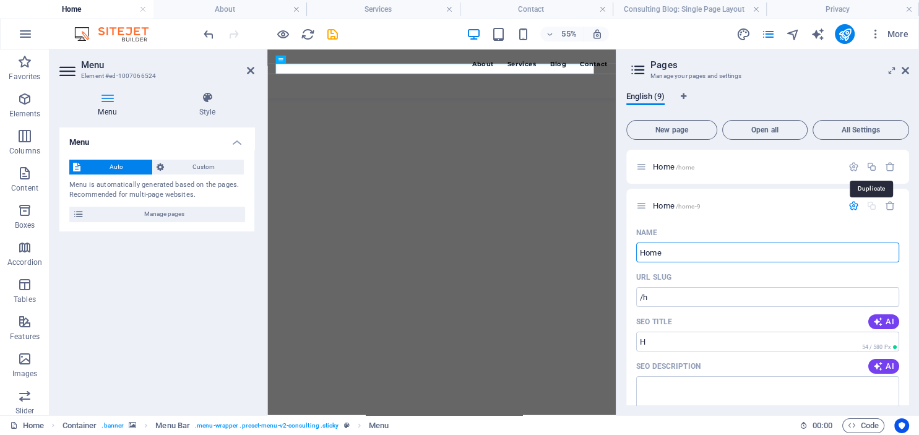
type input "Home"
click at [675, 296] on input "/home-9" at bounding box center [767, 297] width 263 height 20
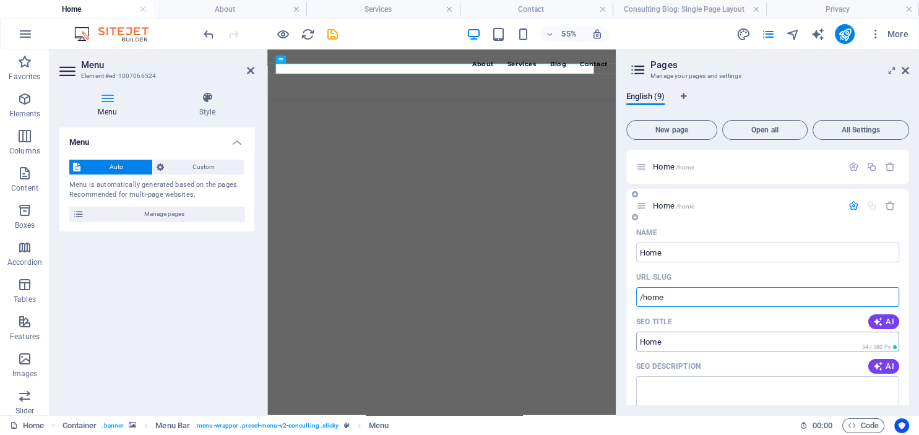
type input "/home"
click at [750, 381] on textarea "SEO Description" at bounding box center [767, 396] width 263 height 40
click at [882, 320] on icon "button" at bounding box center [878, 322] width 10 height 10
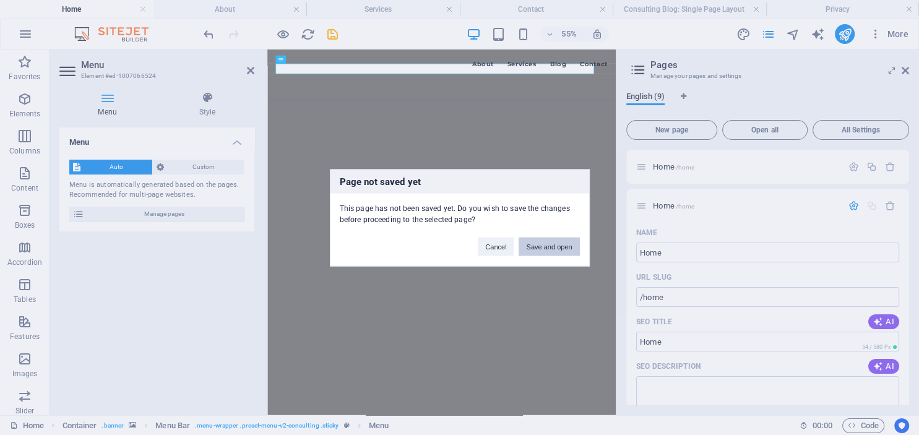
click at [543, 245] on button "Save and open" at bounding box center [549, 246] width 61 height 19
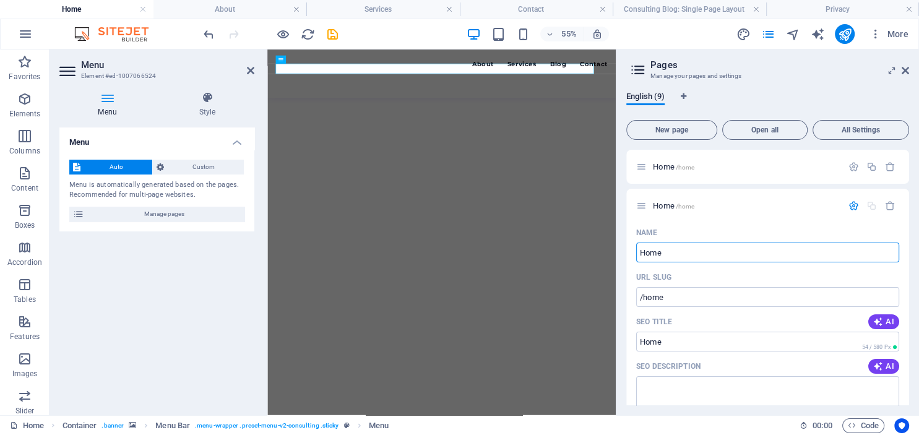
scroll to position [237, 0]
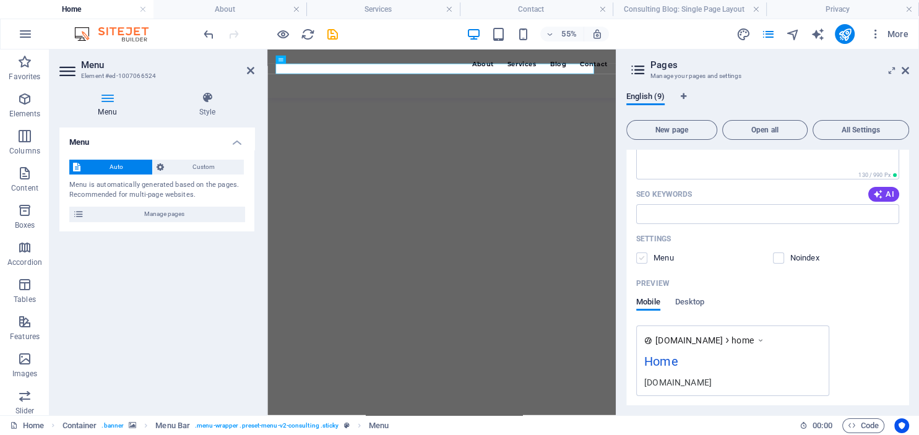
click at [642, 258] on label at bounding box center [641, 257] width 11 height 11
click at [0, 0] on input "checkbox" at bounding box center [0, 0] width 0 height 0
click at [704, 366] on div "Home" at bounding box center [732, 364] width 177 height 24
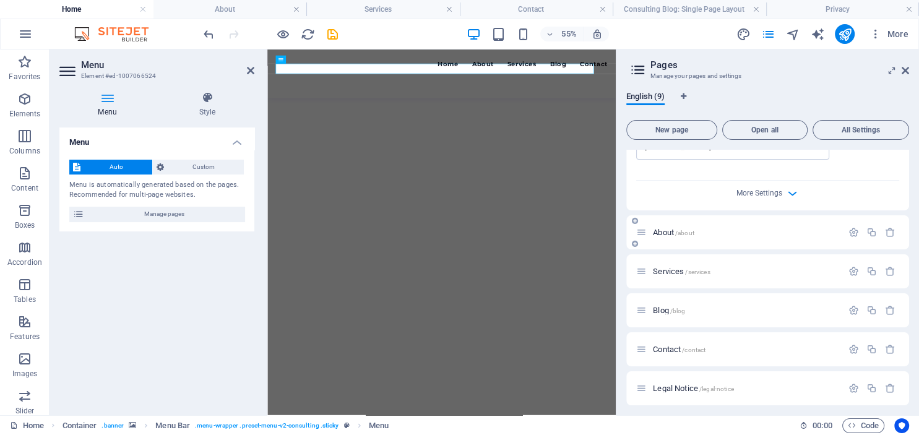
click at [667, 230] on span "About /about" at bounding box center [673, 232] width 41 height 9
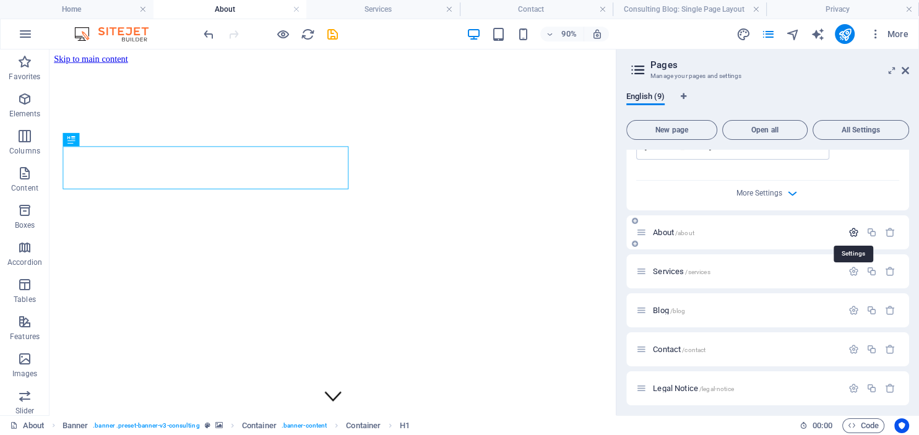
click at [852, 228] on icon "button" at bounding box center [853, 232] width 11 height 11
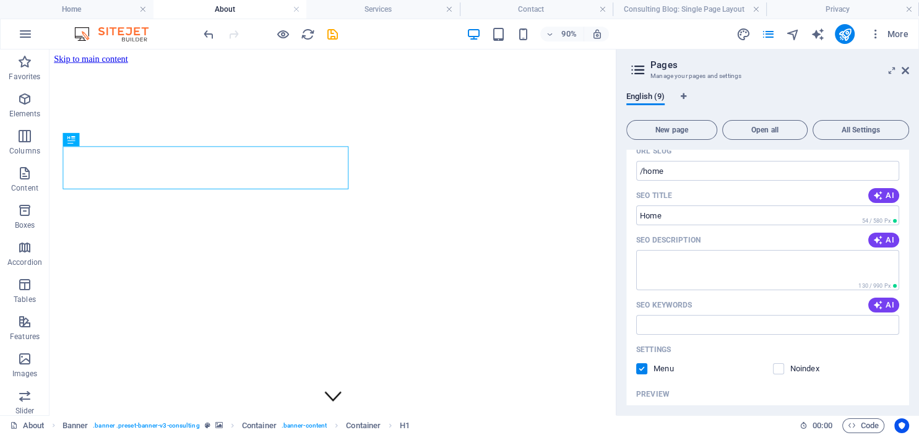
scroll to position [0, 0]
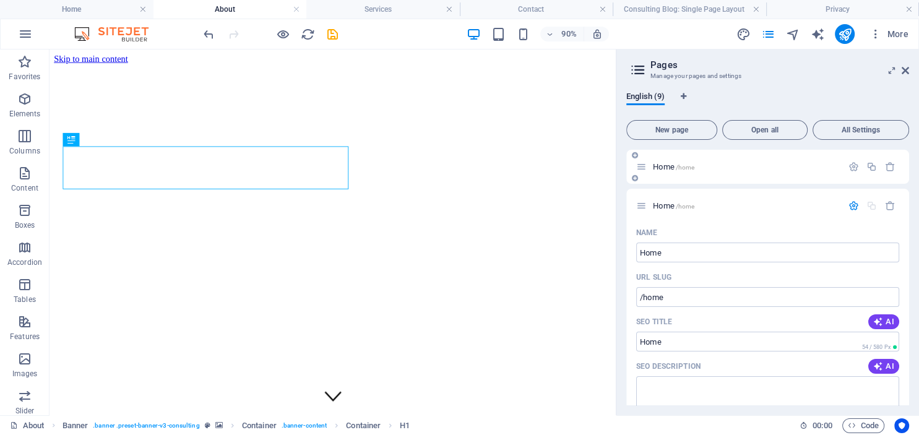
click at [670, 167] on span "Home /home" at bounding box center [673, 166] width 41 height 9
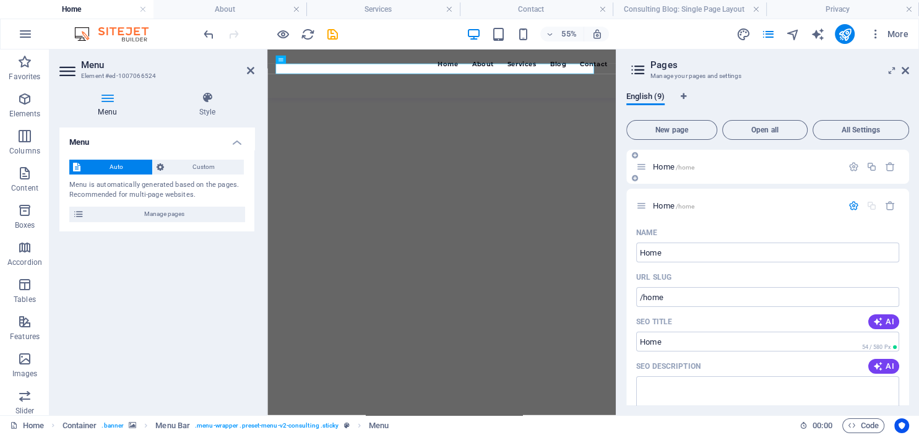
click at [670, 166] on span "Home /home" at bounding box center [673, 166] width 41 height 9
click at [853, 162] on icon "button" at bounding box center [853, 167] width 11 height 11
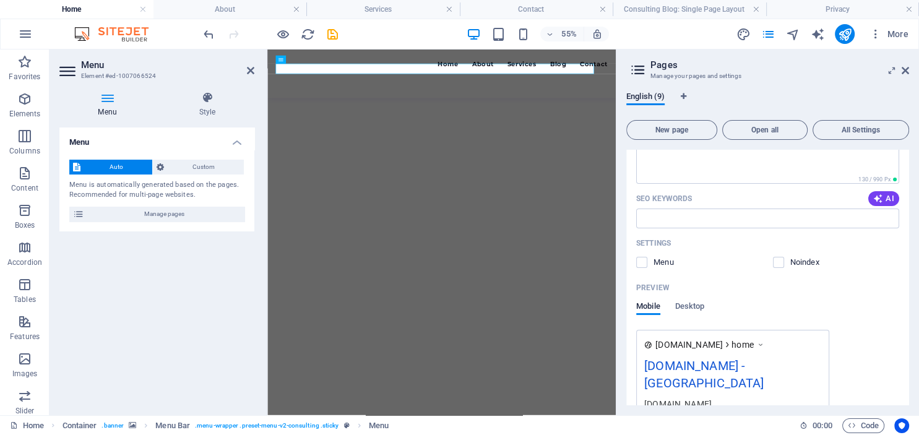
scroll to position [197, 0]
click at [909, 147] on div "English (9) New page Open all All Settings Home /home Name Home ​ URL SLUG /hom…" at bounding box center [767, 249] width 303 height 334
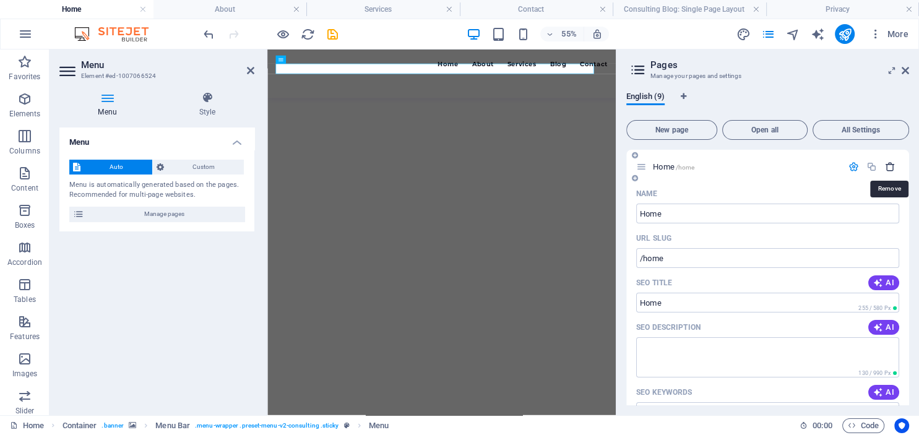
click at [891, 167] on icon "button" at bounding box center [890, 167] width 11 height 11
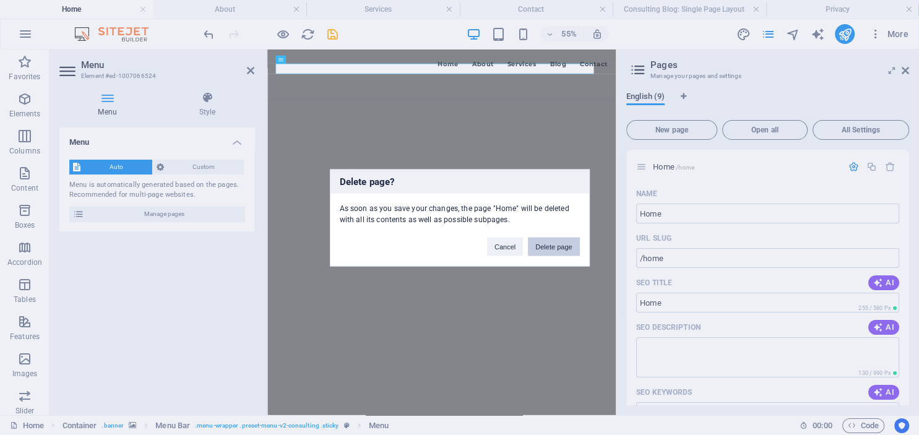
click at [552, 241] on button "Delete page" at bounding box center [553, 246] width 51 height 19
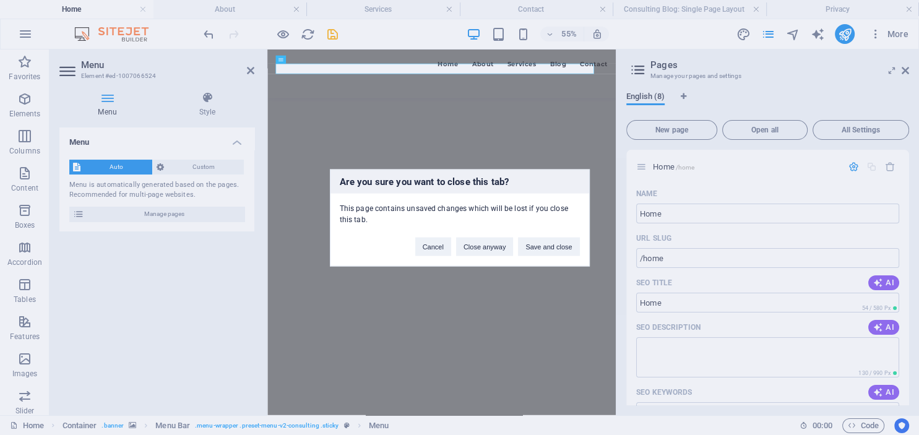
click at [552, 241] on button "Save and close" at bounding box center [548, 246] width 61 height 19
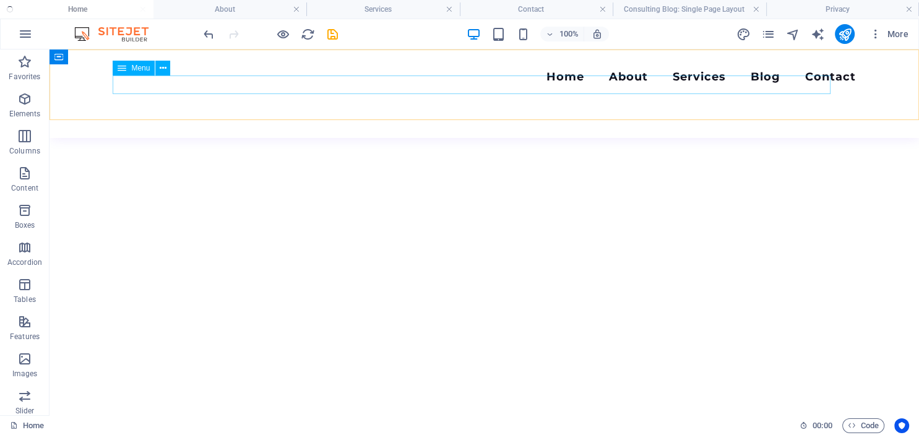
click at [0, 0] on iframe at bounding box center [0, 0] width 0 height 0
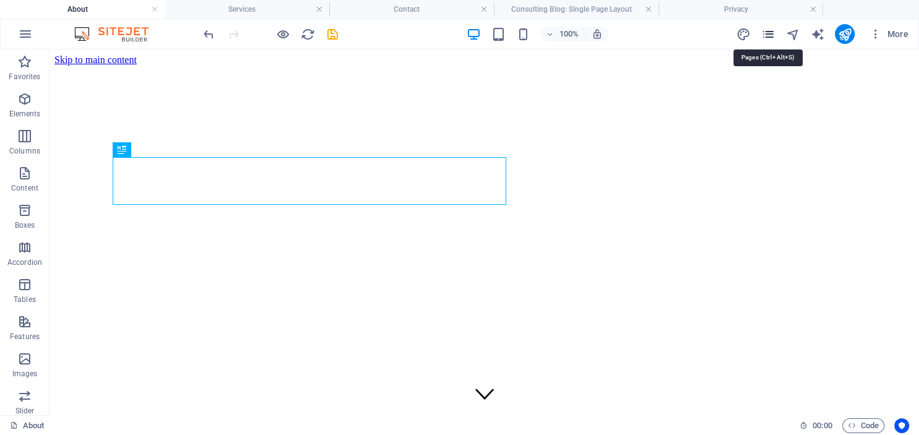
click at [771, 32] on icon "pages" at bounding box center [768, 34] width 14 height 14
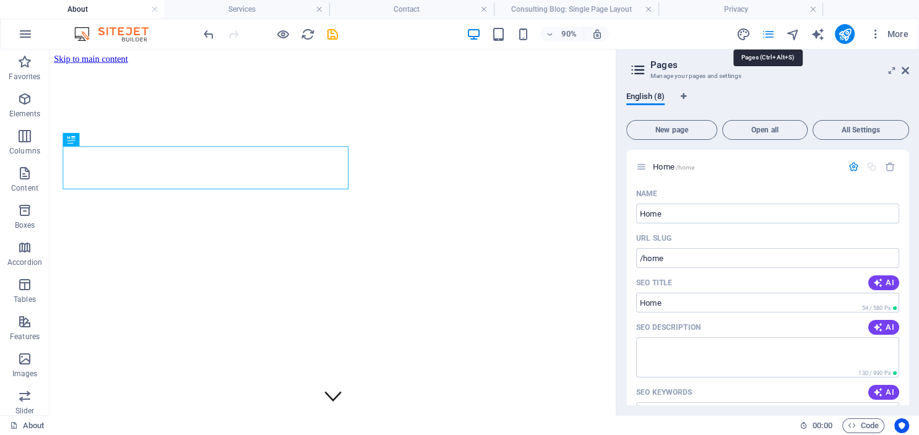
click at [772, 32] on icon "pages" at bounding box center [768, 34] width 14 height 14
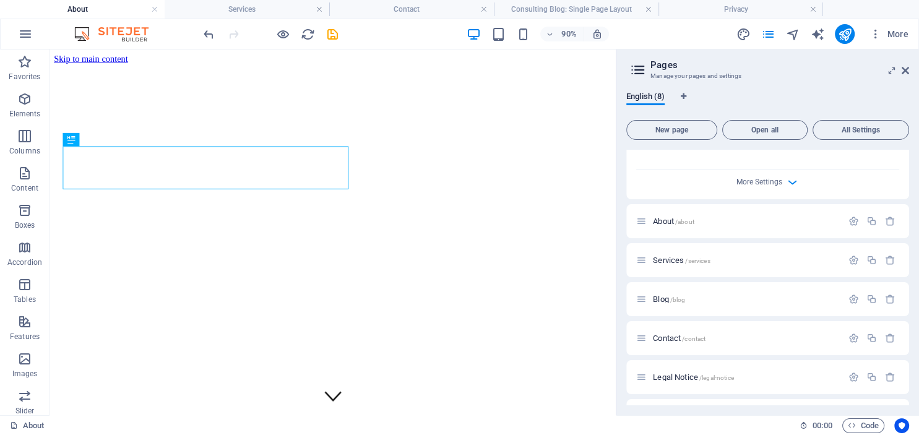
scroll to position [473, 0]
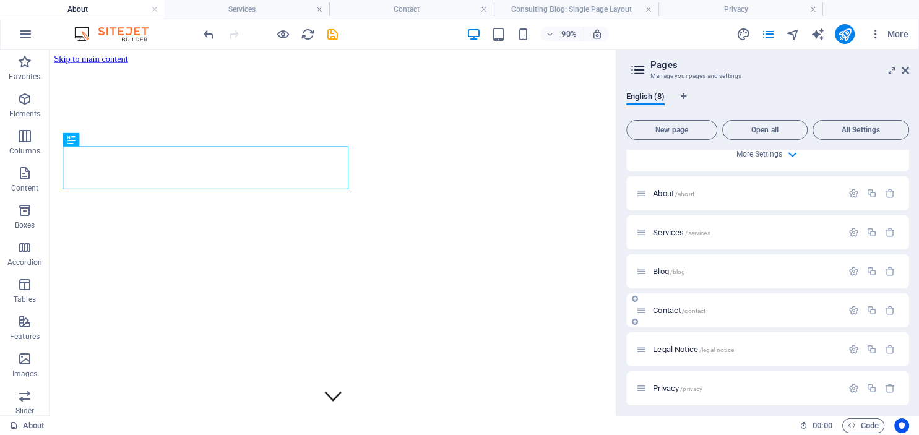
click at [664, 309] on span "Contact /contact" at bounding box center [679, 310] width 53 height 9
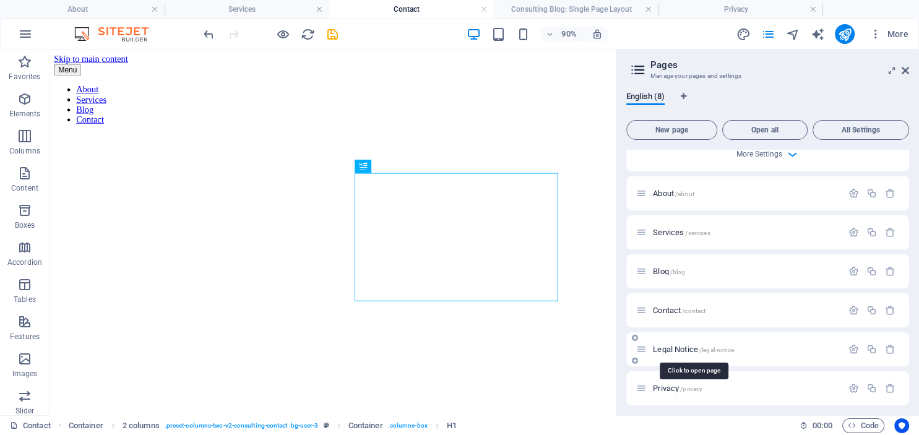
click at [677, 352] on span "Legal Notice /legal-notice" at bounding box center [693, 349] width 80 height 9
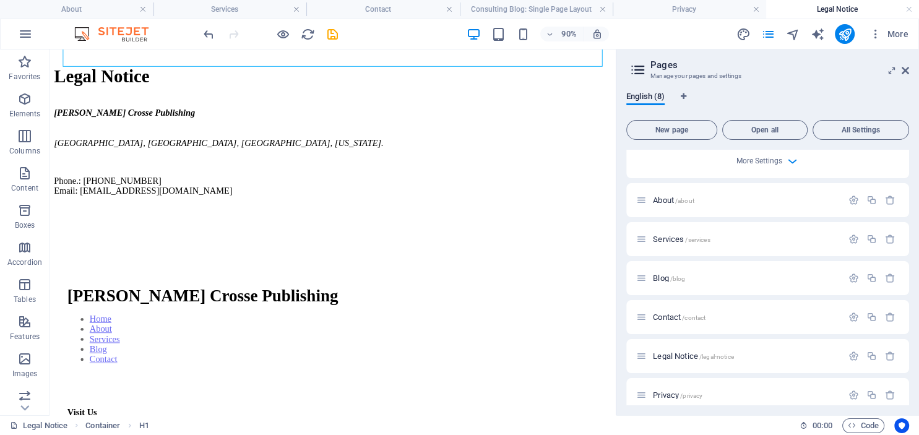
scroll to position [149, 0]
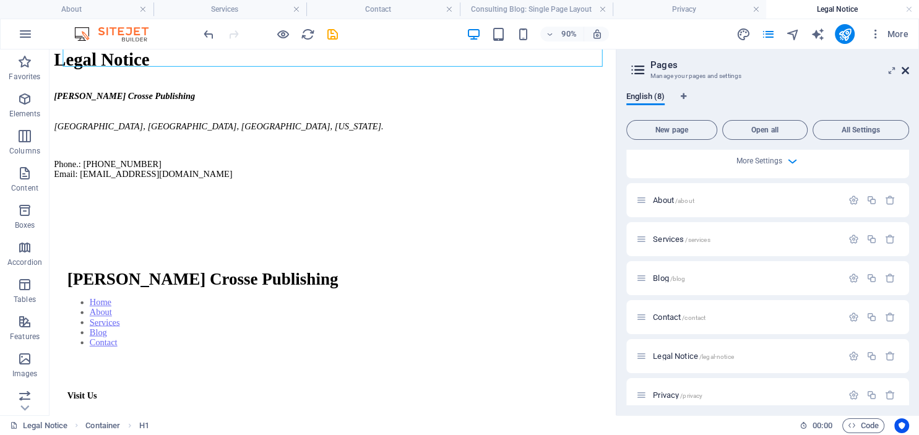
click at [903, 71] on icon at bounding box center [905, 71] width 7 height 10
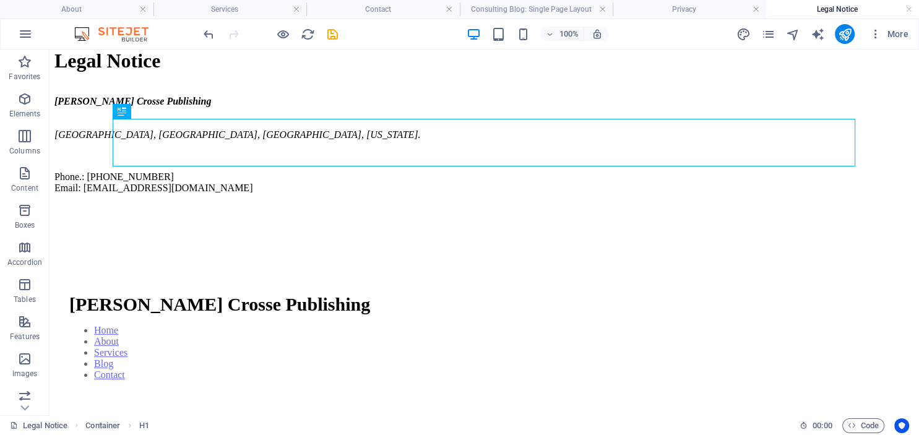
scroll to position [0, 0]
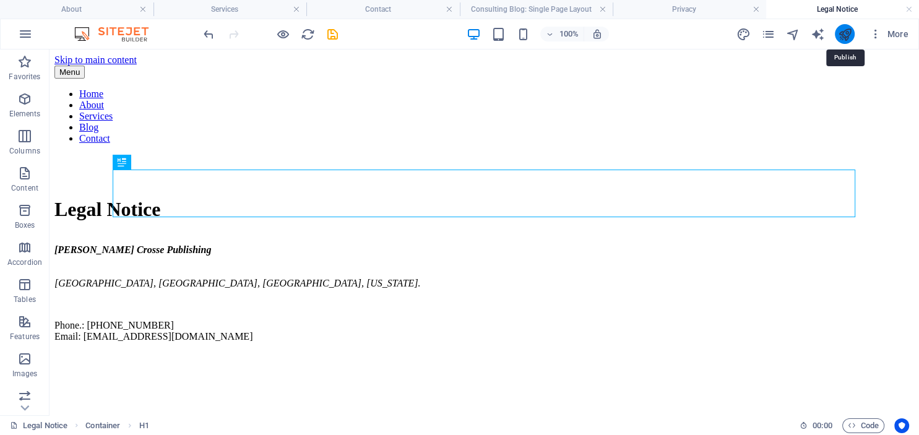
click at [845, 32] on icon "publish" at bounding box center [844, 34] width 14 height 14
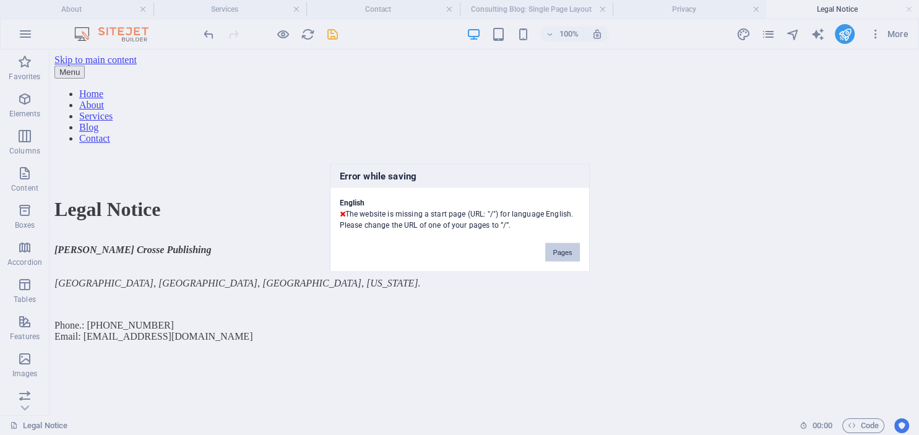
click at [563, 252] on button "Pages" at bounding box center [562, 252] width 34 height 19
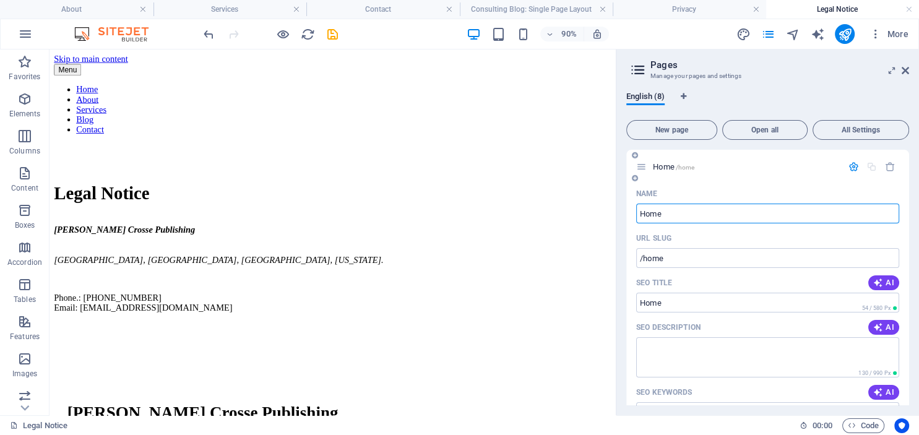
click at [681, 218] on input "Home" at bounding box center [767, 214] width 263 height 20
click at [845, 37] on icon "publish" at bounding box center [844, 34] width 14 height 14
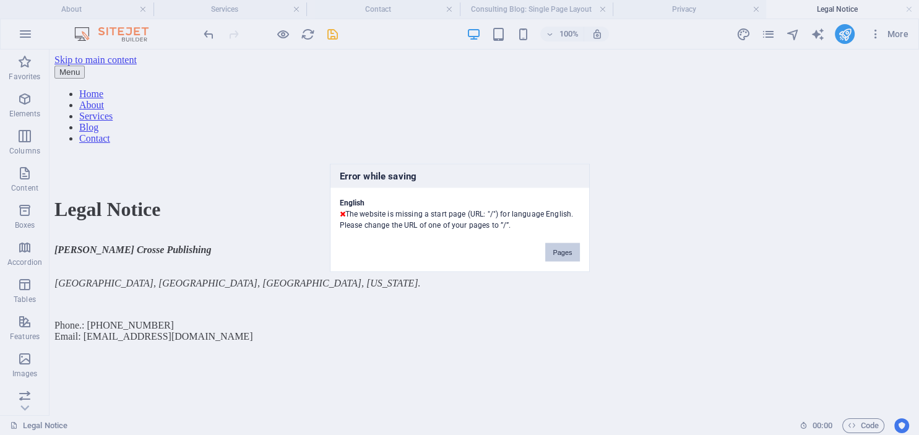
click at [558, 247] on button "Pages" at bounding box center [562, 252] width 34 height 19
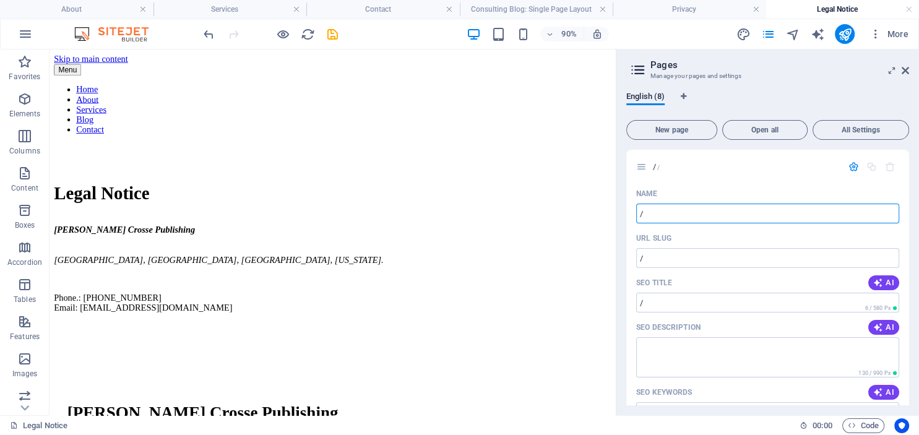
type input "/"
click at [843, 29] on icon "publish" at bounding box center [844, 34] width 14 height 14
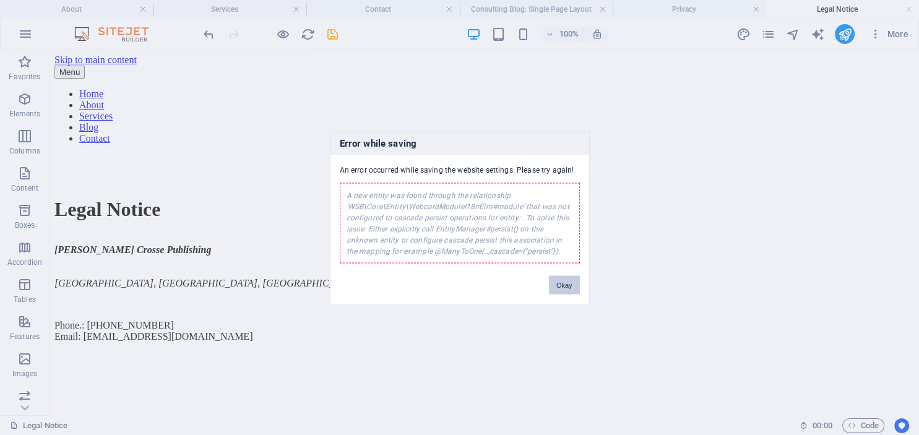
click at [566, 286] on button "Okay" at bounding box center [564, 284] width 31 height 19
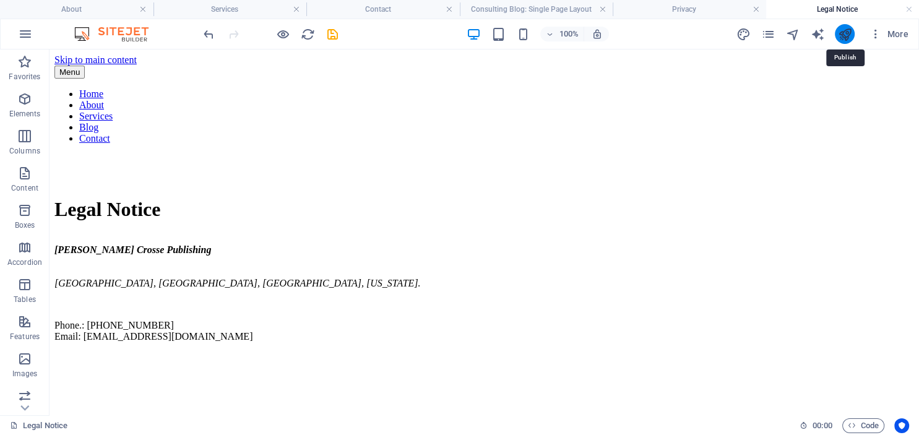
click at [844, 30] on icon "publish" at bounding box center [844, 34] width 14 height 14
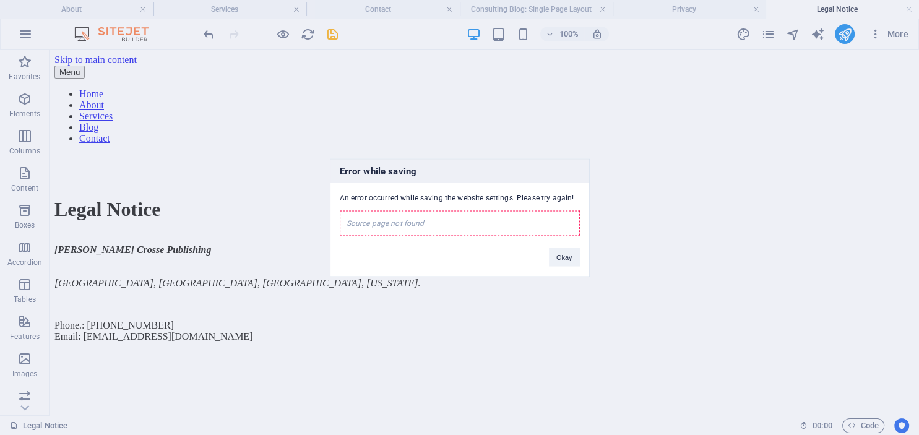
click at [434, 218] on div "Source page not found" at bounding box center [460, 222] width 240 height 25
click at [566, 256] on button "Okay" at bounding box center [564, 257] width 31 height 19
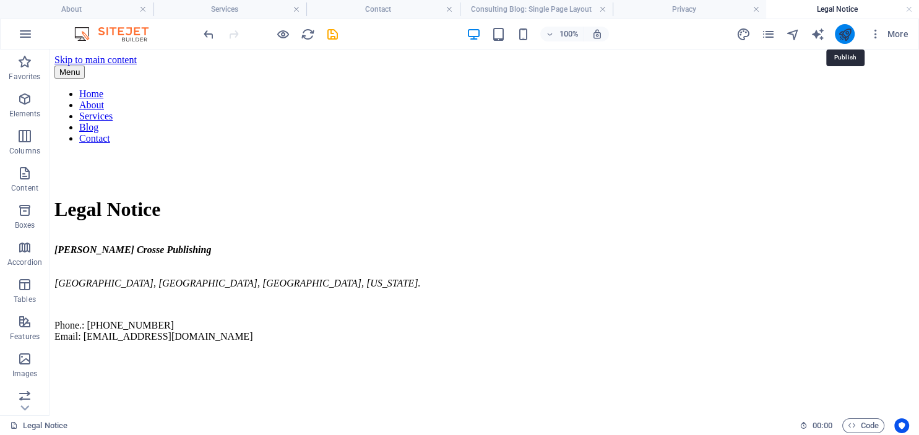
click at [845, 37] on icon "publish" at bounding box center [844, 34] width 14 height 14
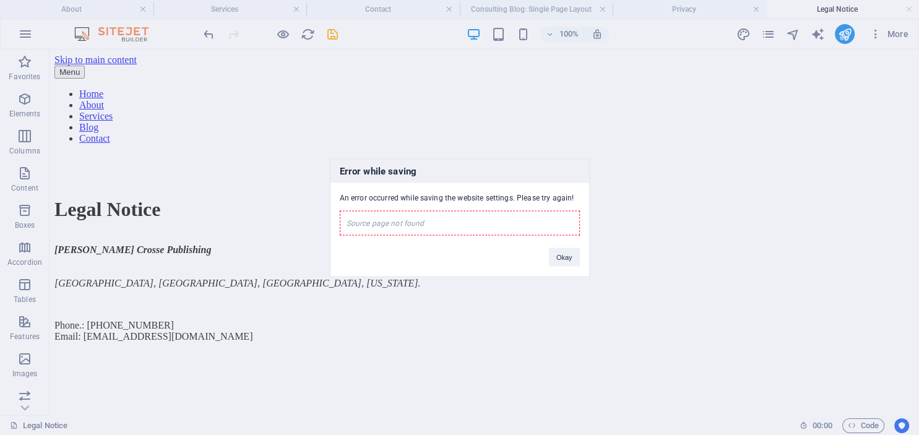
click at [419, 221] on div "Source page not found" at bounding box center [460, 222] width 240 height 25
click at [766, 33] on div "Error while saving An error occurred while saving the website settings. Please …" at bounding box center [459, 217] width 919 height 435
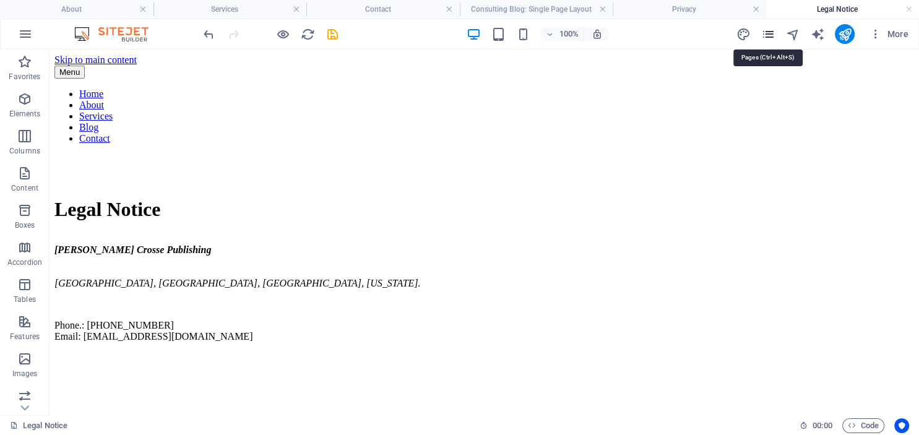
click at [770, 33] on icon "pages" at bounding box center [768, 34] width 14 height 14
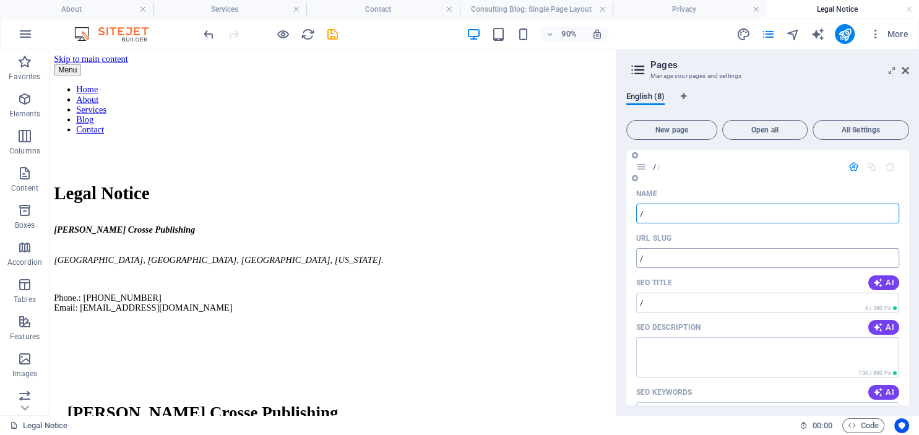
click at [688, 261] on input "/" at bounding box center [767, 258] width 263 height 20
type input "/home"
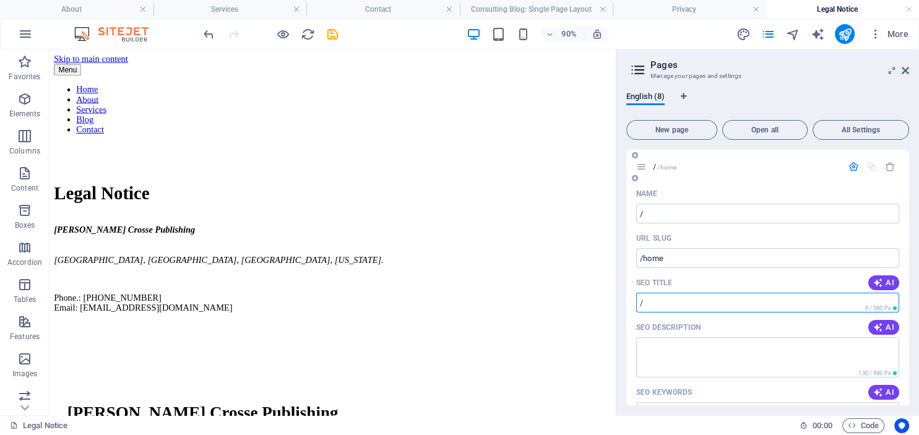
click at [647, 302] on input "/" at bounding box center [767, 303] width 263 height 20
type input "home"
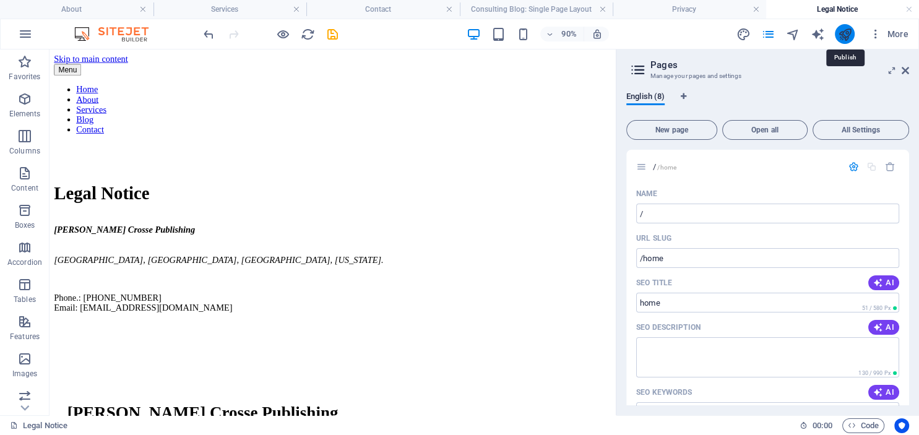
click at [847, 34] on icon "publish" at bounding box center [844, 34] width 14 height 14
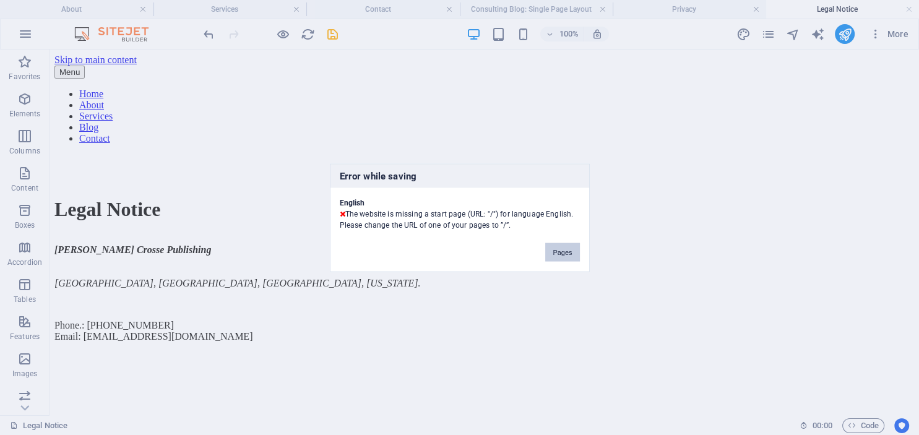
click at [561, 254] on button "Pages" at bounding box center [562, 252] width 34 height 19
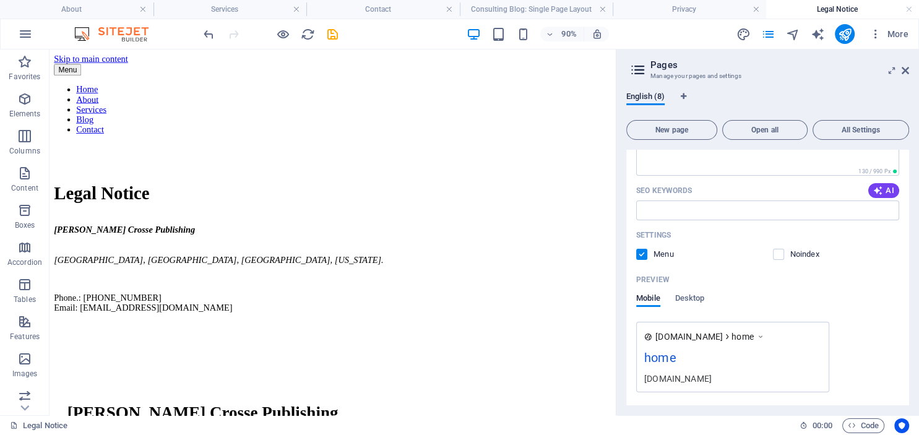
scroll to position [225, 0]
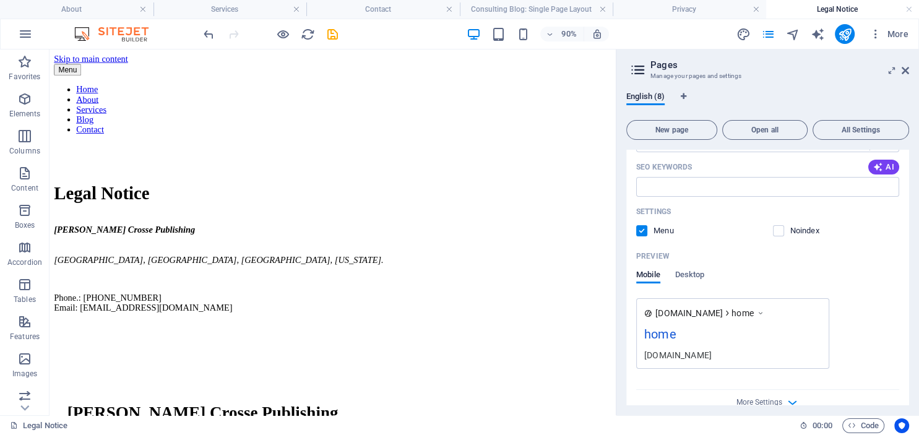
click at [765, 312] on icon at bounding box center [760, 313] width 9 height 12
click at [652, 333] on div "home" at bounding box center [732, 337] width 177 height 24
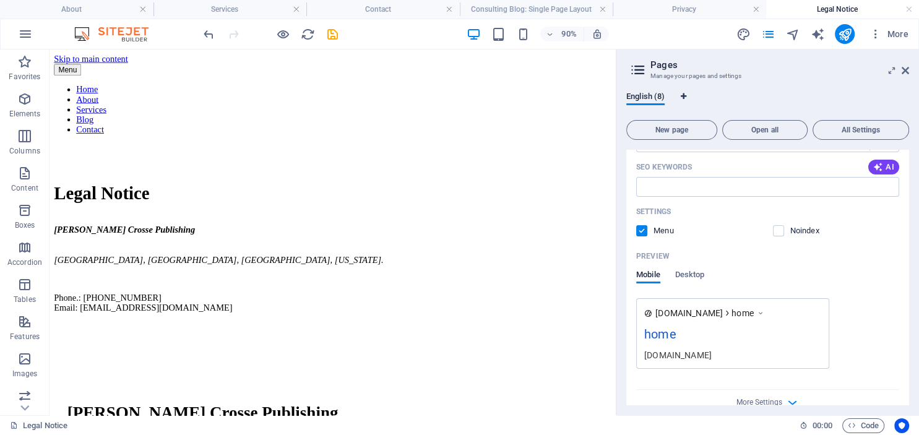
click at [682, 95] on icon "Language Tabs" at bounding box center [683, 96] width 6 height 7
select select "41"
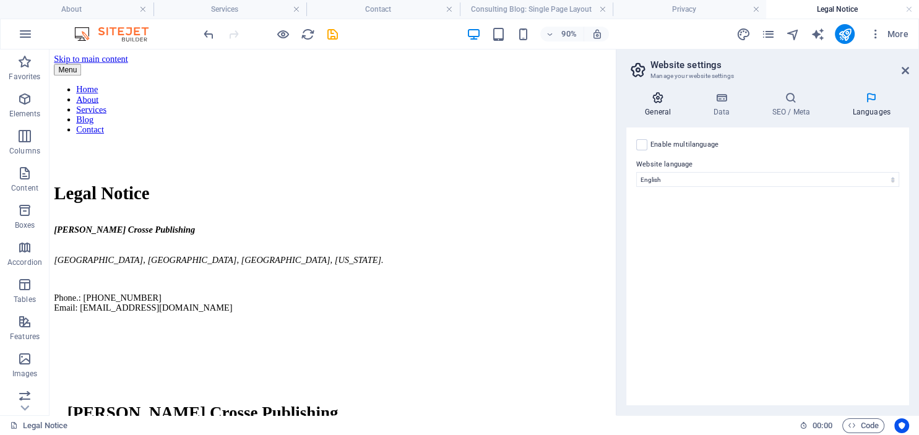
click at [655, 99] on icon at bounding box center [657, 98] width 63 height 12
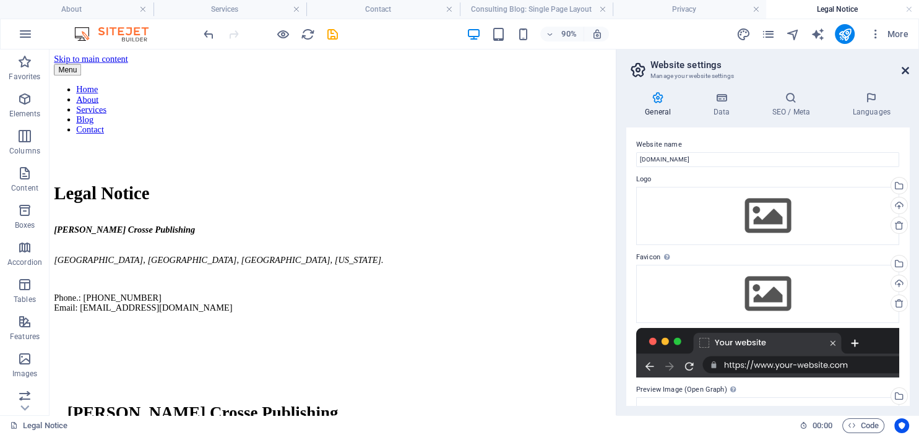
click at [906, 72] on icon at bounding box center [905, 71] width 7 height 10
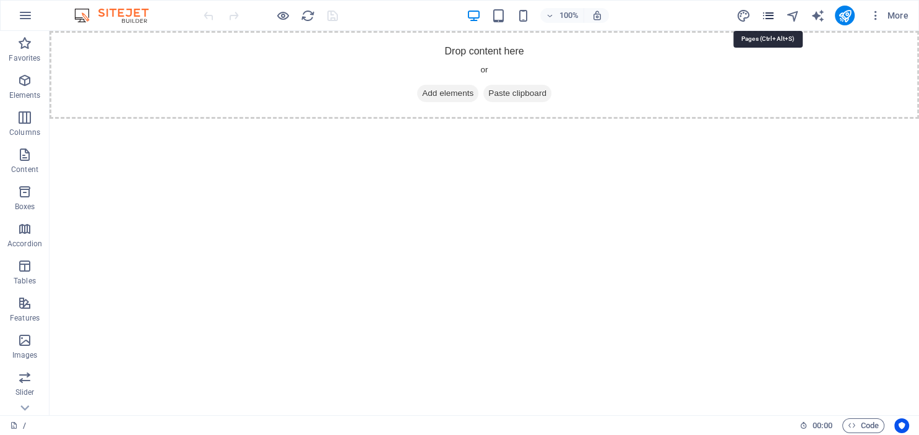
click at [768, 15] on icon "pages" at bounding box center [768, 16] width 14 height 14
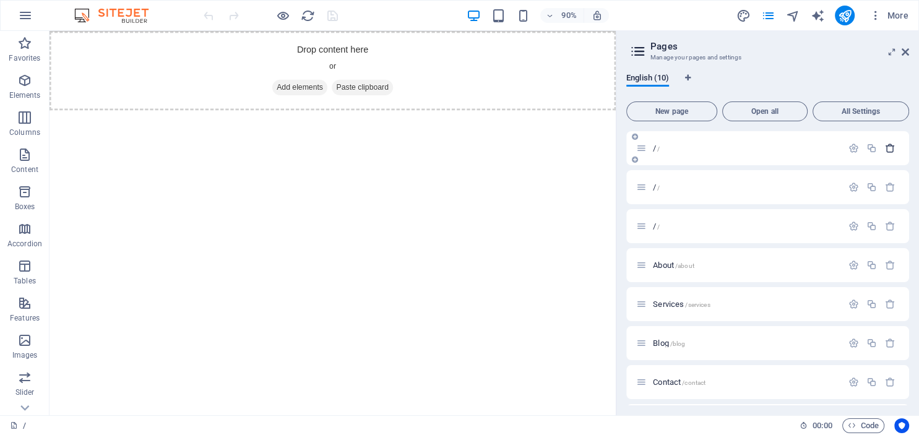
click at [892, 148] on icon "button" at bounding box center [890, 148] width 11 height 11
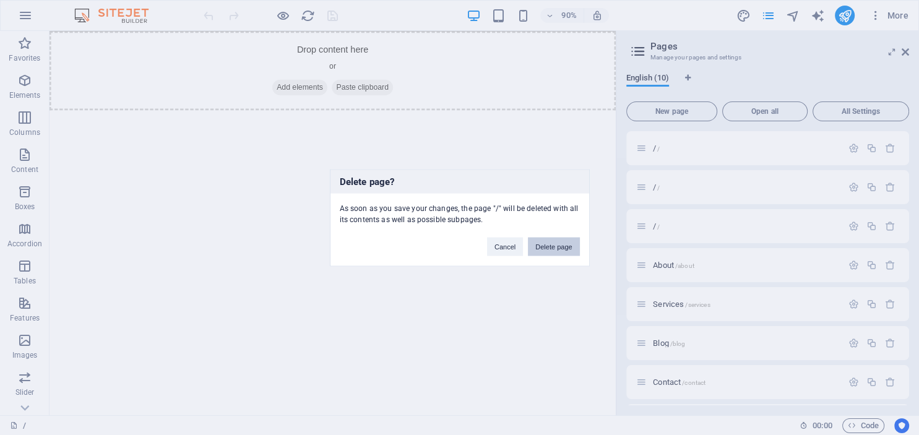
click at [553, 243] on button "Delete page" at bounding box center [553, 246] width 51 height 19
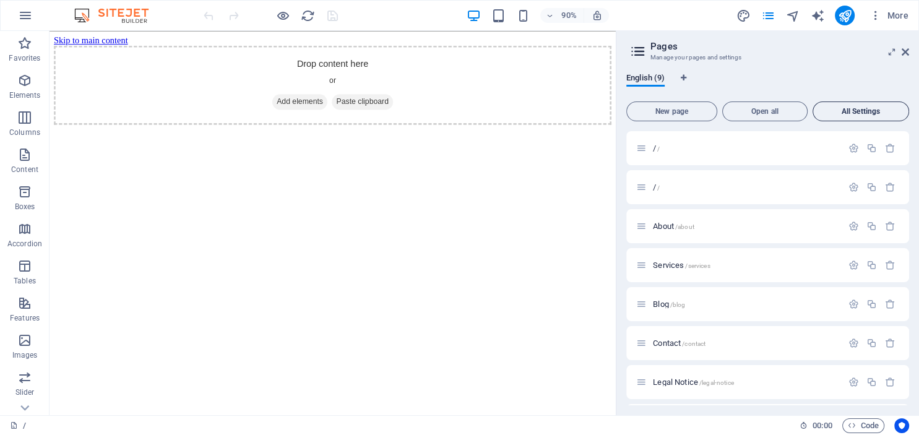
click at [886, 118] on button "All Settings" at bounding box center [861, 111] width 97 height 20
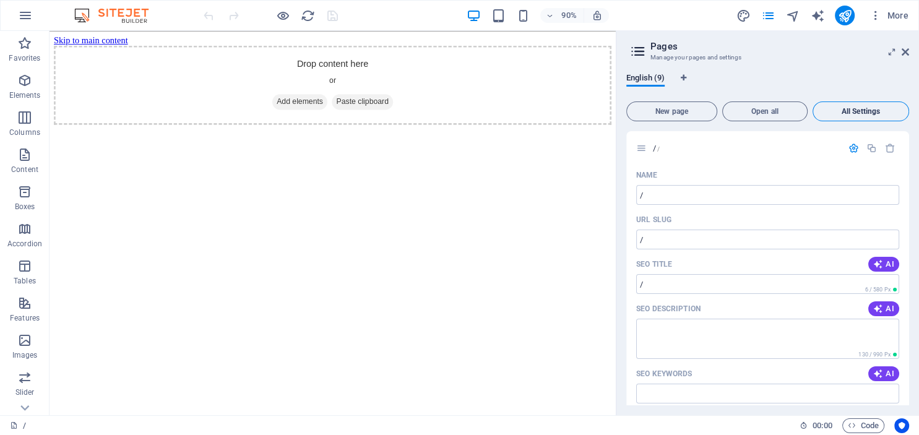
scroll to position [3867, 0]
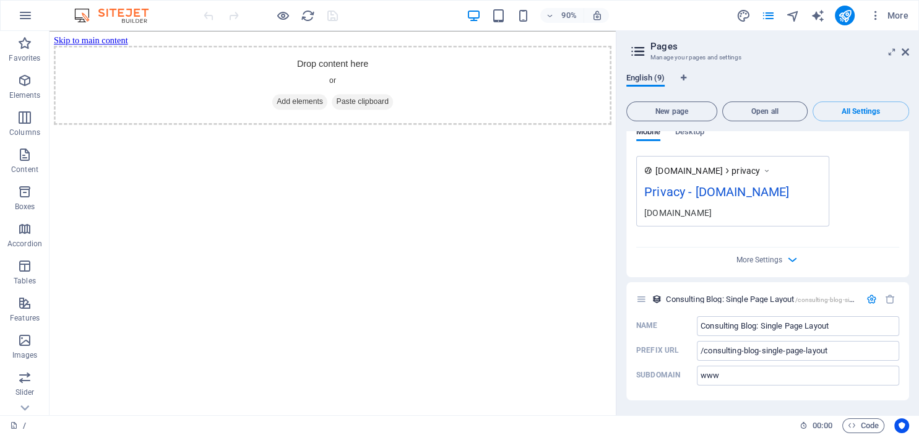
click at [654, 79] on span "English (9)" at bounding box center [645, 79] width 38 height 17
click at [906, 54] on icon at bounding box center [905, 52] width 7 height 10
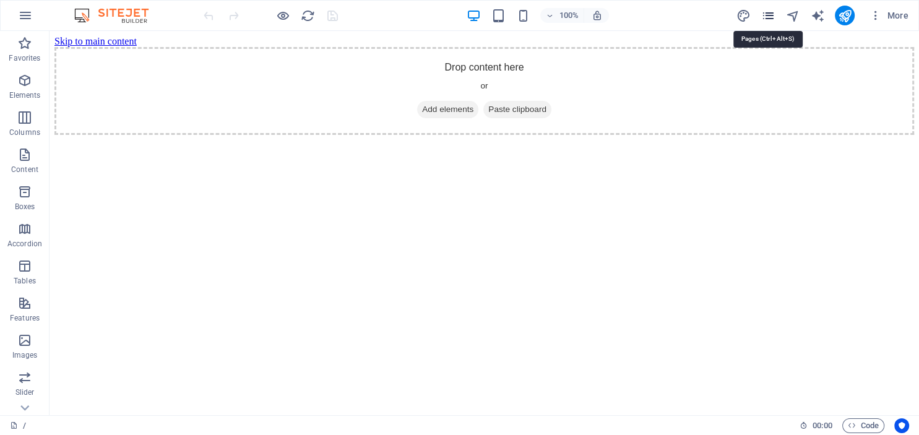
click at [767, 14] on icon "pages" at bounding box center [768, 16] width 14 height 14
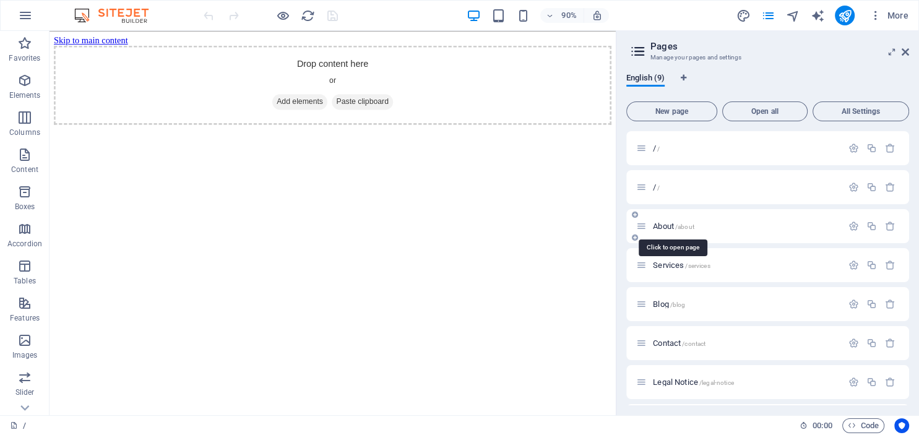
click at [657, 225] on span "About /about" at bounding box center [673, 226] width 41 height 9
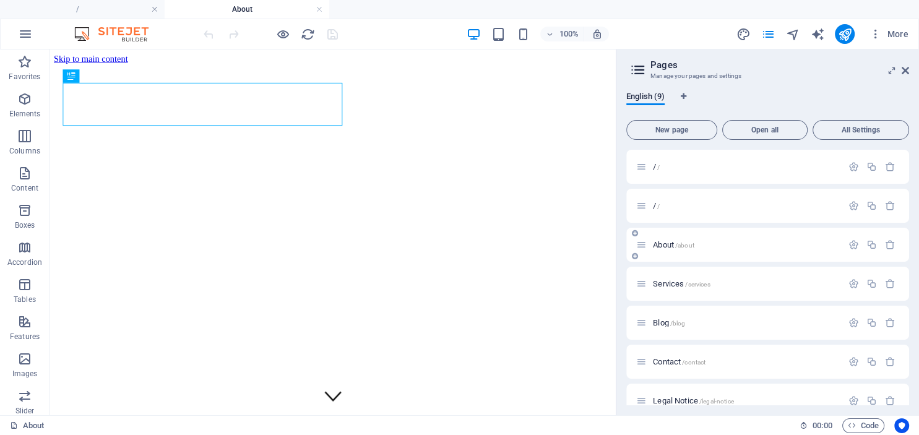
scroll to position [0, 0]
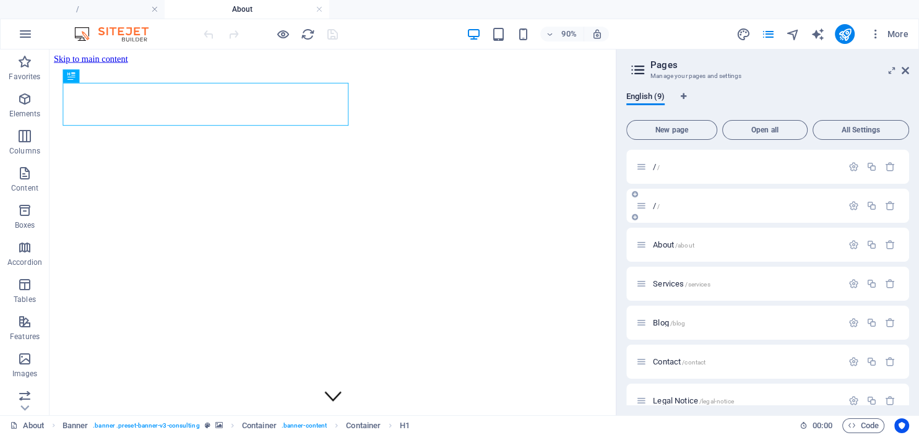
click at [645, 204] on icon at bounding box center [641, 206] width 11 height 11
click at [652, 210] on div "/ /" at bounding box center [739, 206] width 206 height 14
click at [652, 173] on div "/ /" at bounding box center [739, 167] width 206 height 14
click at [853, 166] on icon "button" at bounding box center [853, 167] width 11 height 11
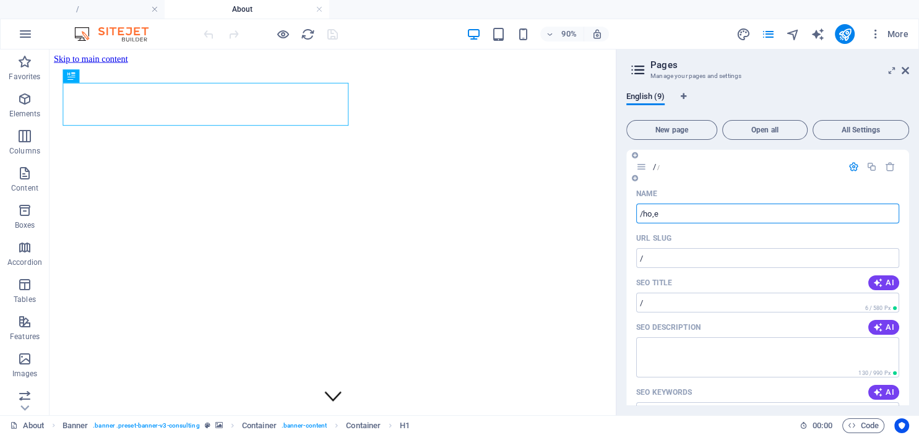
type input "/ho,e"
type input "/ho-e"
type input "/ho,e"
type input "/h"
type input "/ho"
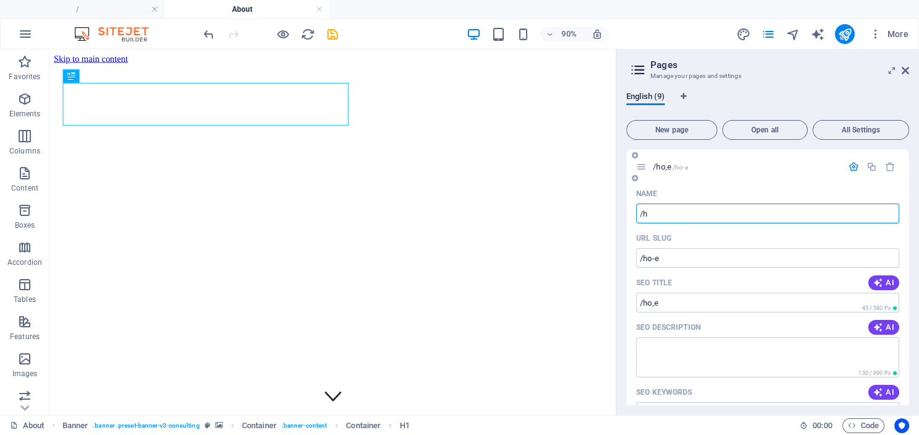
type input "/ho"
type input "/"
type input "/Ho"
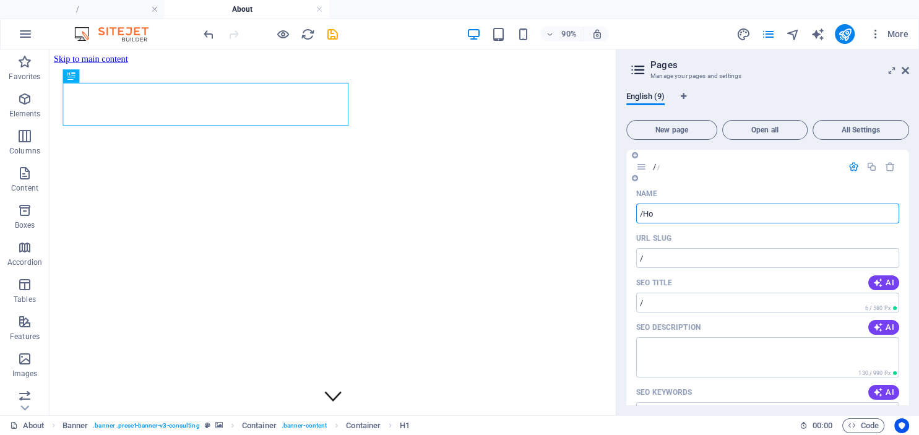
type input "/h"
type input "/H"
type input "/Home"
type input "/home"
type input "/Home"
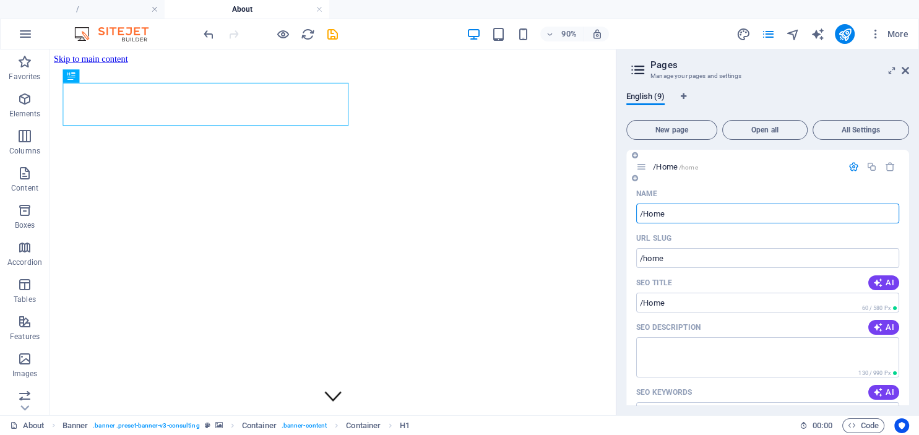
click at [641, 214] on input "/Home" at bounding box center [767, 214] width 263 height 20
type input "Home"
click at [873, 165] on icon "button" at bounding box center [871, 167] width 11 height 11
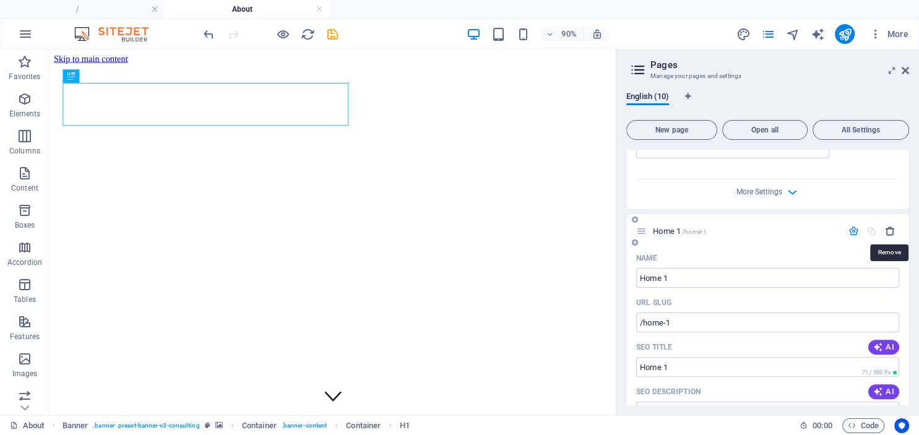
click at [890, 231] on icon "button" at bounding box center [890, 231] width 11 height 11
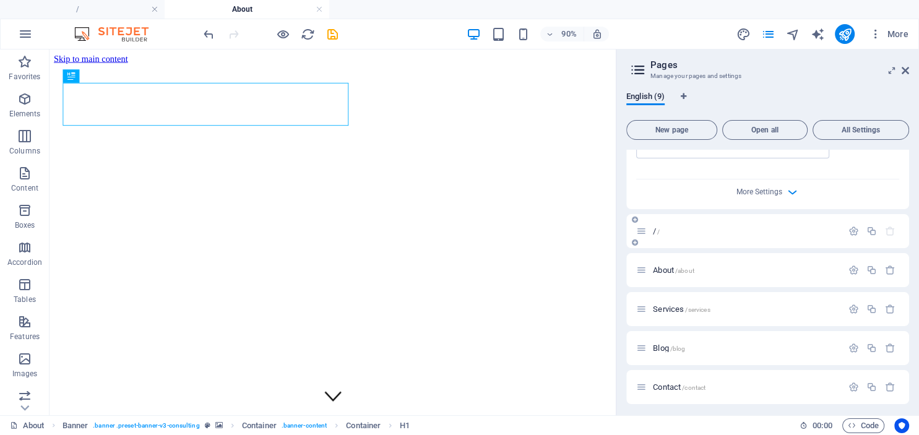
click at [646, 231] on icon at bounding box center [641, 231] width 11 height 11
click at [855, 228] on icon "button" at bounding box center [853, 231] width 11 height 11
click at [697, 265] on div "Name" at bounding box center [767, 258] width 263 height 20
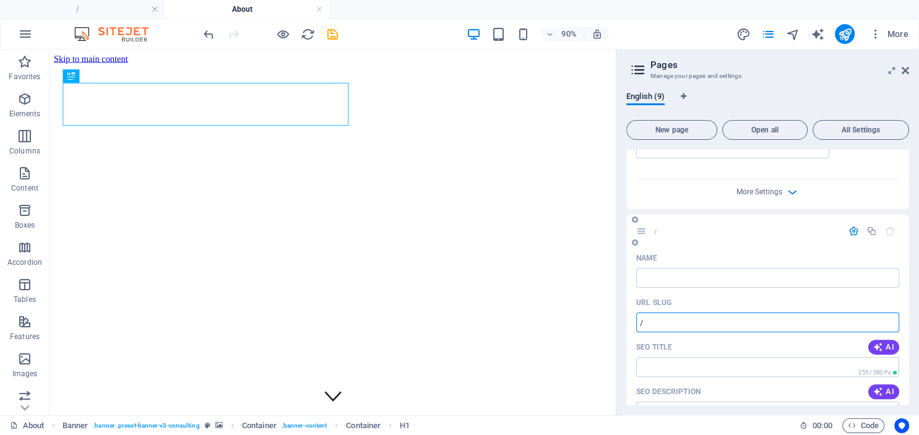
click at [663, 325] on input "/" at bounding box center [767, 323] width 263 height 20
type input "/Home"
click at [667, 366] on input "SEO Title" at bounding box center [767, 367] width 263 height 20
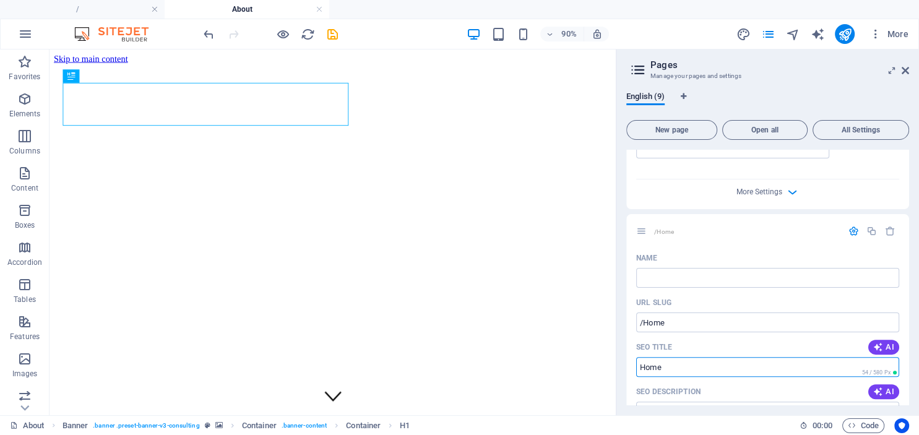
type input "Home"
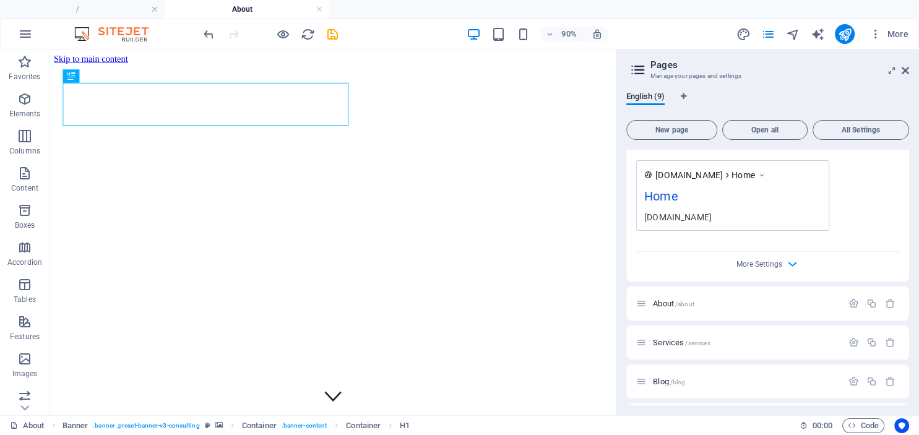
scroll to position [887, 0]
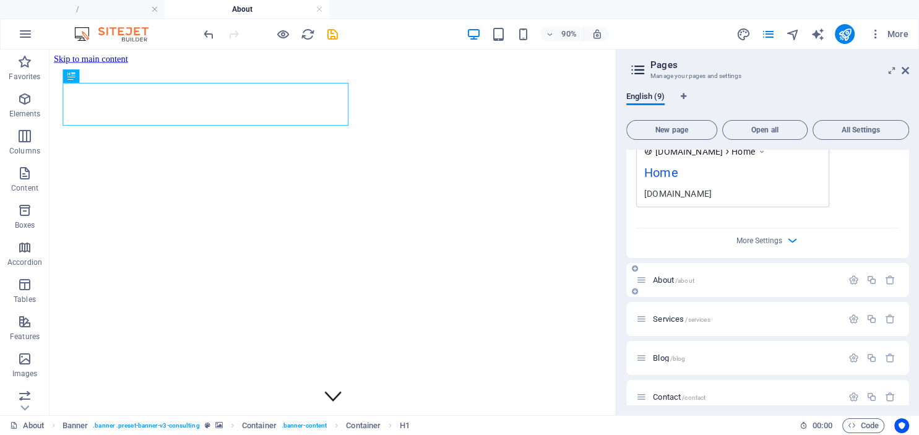
click at [663, 280] on span "About /about" at bounding box center [673, 279] width 41 height 9
click at [670, 316] on span "Services /services" at bounding box center [681, 318] width 57 height 9
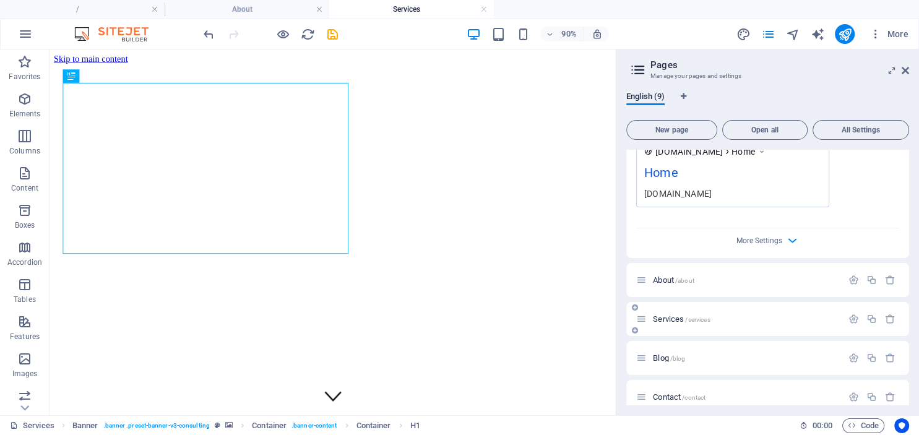
scroll to position [0, 0]
click at [853, 317] on icon "button" at bounding box center [853, 319] width 11 height 11
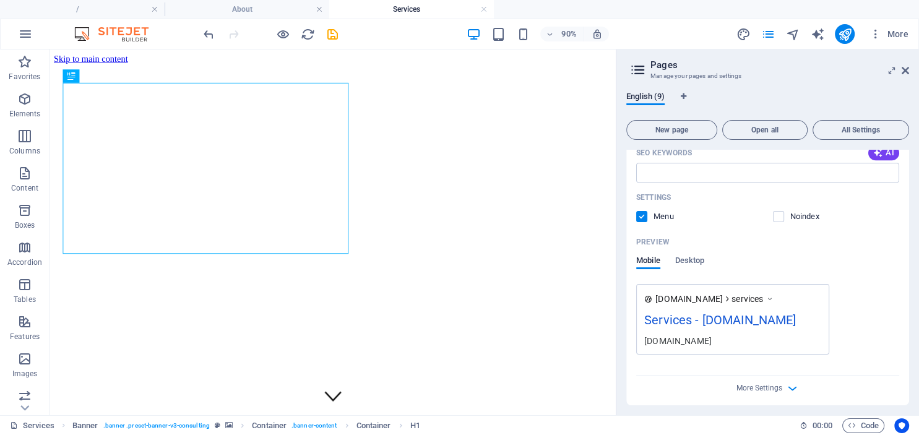
scroll to position [1282, 0]
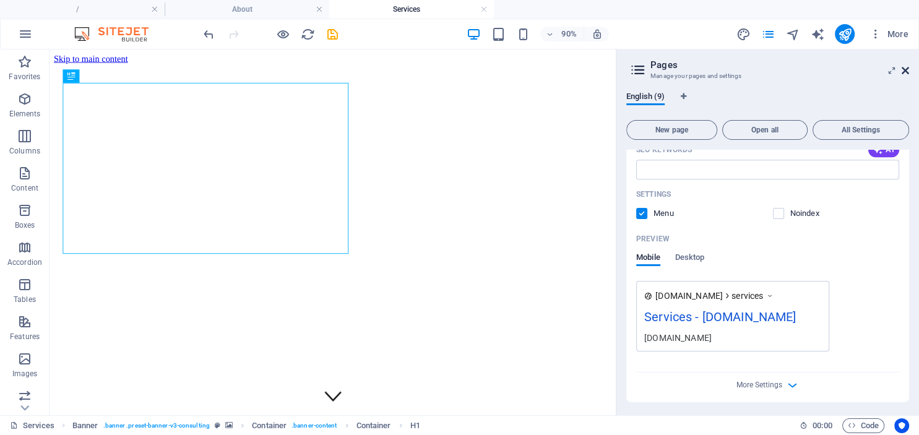
click at [904, 69] on icon at bounding box center [905, 71] width 7 height 10
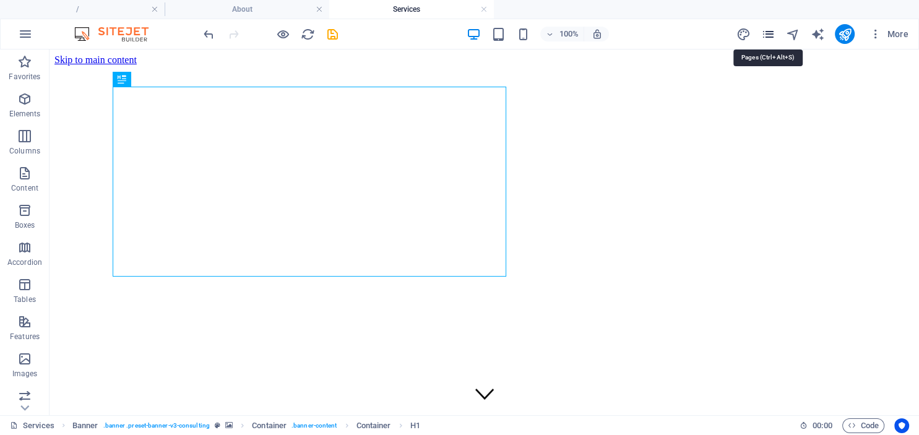
click at [764, 36] on icon "pages" at bounding box center [768, 34] width 14 height 14
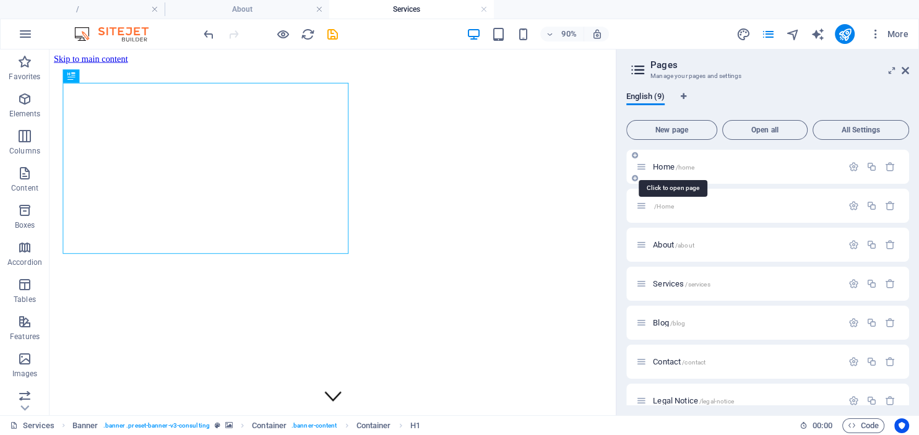
click at [665, 168] on span "Home /home" at bounding box center [673, 166] width 41 height 9
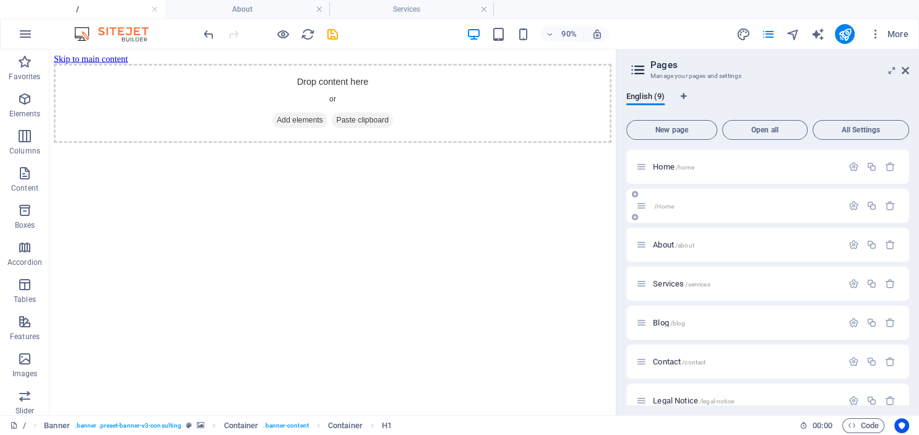
click at [652, 201] on div "/Home" at bounding box center [739, 206] width 206 height 14
click at [658, 206] on span "/Home" at bounding box center [664, 206] width 20 height 7
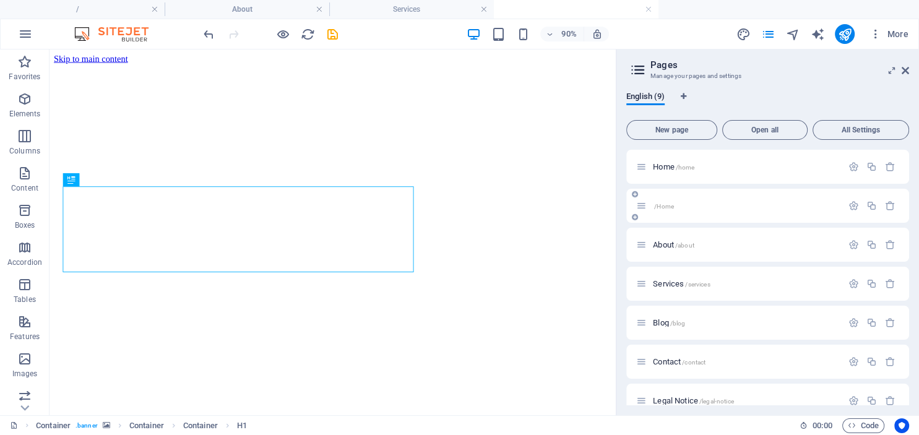
scroll to position [0, 0]
click at [891, 165] on icon "button" at bounding box center [890, 167] width 11 height 11
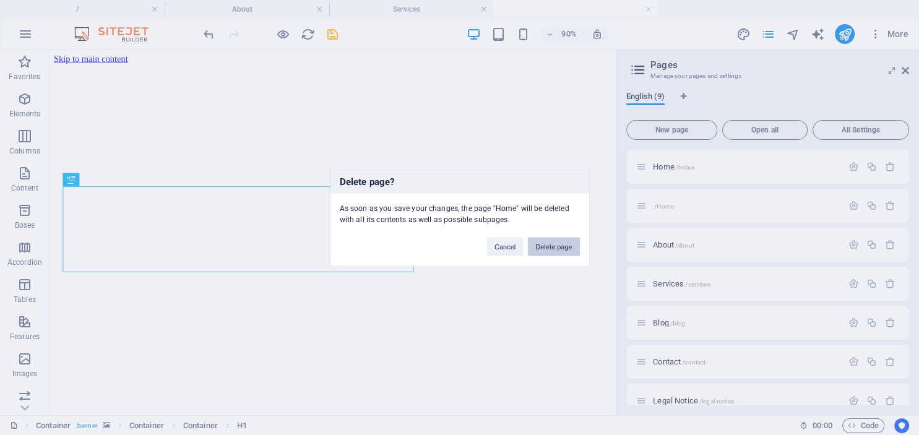
click at [553, 249] on button "Delete page" at bounding box center [553, 246] width 51 height 19
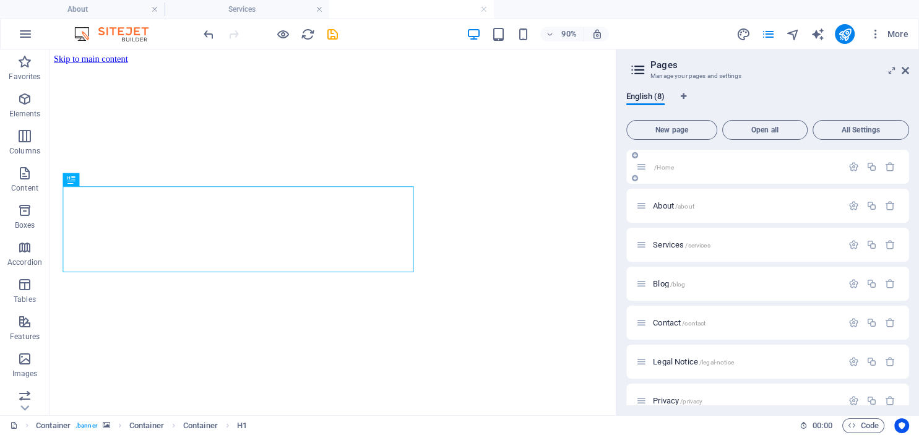
click at [665, 169] on span "/Home" at bounding box center [664, 167] width 20 height 7
click at [854, 162] on icon "button" at bounding box center [853, 167] width 11 height 11
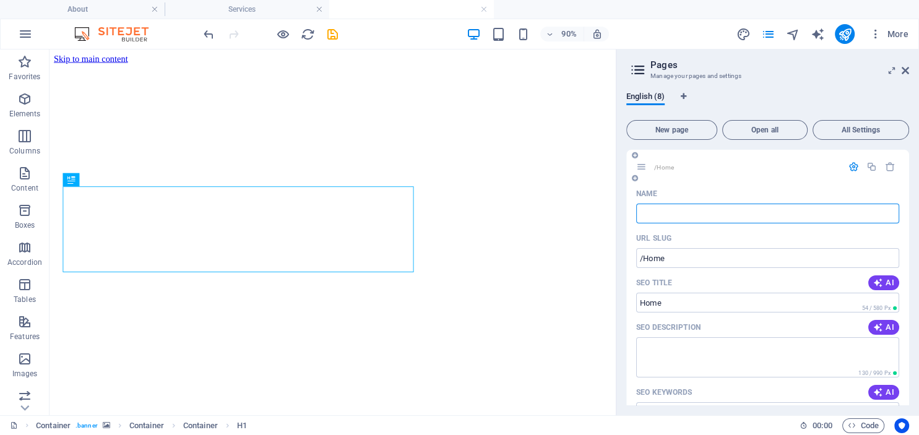
click at [701, 217] on input "Name" at bounding box center [767, 214] width 263 height 20
type input "Home"
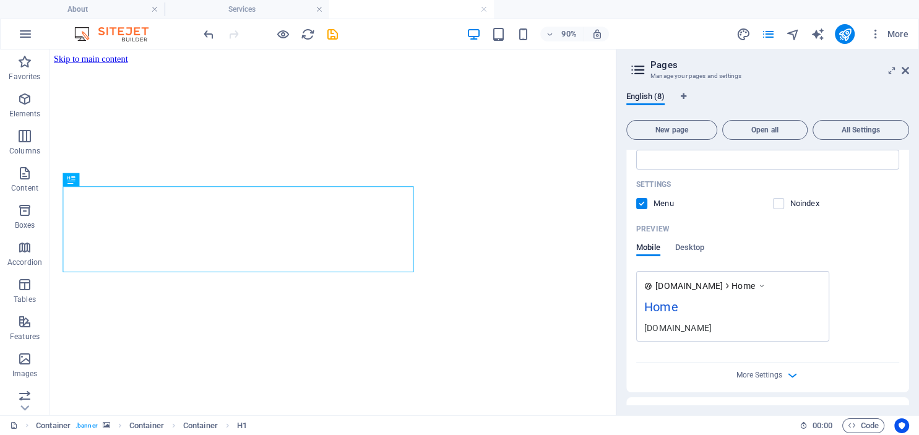
scroll to position [254, 0]
click at [684, 303] on div "Home" at bounding box center [732, 308] width 177 height 24
click at [662, 304] on div "Home" at bounding box center [732, 308] width 177 height 24
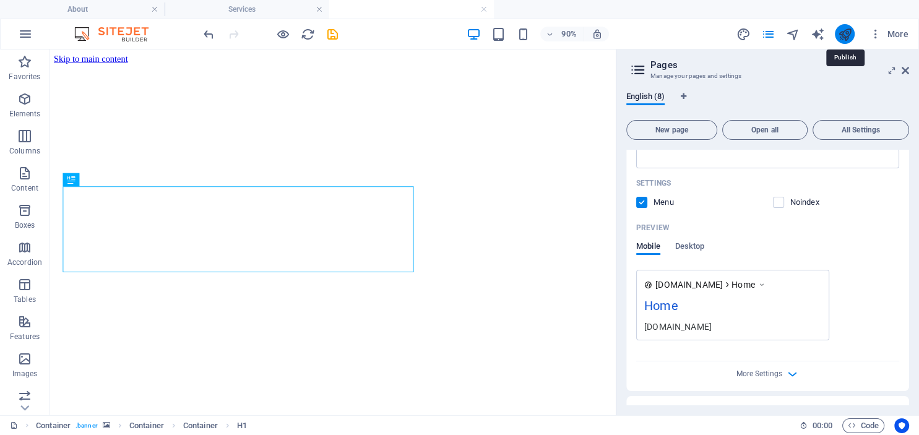
click at [847, 30] on icon "publish" at bounding box center [844, 34] width 14 height 14
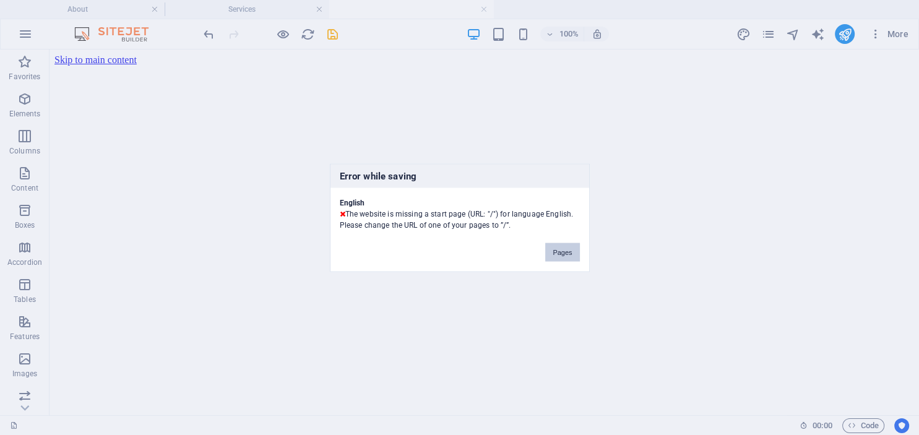
click at [567, 253] on button "Pages" at bounding box center [562, 252] width 34 height 19
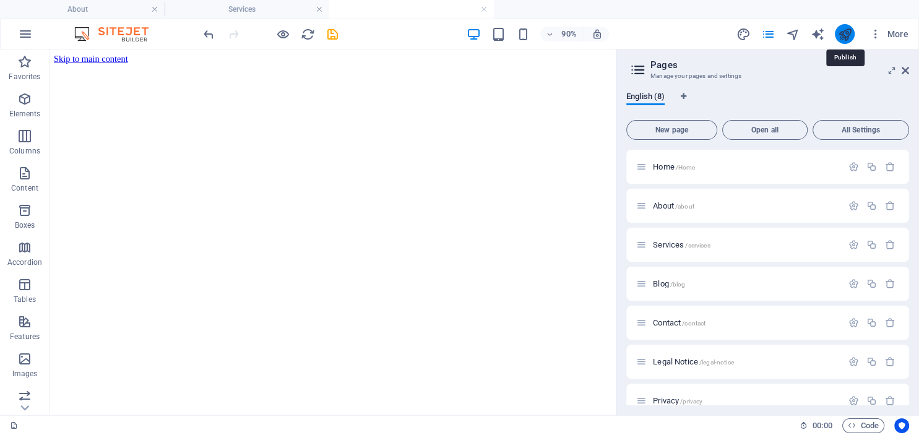
click at [849, 30] on icon "publish" at bounding box center [844, 34] width 14 height 14
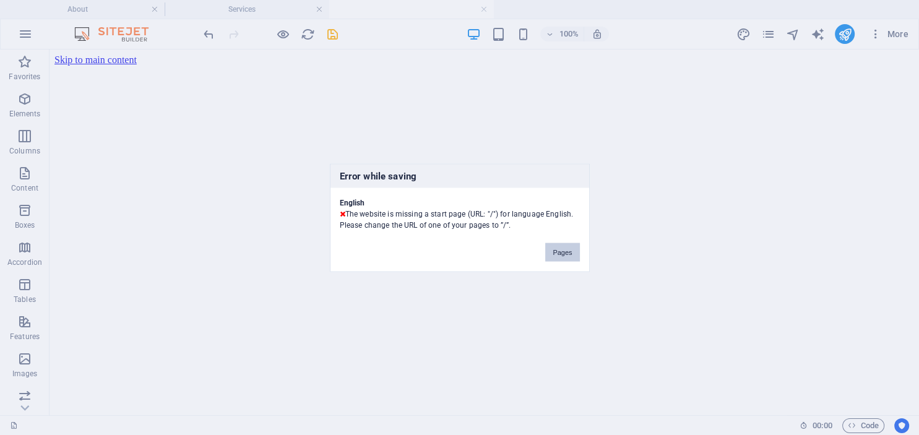
click at [556, 250] on button "Pages" at bounding box center [562, 252] width 34 height 19
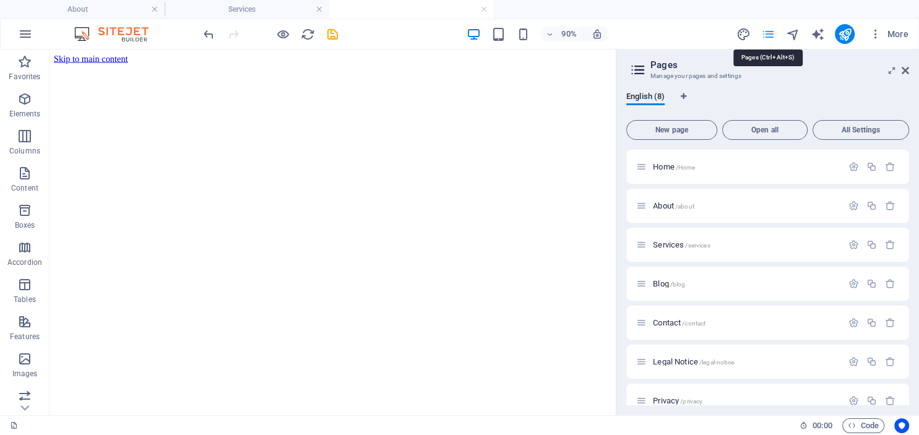
click at [768, 36] on icon "pages" at bounding box center [768, 34] width 14 height 14
click at [640, 98] on span "English (8)" at bounding box center [645, 97] width 38 height 17
click at [684, 95] on icon "Language Tabs" at bounding box center [683, 96] width 6 height 7
select select "41"
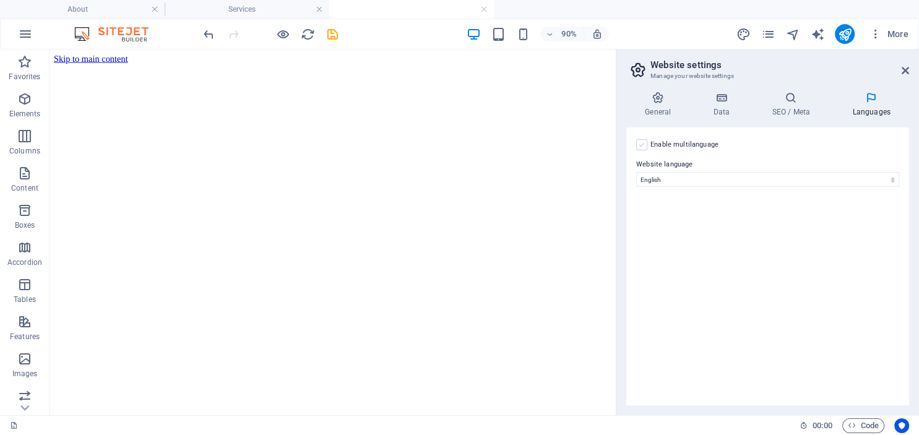
click at [641, 148] on label at bounding box center [641, 144] width 11 height 11
click at [0, 0] on input "Enable multilanguage To disable multilanguage delete all languages until only o…" at bounding box center [0, 0] width 0 height 0
select select
click at [641, 148] on label at bounding box center [641, 144] width 11 height 11
click at [0, 0] on input "Enable multilanguage To disable multilanguage delete all languages until only o…" at bounding box center [0, 0] width 0 height 0
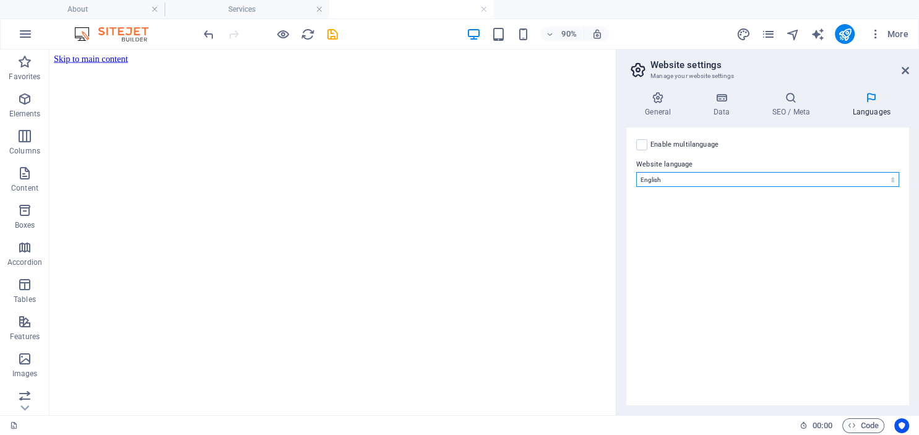
click at [636, 172] on select "Abkhazian Afar Afrikaans Akan Albanian Amharic Arabic Aragonese Armenian Assame…" at bounding box center [767, 179] width 263 height 15
click at [640, 182] on select "Abkhazian Afar Afrikaans Akan Albanian Amharic Arabic Aragonese Armenian Assame…" at bounding box center [767, 179] width 263 height 15
click at [723, 103] on icon at bounding box center [721, 98] width 54 height 12
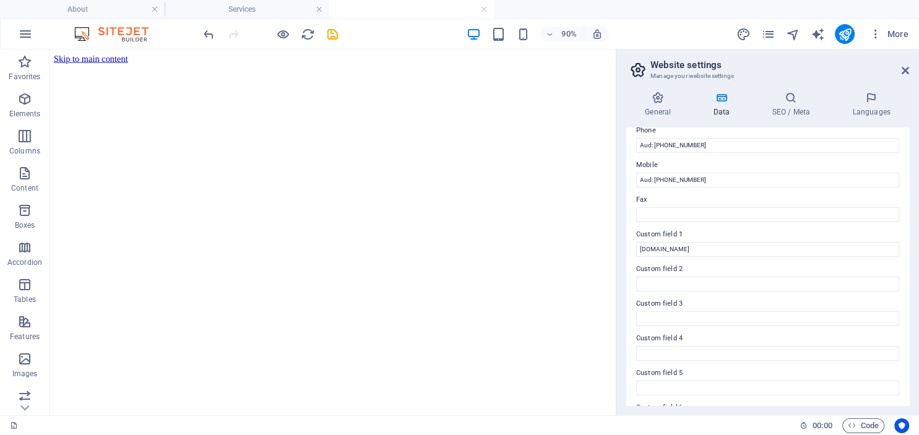
scroll to position [310, 0]
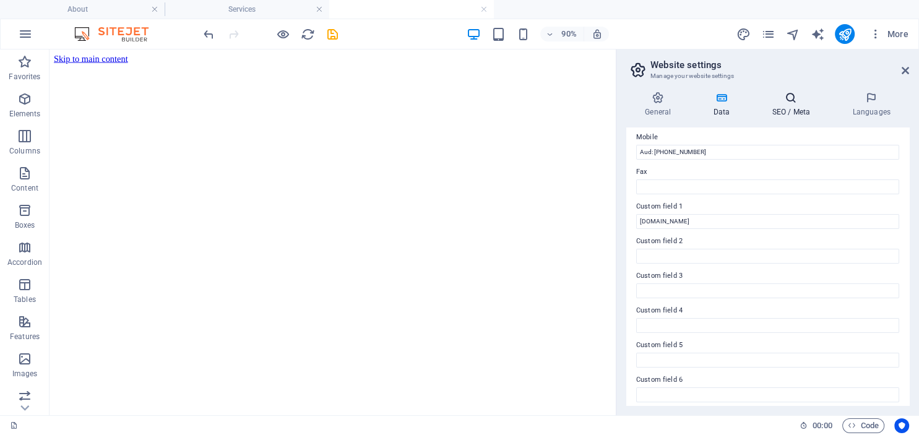
click at [780, 111] on h4 "SEO / Meta" at bounding box center [793, 105] width 80 height 26
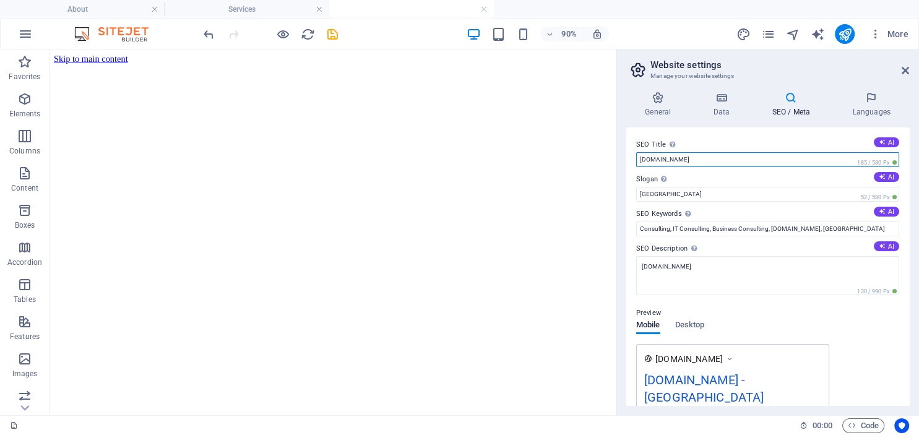
click at [714, 164] on input "[DOMAIN_NAME]" at bounding box center [767, 159] width 263 height 15
type input "[DOMAIN_NAME]"
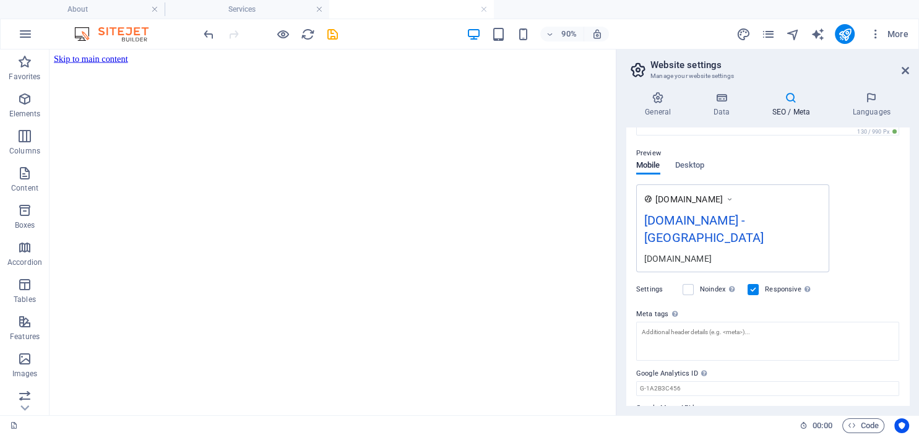
scroll to position [176, 0]
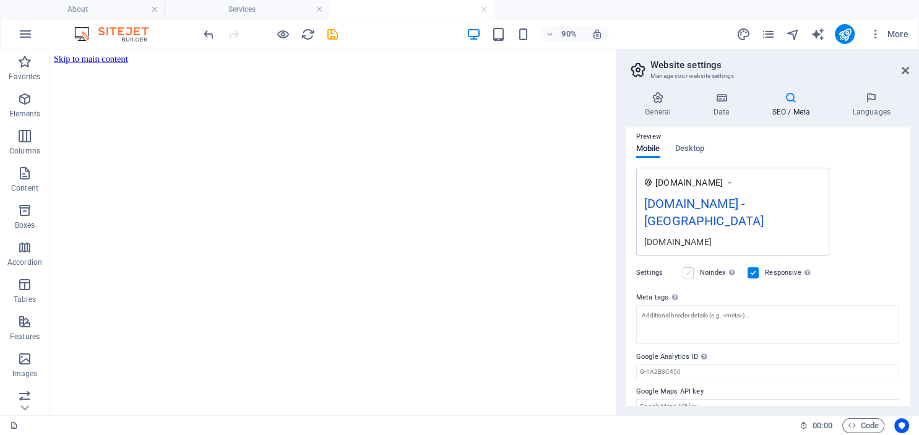
click at [693, 267] on label at bounding box center [688, 272] width 11 height 11
click at [0, 0] on input "Noindex Instruct search engines to exclude this website from search results." at bounding box center [0, 0] width 0 height 0
click at [689, 267] on label at bounding box center [688, 272] width 11 height 11
click at [0, 0] on input "Noindex Instruct search engines to exclude this website from search results." at bounding box center [0, 0] width 0 height 0
click at [871, 105] on h4 "Languages" at bounding box center [872, 105] width 76 height 26
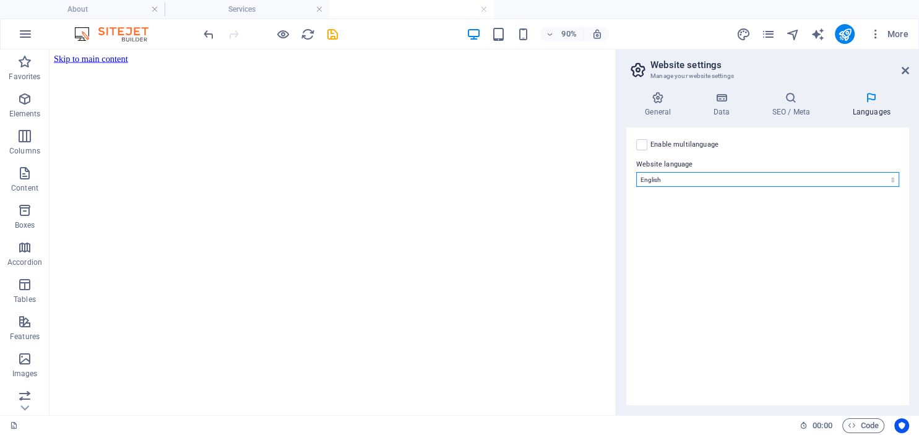
click at [636, 172] on select "Abkhazian Afar Afrikaans Akan Albanian Amharic Arabic Aragonese Armenian Assame…" at bounding box center [767, 179] width 263 height 15
click option "Bokmål" at bounding box center [0, 0] width 0 height 0
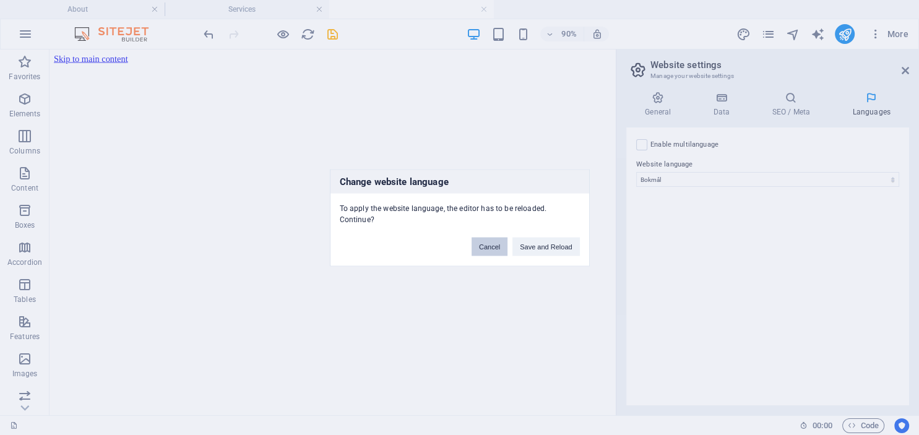
click at [486, 241] on button "Cancel" at bounding box center [490, 246] width 36 height 19
select select "41"
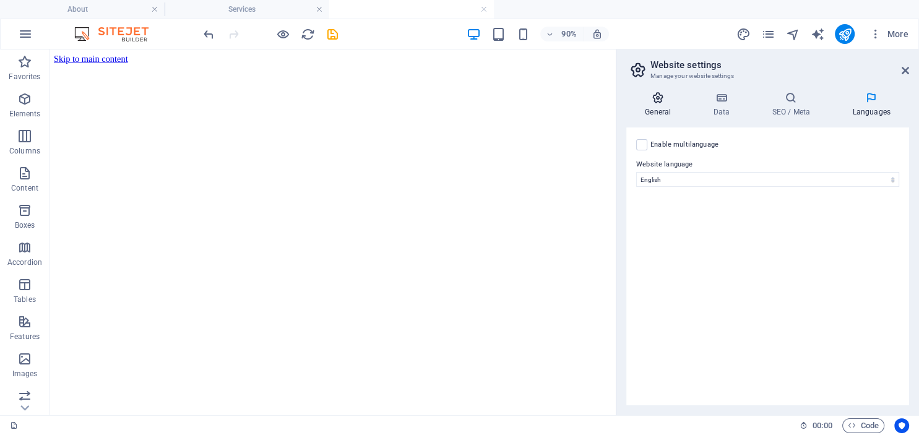
click at [652, 97] on icon at bounding box center [657, 98] width 63 height 12
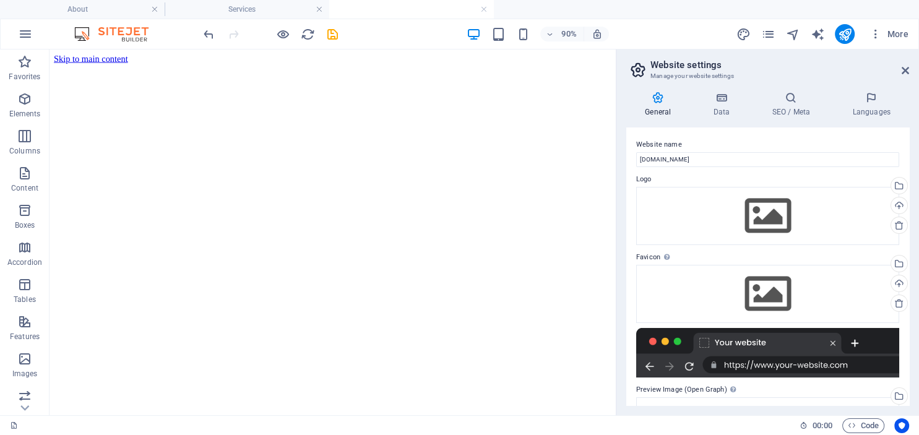
click at [830, 345] on div at bounding box center [767, 353] width 263 height 50
click at [899, 303] on icon at bounding box center [899, 303] width 10 height 10
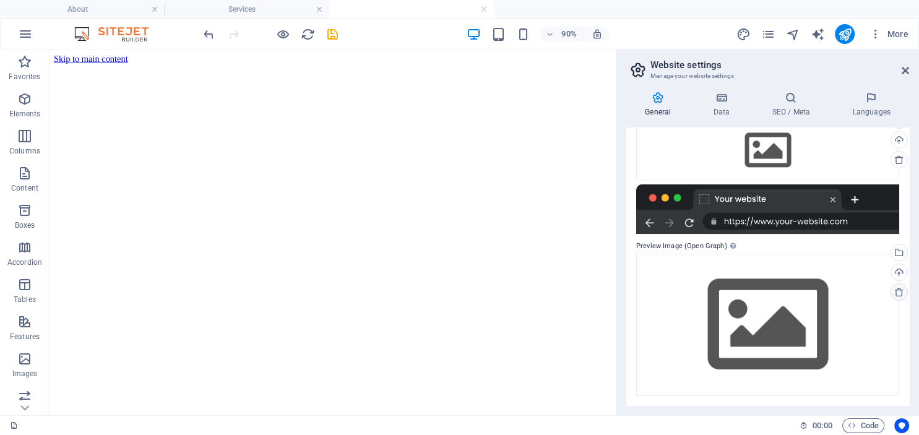
click at [895, 293] on icon at bounding box center [899, 292] width 10 height 10
click at [898, 291] on icon at bounding box center [899, 292] width 10 height 10
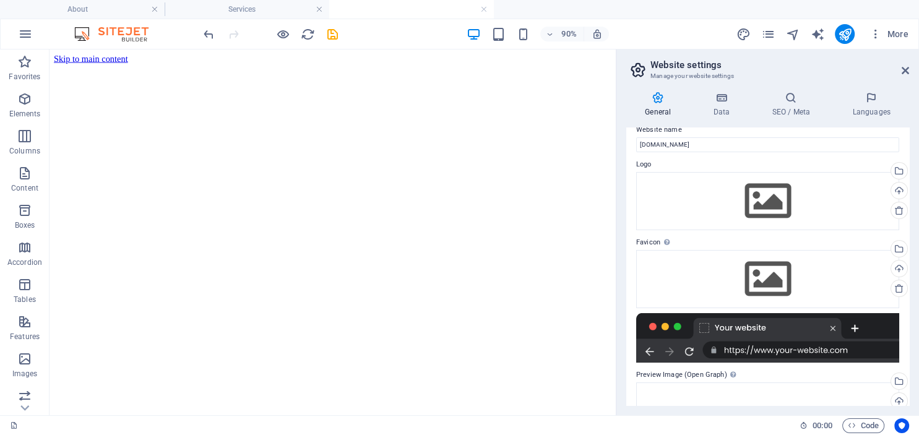
scroll to position [0, 0]
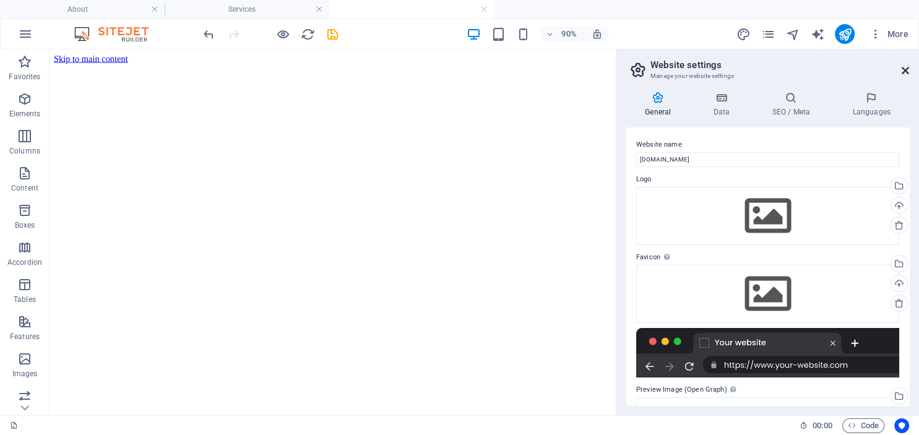
click at [904, 71] on icon at bounding box center [905, 71] width 7 height 10
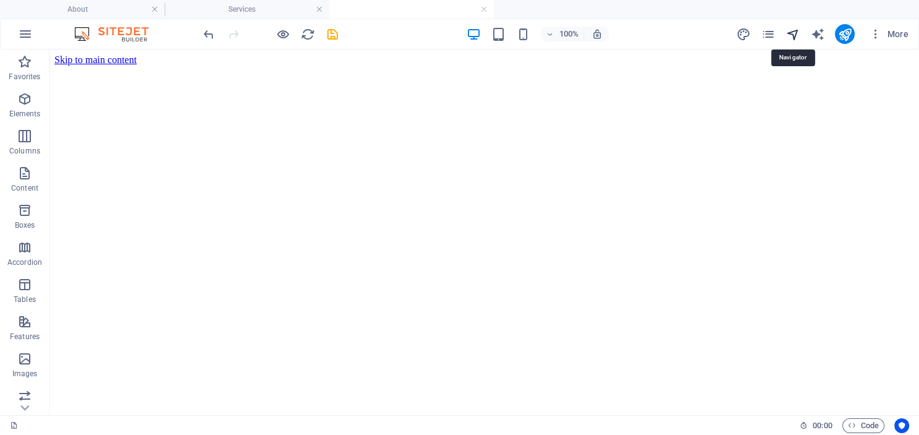
click at [792, 34] on icon "navigator" at bounding box center [792, 34] width 14 height 14
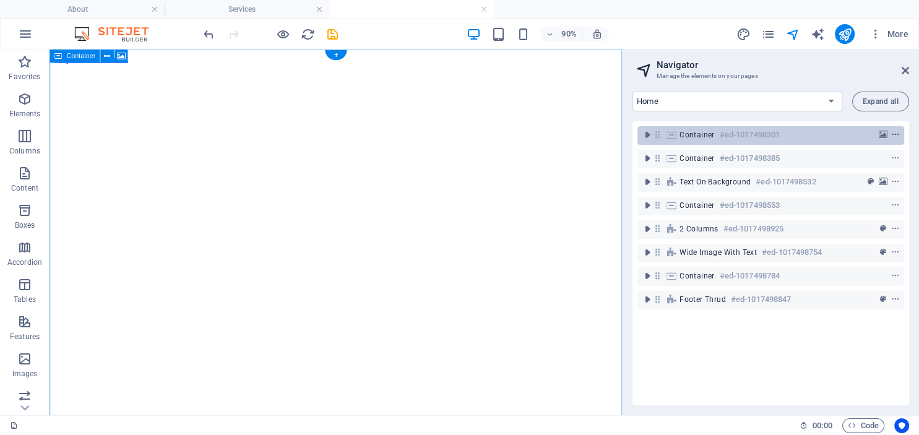
click at [900, 134] on span "context-menu" at bounding box center [895, 135] width 12 height 9
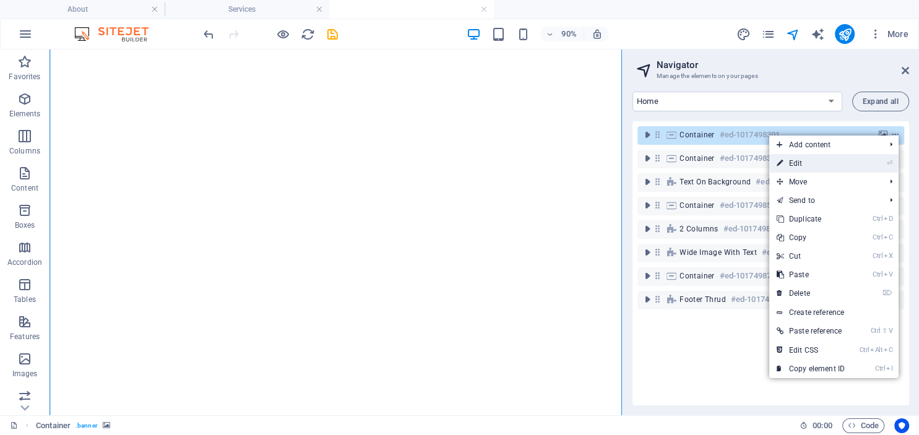
click at [798, 165] on link "⏎ Edit" at bounding box center [810, 163] width 83 height 19
select select "vh"
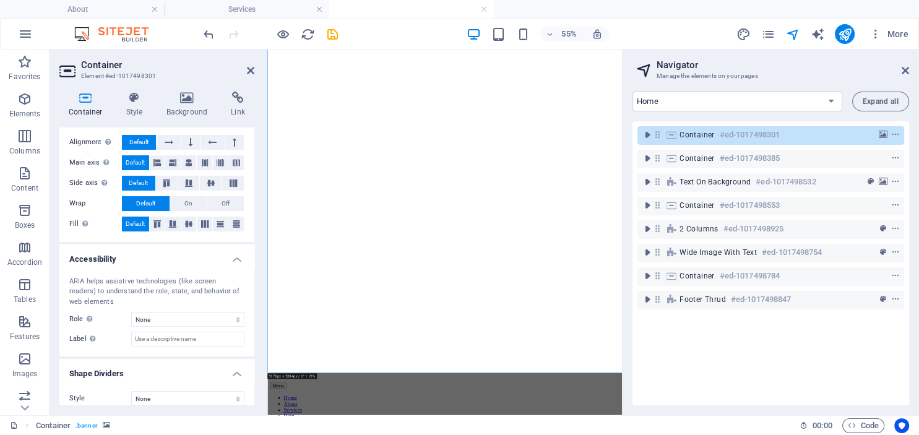
scroll to position [222, 0]
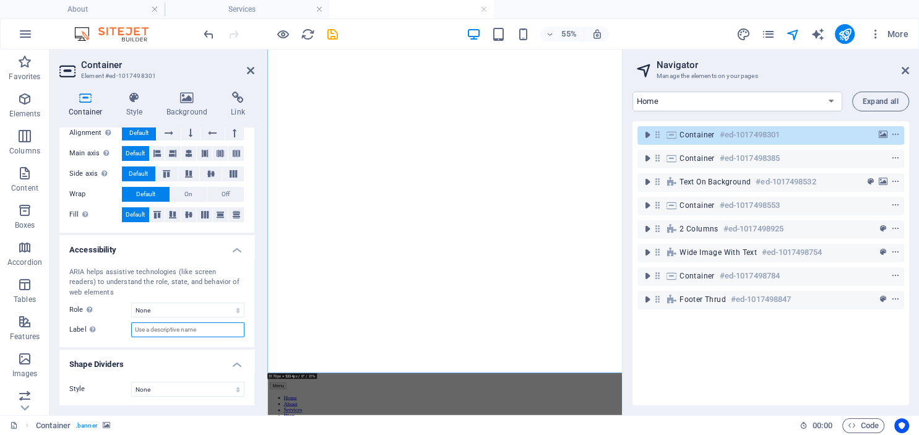
click at [192, 327] on input "Label Use the ARIA label to provide a clear and descriptive name for elements t…" at bounding box center [187, 329] width 113 height 15
click at [875, 100] on span "Expand all" at bounding box center [881, 101] width 36 height 7
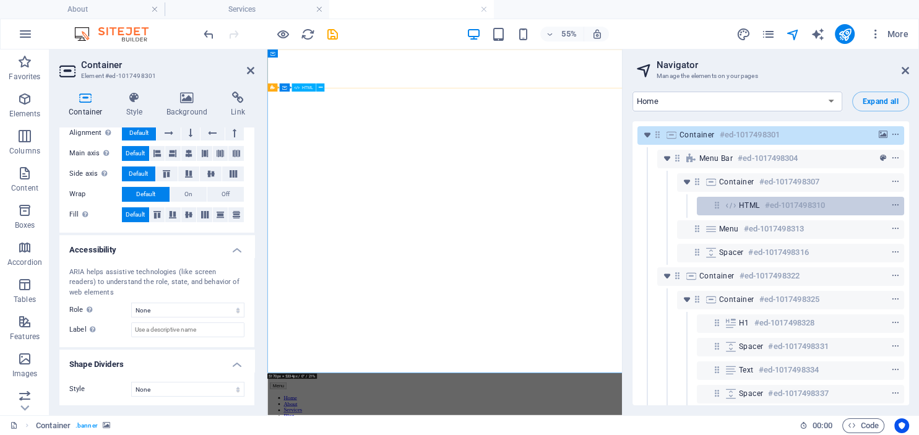
click at [744, 203] on span "HTML" at bounding box center [749, 206] width 21 height 10
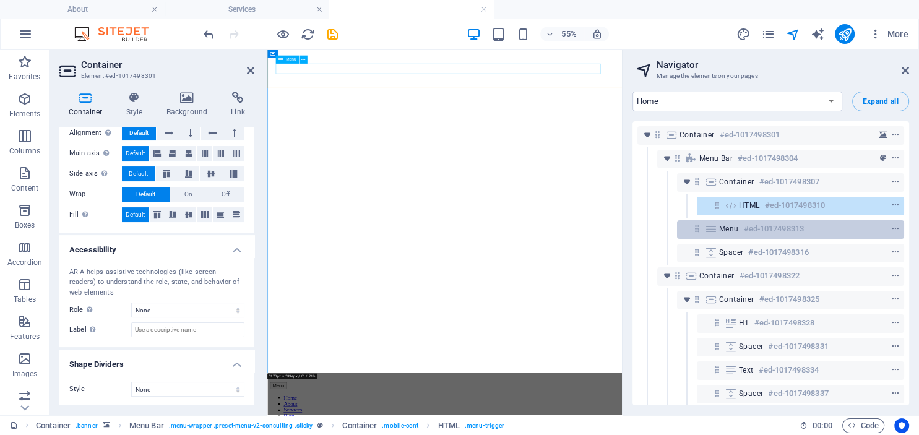
click at [739, 231] on div "Menu #ed-1017498313" at bounding box center [780, 229] width 123 height 15
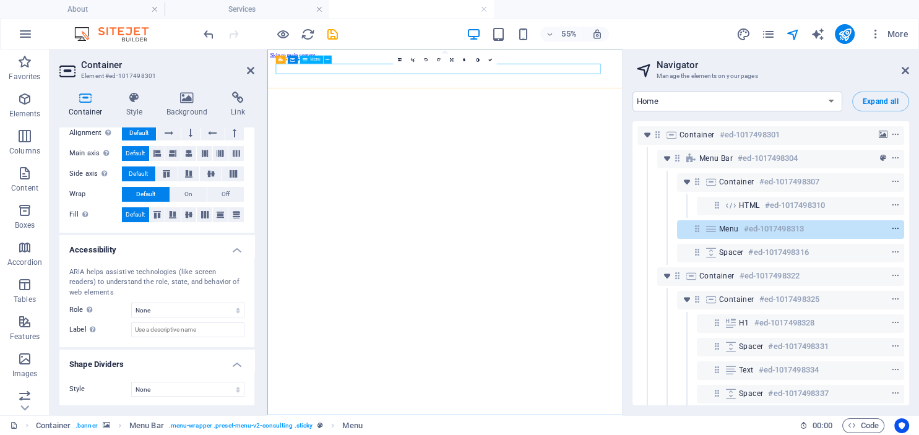
click at [899, 228] on icon "context-menu" at bounding box center [895, 229] width 9 height 9
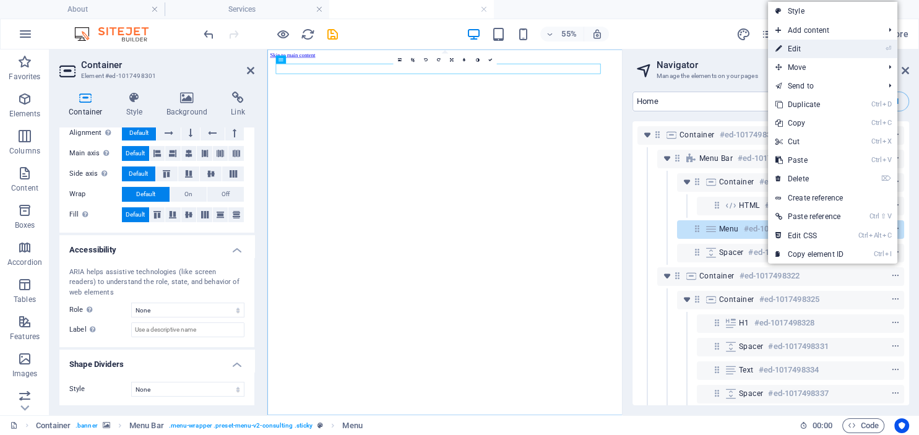
click at [798, 48] on link "⏎ Edit" at bounding box center [809, 49] width 83 height 19
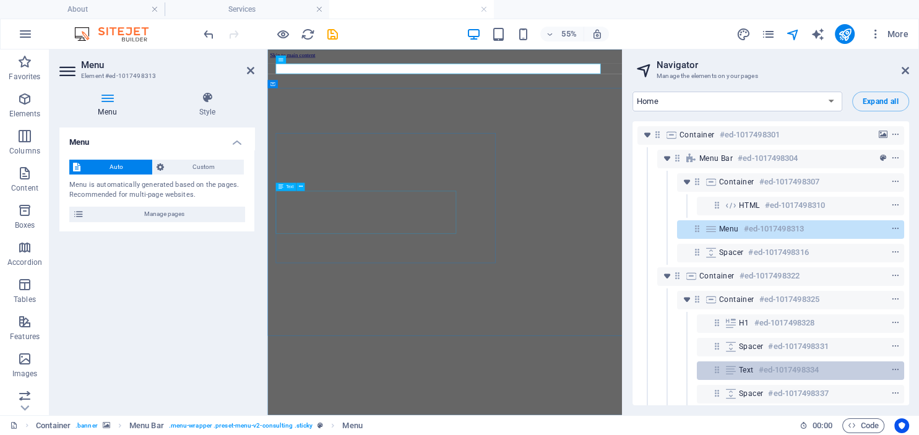
click at [756, 370] on div "Text #ed-1017498334" at bounding box center [790, 370] width 103 height 15
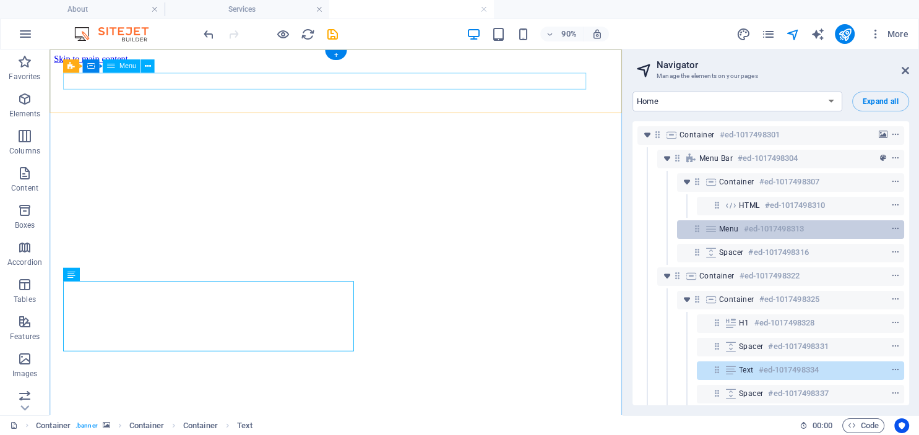
click at [760, 231] on h6 "#ed-1017498313" at bounding box center [774, 229] width 60 height 15
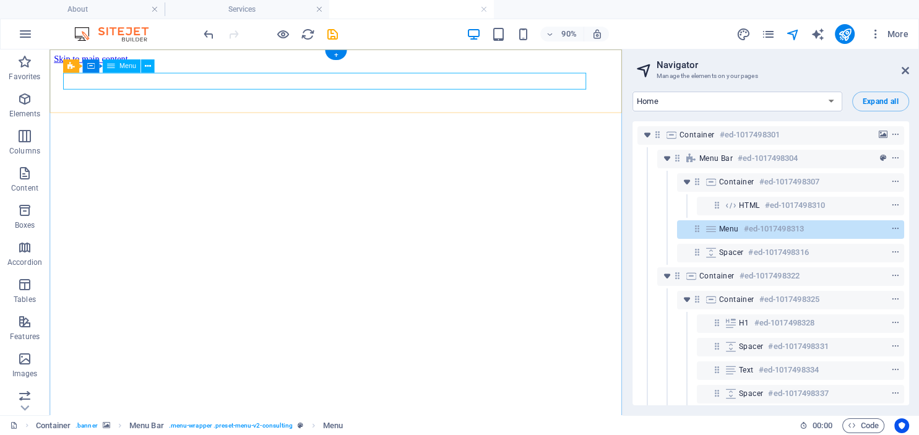
click at [703, 227] on div "Menu #ed-1017498313" at bounding box center [790, 229] width 227 height 19
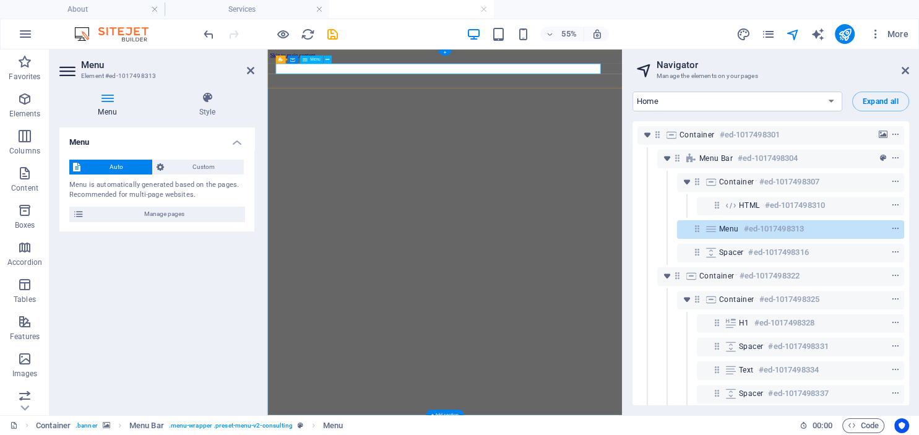
click at [723, 226] on span "Menu" at bounding box center [729, 229] width 20 height 10
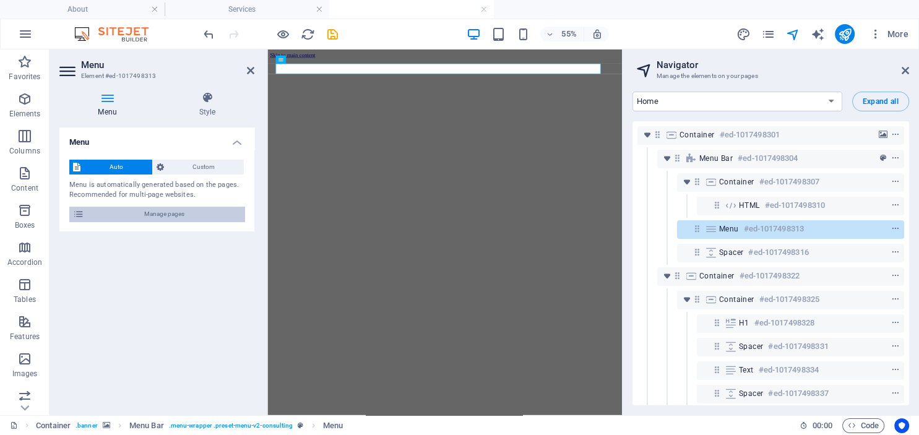
click at [80, 212] on icon at bounding box center [78, 214] width 11 height 15
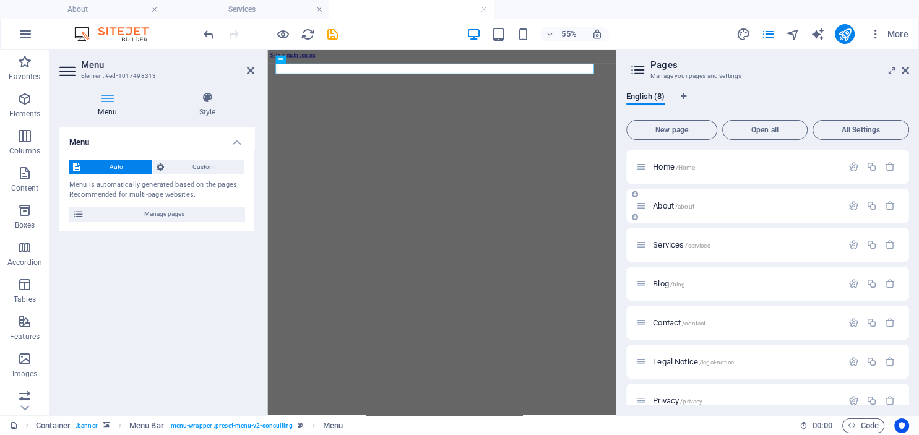
click at [661, 206] on span "About /about" at bounding box center [673, 205] width 41 height 9
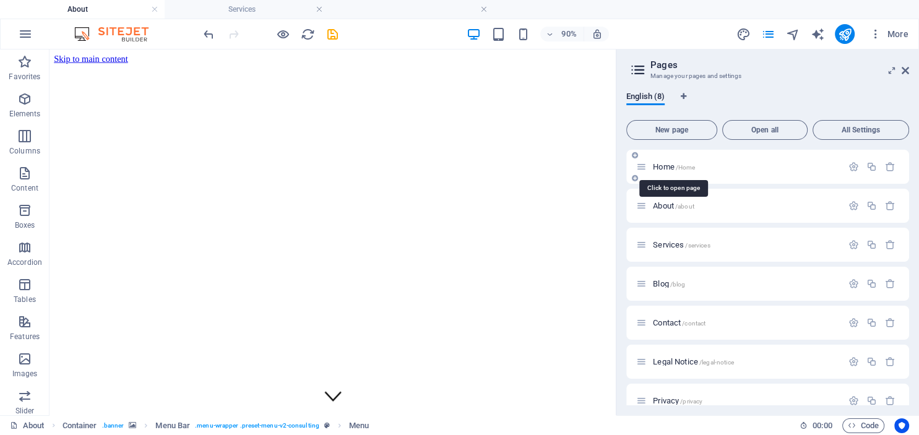
click at [660, 169] on span "Home /Home" at bounding box center [674, 166] width 42 height 9
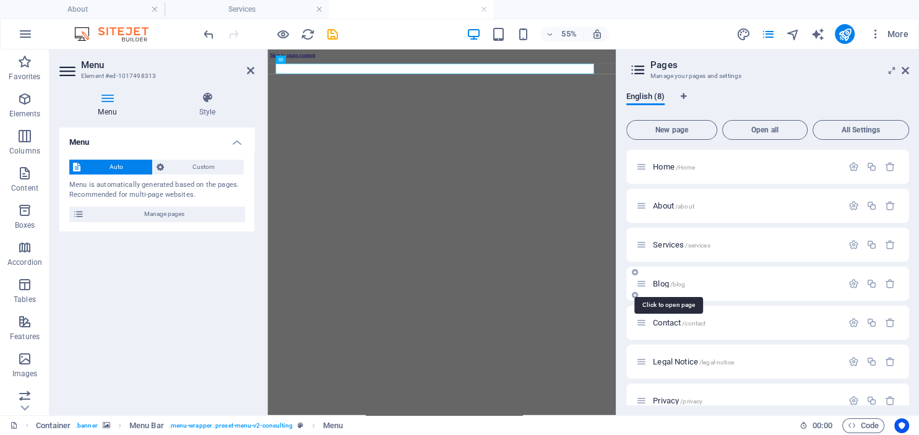
click at [654, 280] on span "Blog /blog" at bounding box center [669, 283] width 32 height 9
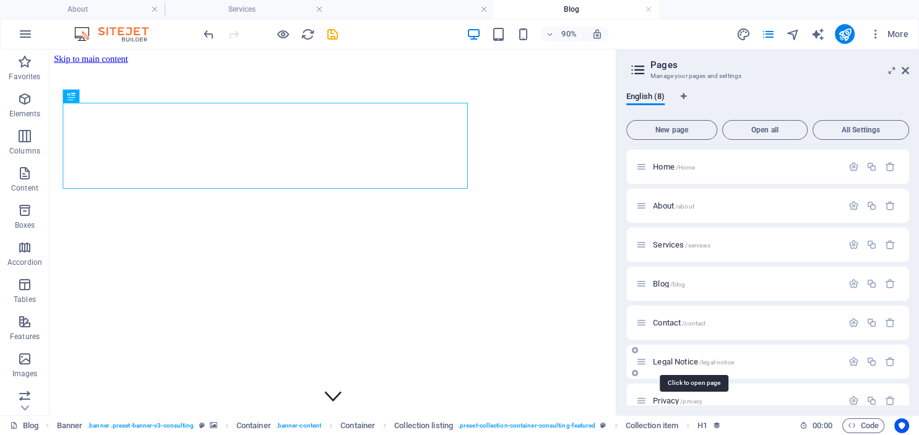
click at [660, 363] on span "Legal Notice /legal-notice" at bounding box center [693, 361] width 80 height 9
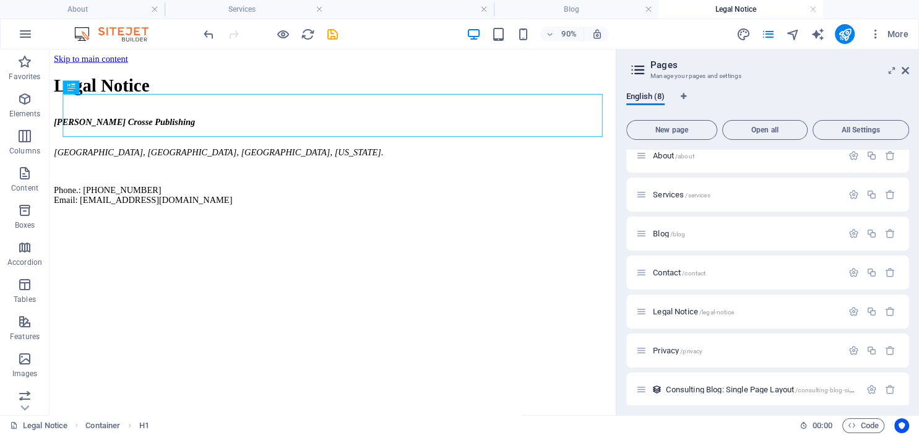
scroll to position [56, 0]
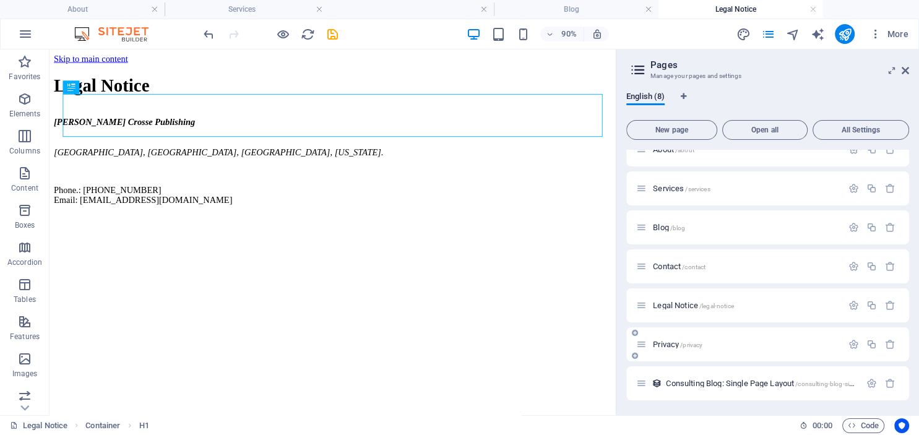
click at [659, 343] on span "Privacy /privacy" at bounding box center [678, 344] width 50 height 9
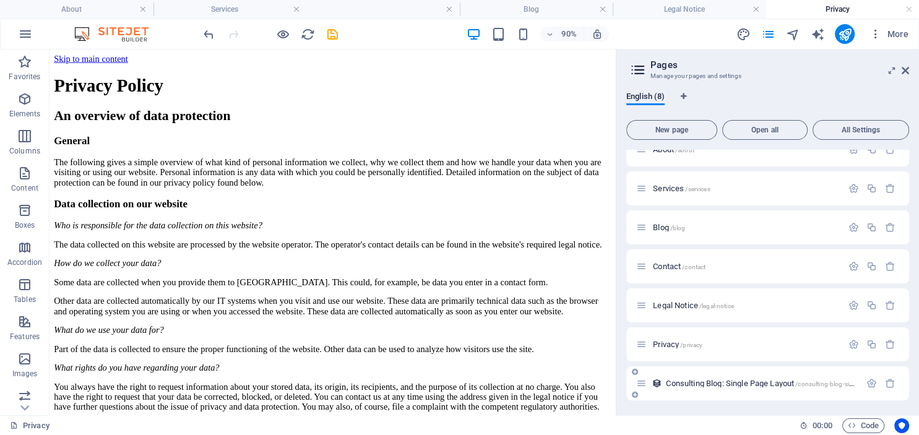
click at [675, 381] on span "Consulting Blog: Single Page Layout /consulting-blog-single-page-layout" at bounding box center [781, 383] width 230 height 9
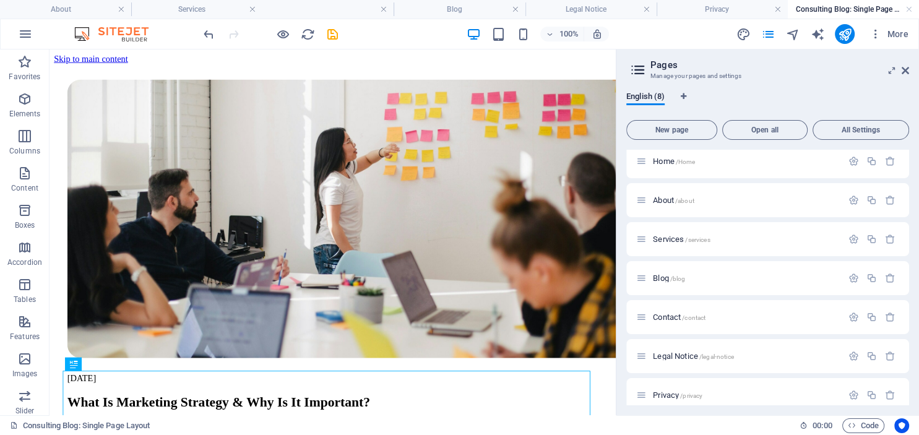
scroll to position [0, 0]
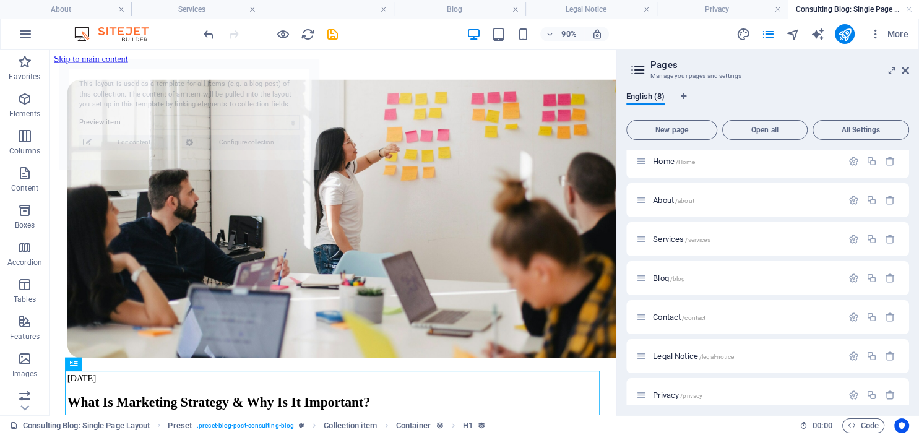
select select "68df63f4d2a4eccffe03d3bf"
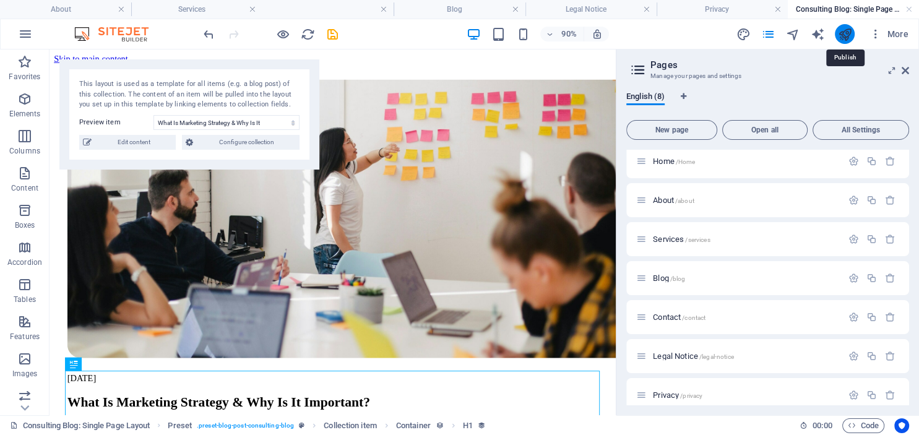
click at [845, 35] on icon "publish" at bounding box center [844, 34] width 14 height 14
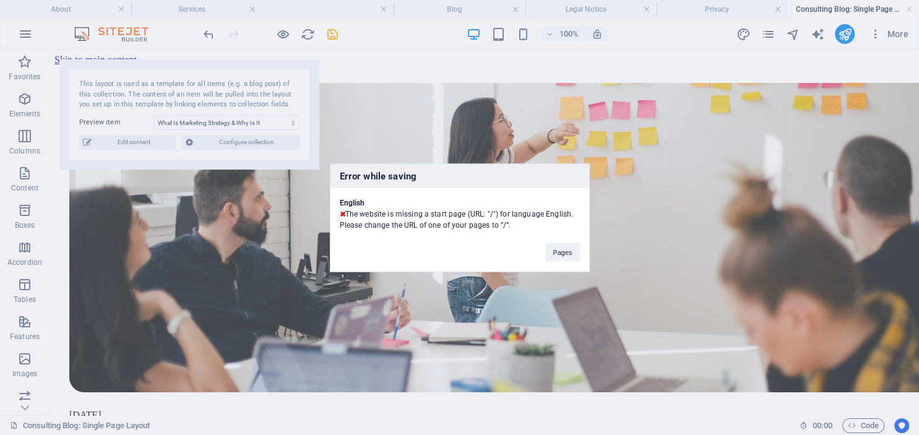
click at [209, 34] on div "Error while saving English The website is missing a start page (URL: "/") for l…" at bounding box center [459, 217] width 919 height 435
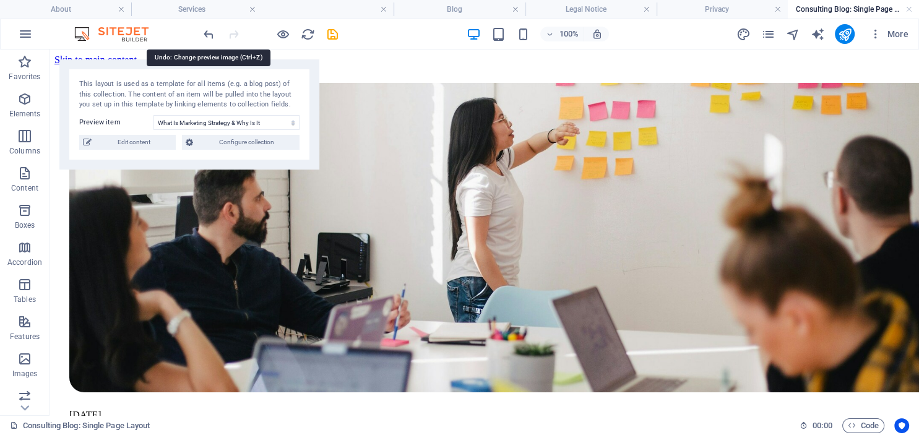
click at [209, 34] on icon "undo" at bounding box center [209, 34] width 14 height 14
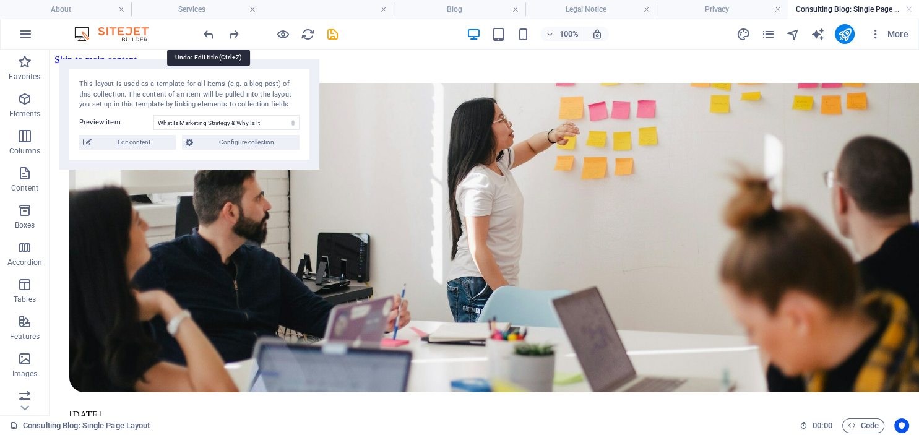
click at [209, 34] on icon "undo" at bounding box center [209, 34] width 14 height 14
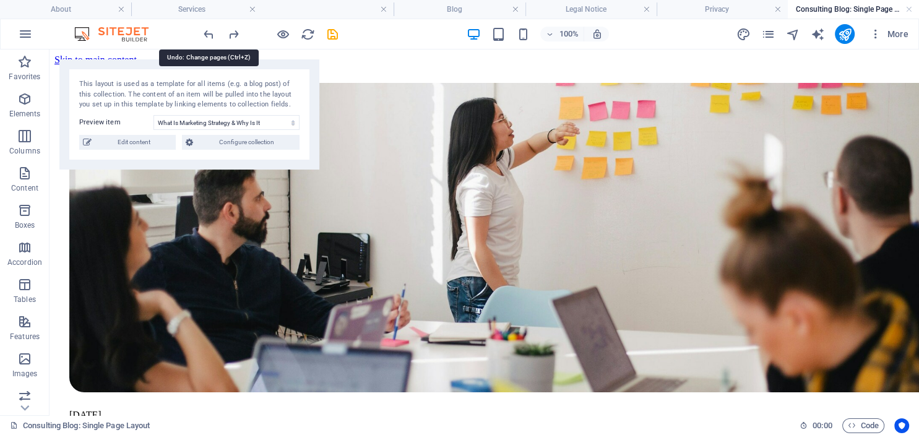
click at [209, 34] on icon "undo" at bounding box center [209, 34] width 14 height 14
click at [205, 35] on icon "undo" at bounding box center [209, 34] width 14 height 14
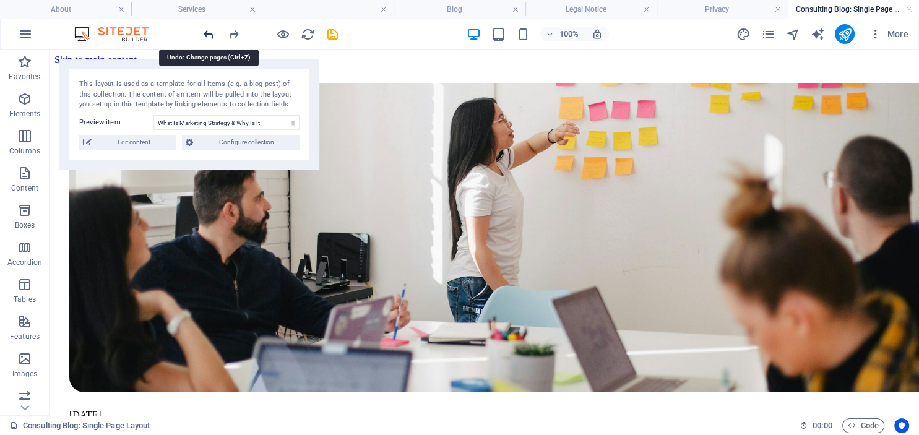
click at [209, 31] on icon "undo" at bounding box center [209, 34] width 14 height 14
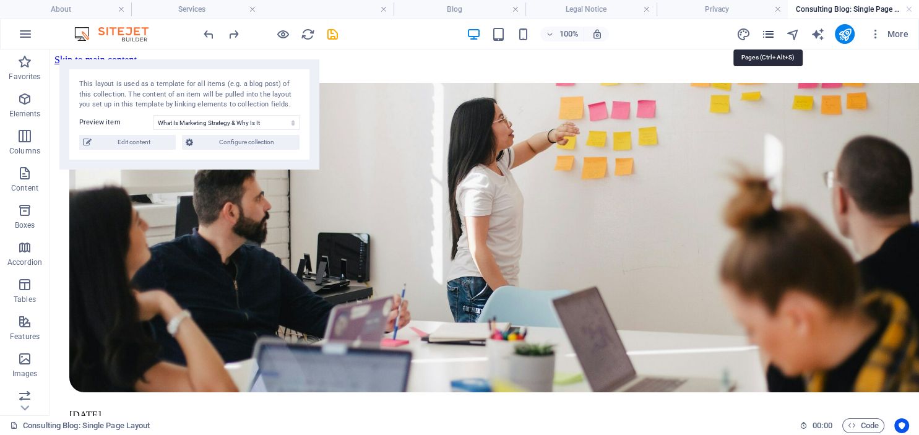
click at [768, 33] on icon "pages" at bounding box center [768, 34] width 14 height 14
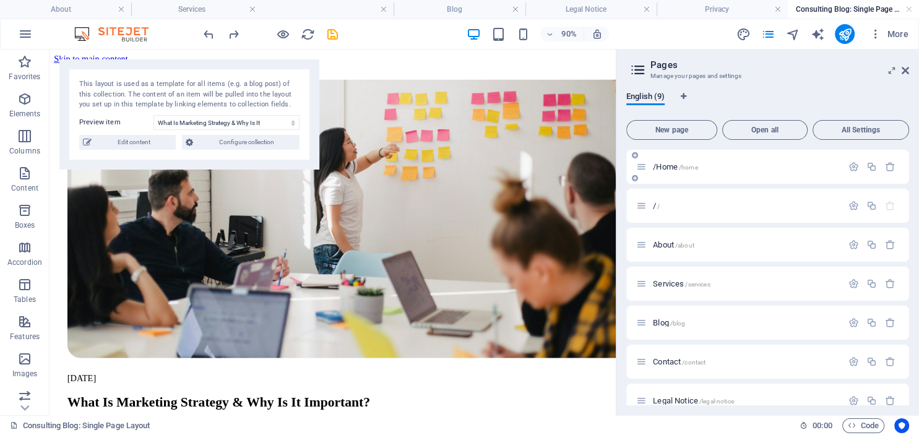
click at [665, 162] on div "/Home /home" at bounding box center [739, 167] width 206 height 14
click at [662, 167] on span "/Home /home" at bounding box center [675, 166] width 45 height 9
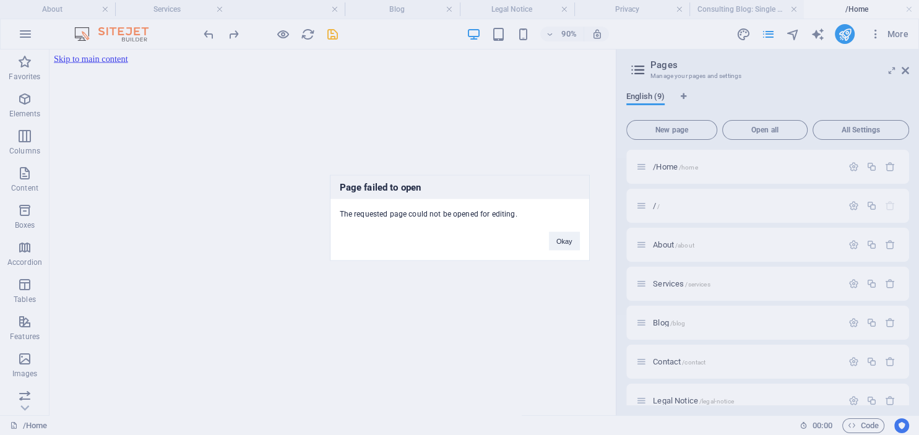
click at [209, 35] on div "Page failed to open The requested page could not be opened for editing. Okay" at bounding box center [459, 217] width 919 height 435
click at [652, 245] on div "Page failed to open The requested page could not be opened for editing. Okay" at bounding box center [459, 217] width 919 height 435
click at [564, 240] on button "Okay" at bounding box center [564, 240] width 31 height 19
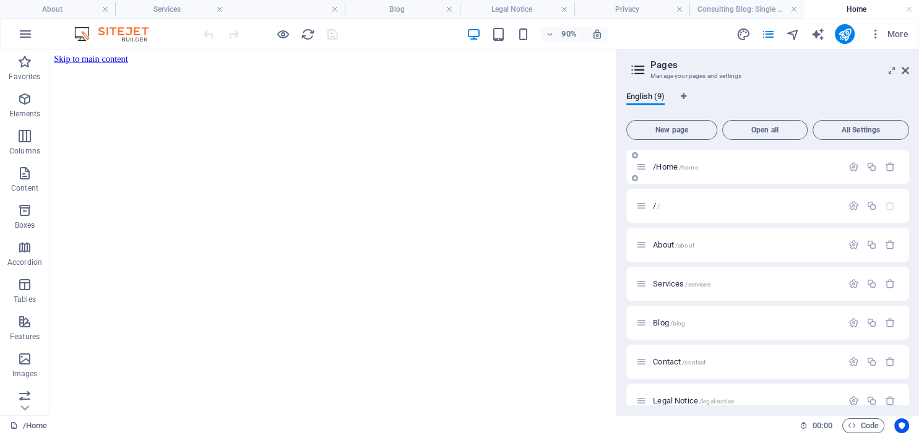
click at [662, 170] on span "/Home /home" at bounding box center [675, 166] width 45 height 9
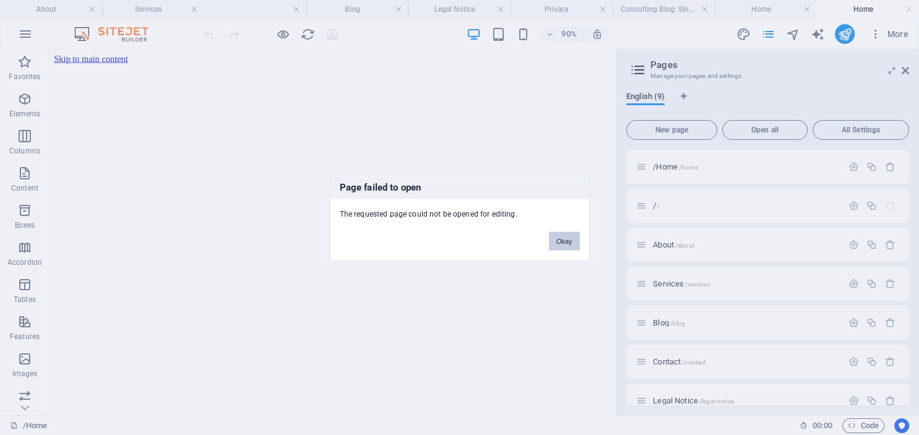
click at [563, 243] on button "Okay" at bounding box center [564, 240] width 31 height 19
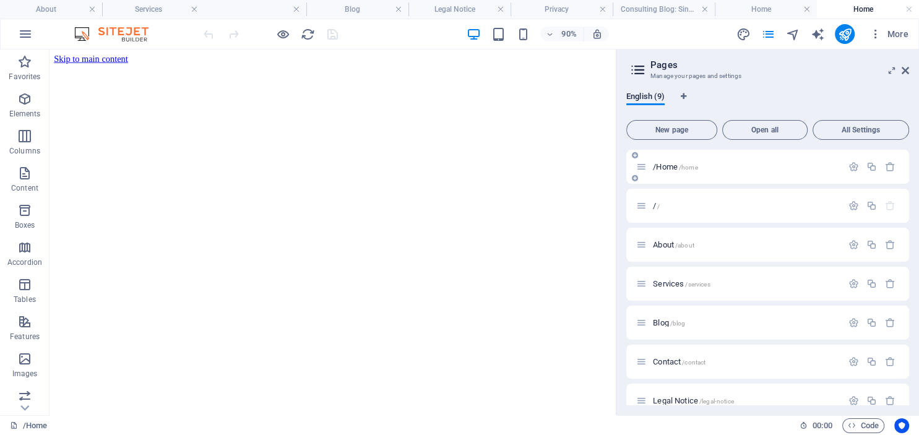
click at [662, 166] on span "/Home /home" at bounding box center [675, 166] width 45 height 9
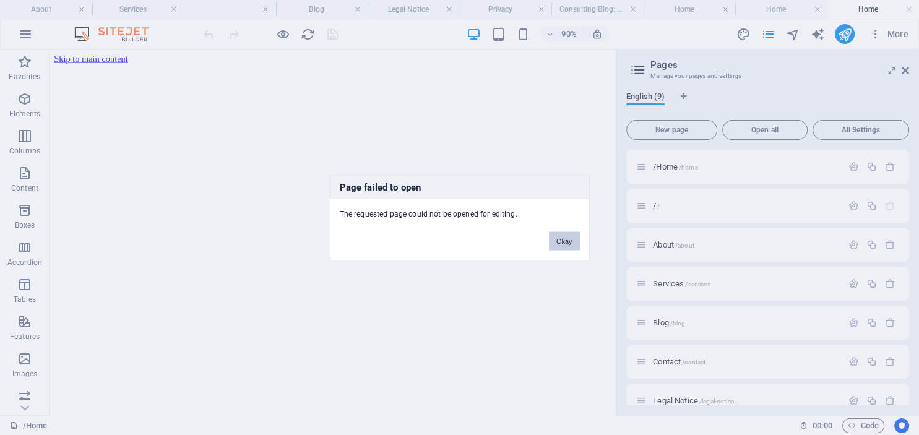
click at [565, 239] on button "Okay" at bounding box center [564, 240] width 31 height 19
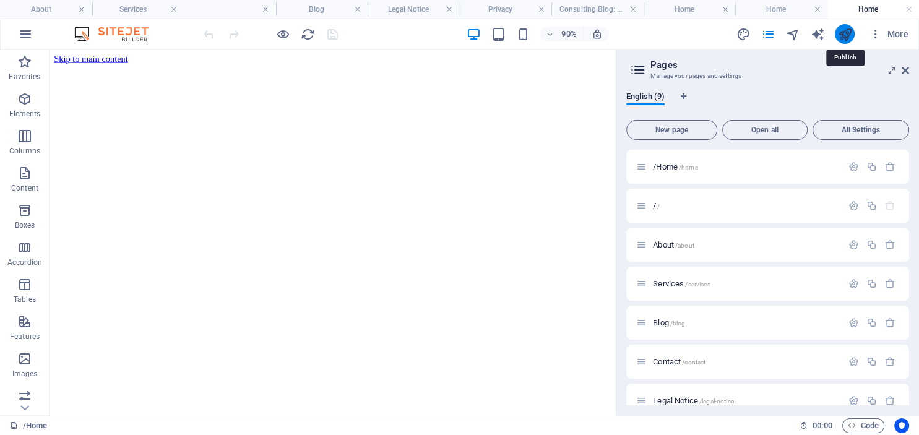
click at [847, 31] on icon "publish" at bounding box center [844, 34] width 14 height 14
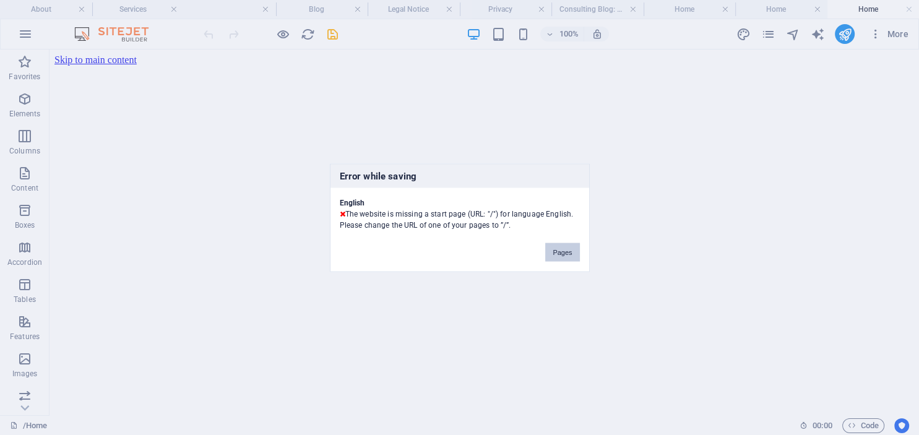
click at [556, 254] on button "Pages" at bounding box center [562, 252] width 34 height 19
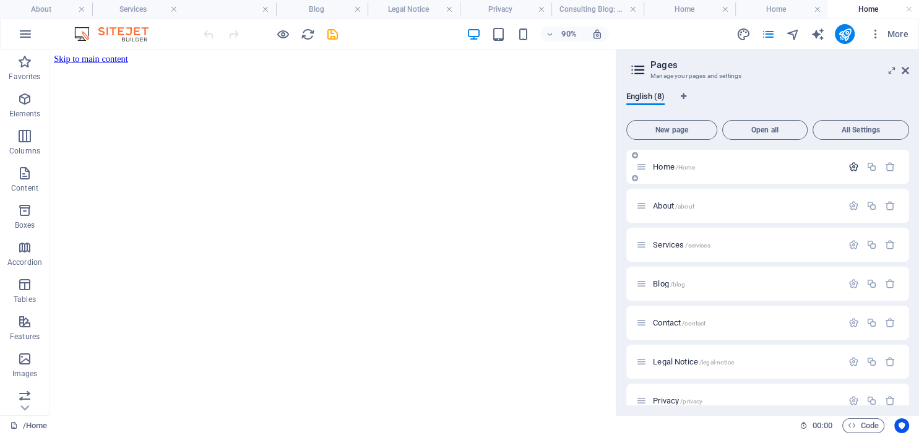
click at [855, 165] on icon "button" at bounding box center [853, 167] width 11 height 11
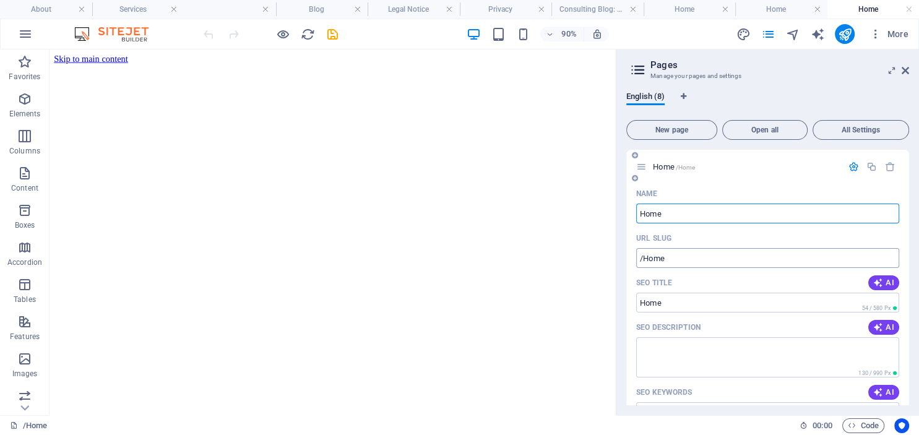
click at [673, 261] on input "/Home" at bounding box center [767, 258] width 263 height 20
type input "/"
click at [842, 32] on icon "publish" at bounding box center [844, 34] width 14 height 14
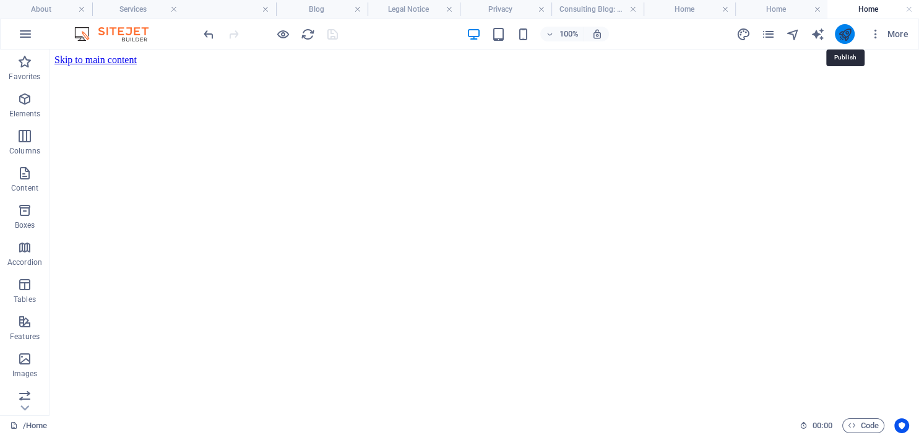
click at [844, 31] on icon "publish" at bounding box center [844, 34] width 14 height 14
click at [840, 35] on icon "publish" at bounding box center [844, 34] width 14 height 14
